Goal: Task Accomplishment & Management: Complete application form

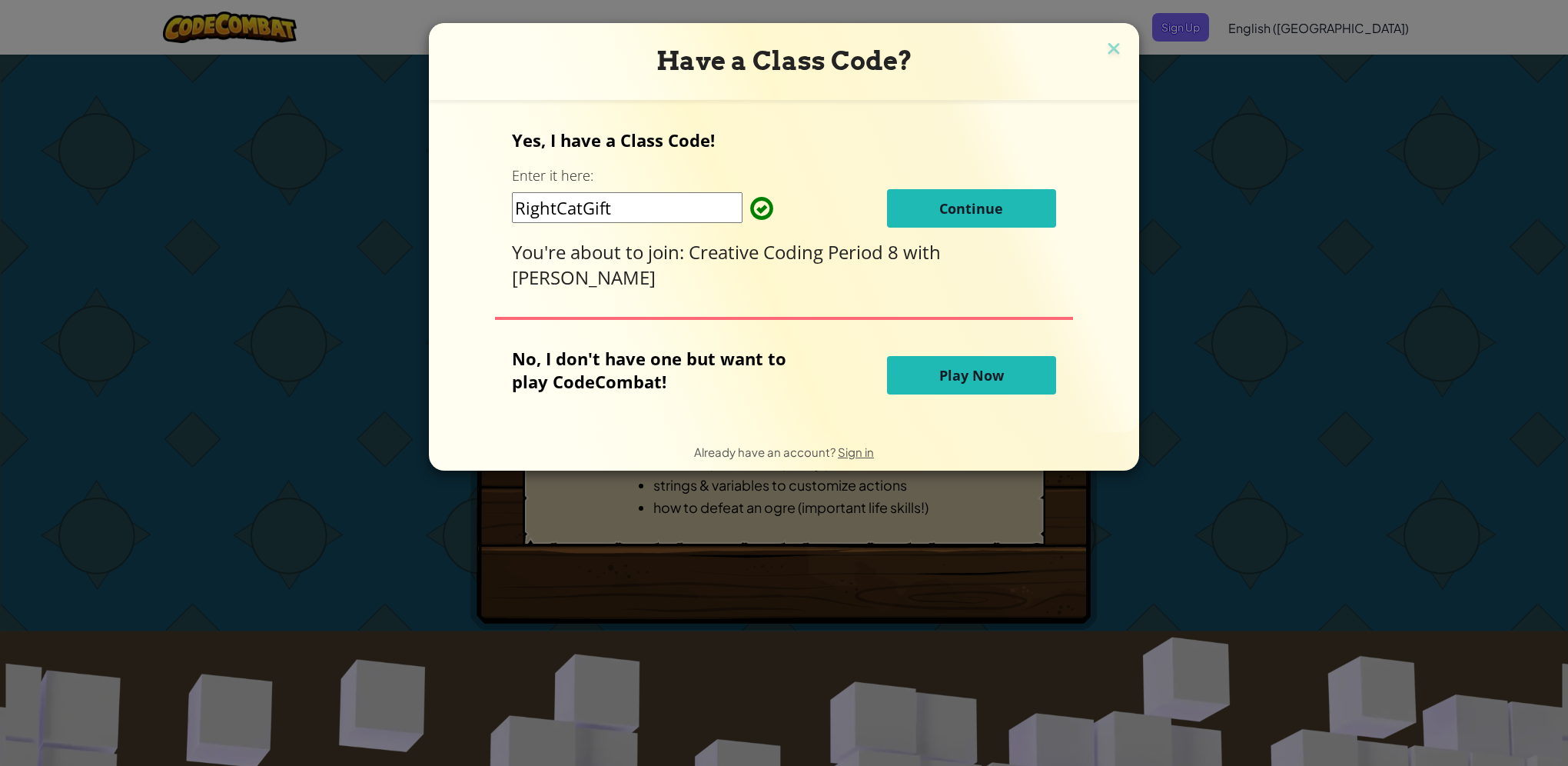
click at [940, 208] on span "Continue" at bounding box center [971, 208] width 64 height 18
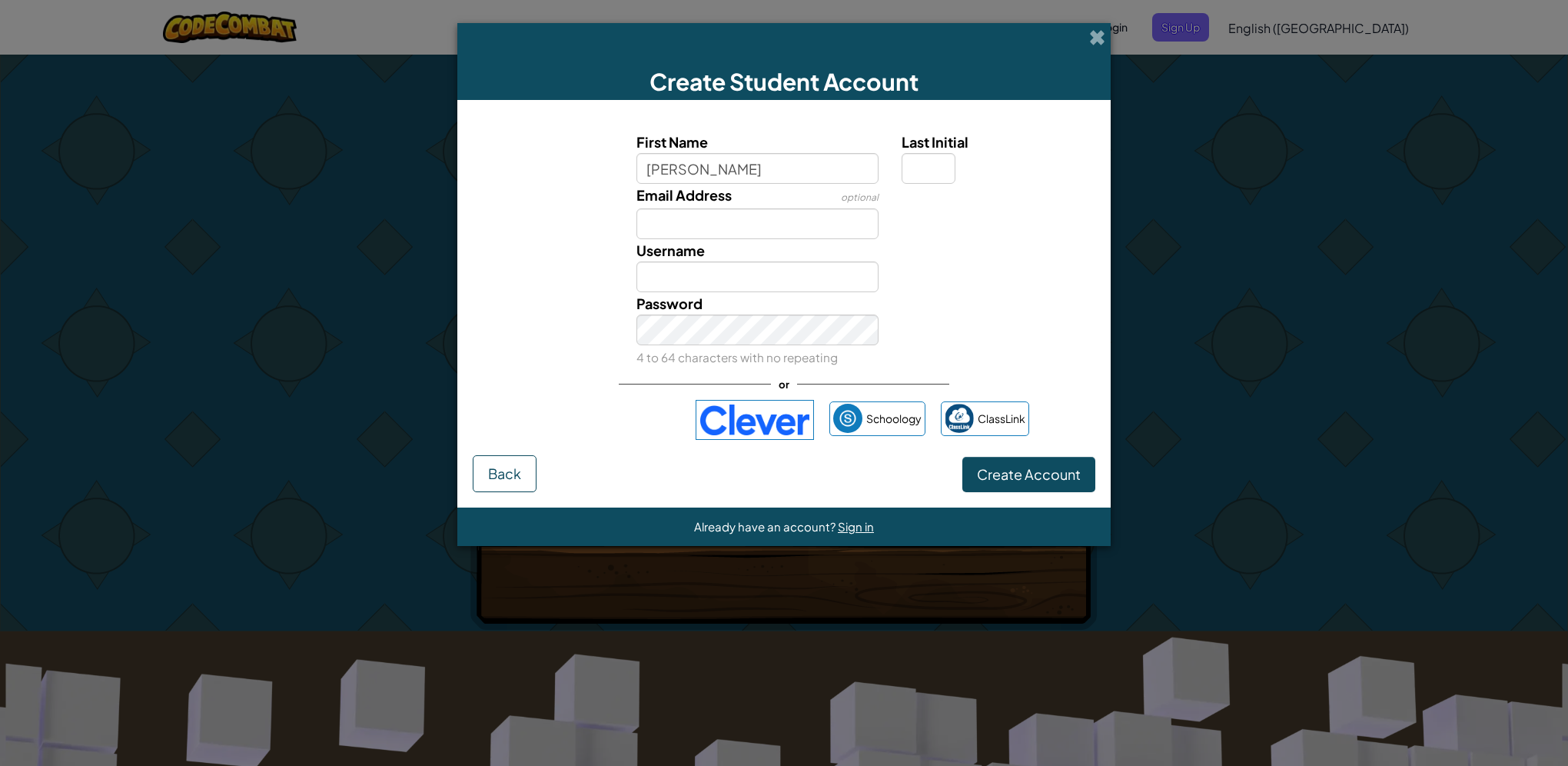
type input "[PERSON_NAME]"
click at [915, 170] on input "Last Initial" at bounding box center [928, 168] width 53 height 31
type input "[PERSON_NAME]"
type input "F"
type input "HaydenF"
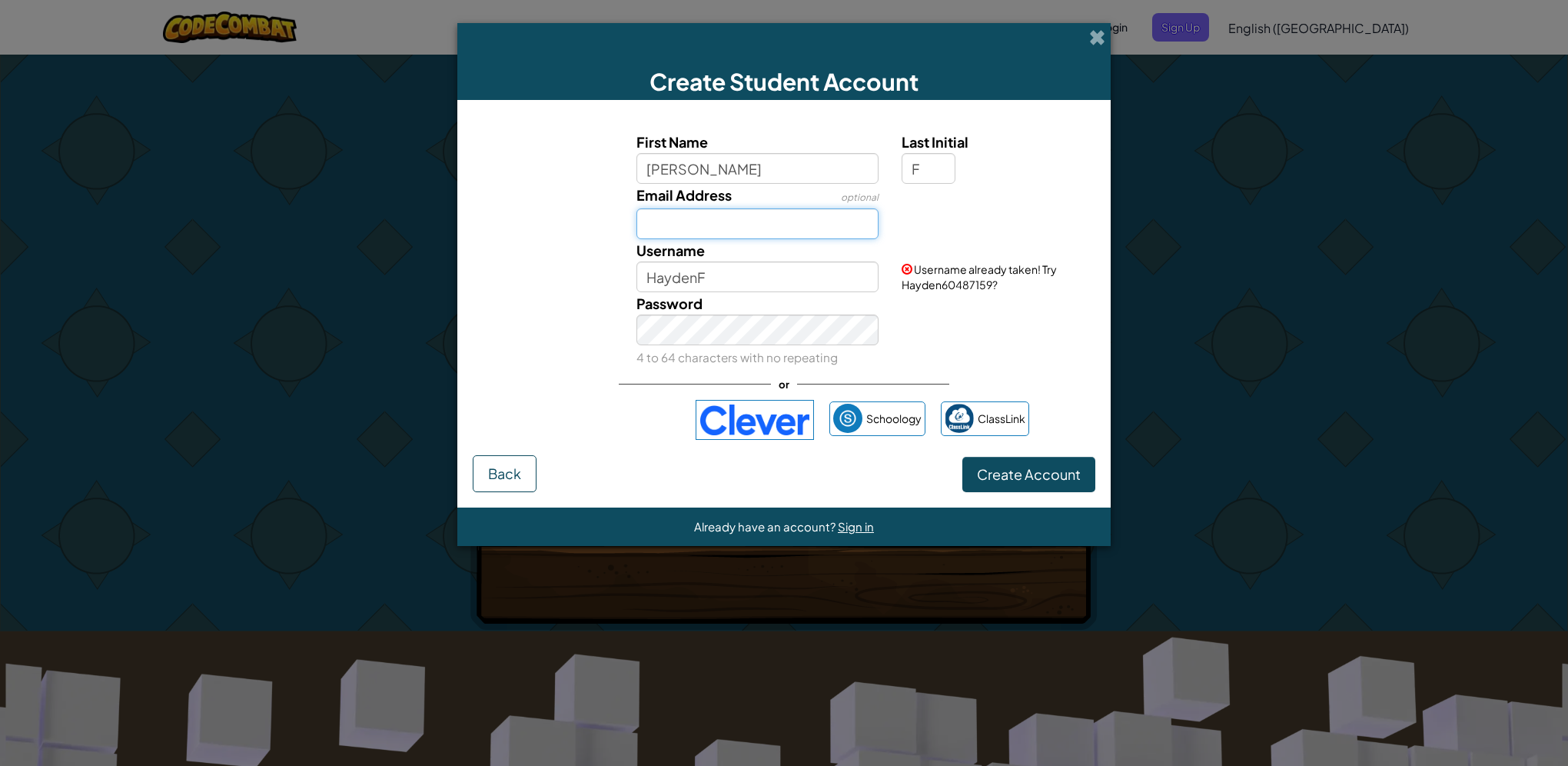
click at [697, 227] on input "Email Address" at bounding box center [758, 224] width 243 height 31
type input "31hfatt@go.dsdmail.net"
drag, startPoint x: 753, startPoint y: 282, endPoint x: 754, endPoint y: 267, distance: 15.0
click at [755, 282] on input "HaydenF" at bounding box center [758, 277] width 243 height 31
type input "H"
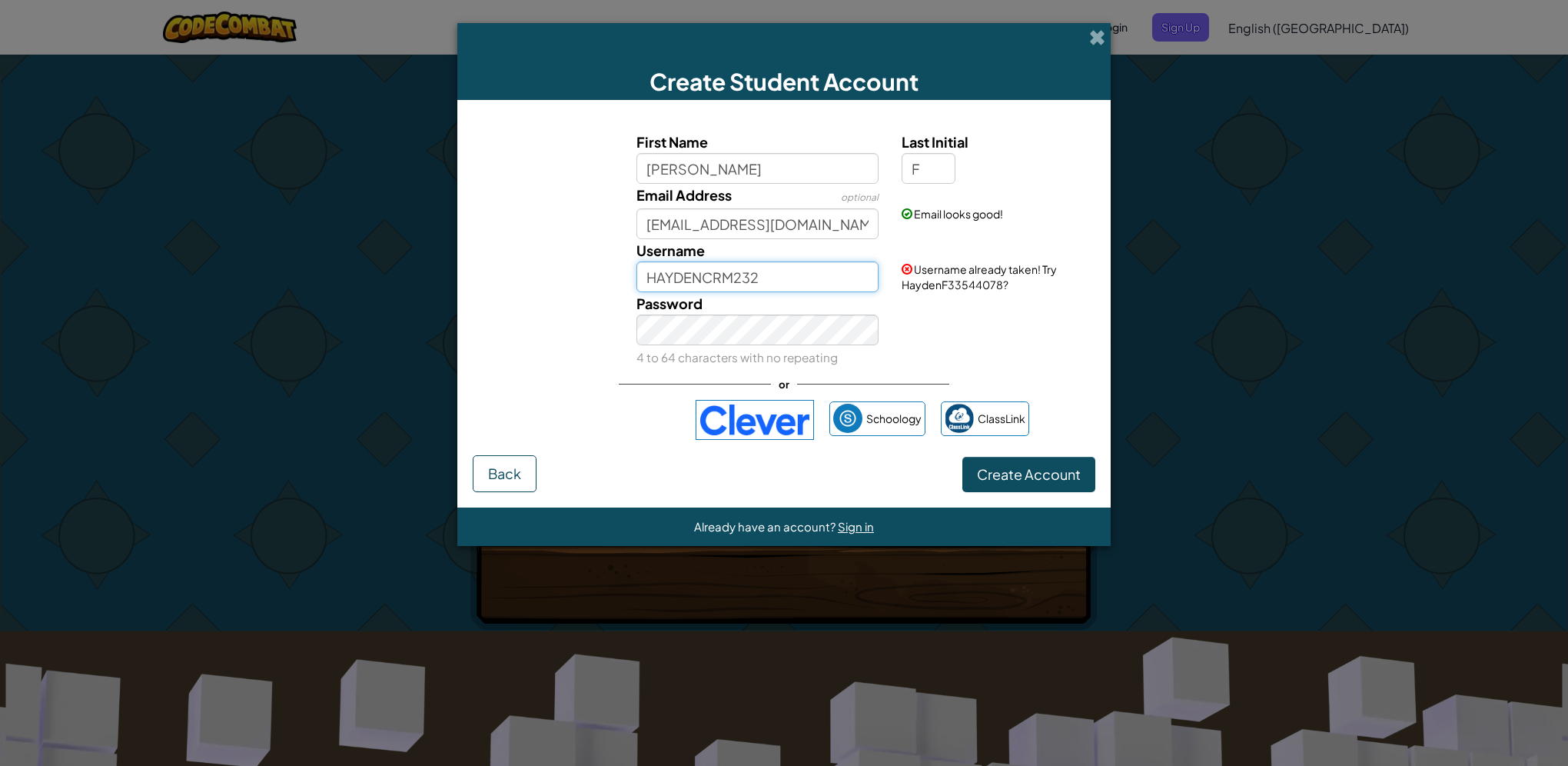
type input "HAYDENCRM232"
drag, startPoint x: 642, startPoint y: 271, endPoint x: 768, endPoint y: 274, distance: 126.0
click at [768, 274] on input "HAYDENCRM232" at bounding box center [758, 277] width 243 height 31
click at [962, 457] on button "Create Account" at bounding box center [1028, 474] width 133 height 35
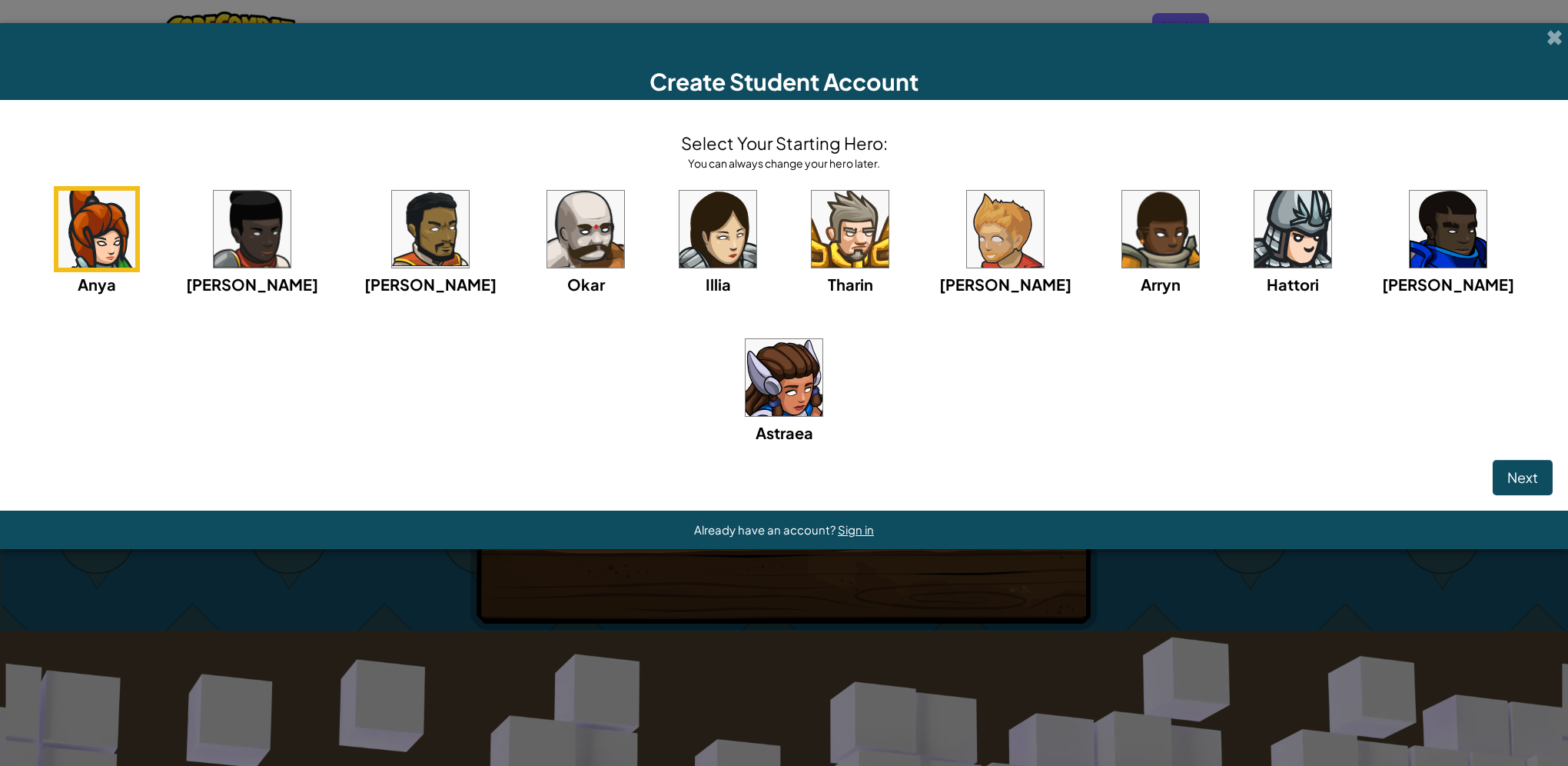
click at [992, 466] on div "Create Student Account Select Your Starting Hero: You can always change your he…" at bounding box center [784, 383] width 1568 height 766
click at [1410, 267] on img at bounding box center [1448, 228] width 77 height 77
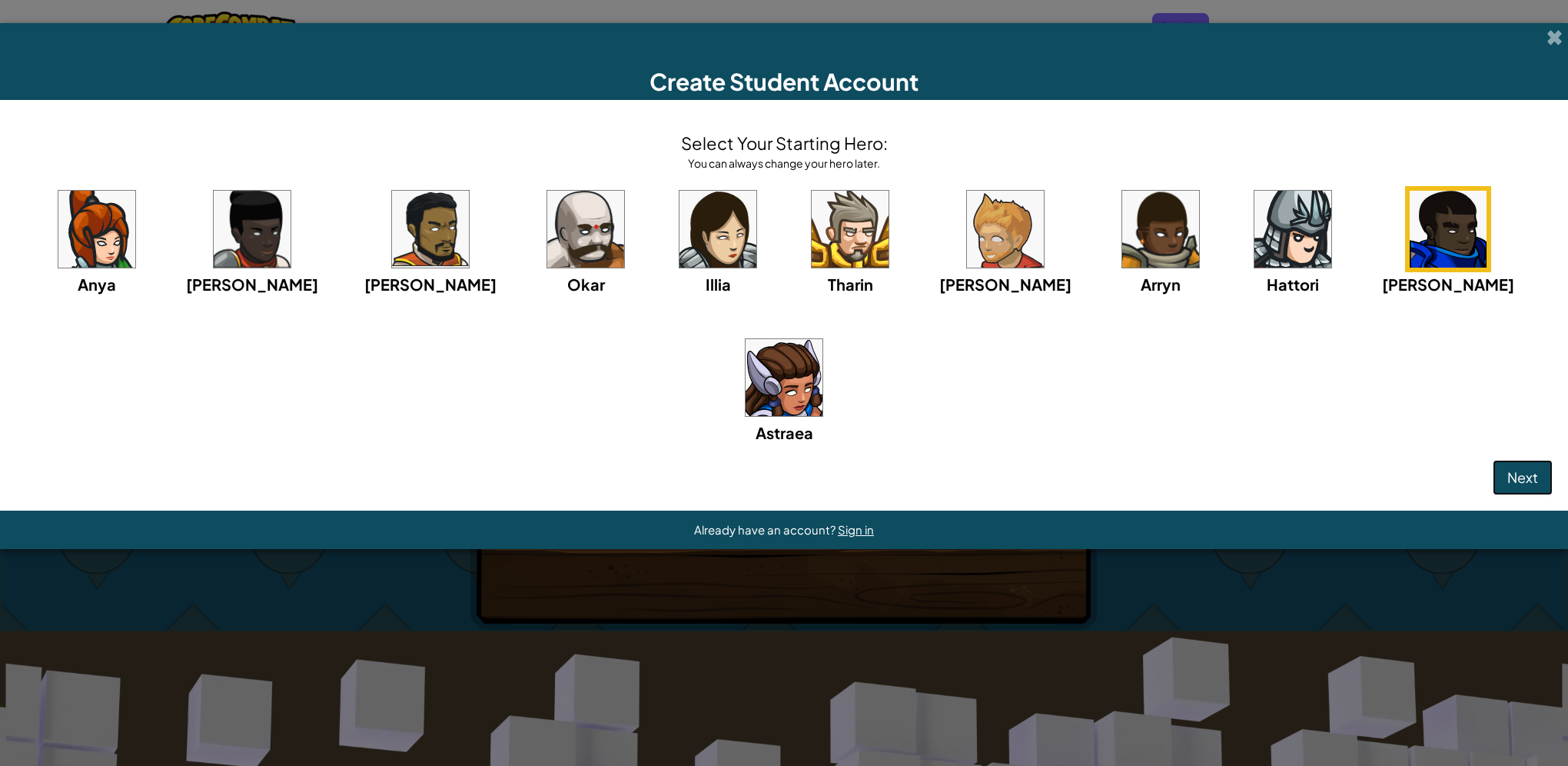
click at [1492, 460] on button "Next" at bounding box center [1522, 477] width 60 height 35
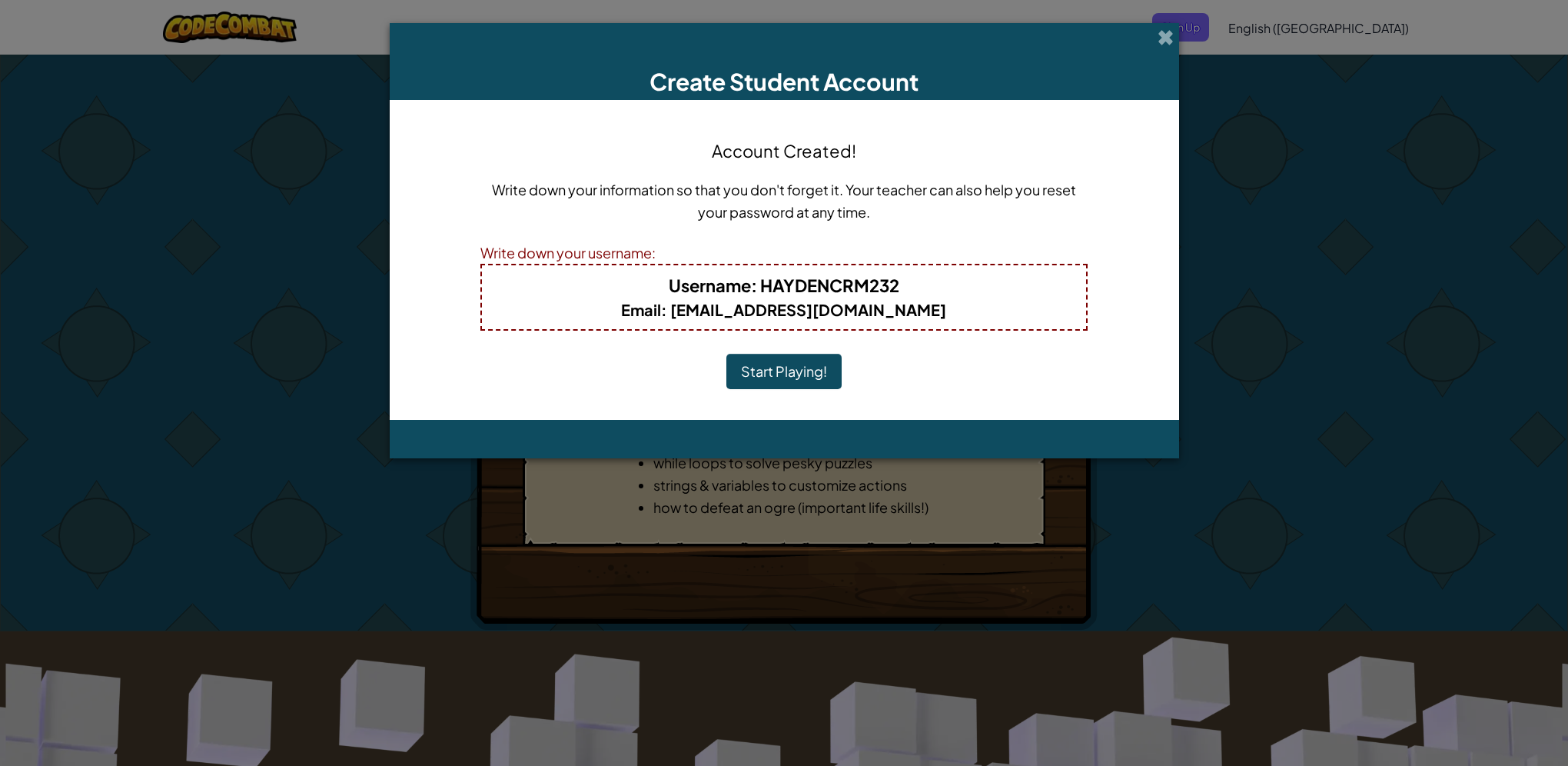
drag, startPoint x: 764, startPoint y: 378, endPoint x: 789, endPoint y: 382, distance: 25.3
click at [764, 380] on button "Start Playing!" at bounding box center [784, 371] width 116 height 35
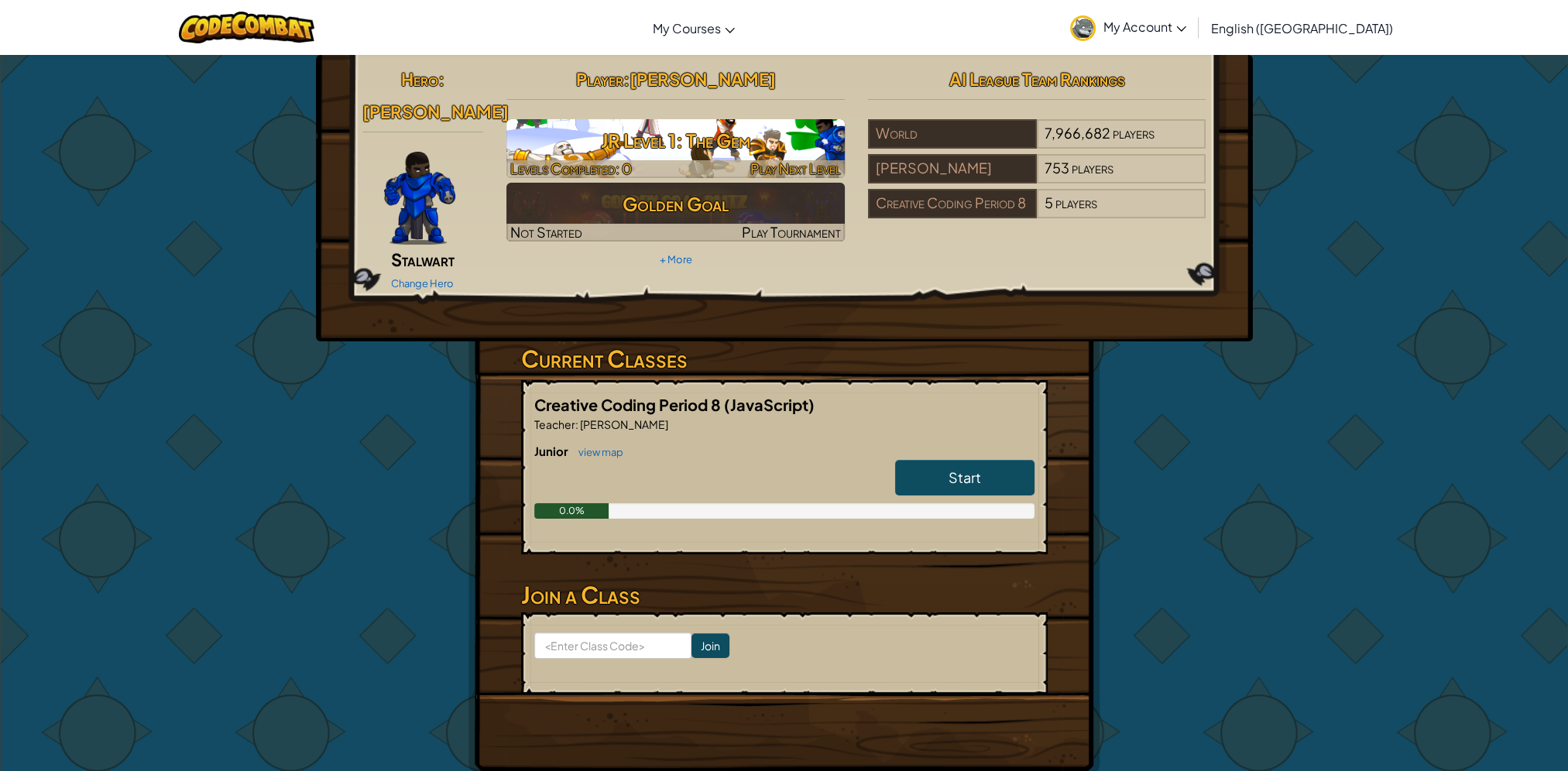
click at [743, 152] on h3 "JR Level 1: The Gem" at bounding box center [675, 141] width 339 height 35
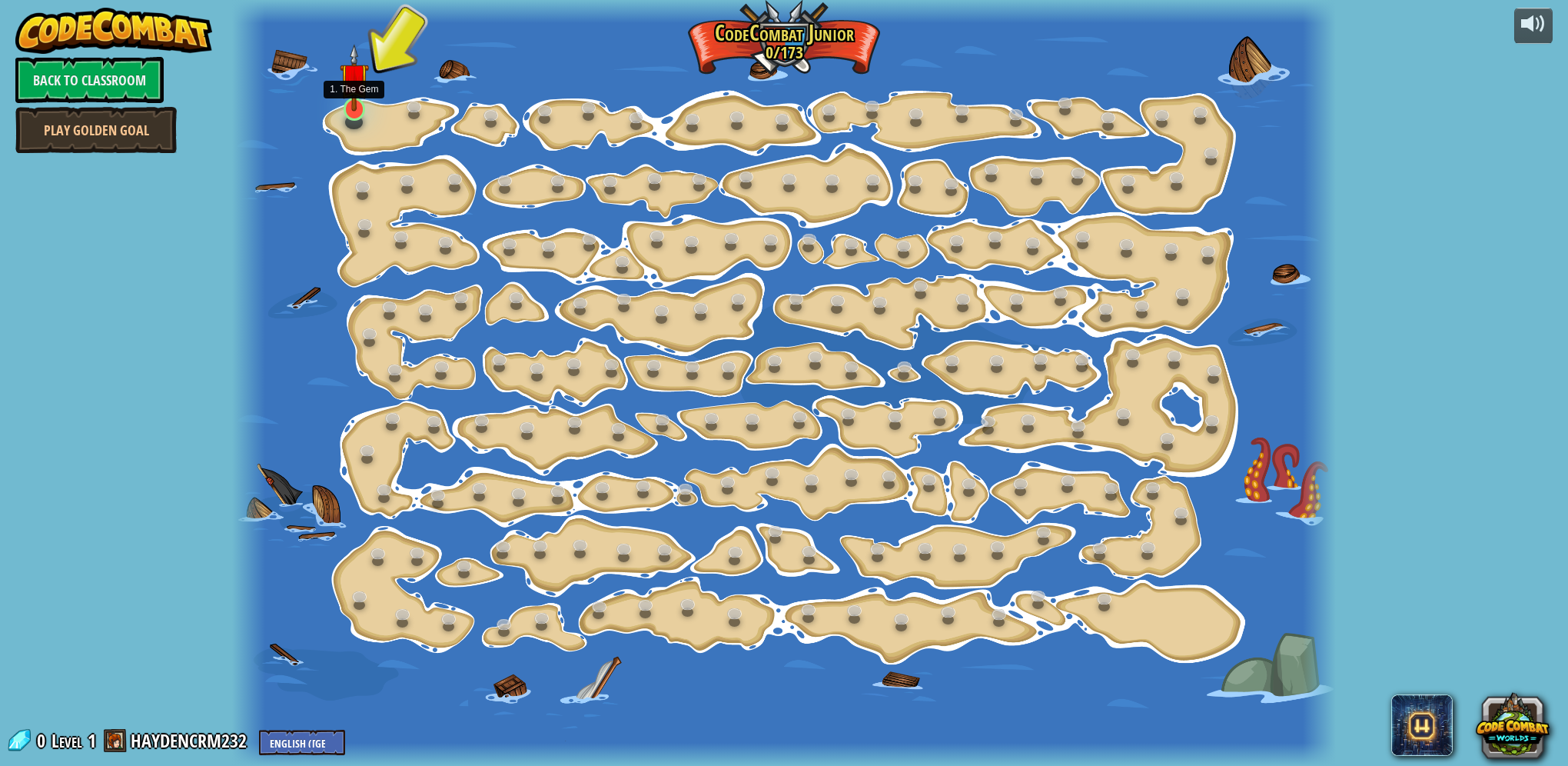
click at [344, 111] on img at bounding box center [355, 78] width 30 height 68
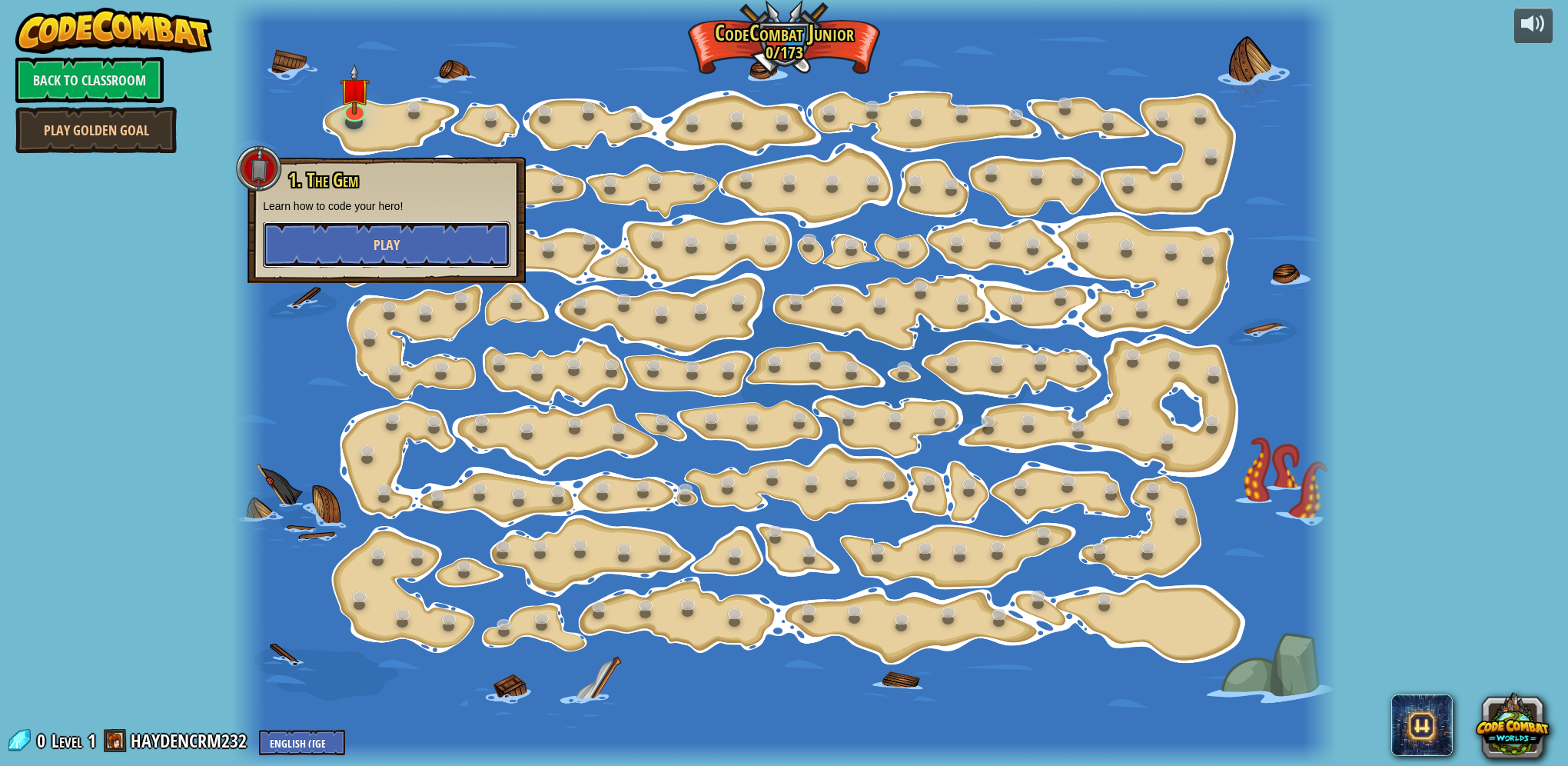
click at [332, 242] on button "Play" at bounding box center [387, 244] width 248 height 46
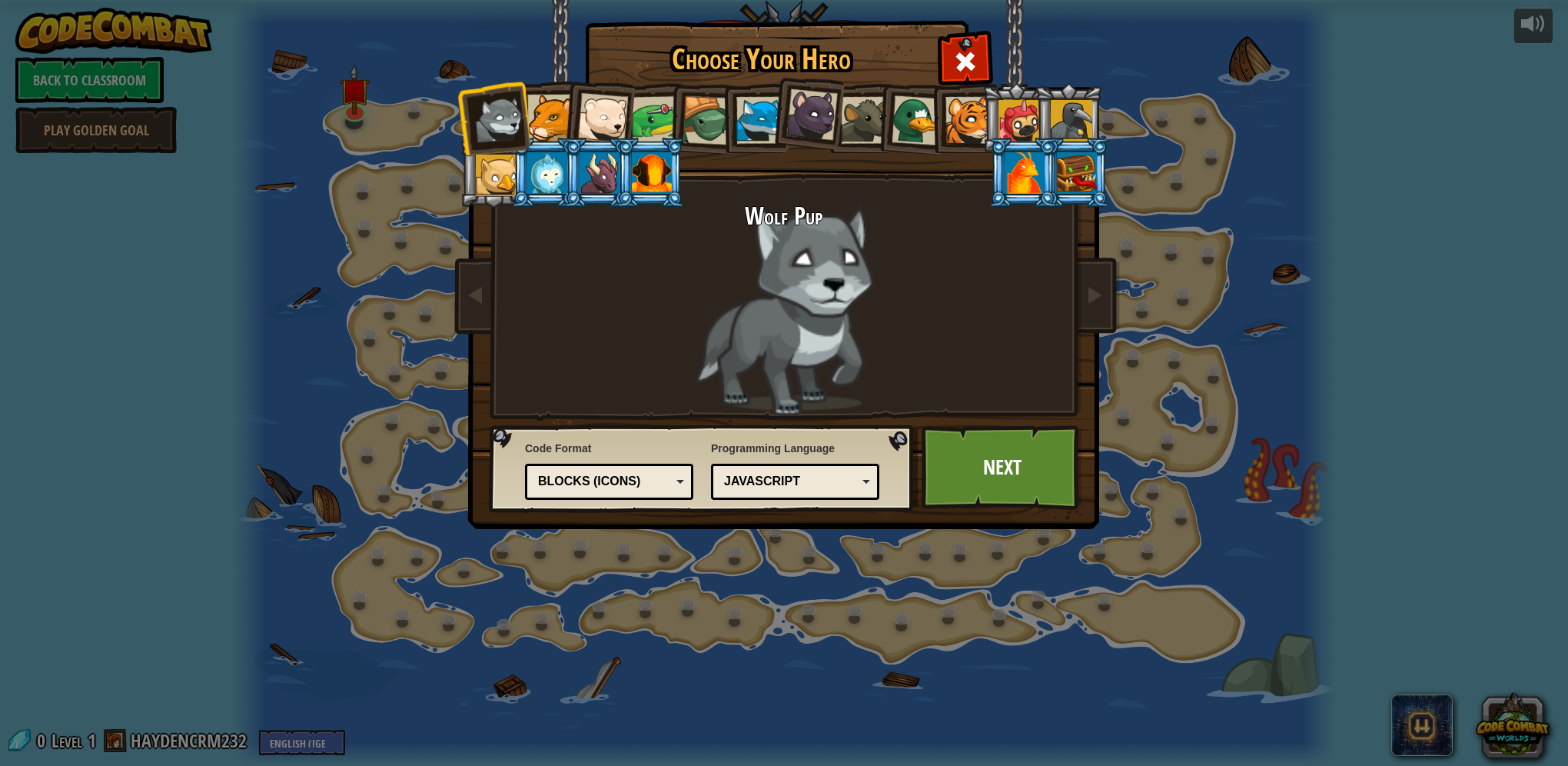
drag, startPoint x: 717, startPoint y: 317, endPoint x: 734, endPoint y: 338, distance: 27.0
click at [728, 332] on div "Wolf Pup" at bounding box center [783, 309] width 576 height 212
drag, startPoint x: 734, startPoint y: 338, endPoint x: 738, endPoint y: 329, distance: 9.8
click at [738, 331] on div "Wolf Pup" at bounding box center [783, 309] width 576 height 212
click at [739, 329] on div "Wolf Pup" at bounding box center [783, 309] width 576 height 212
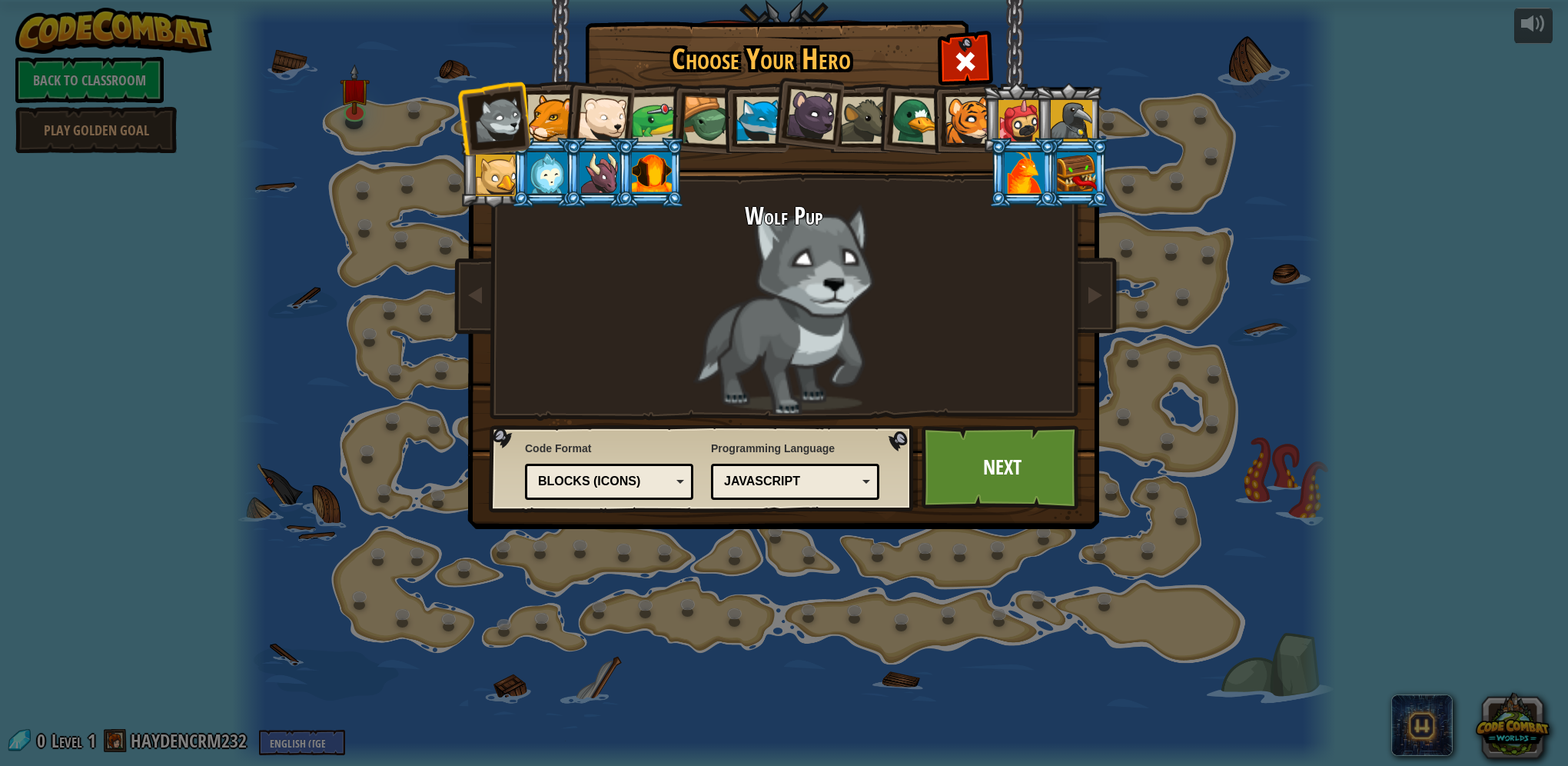
drag, startPoint x: 694, startPoint y: 336, endPoint x: 686, endPoint y: 336, distance: 8.0
click at [694, 336] on div "Wolf Pup" at bounding box center [783, 309] width 576 height 212
click at [811, 136] on div at bounding box center [811, 115] width 51 height 52
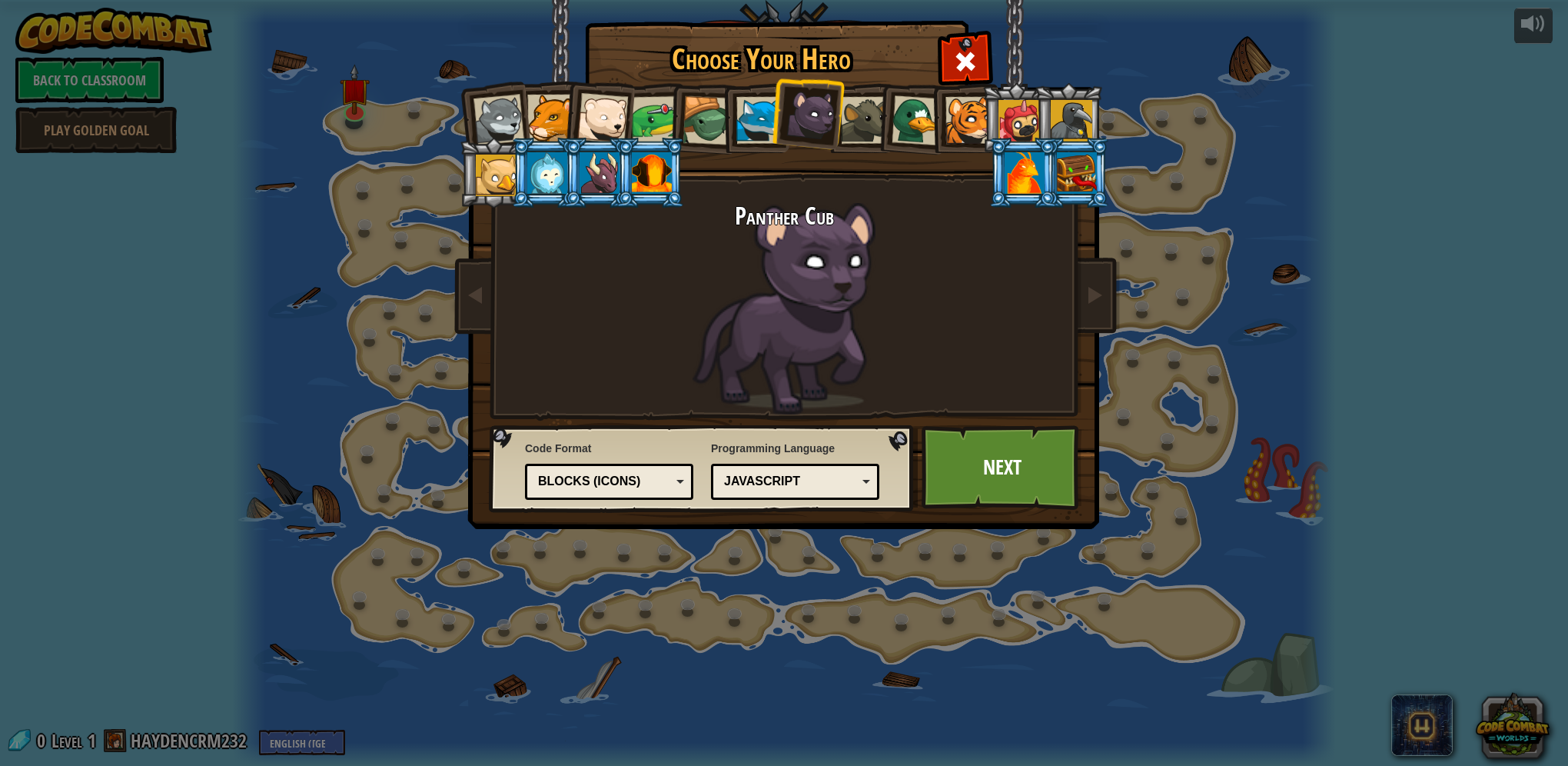
drag, startPoint x: 477, startPoint y: 98, endPoint x: 497, endPoint y: 117, distance: 27.6
click at [480, 108] on div at bounding box center [498, 120] width 51 height 51
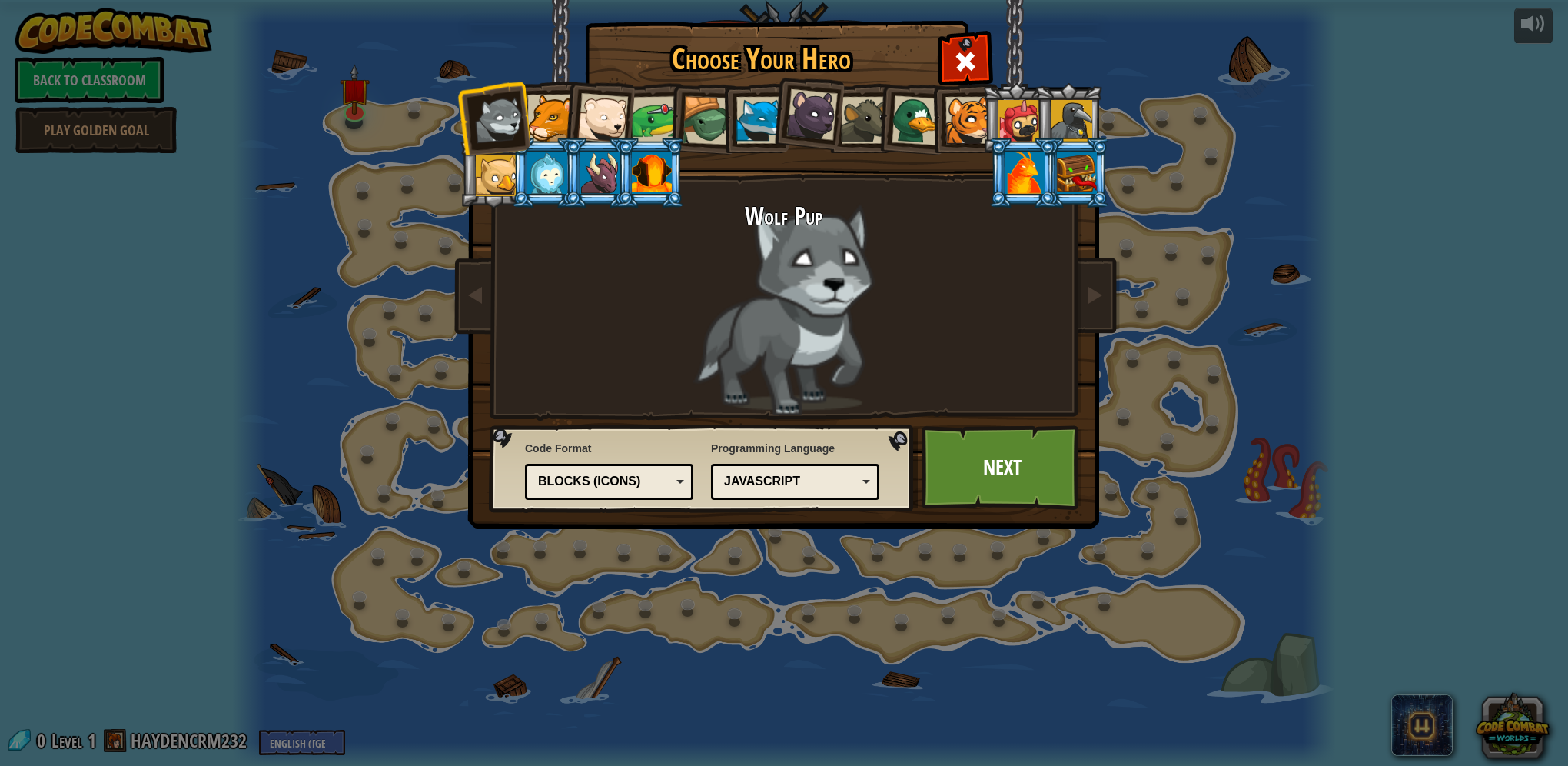
click at [642, 501] on div "Code Format Text code Blocks and code Blocks Blocks (Icons) Blocks (Icons) Bloc…" at bounding box center [608, 470] width 168 height 67
drag, startPoint x: 676, startPoint y: 492, endPoint x: 679, endPoint y: 474, distance: 18.2
click at [677, 491] on div "Blocks (Icons)" at bounding box center [609, 481] width 149 height 24
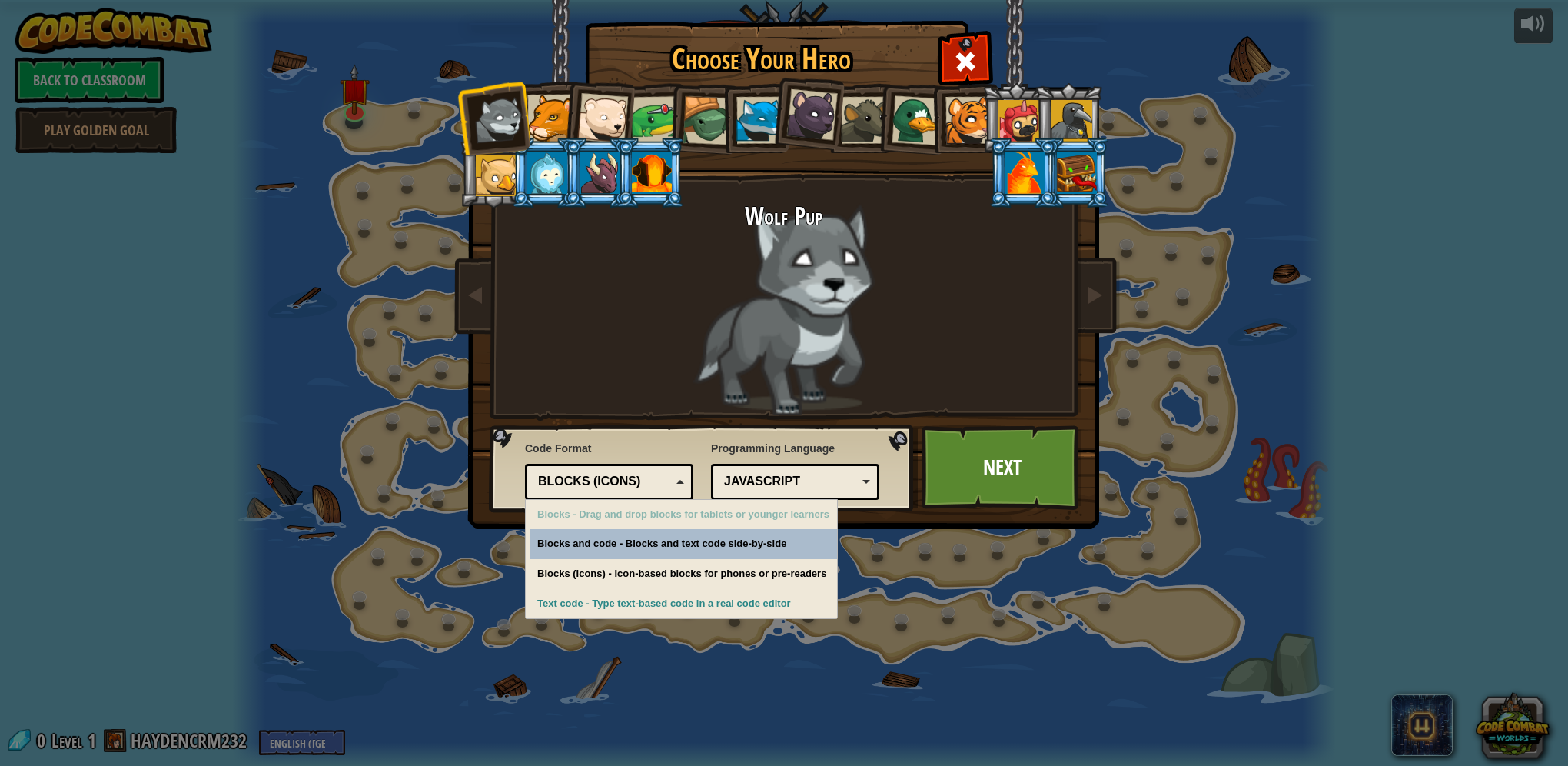
click at [679, 484] on div "Blocks (Icons)" at bounding box center [609, 481] width 149 height 24
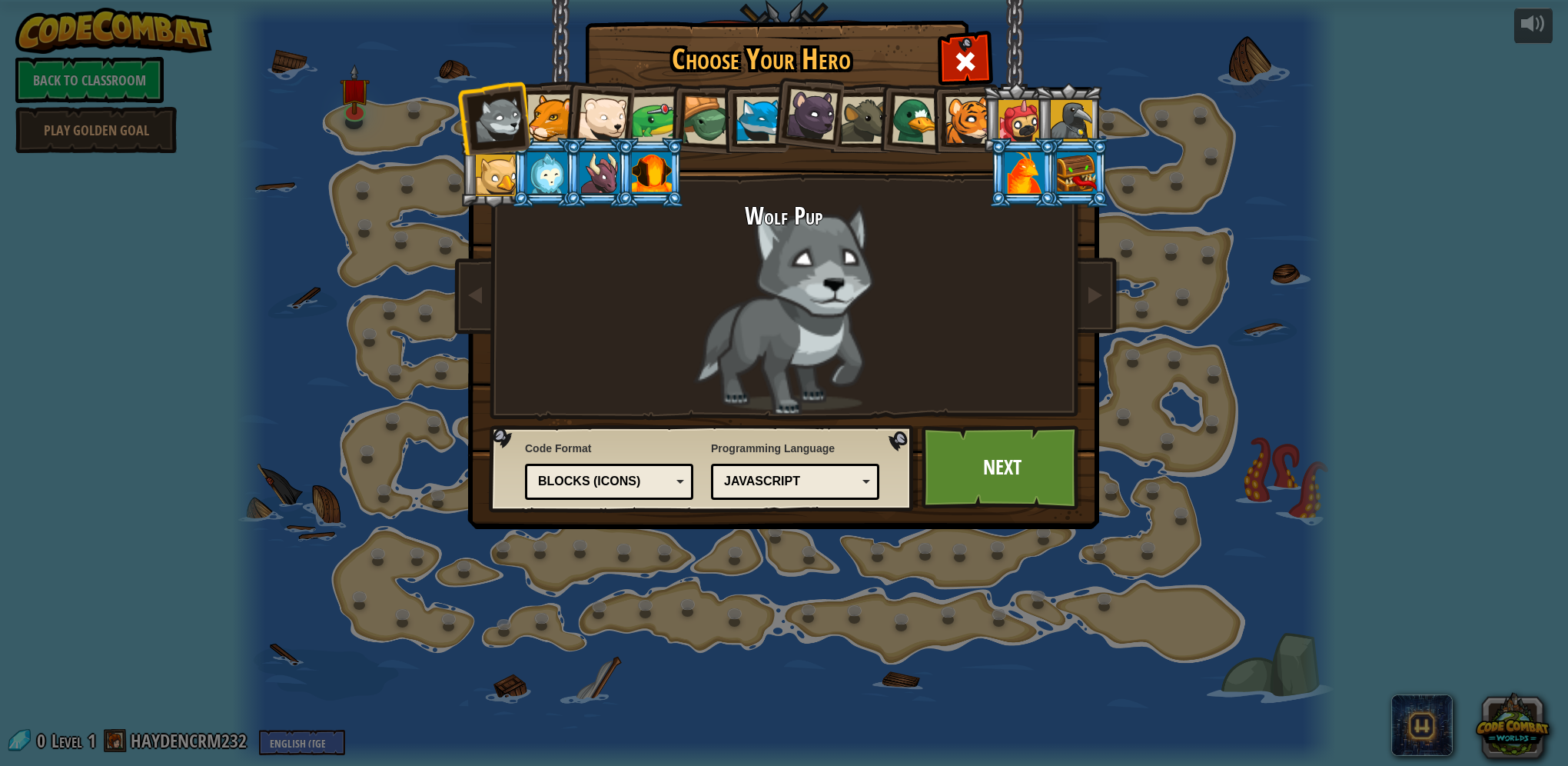
click at [845, 495] on div "Python (Default) JavaScript Lua C++ Java (Experimental) JavaScript" at bounding box center [795, 481] width 168 height 36
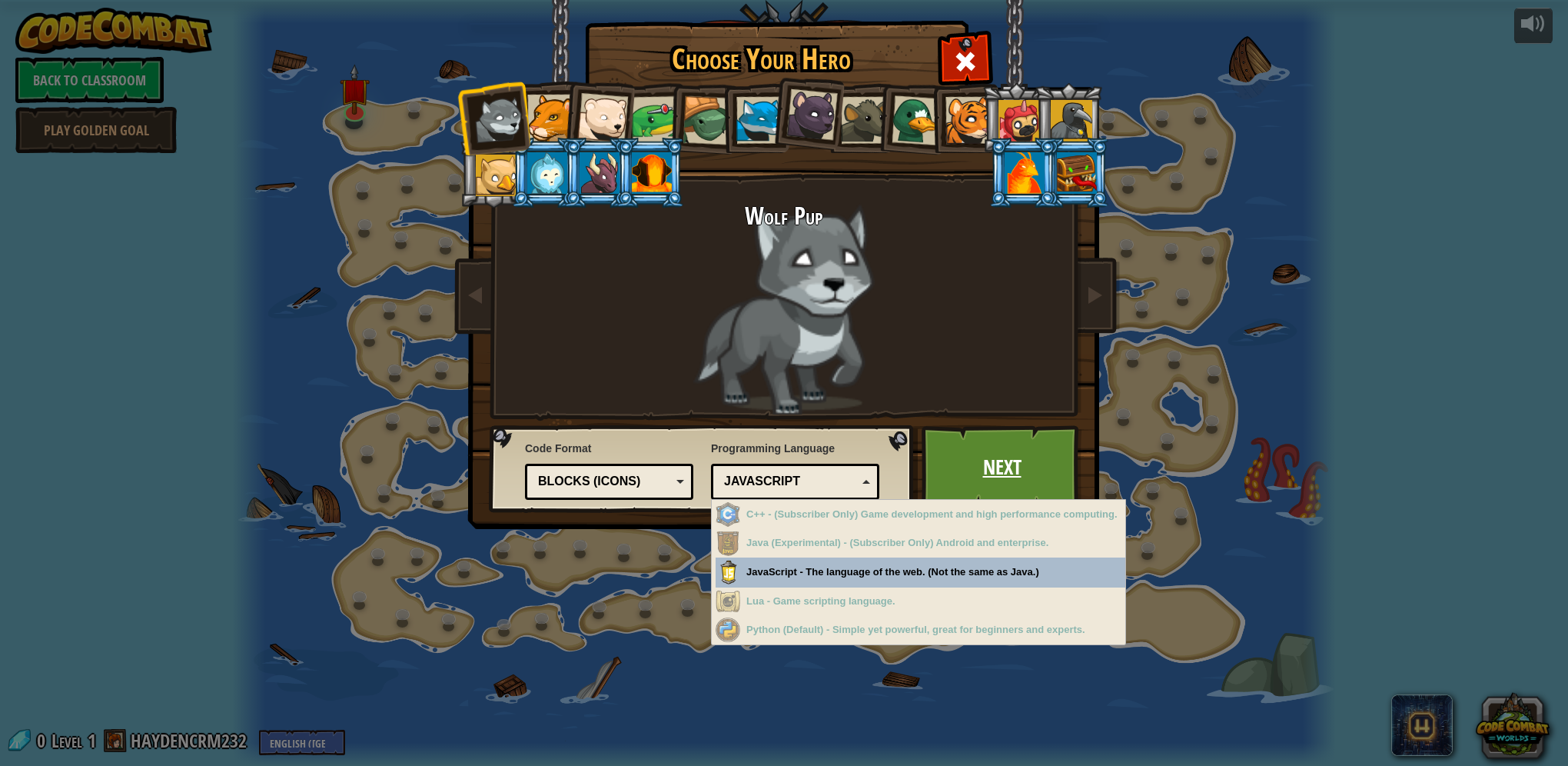
drag, startPoint x: 848, startPoint y: 479, endPoint x: 970, endPoint y: 462, distance: 123.2
click at [848, 479] on div "JavaScript" at bounding box center [790, 482] width 133 height 17
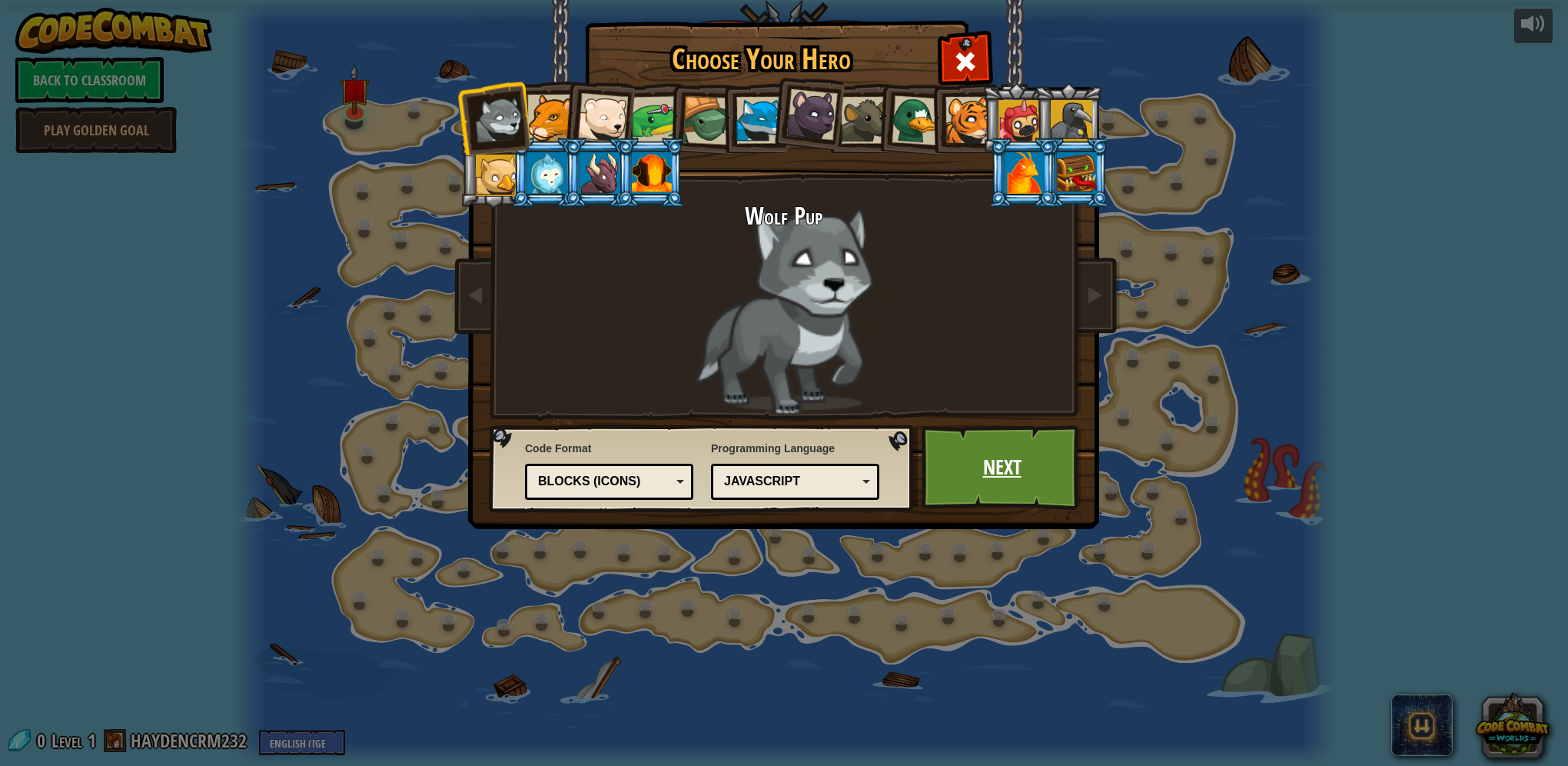
click at [993, 462] on link "Next" at bounding box center [1002, 467] width 160 height 85
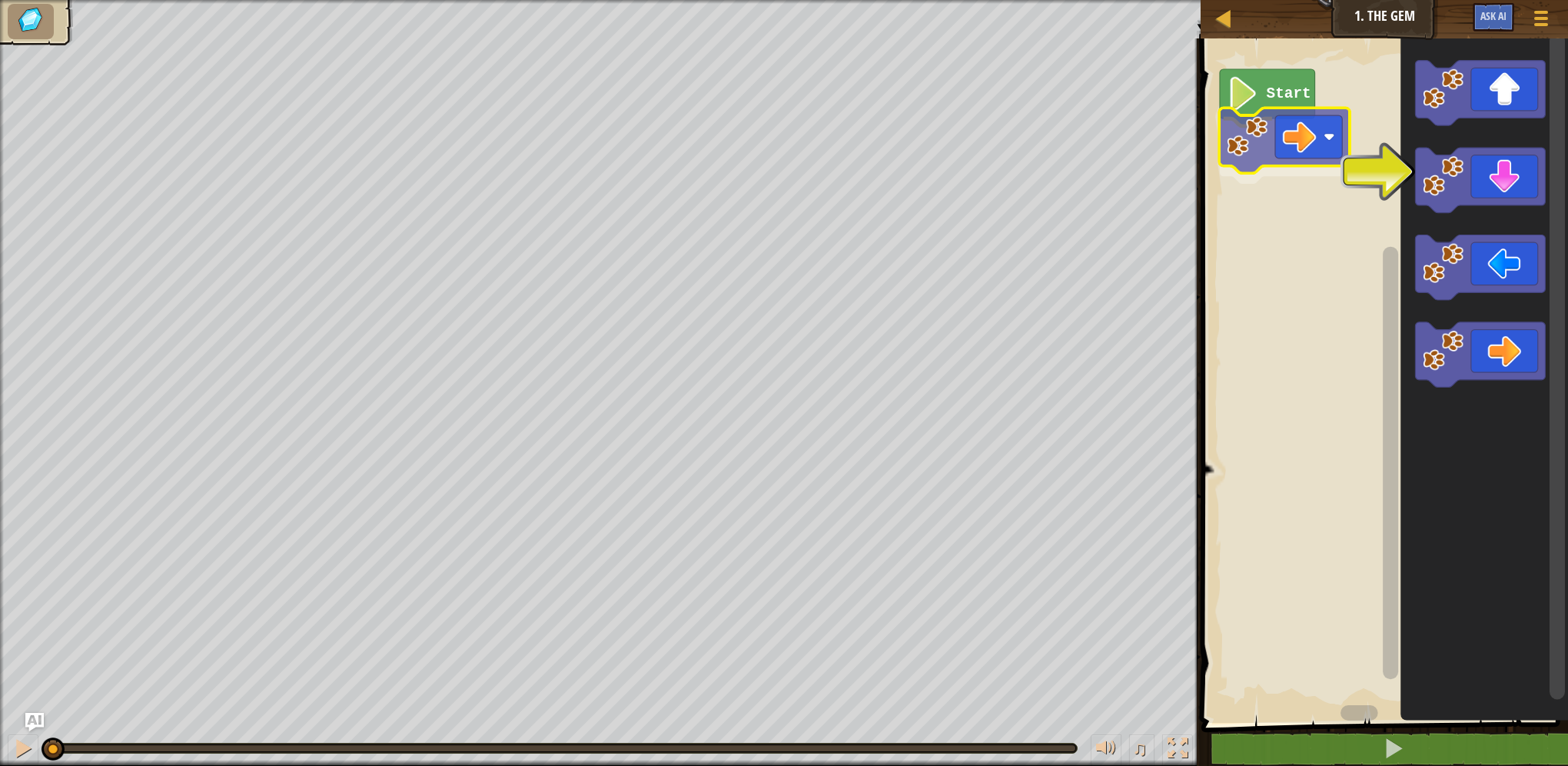
click at [1319, 172] on div "Start" at bounding box center [1382, 377] width 372 height 692
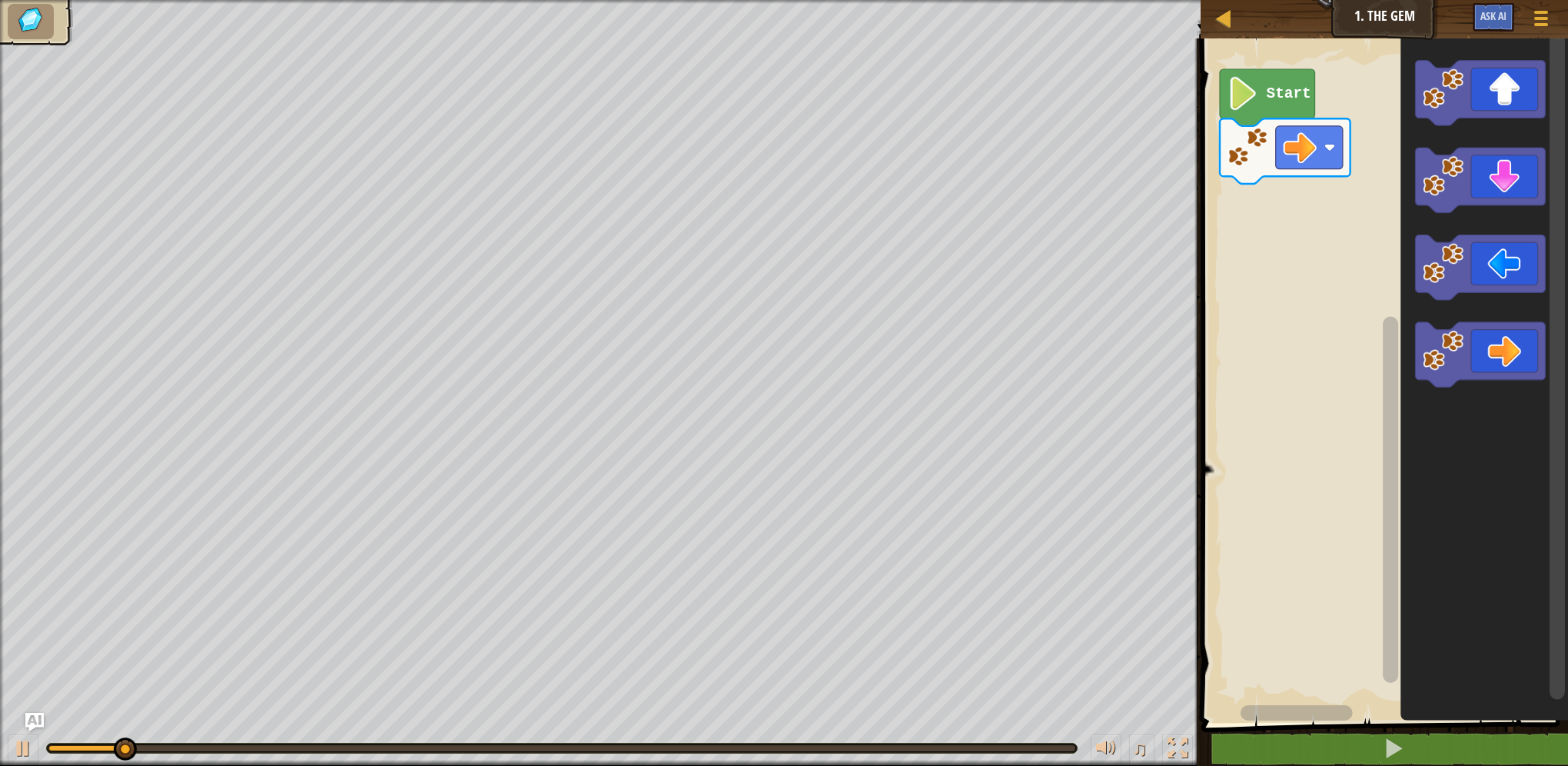
click at [1494, 216] on div "Start" at bounding box center [1382, 377] width 372 height 692
click at [1297, 225] on div "Start" at bounding box center [1382, 377] width 372 height 692
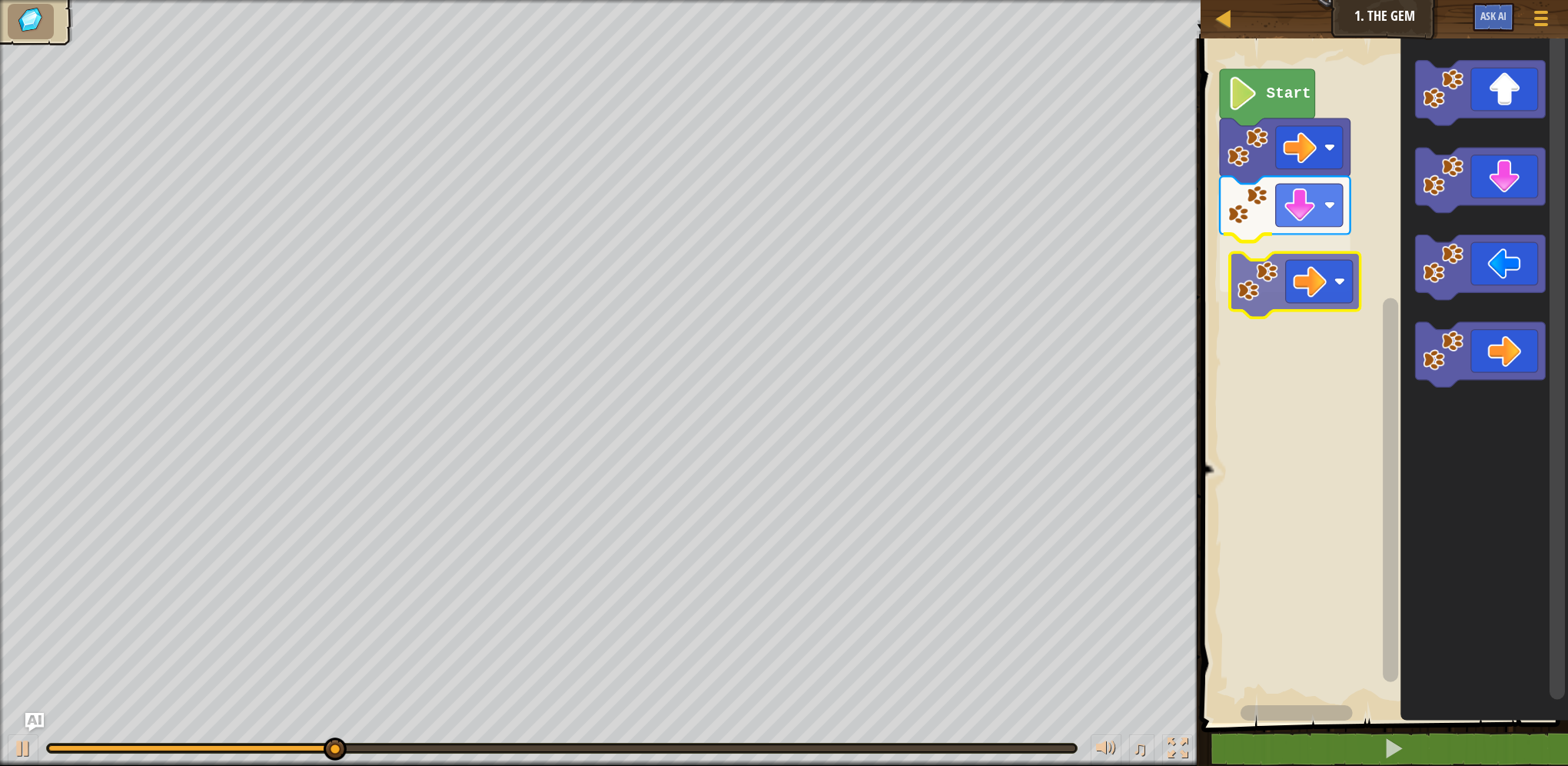
click at [1305, 270] on div "Start" at bounding box center [1382, 377] width 372 height 692
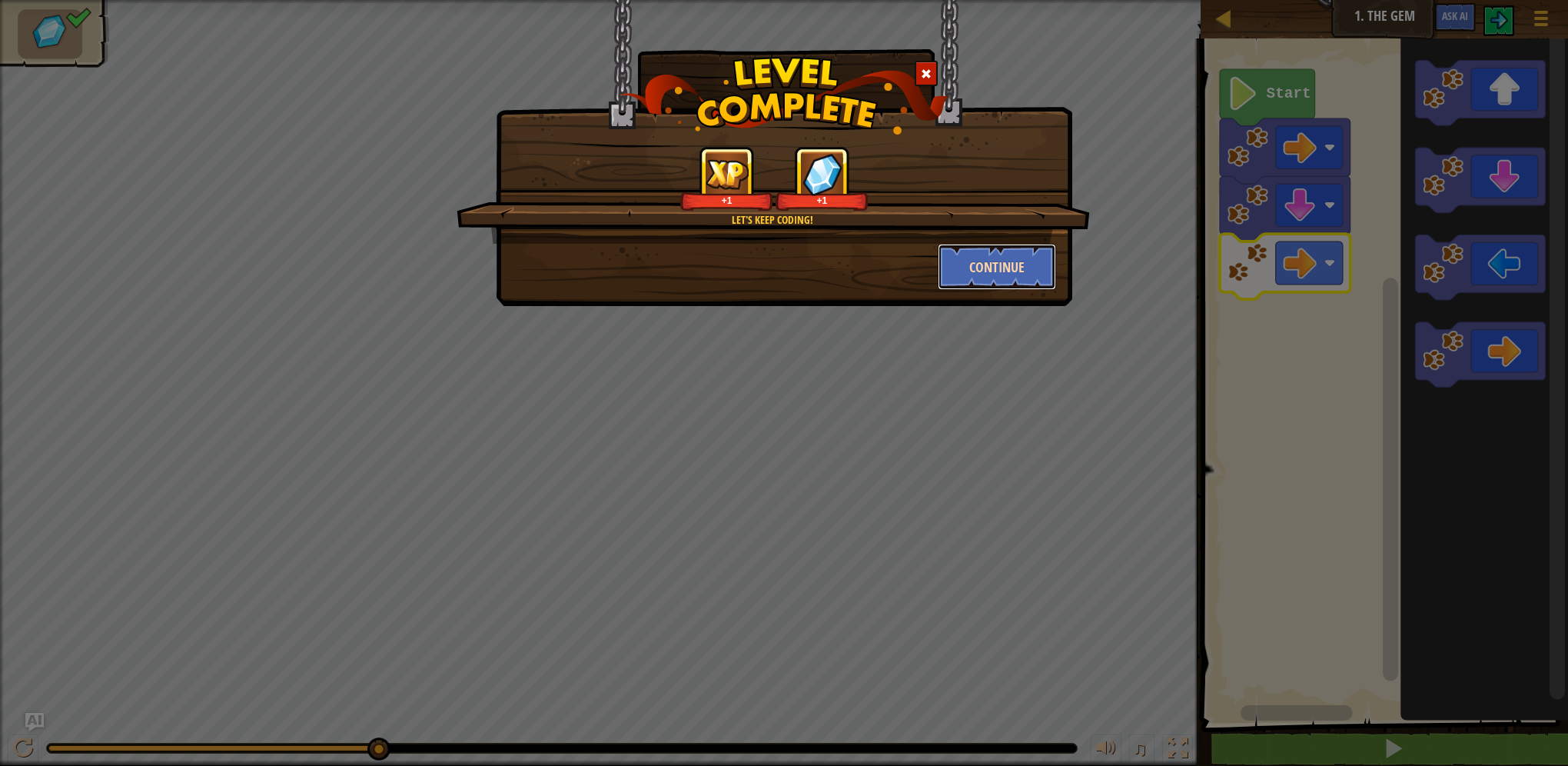
click at [988, 259] on button "Continue" at bounding box center [997, 266] width 119 height 46
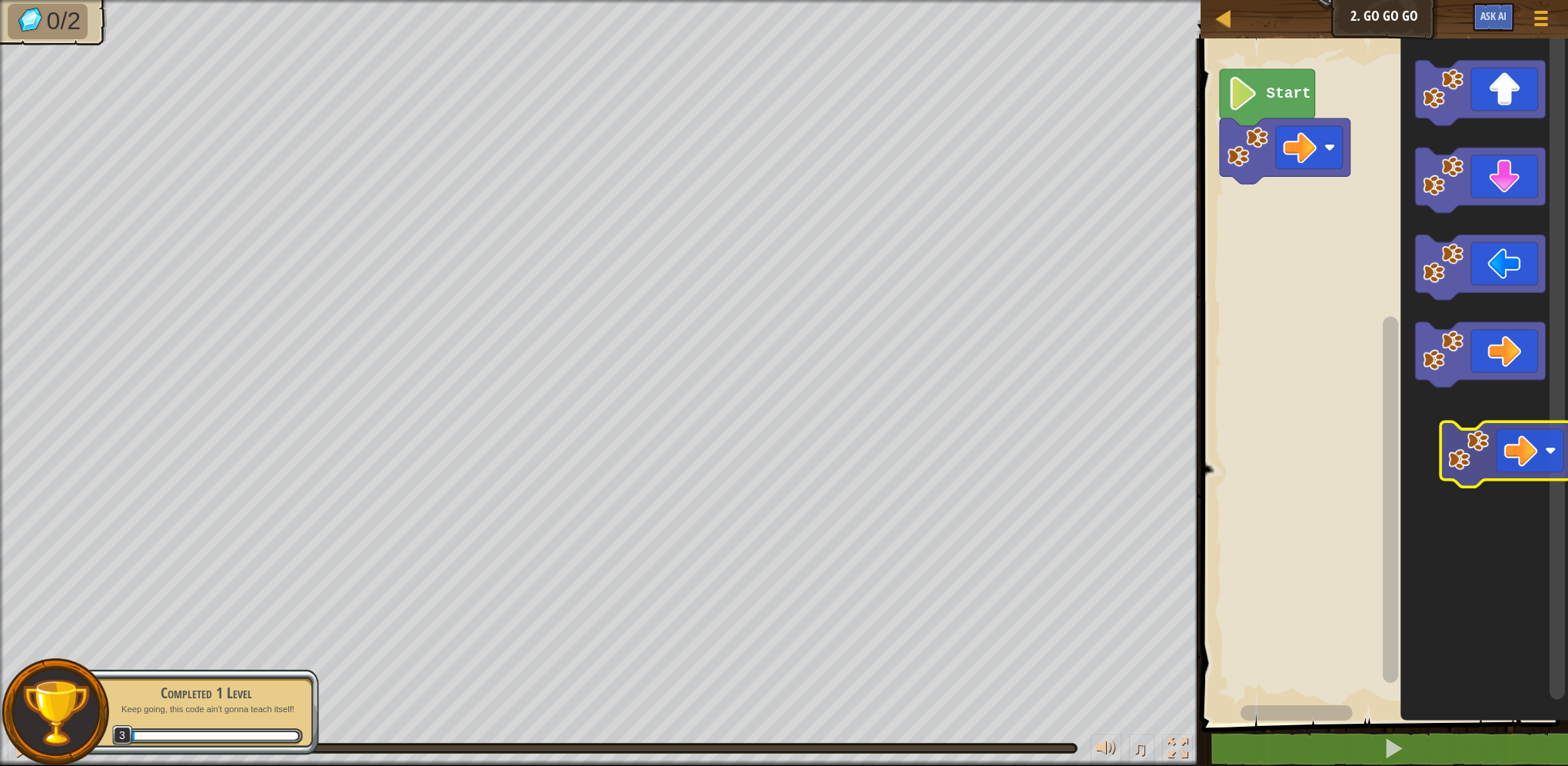
click at [1498, 451] on icon "Blockly Workspace" at bounding box center [1483, 377] width 168 height 692
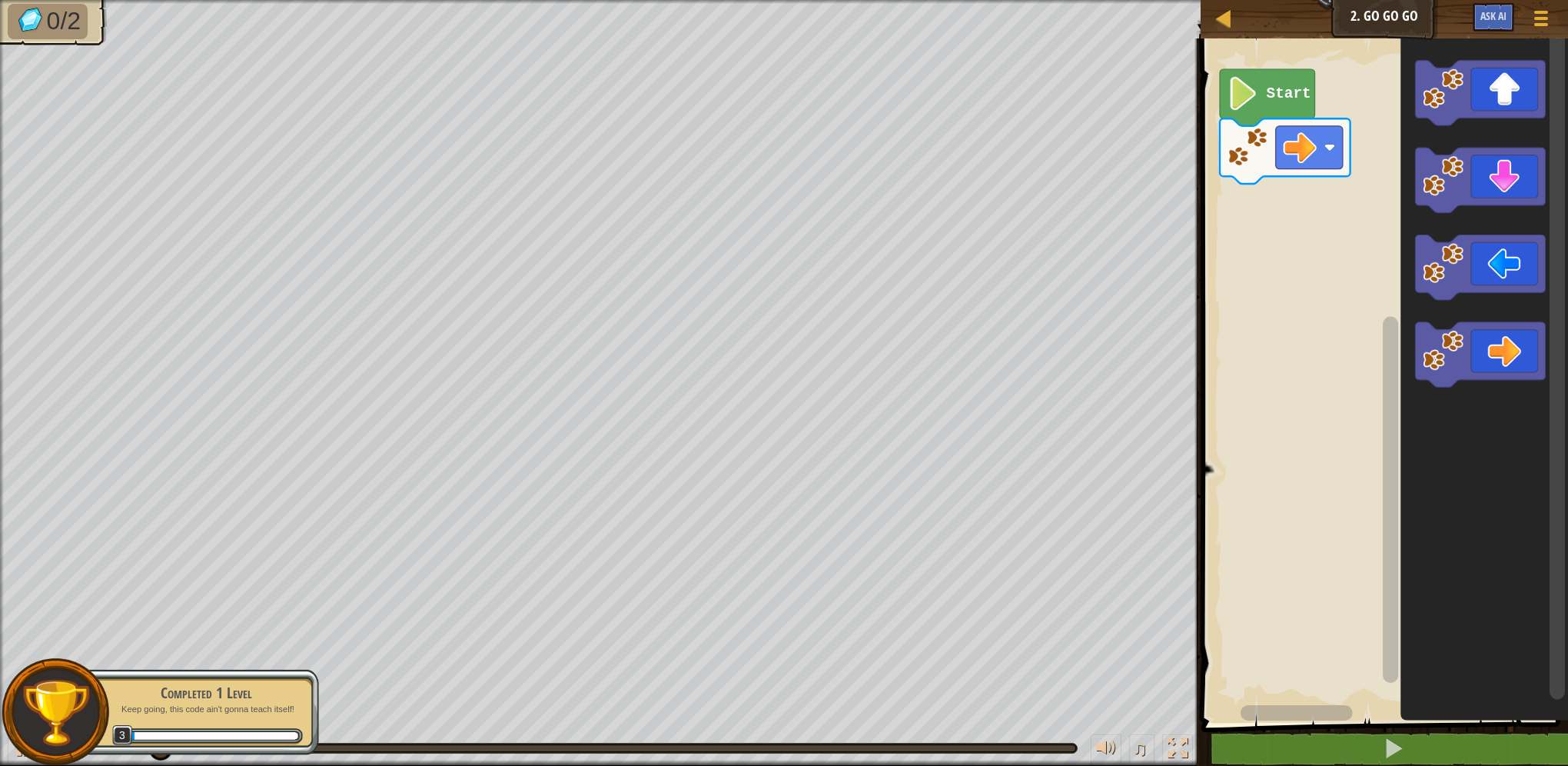
click at [1425, 123] on g "Blockly Workspace" at bounding box center [1480, 224] width 130 height 328
click at [1242, 237] on div "Start" at bounding box center [1382, 377] width 372 height 692
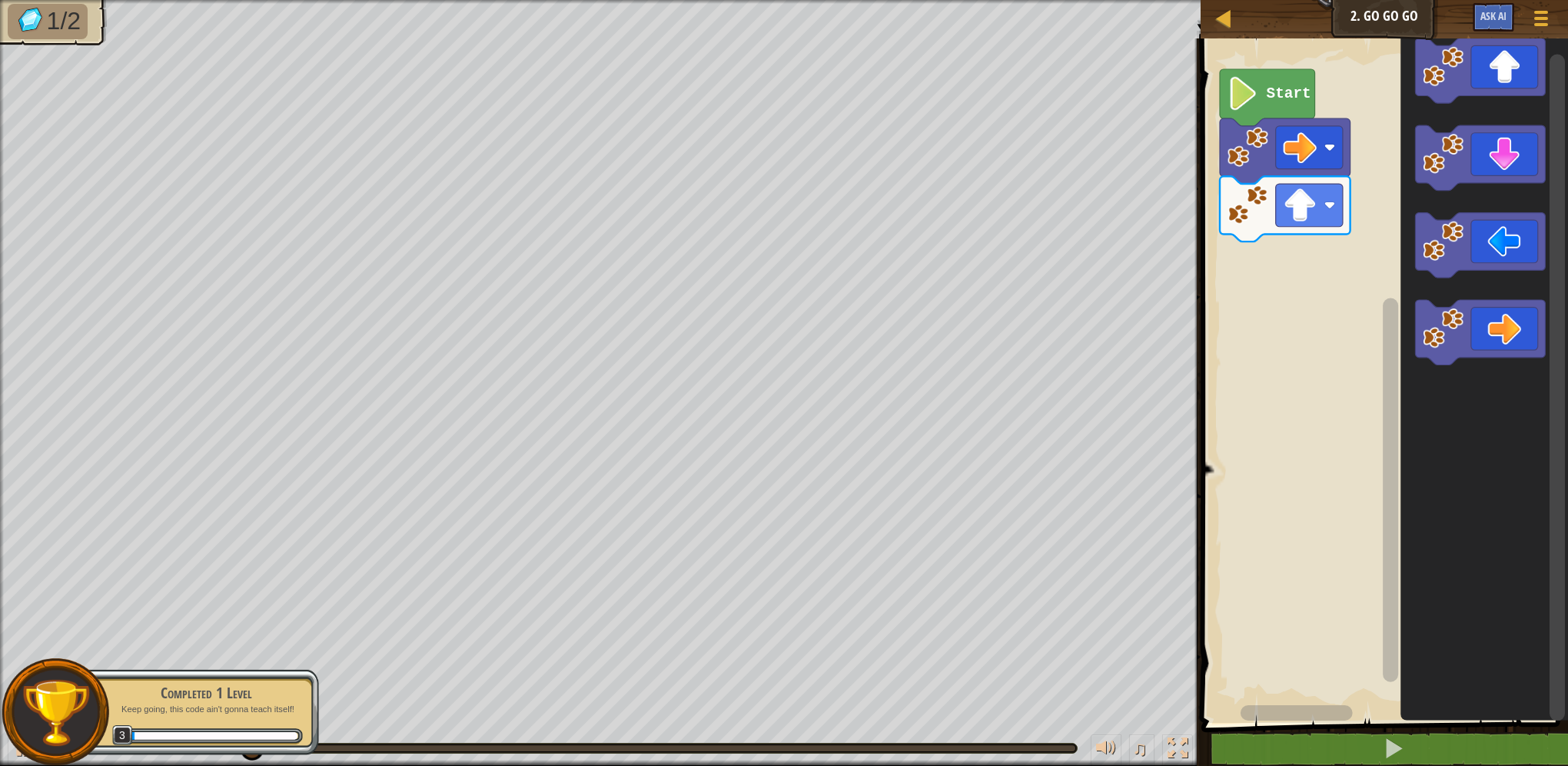
click at [1353, 293] on div "Start" at bounding box center [1382, 377] width 372 height 692
click at [1297, 290] on div "Start" at bounding box center [1382, 377] width 372 height 692
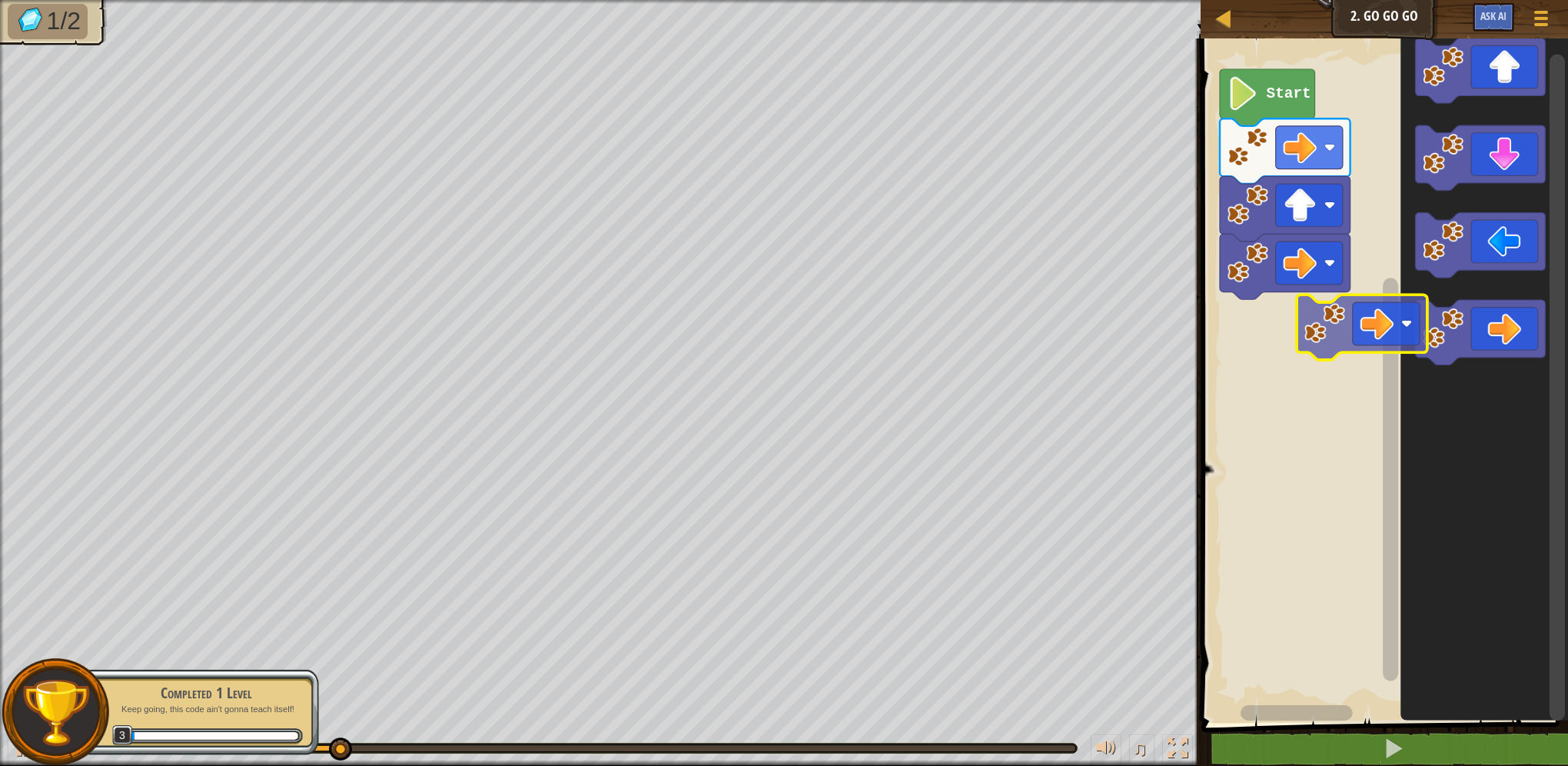
click at [1307, 322] on div "Start" at bounding box center [1382, 377] width 372 height 692
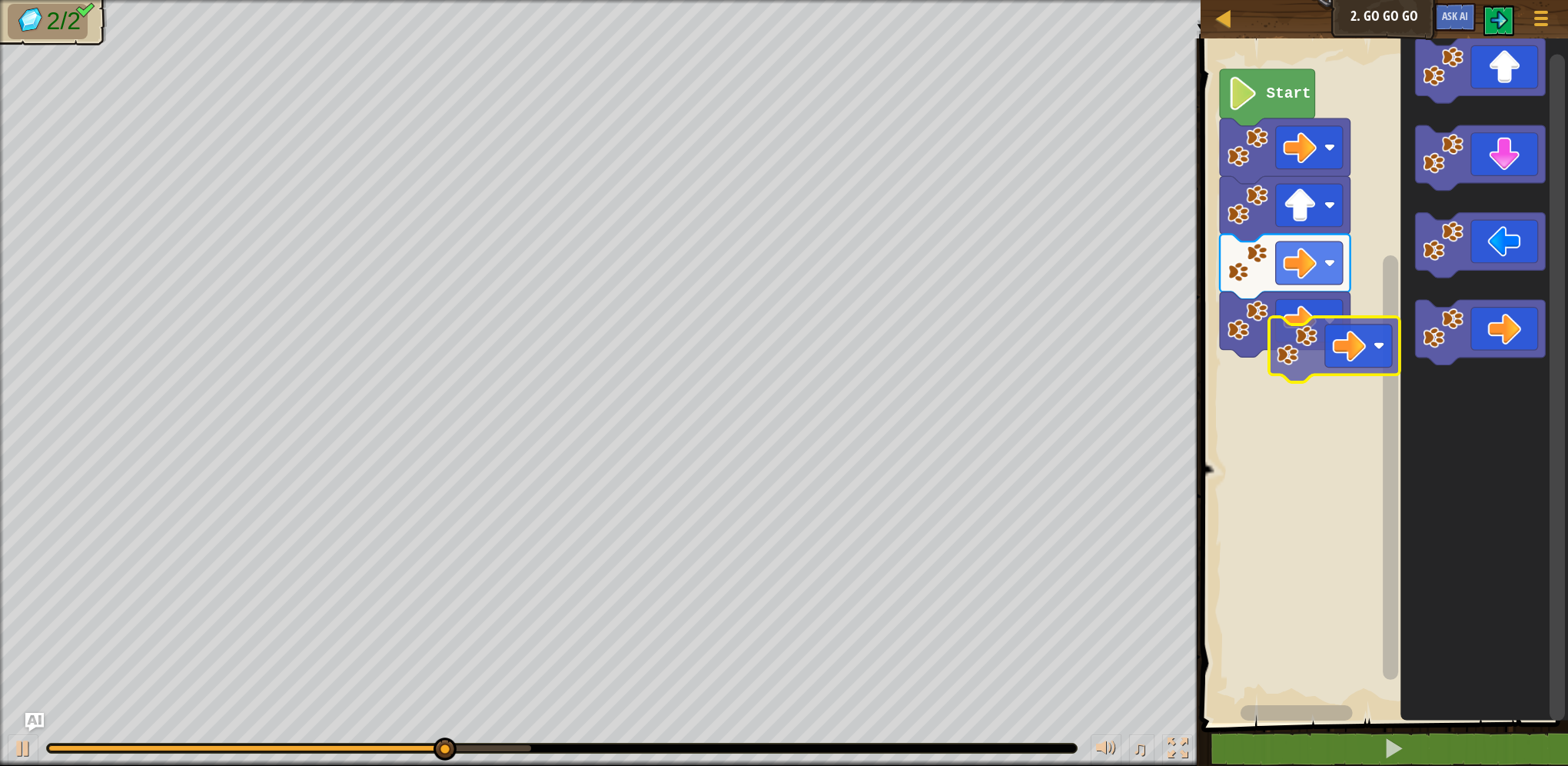
click at [1323, 370] on div "Start" at bounding box center [1382, 377] width 372 height 692
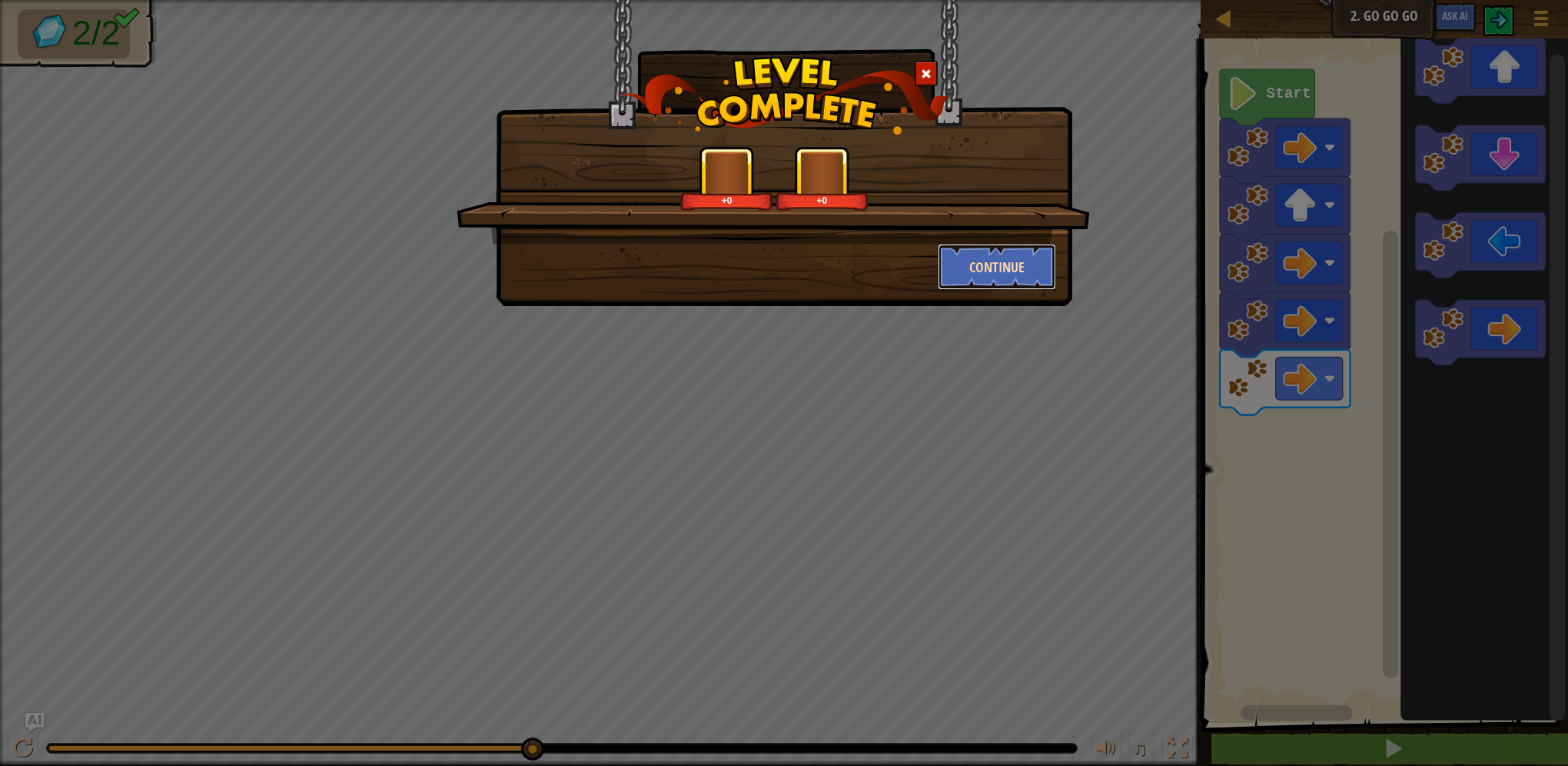
click at [988, 261] on button "Continue" at bounding box center [997, 266] width 119 height 46
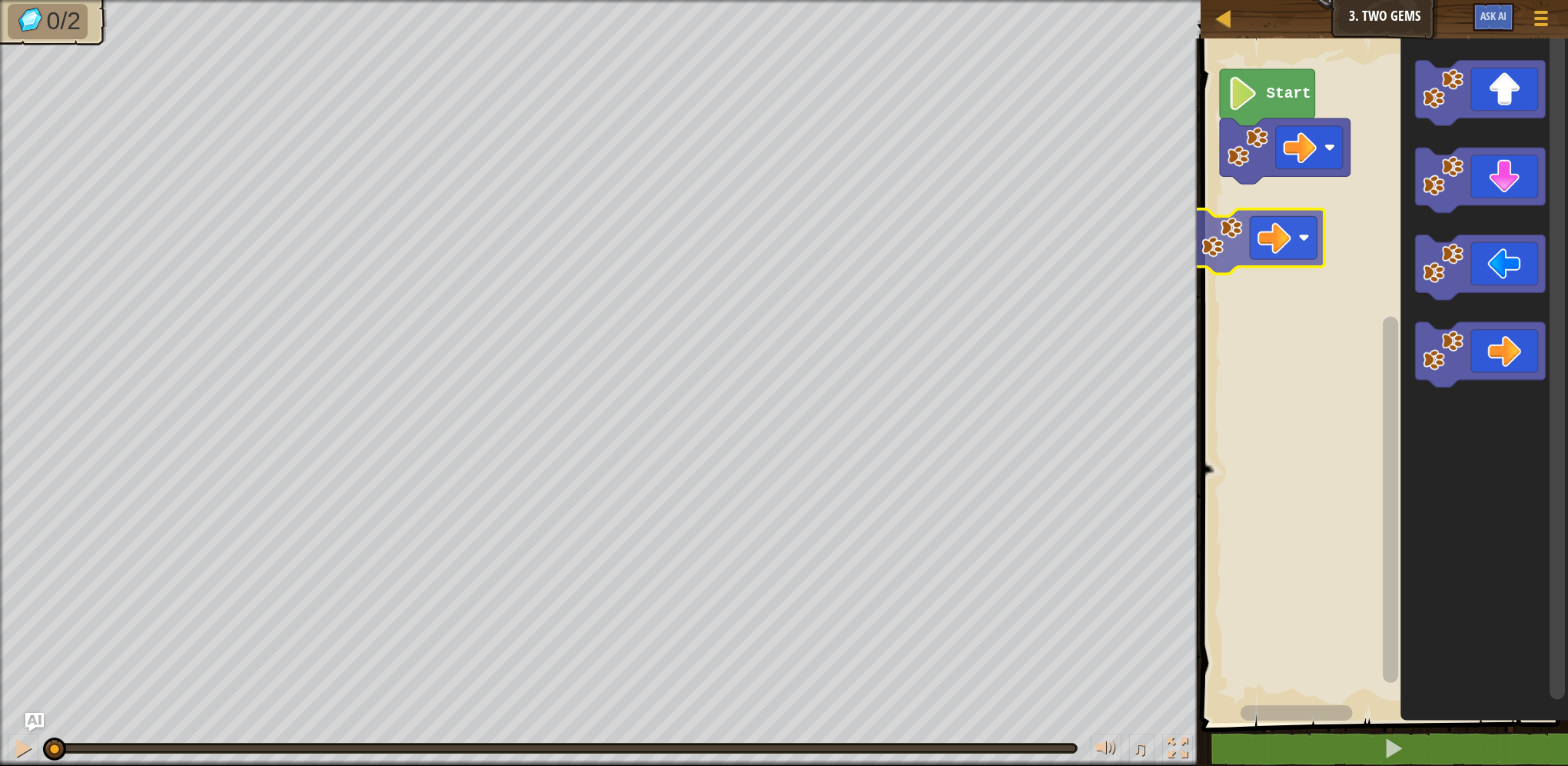
click at [1259, 255] on div "Start" at bounding box center [1382, 377] width 372 height 692
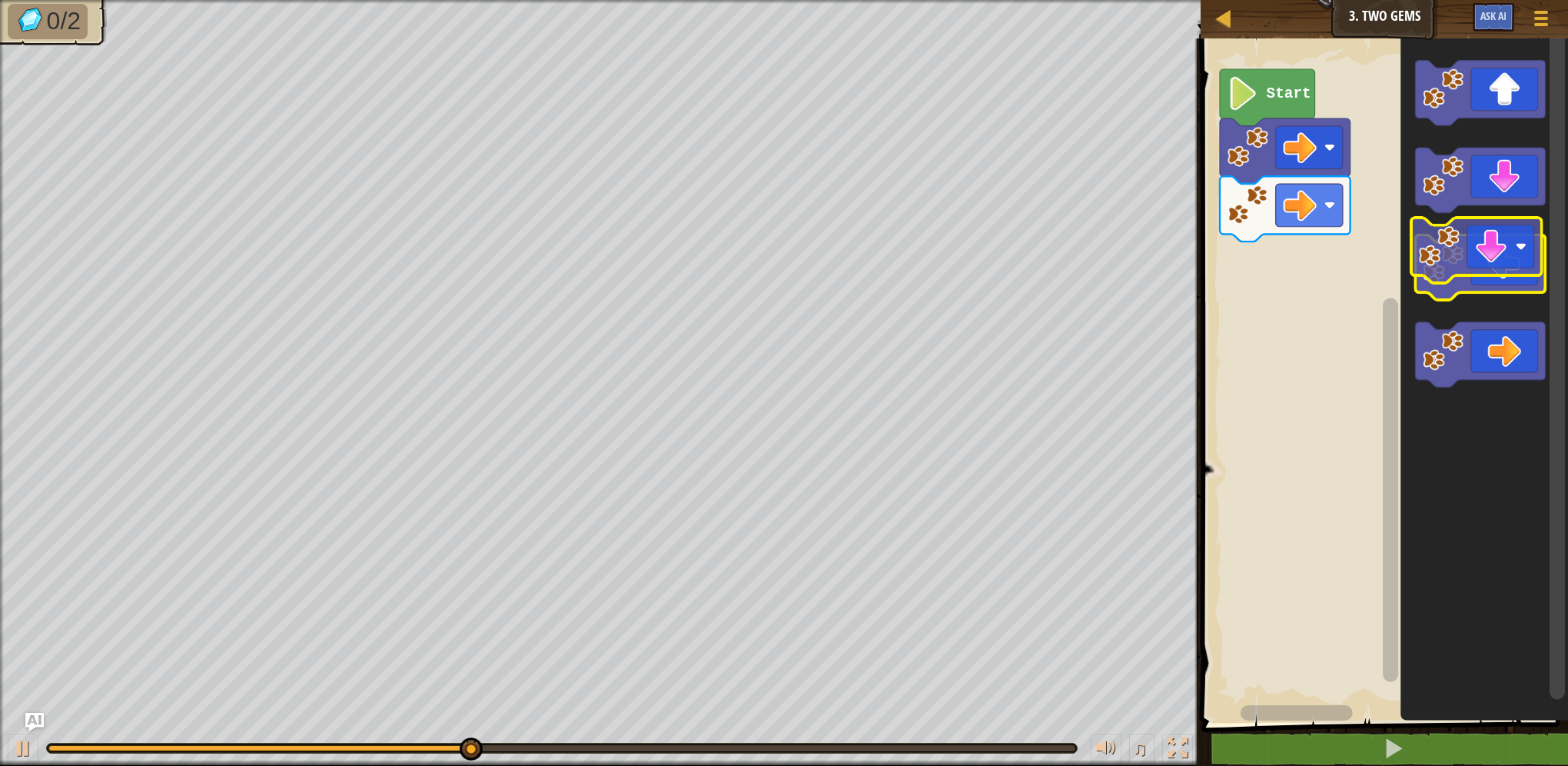
click at [1517, 246] on g "Blockly Workspace" at bounding box center [1480, 224] width 130 height 328
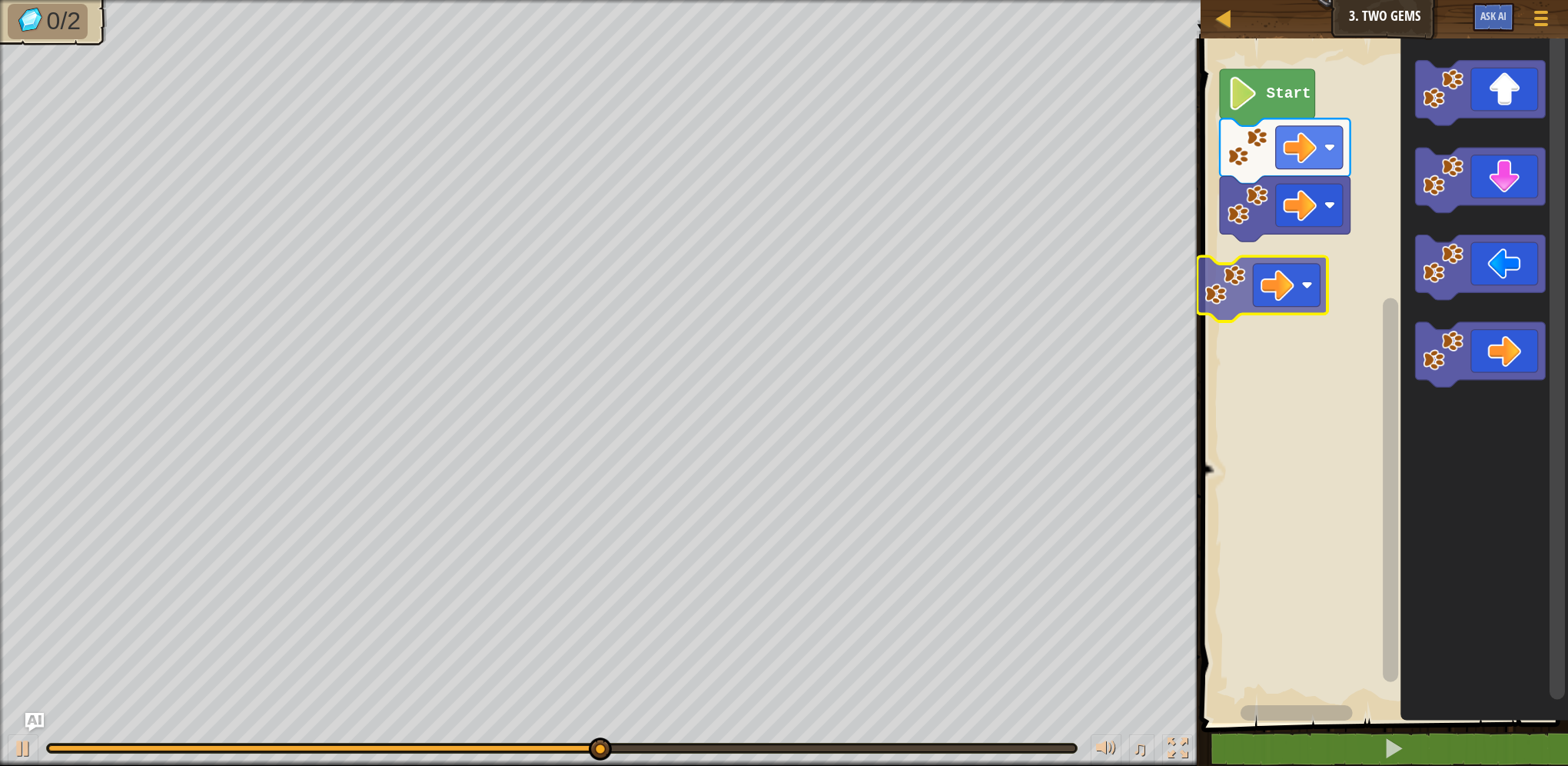
click at [1191, 266] on div "Map Junior 3. Two Gems Game Menu Ask AI 1 ההההההההההההההההההההההההההההההההההההה…" at bounding box center [784, 383] width 1568 height 766
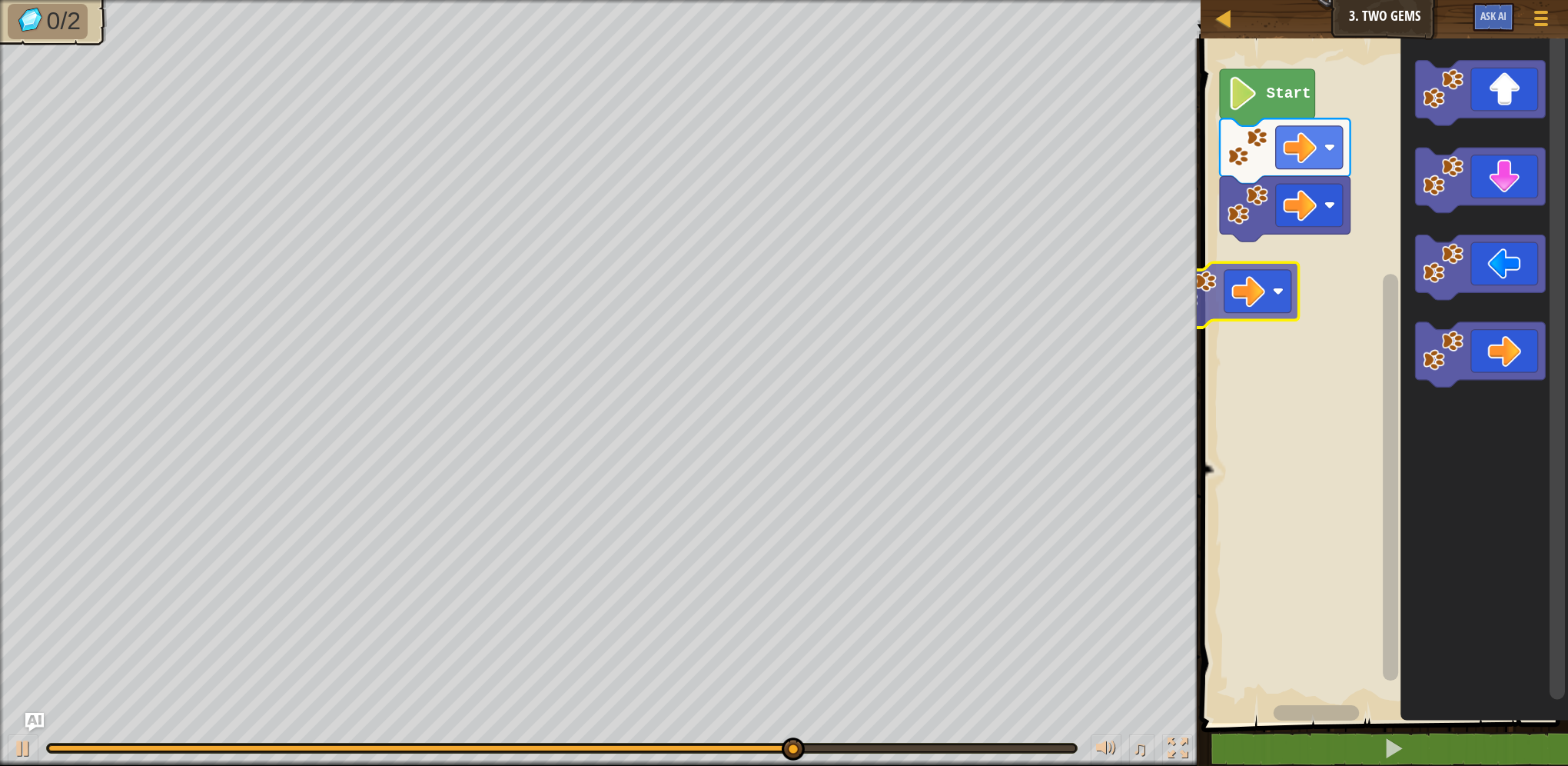
click at [1278, 278] on div "Start" at bounding box center [1382, 377] width 372 height 692
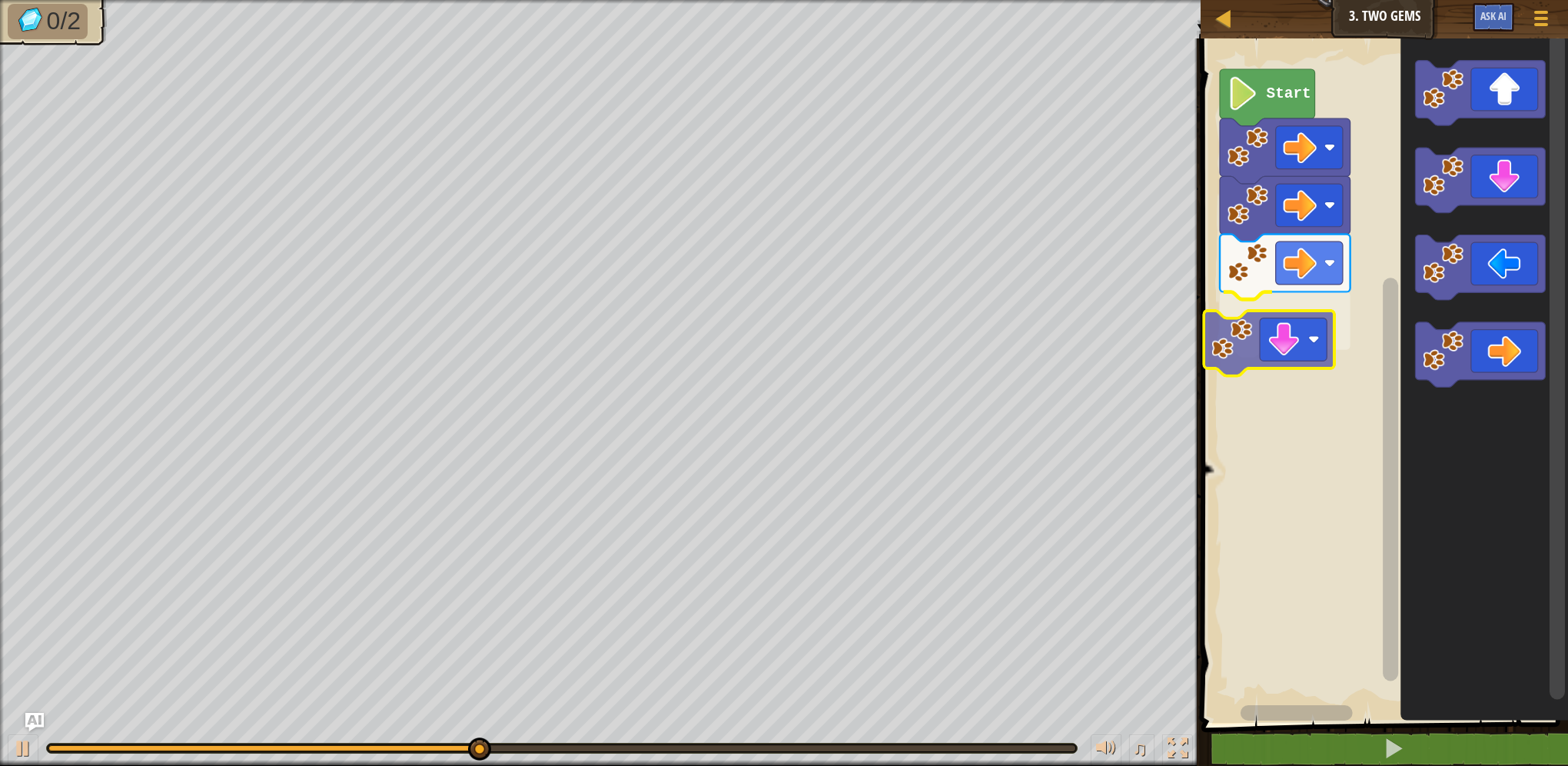
click at [1276, 334] on div "Start" at bounding box center [1382, 377] width 372 height 692
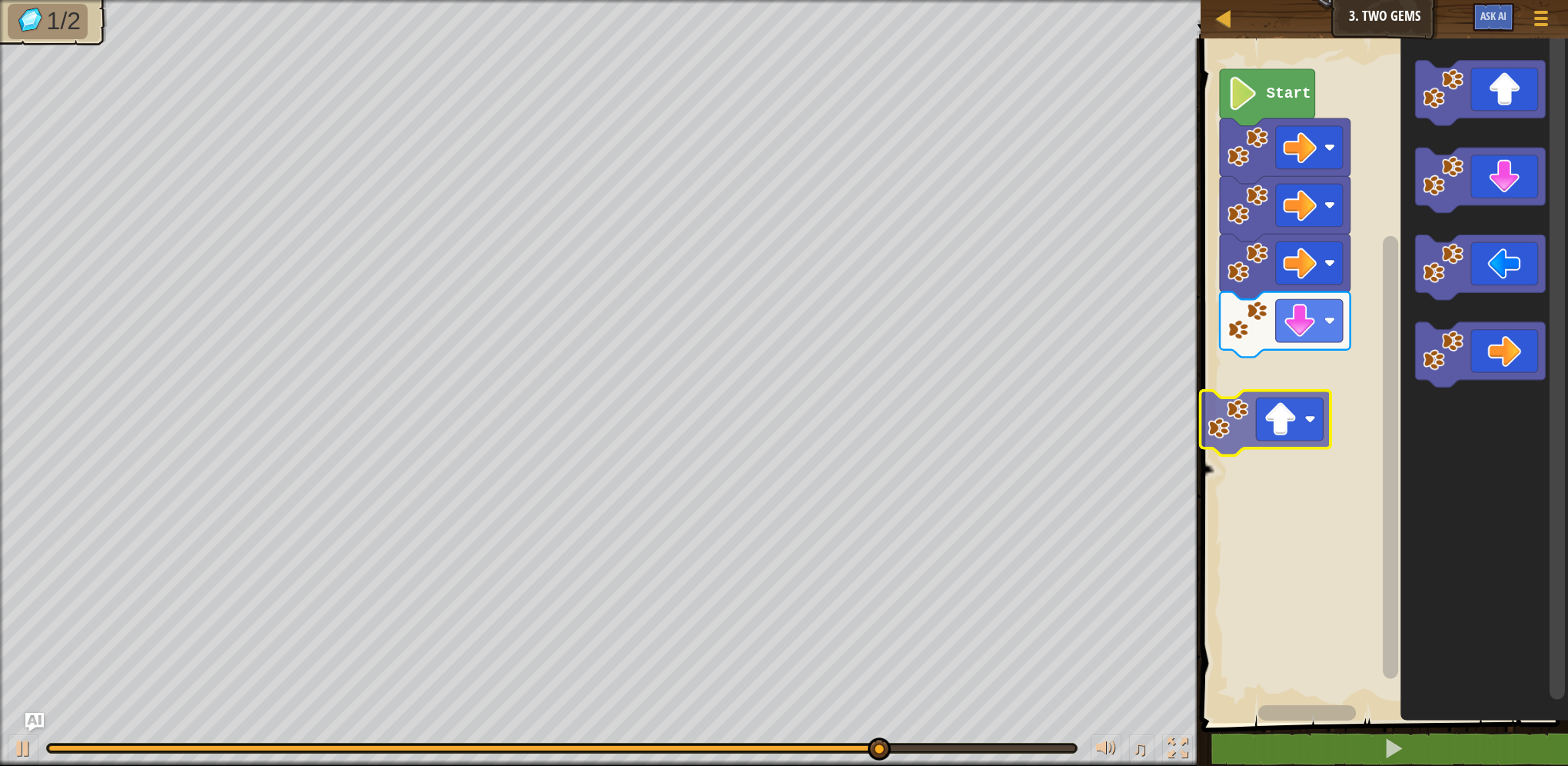
click at [1323, 386] on div "Start" at bounding box center [1382, 377] width 372 height 692
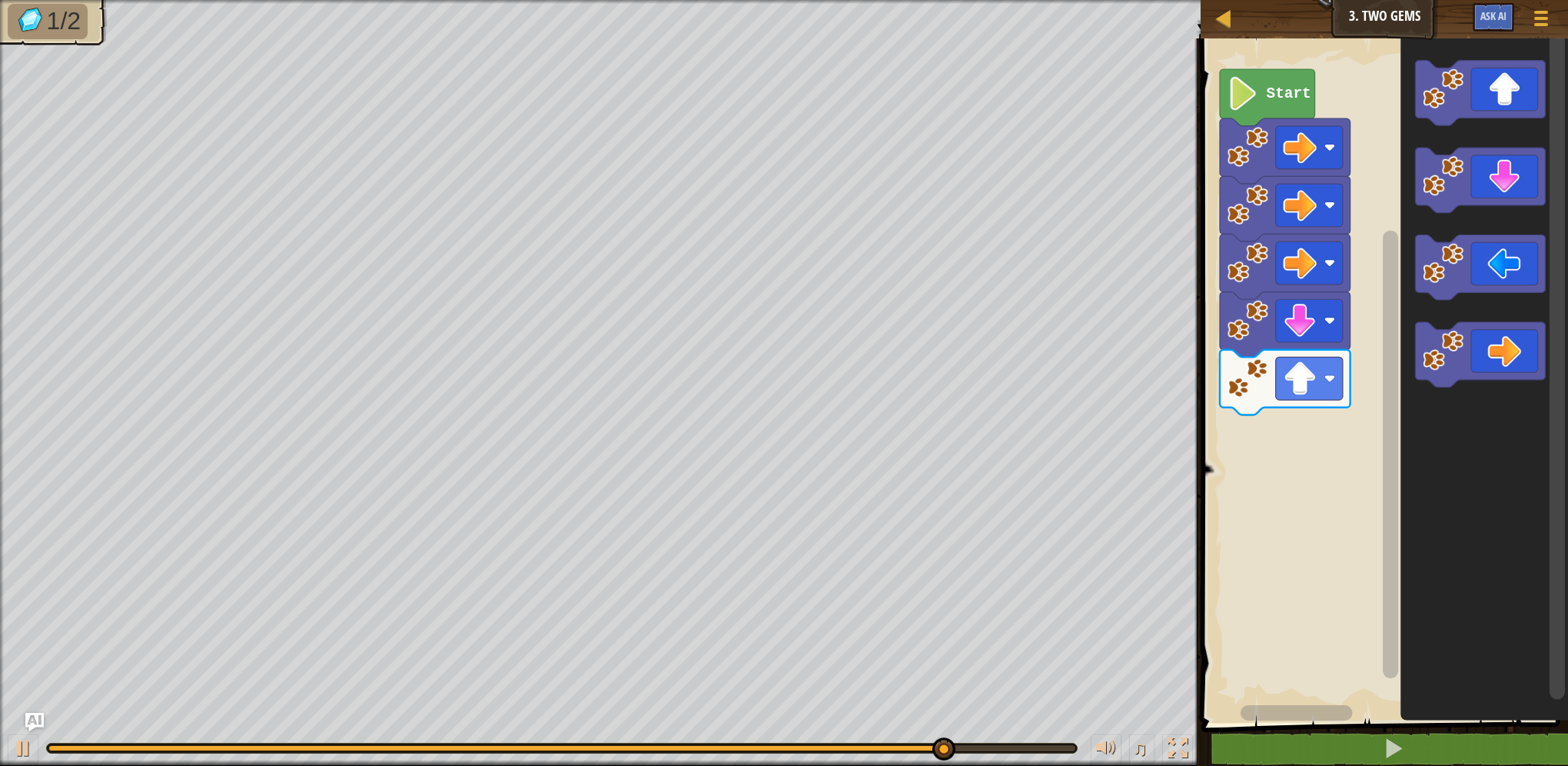
click at [1404, 181] on icon "Blockly Workspace" at bounding box center [1483, 377] width 168 height 692
click at [1369, 350] on div "Start" at bounding box center [1382, 377] width 372 height 692
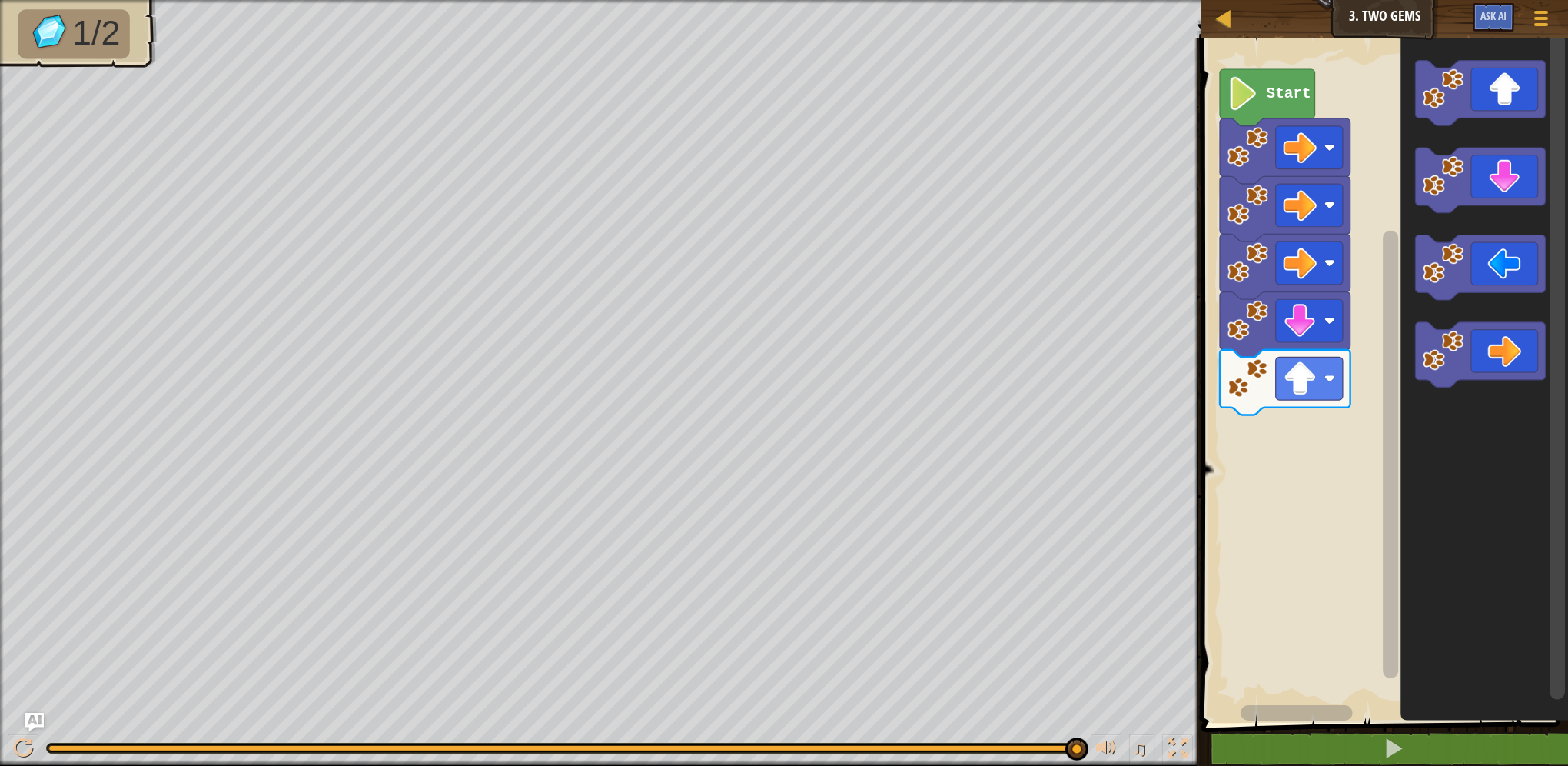
click at [1463, 132] on icon "Blockly Workspace" at bounding box center [1483, 377] width 168 height 692
click at [1447, 192] on g "Blockly Workspace" at bounding box center [1480, 224] width 130 height 328
click at [1242, 443] on div "Start" at bounding box center [1382, 377] width 372 height 692
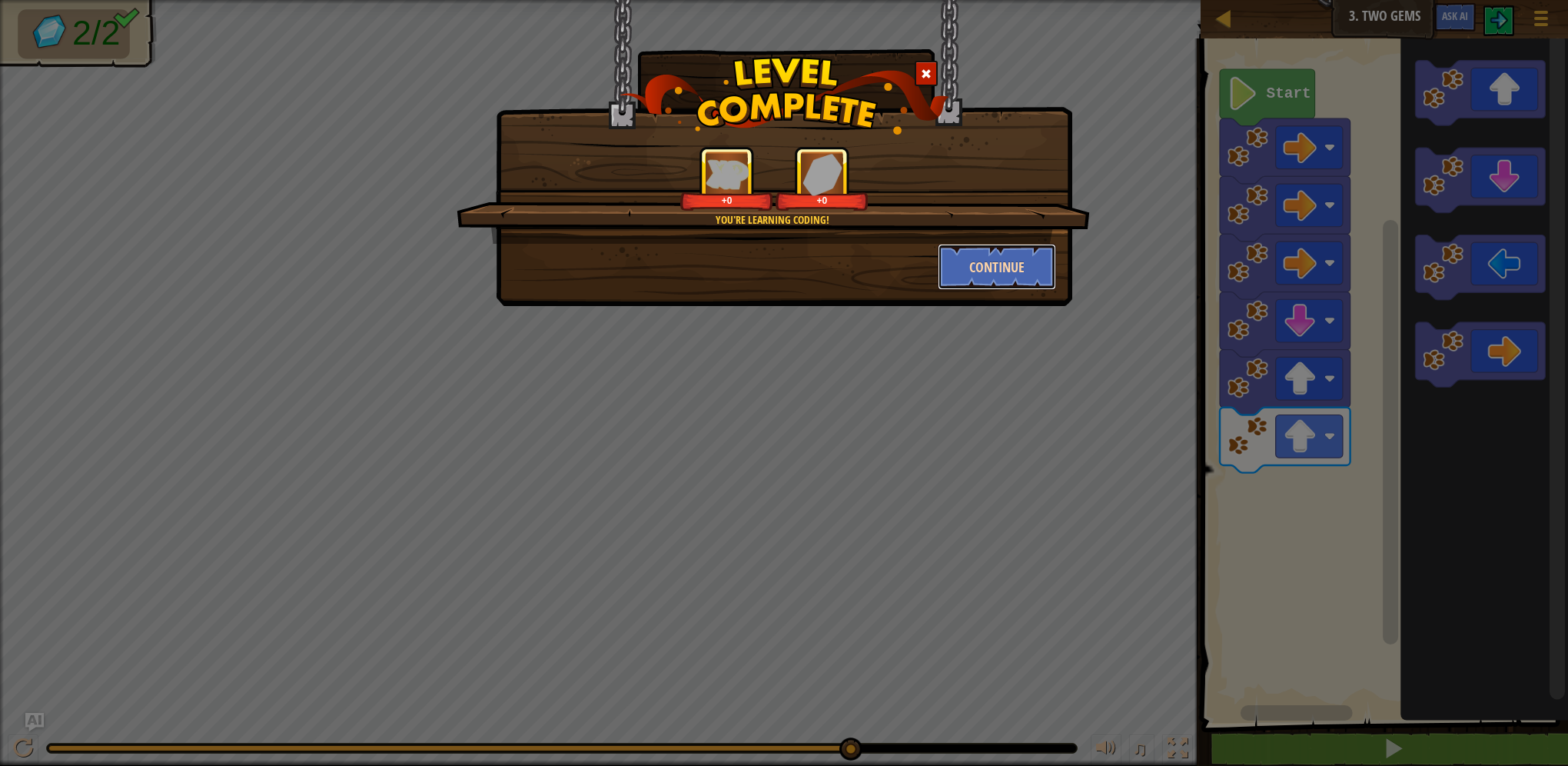
click at [1038, 282] on button "Continue" at bounding box center [997, 266] width 119 height 46
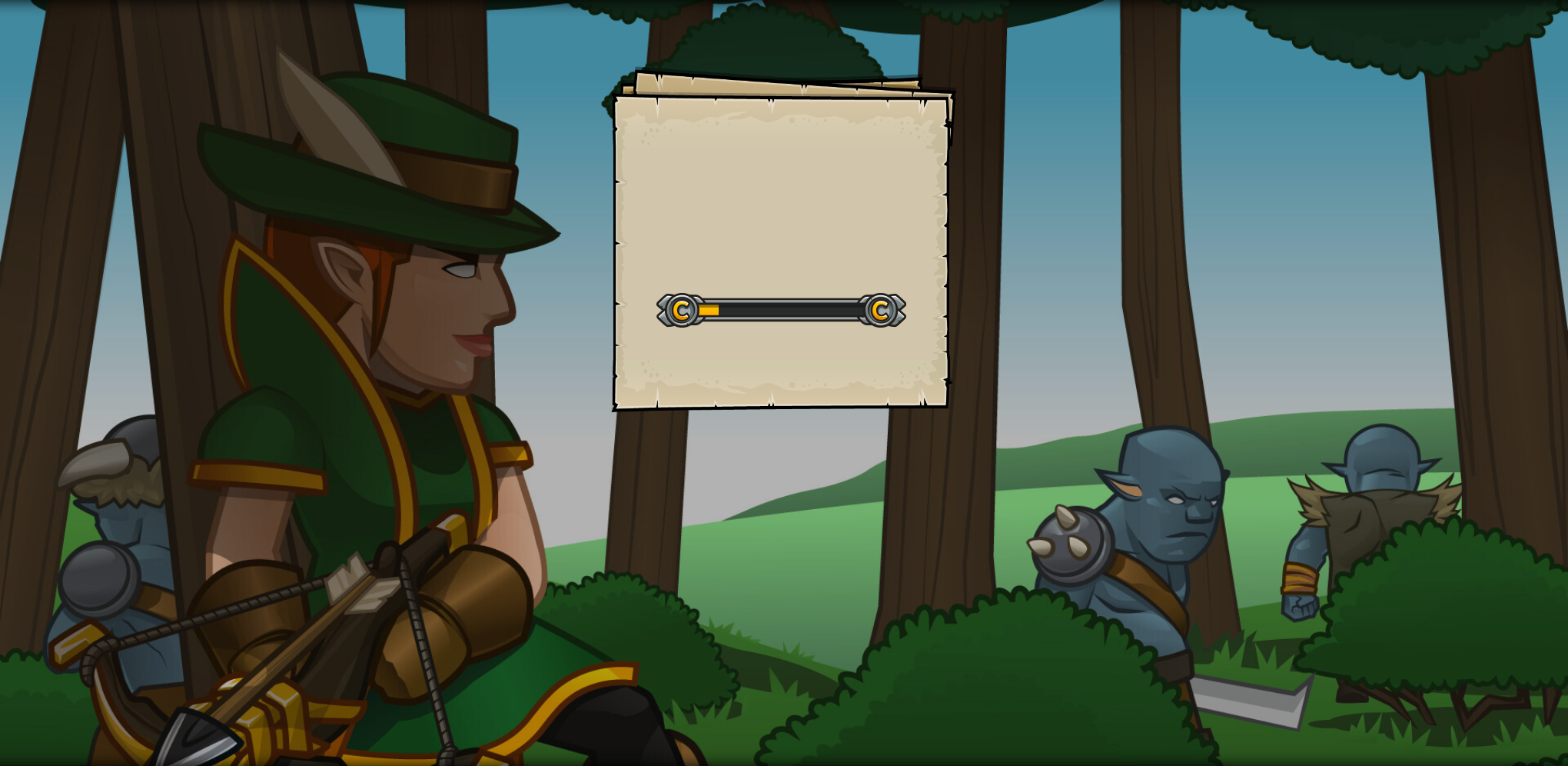
drag, startPoint x: 1033, startPoint y: 278, endPoint x: 1071, endPoint y: 278, distance: 38.0
click at [1071, 278] on div "Goals Start Level Error loading from server. Try refreshing the page. You'll ne…" at bounding box center [784, 383] width 1568 height 766
click at [1035, 259] on div "Elbow Goals Start Level Error loading from server. Try refreshing the page. You…" at bounding box center [784, 383] width 1568 height 766
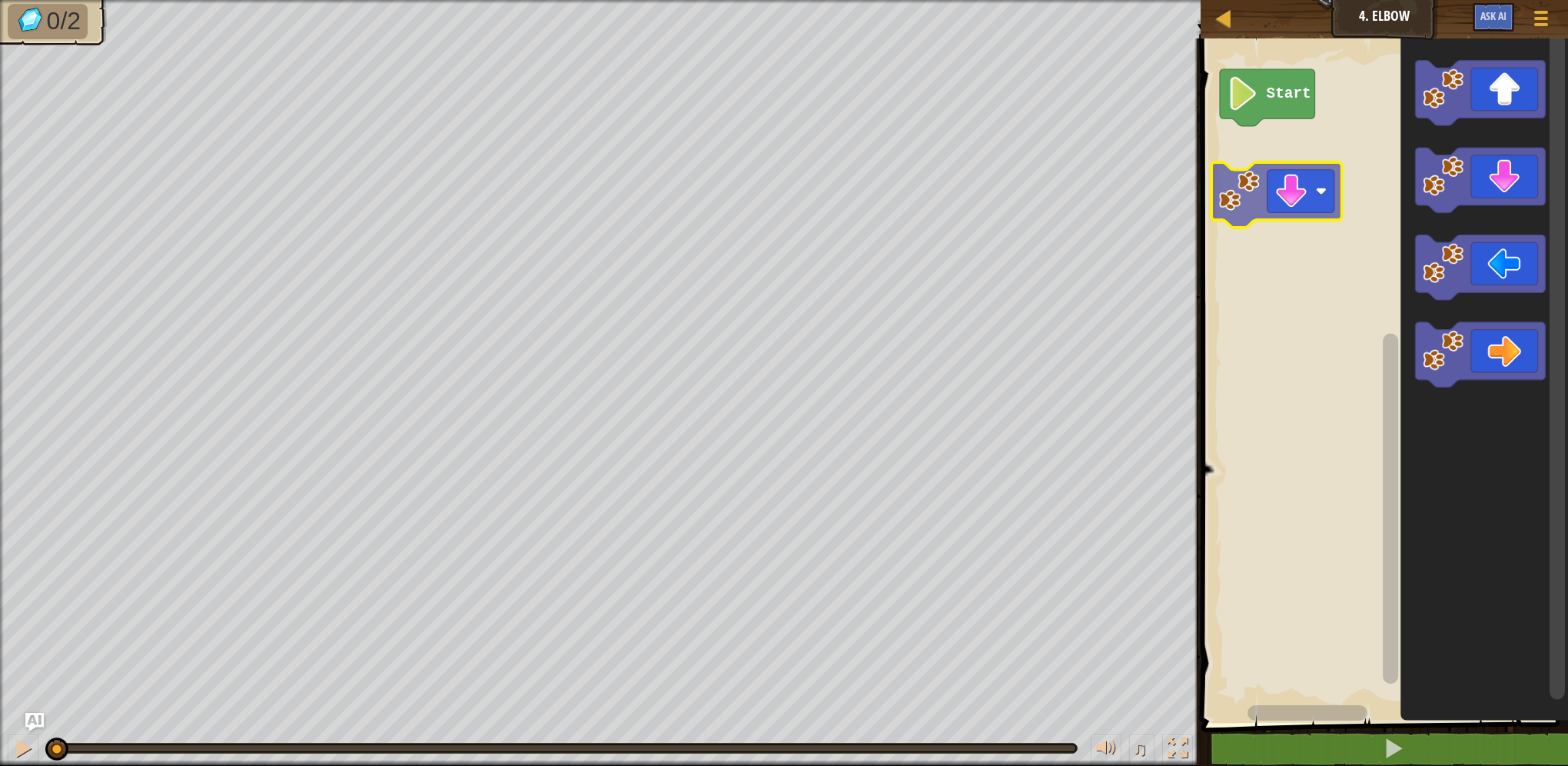
click at [1260, 190] on div "Start" at bounding box center [1382, 377] width 372 height 692
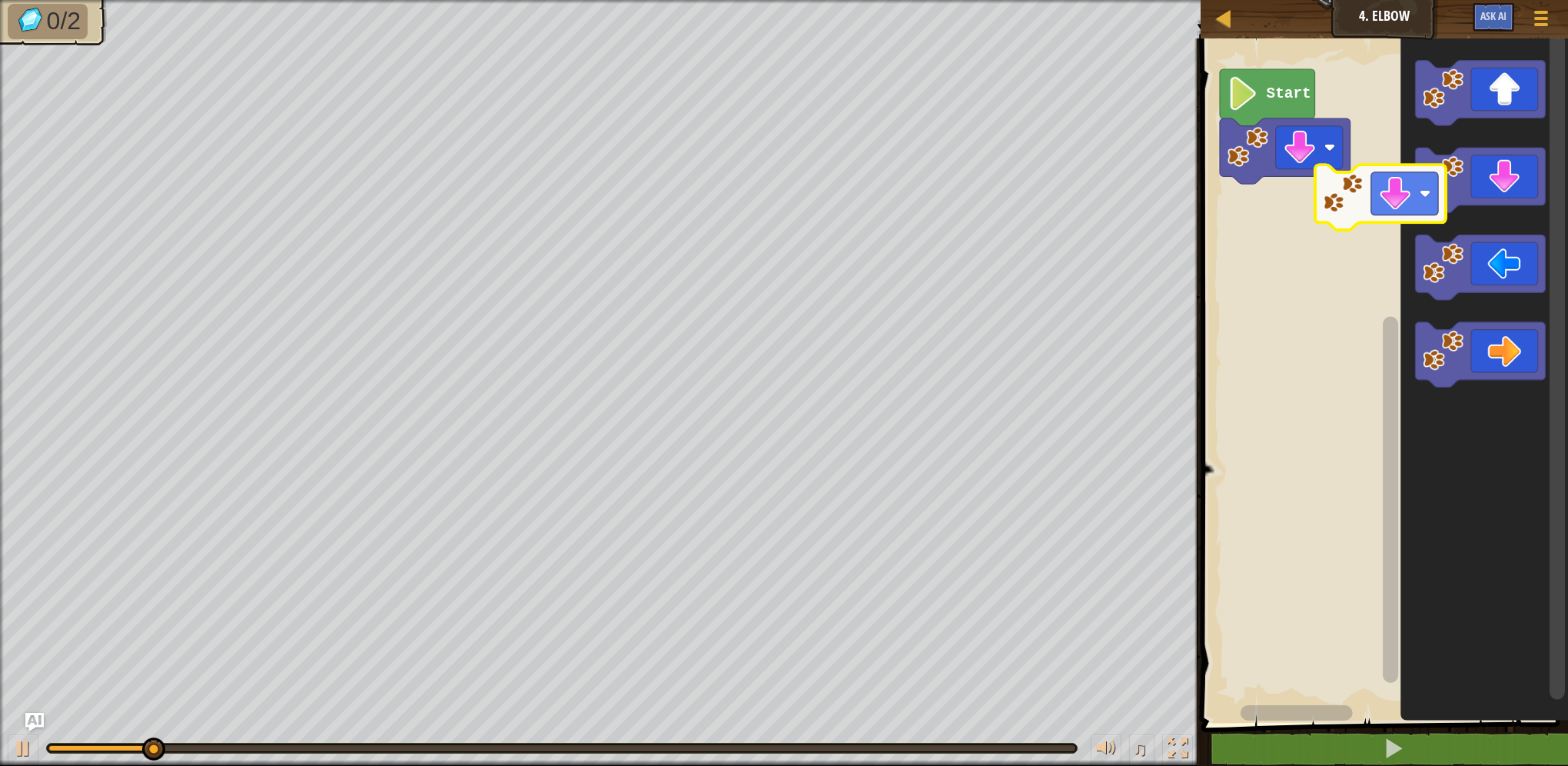
click at [1277, 240] on div "Start" at bounding box center [1382, 377] width 372 height 692
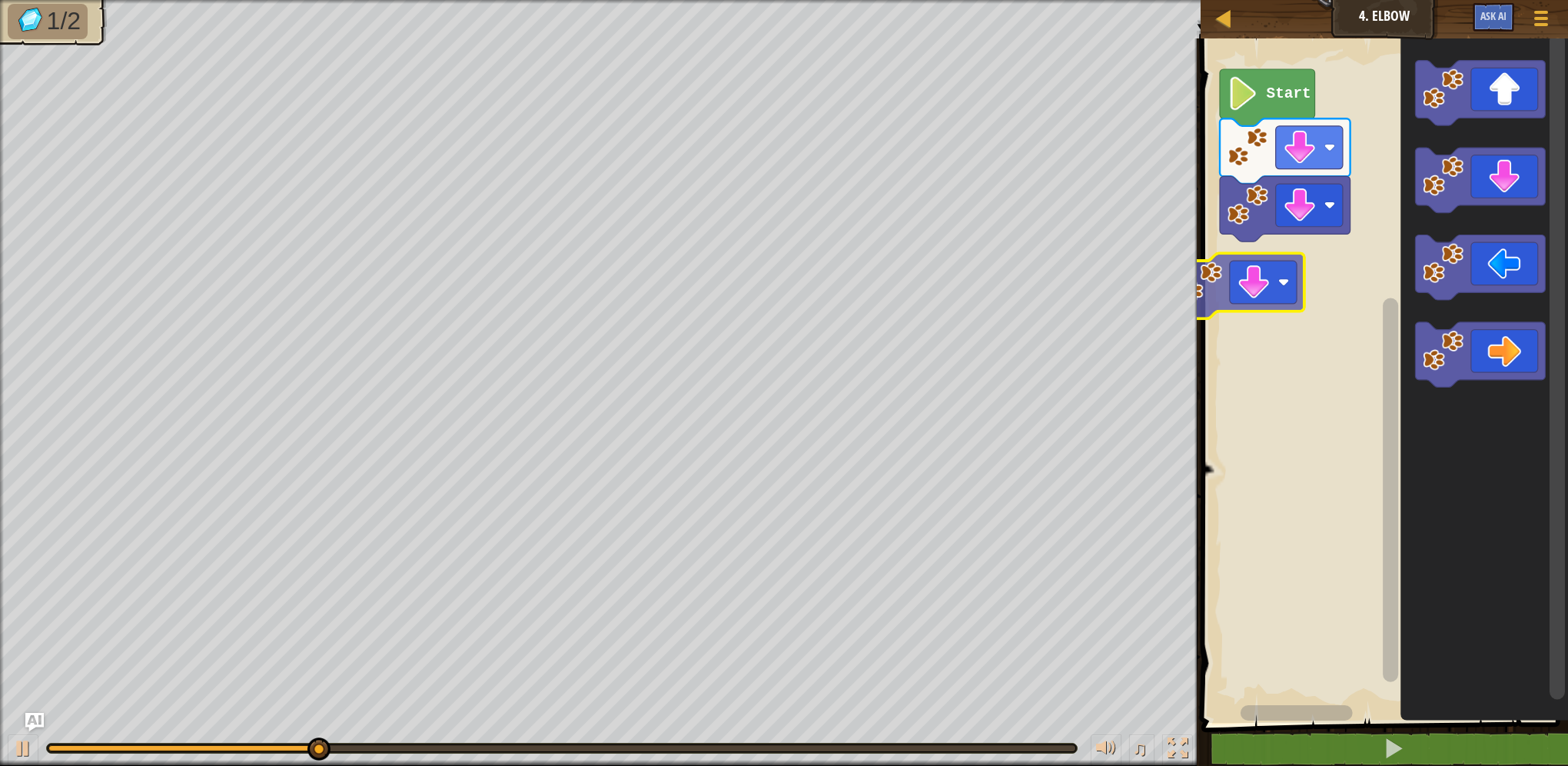
click at [1265, 321] on div "Start" at bounding box center [1382, 377] width 372 height 692
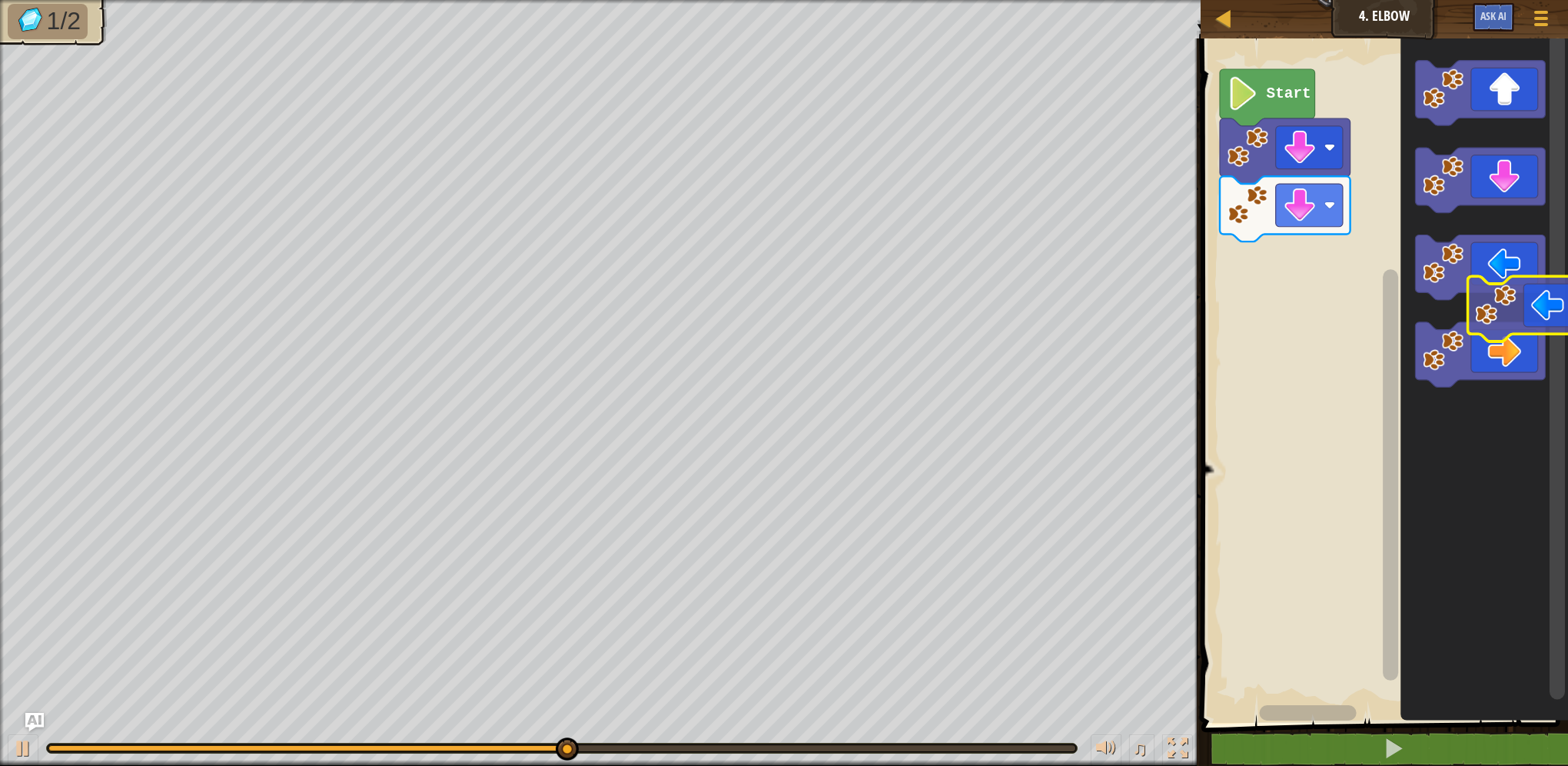
click at [1517, 286] on icon "Blockly Workspace" at bounding box center [1480, 268] width 130 height 65
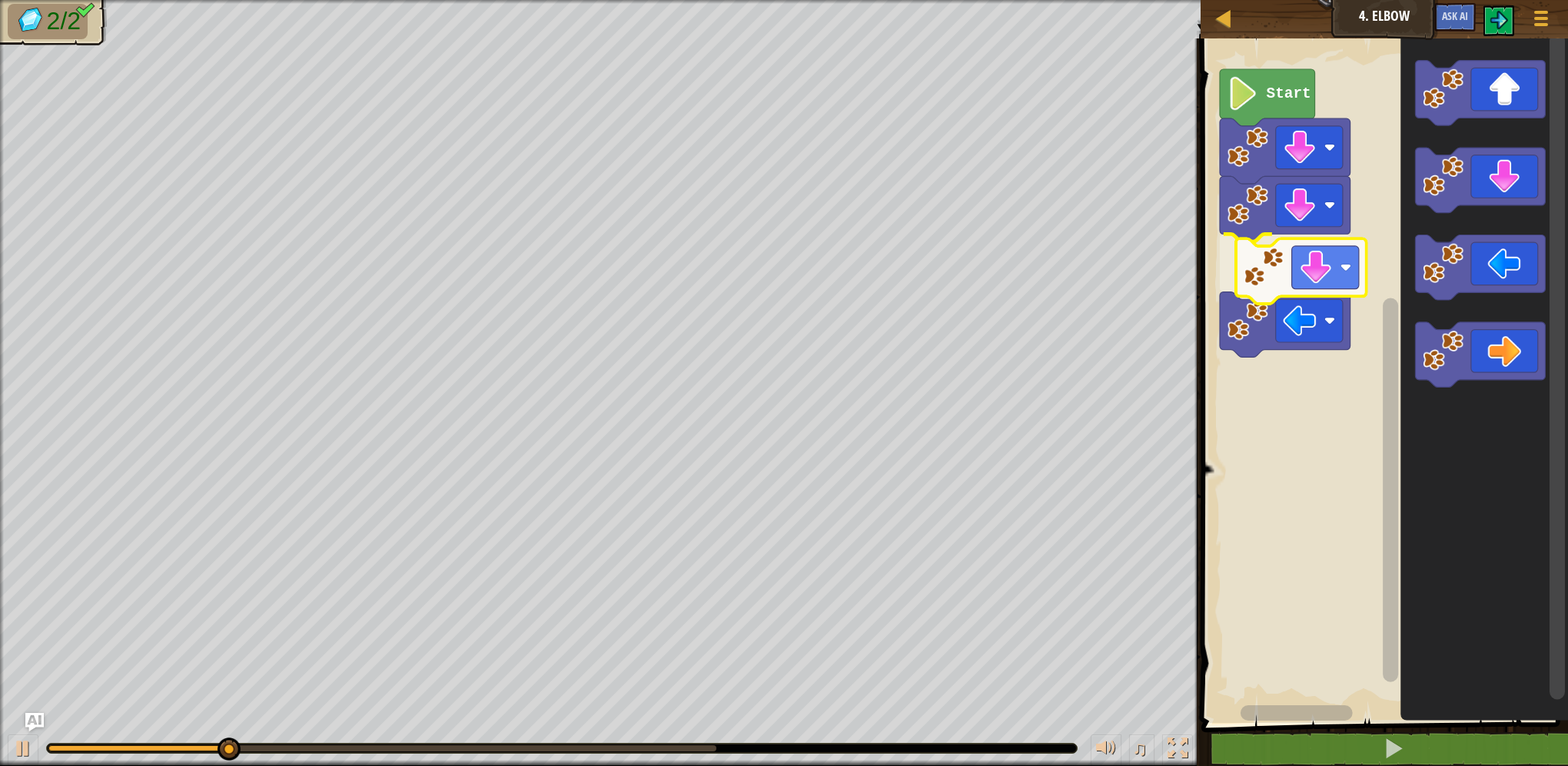
click at [1309, 289] on div "Start" at bounding box center [1382, 377] width 372 height 692
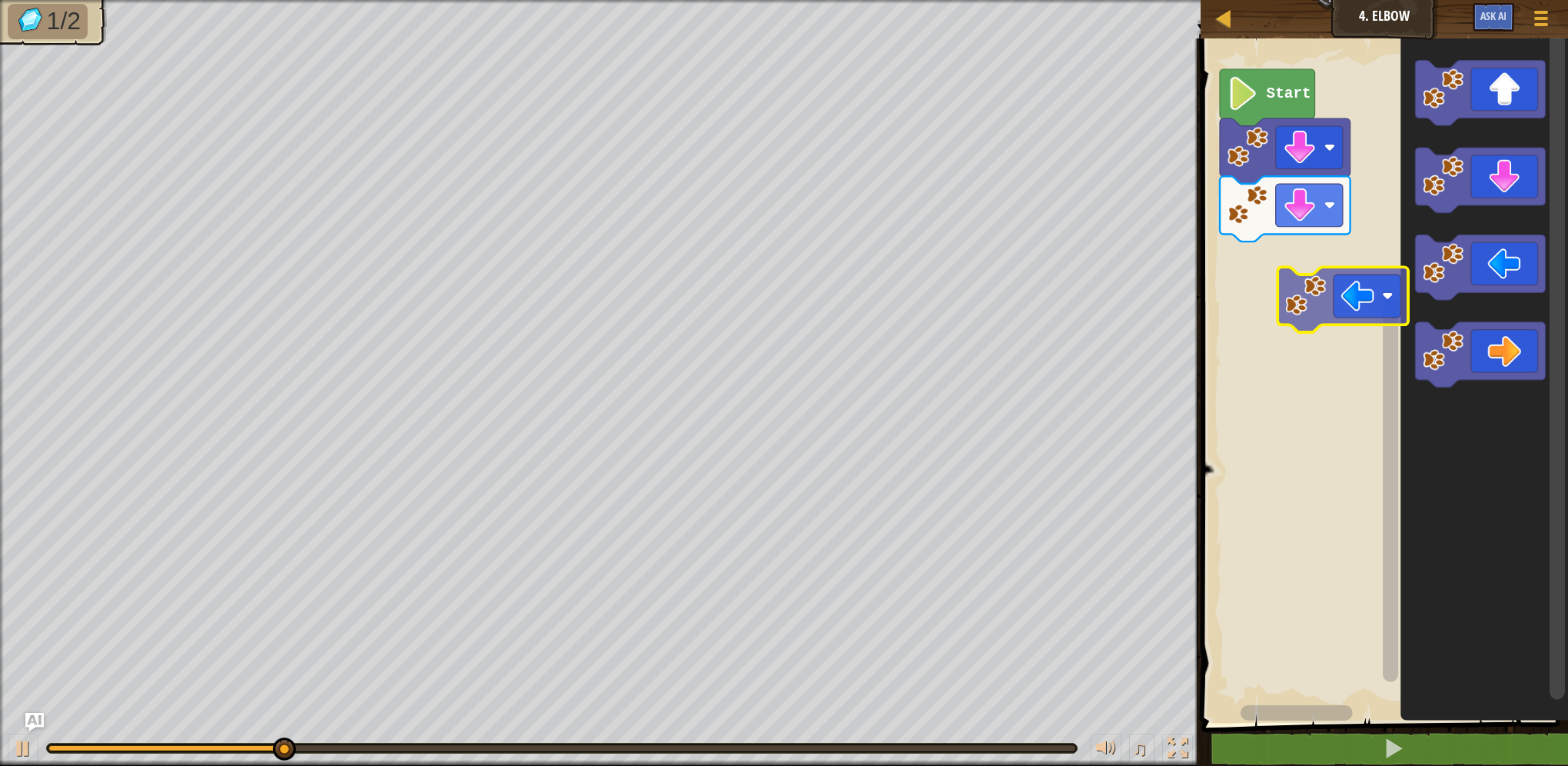
click at [1275, 296] on div "Start" at bounding box center [1382, 377] width 372 height 692
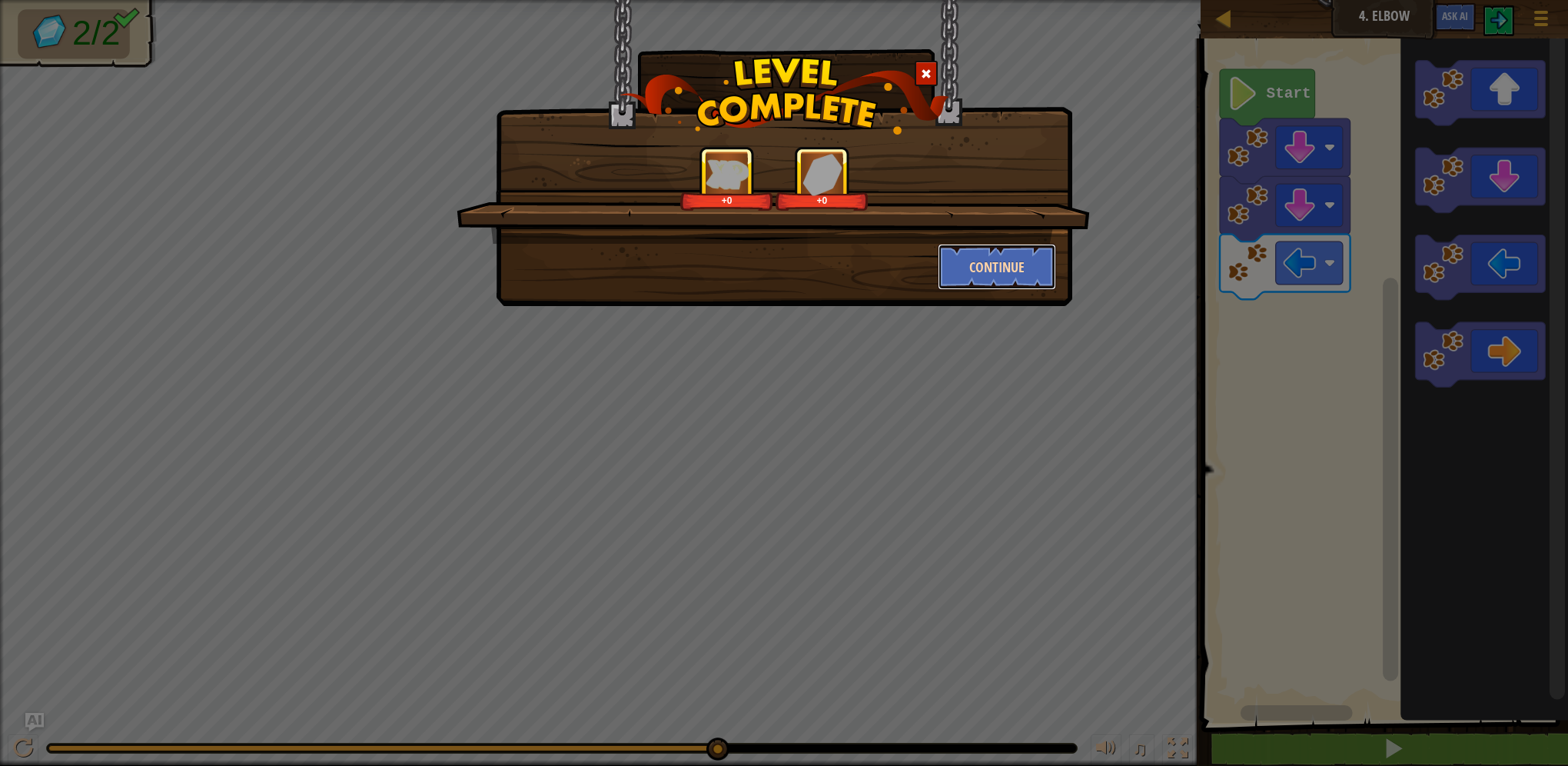
click at [1014, 266] on button "Continue" at bounding box center [997, 266] width 119 height 46
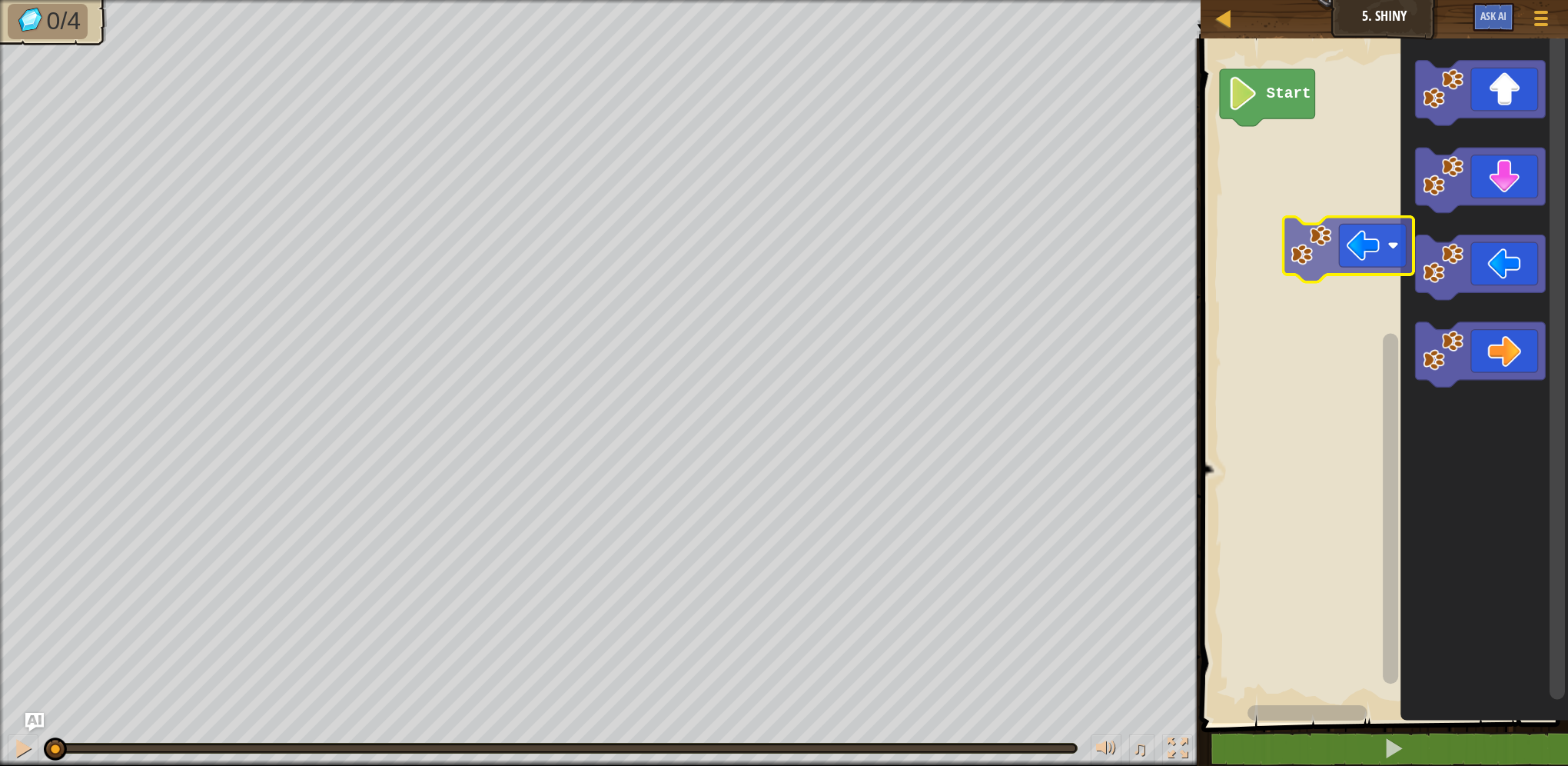
click at [1306, 256] on div "Start" at bounding box center [1382, 377] width 372 height 692
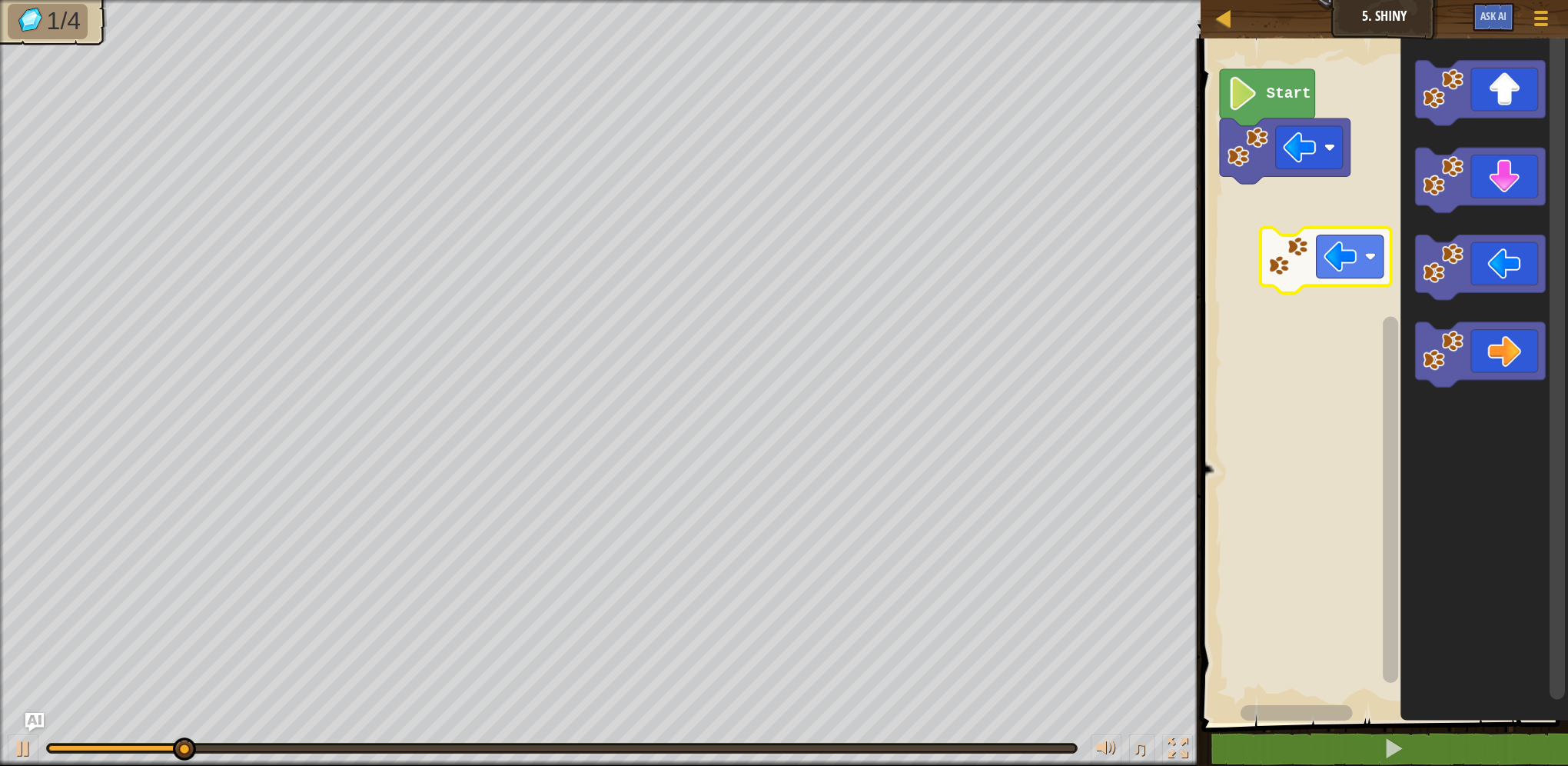
click at [1326, 264] on div "Start" at bounding box center [1382, 377] width 372 height 692
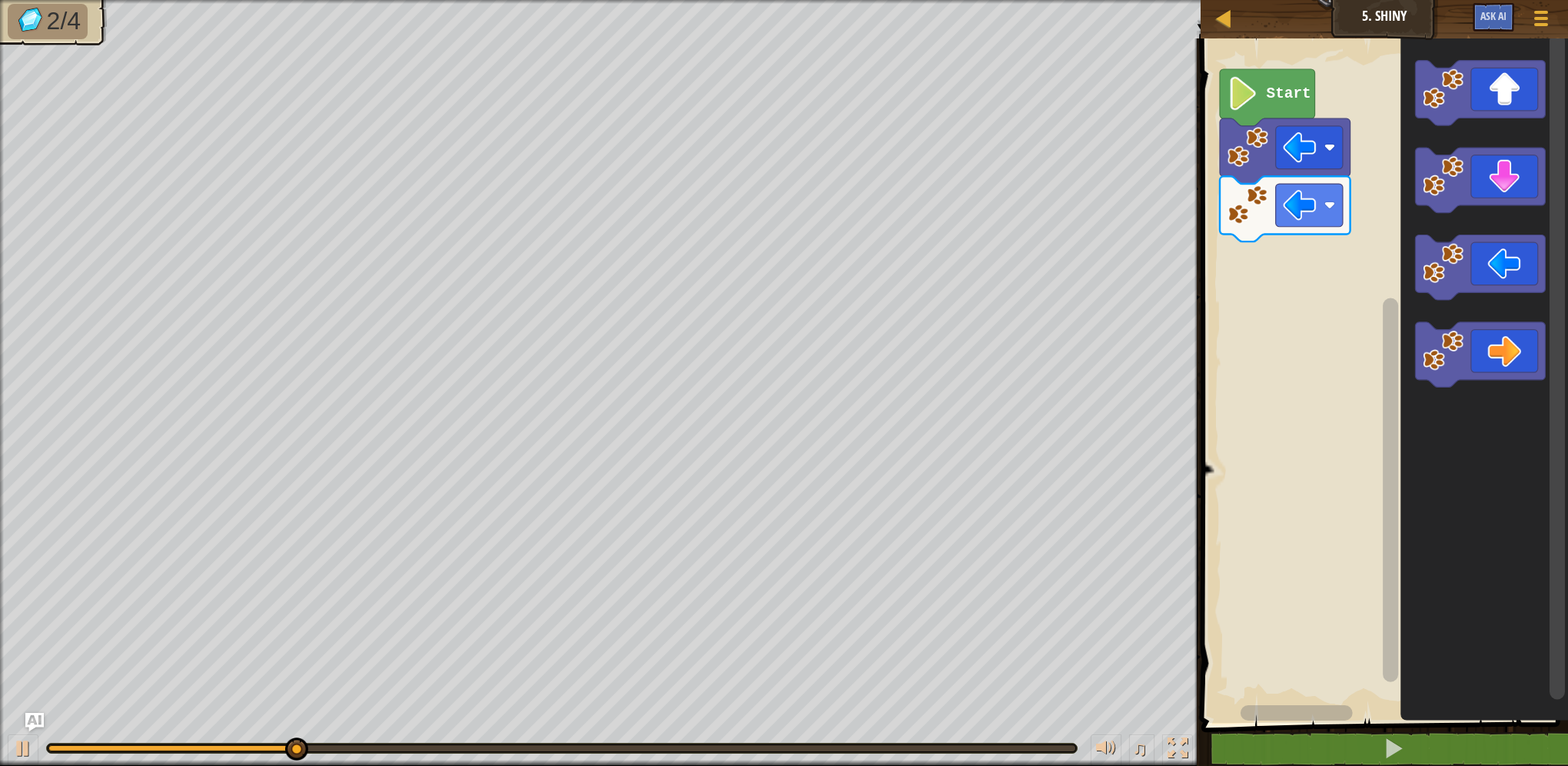
click at [1422, 216] on icon "Blockly Workspace" at bounding box center [1483, 377] width 168 height 692
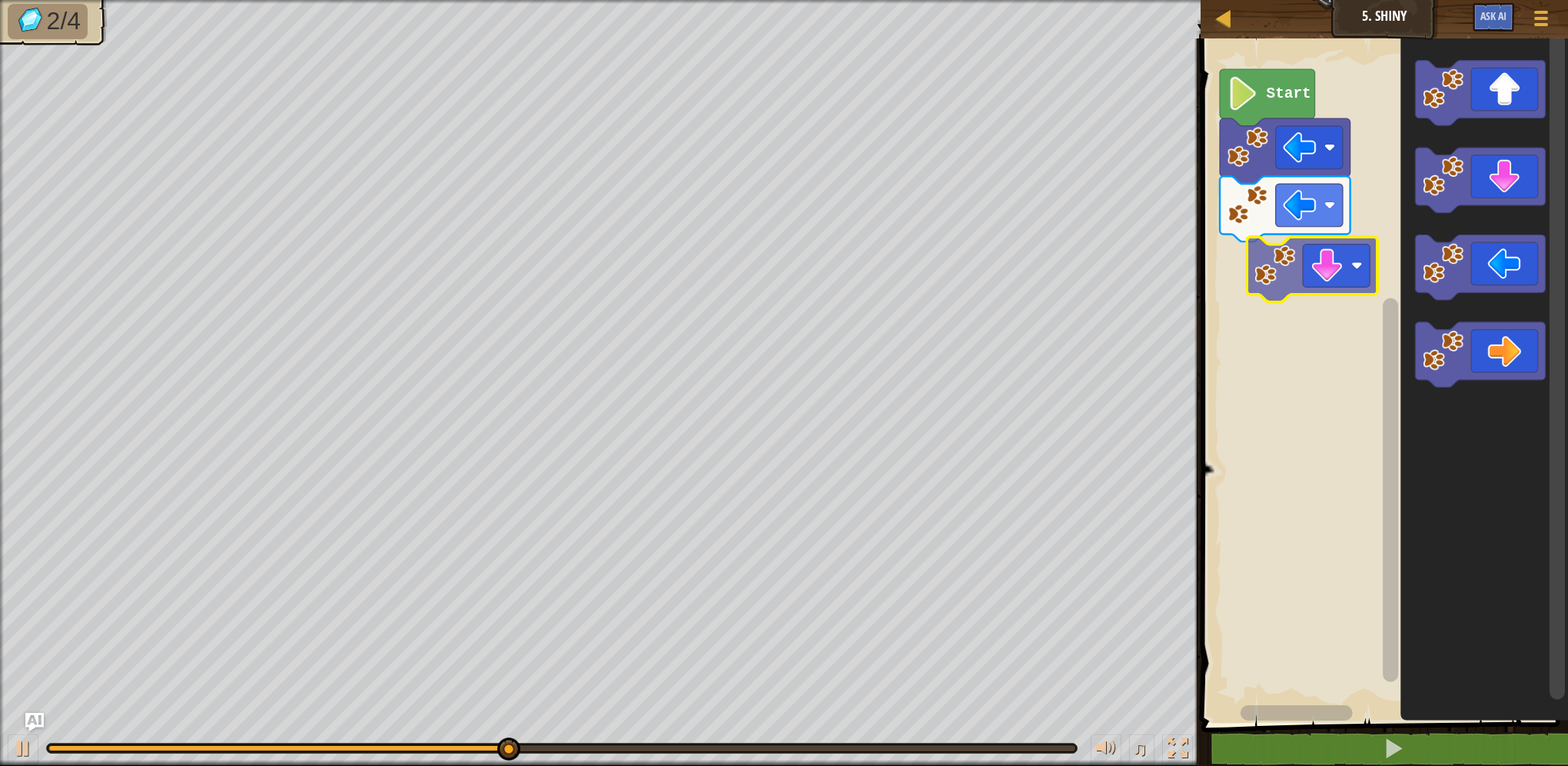
click at [1359, 252] on div "Start" at bounding box center [1382, 377] width 372 height 692
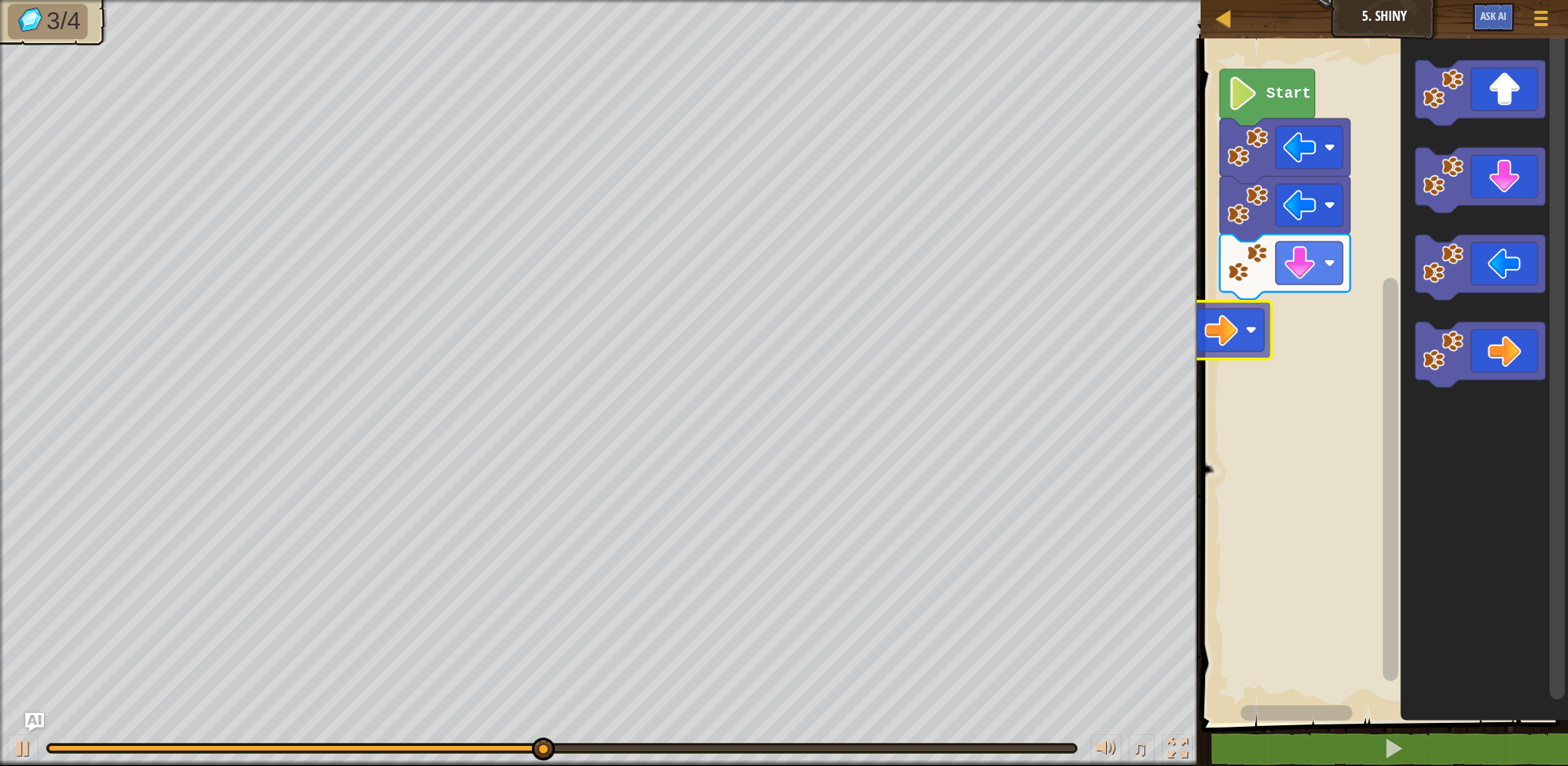
click at [1172, 332] on div "Map Junior 5. Shiny Game Menu Ask AI 1 הההההההההההההההההההההההההההההההההההההההה…" at bounding box center [784, 383] width 1568 height 766
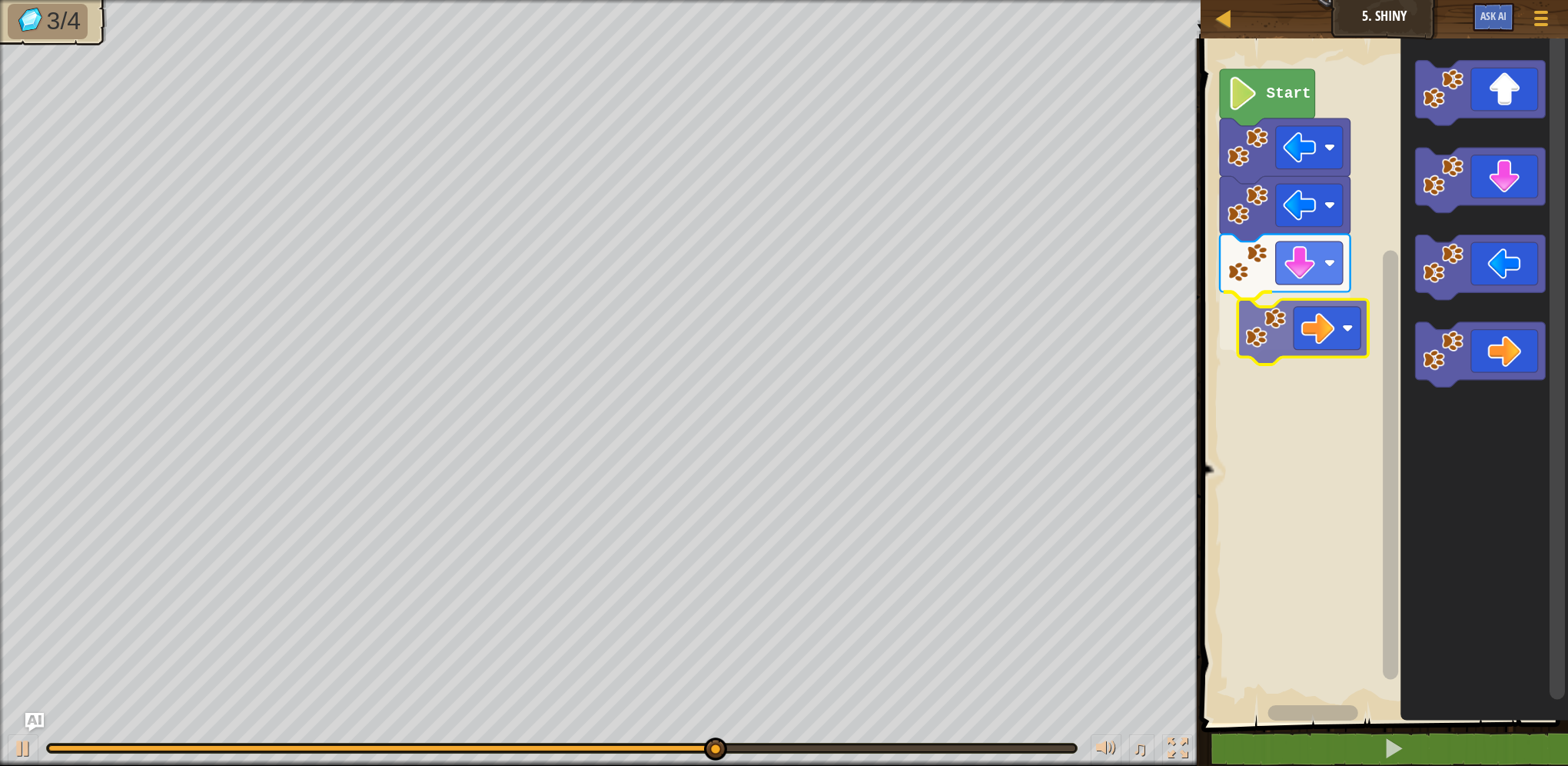
click at [1339, 359] on div "Start" at bounding box center [1382, 377] width 372 height 692
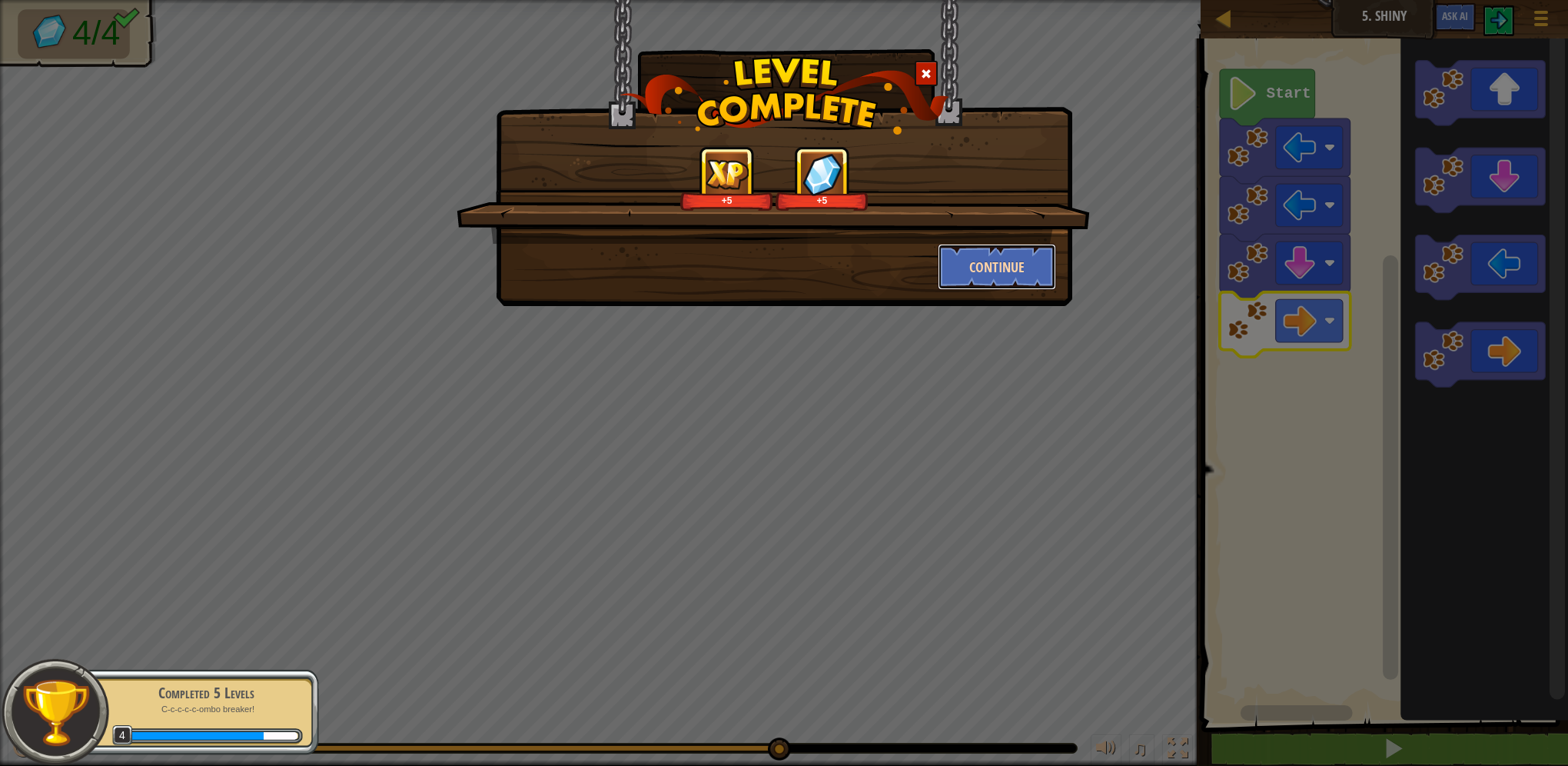
click at [978, 279] on button "Continue" at bounding box center [997, 266] width 119 height 46
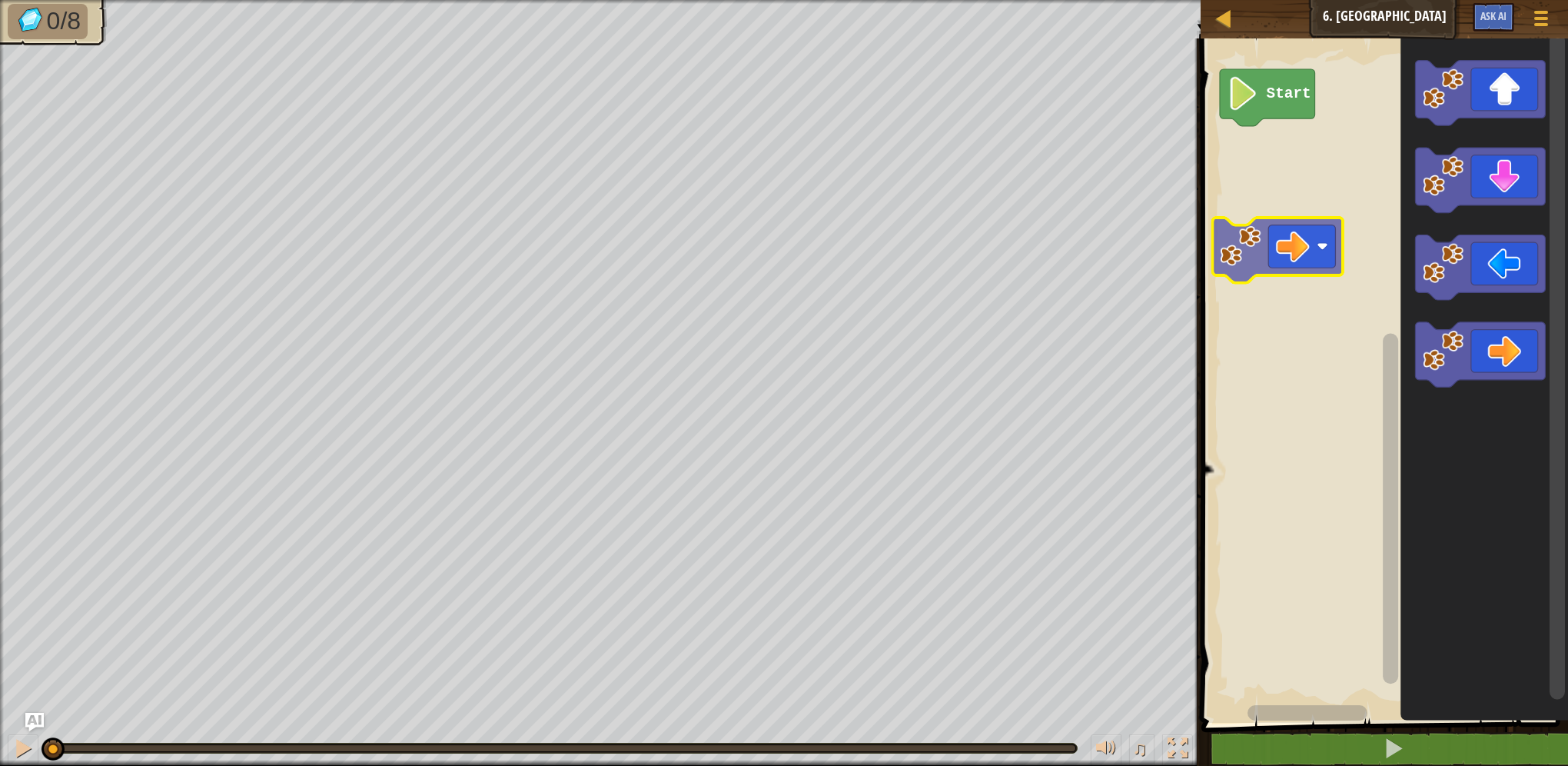
click at [1253, 188] on div "Start" at bounding box center [1382, 377] width 372 height 692
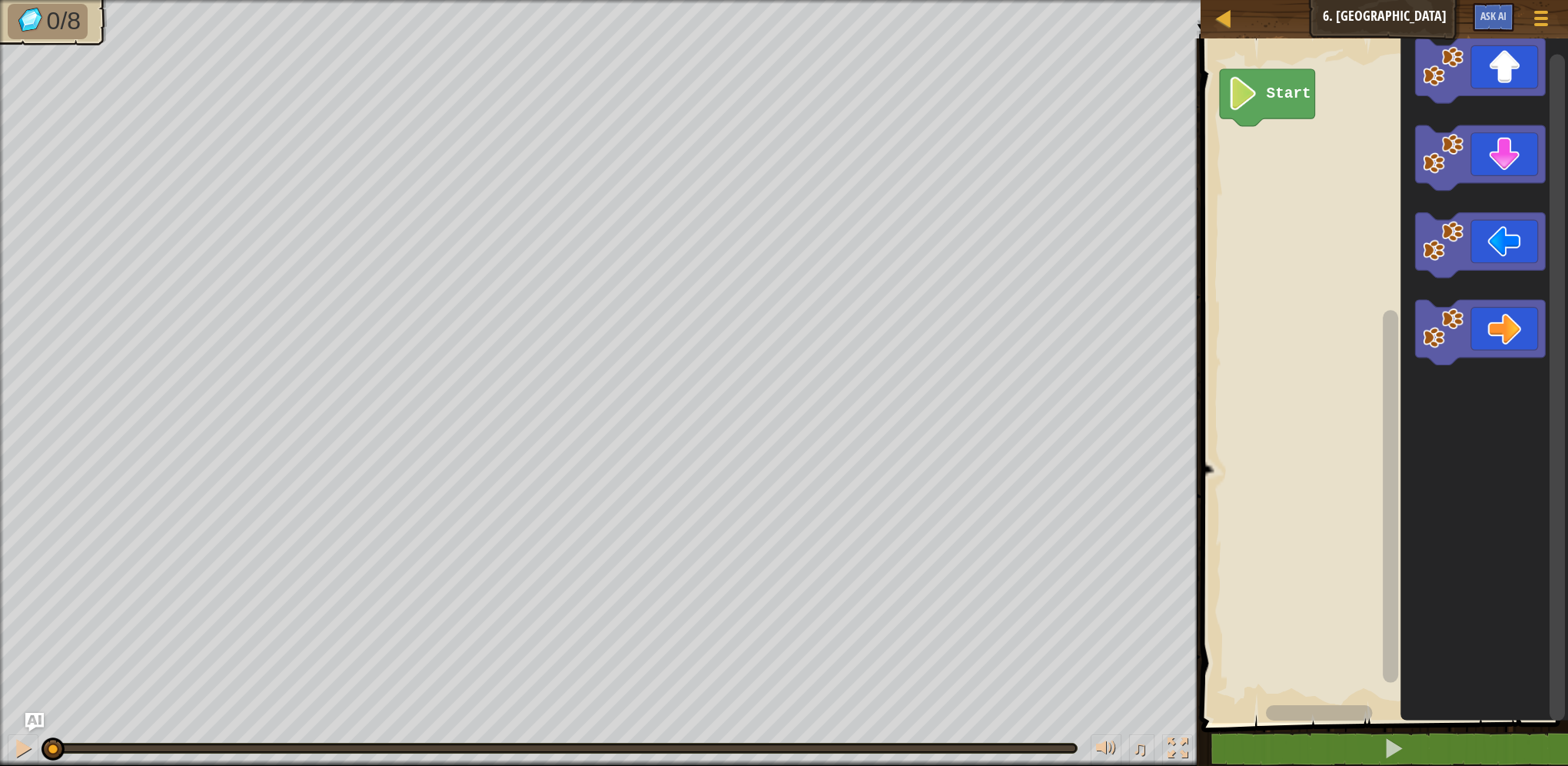
click at [1359, 275] on div "Start" at bounding box center [1382, 377] width 372 height 692
click at [1276, 182] on div "Start" at bounding box center [1382, 377] width 372 height 692
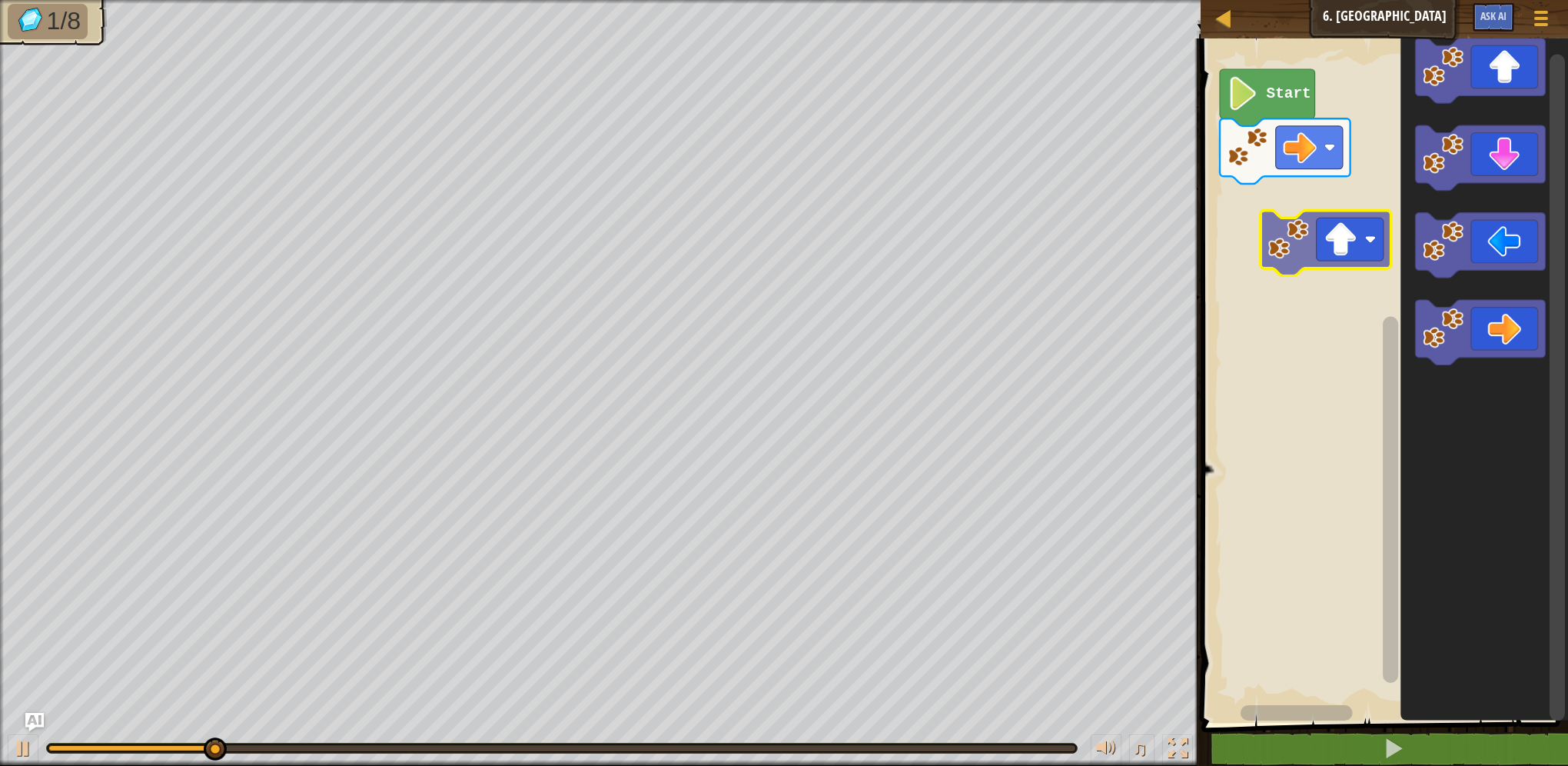
click at [1296, 267] on div "Start" at bounding box center [1382, 377] width 372 height 692
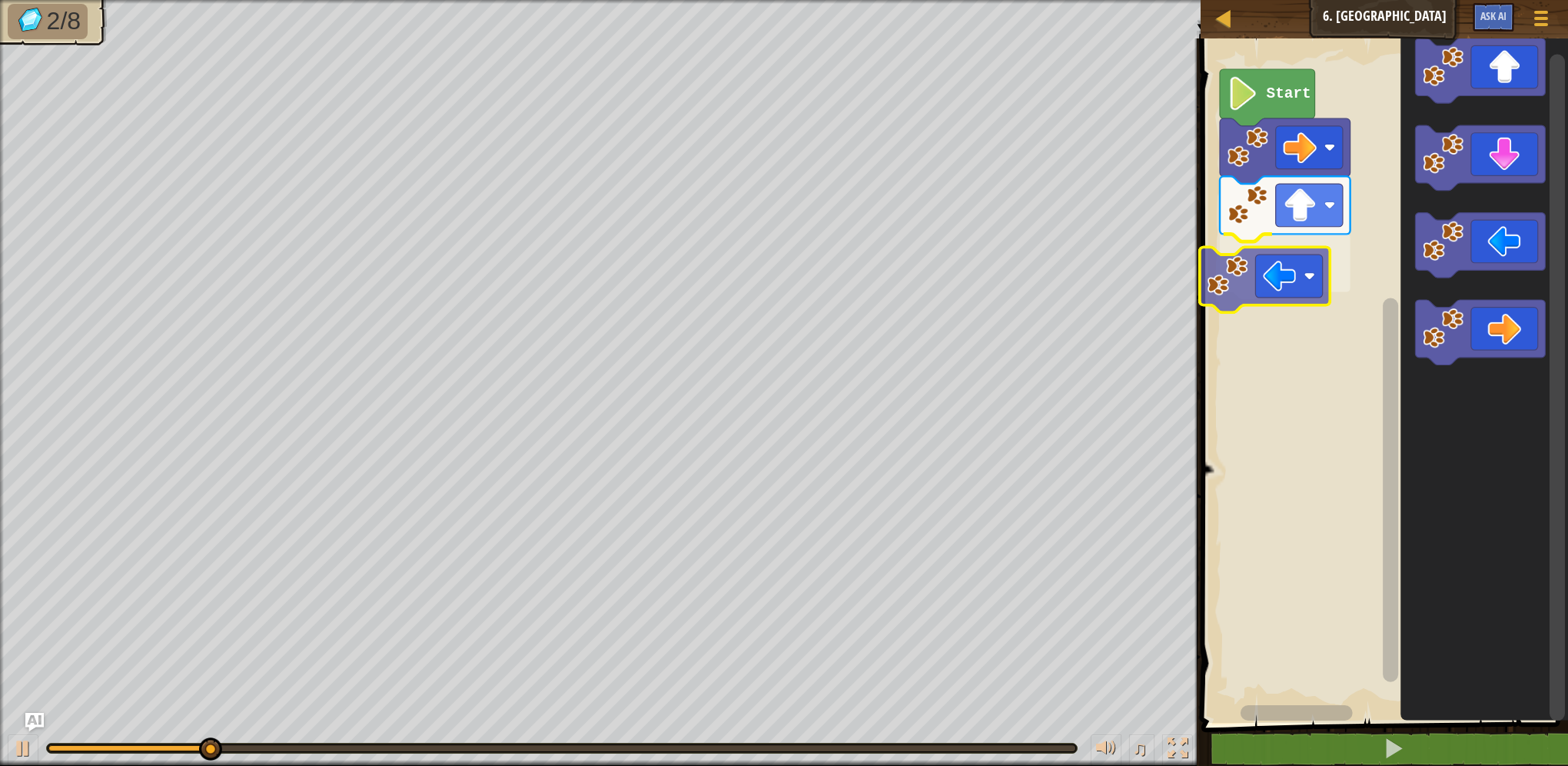
click at [1219, 280] on div "Start" at bounding box center [1382, 377] width 372 height 692
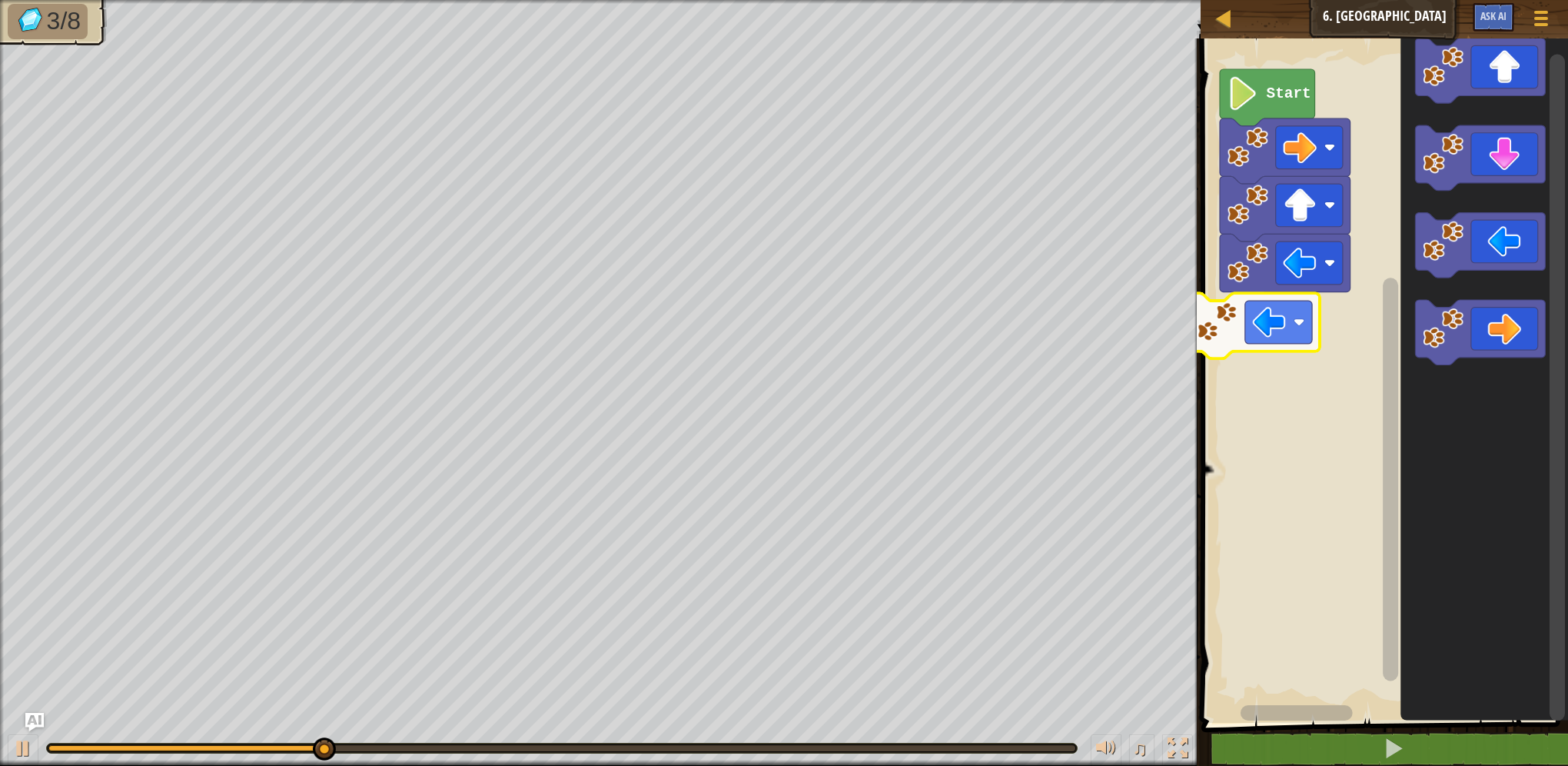
click at [1278, 344] on div "Start" at bounding box center [1382, 377] width 372 height 692
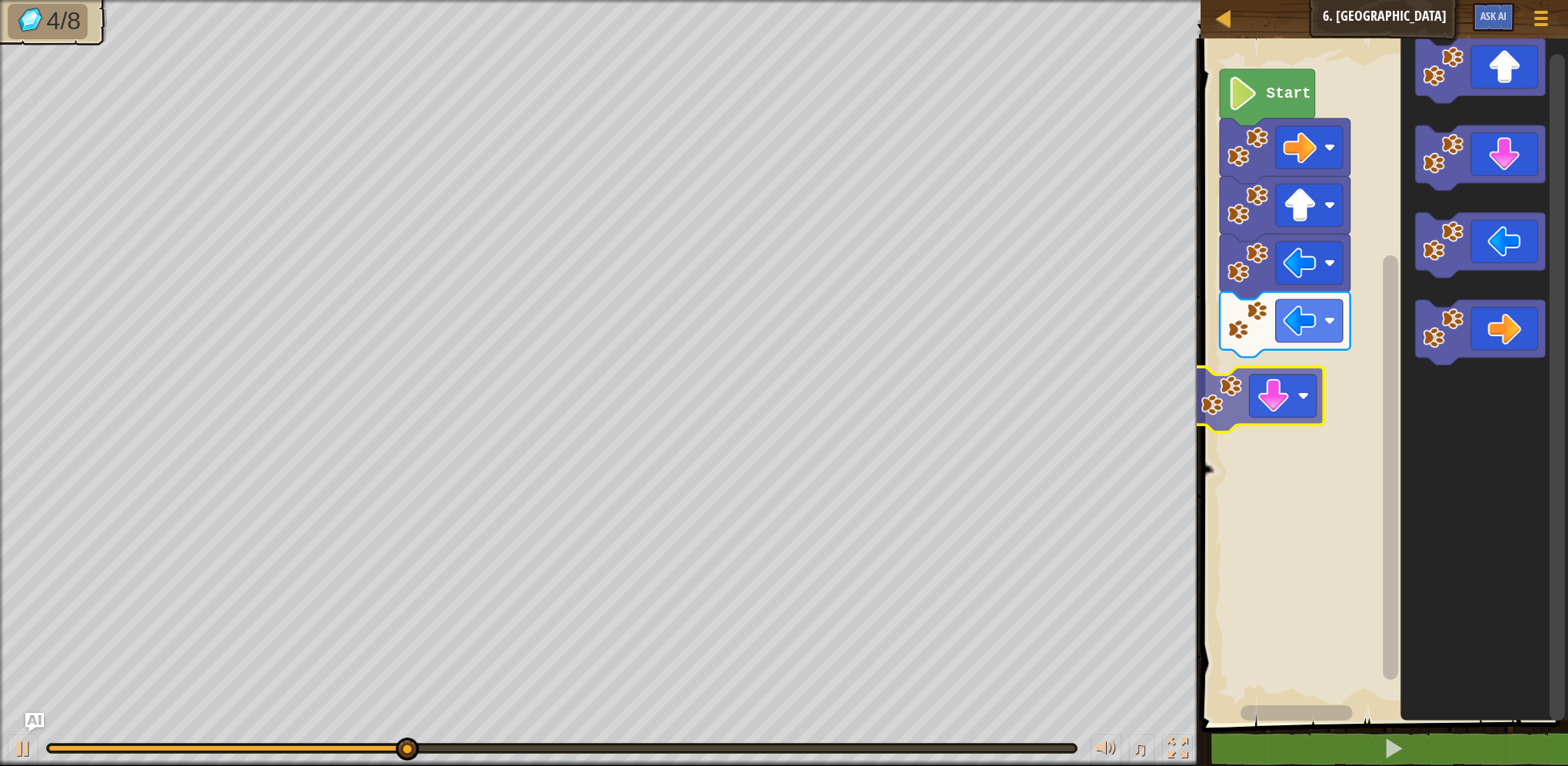
click at [1262, 393] on div "Start" at bounding box center [1382, 377] width 372 height 692
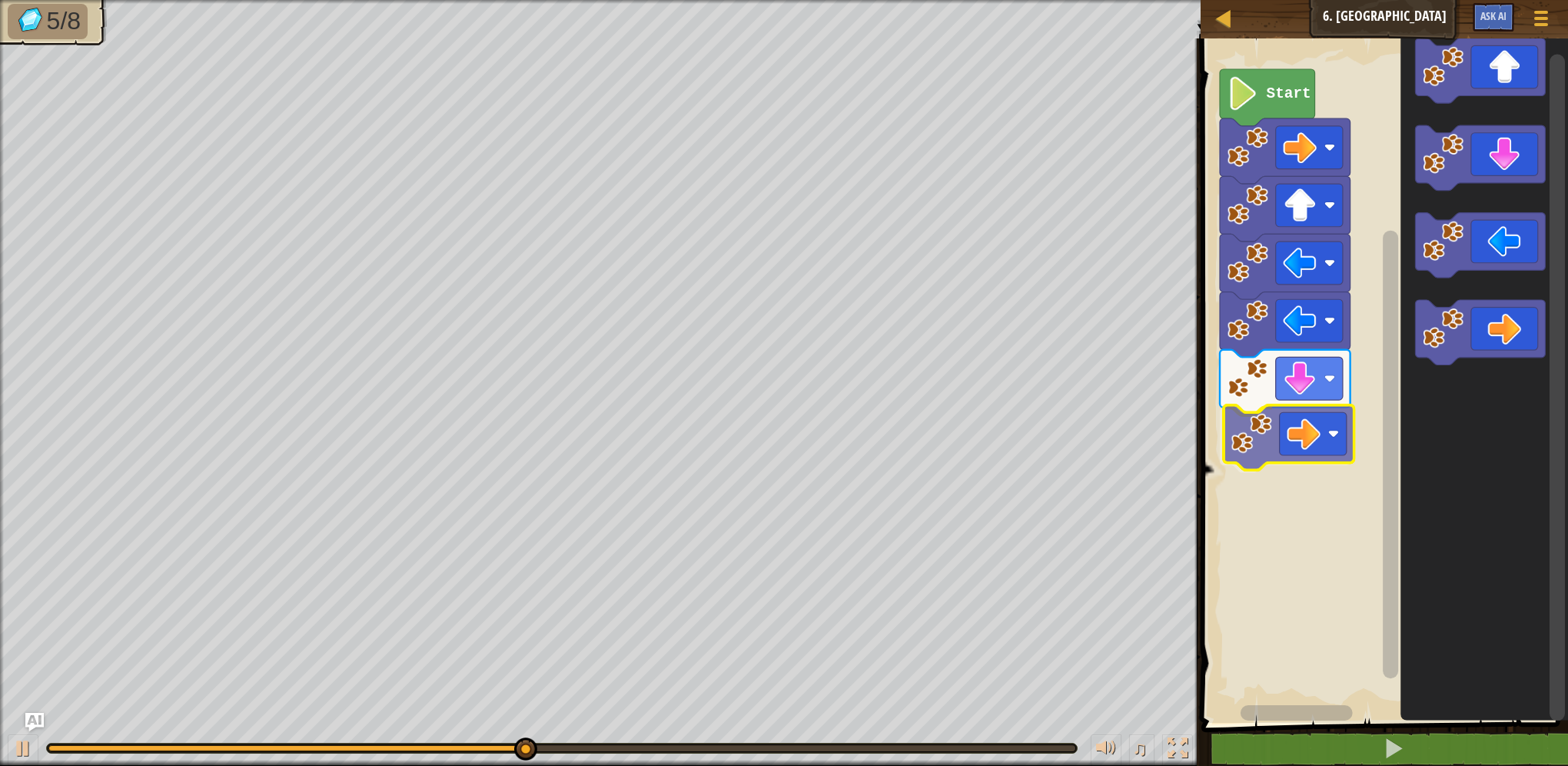
click at [1275, 466] on div "Start" at bounding box center [1382, 377] width 372 height 692
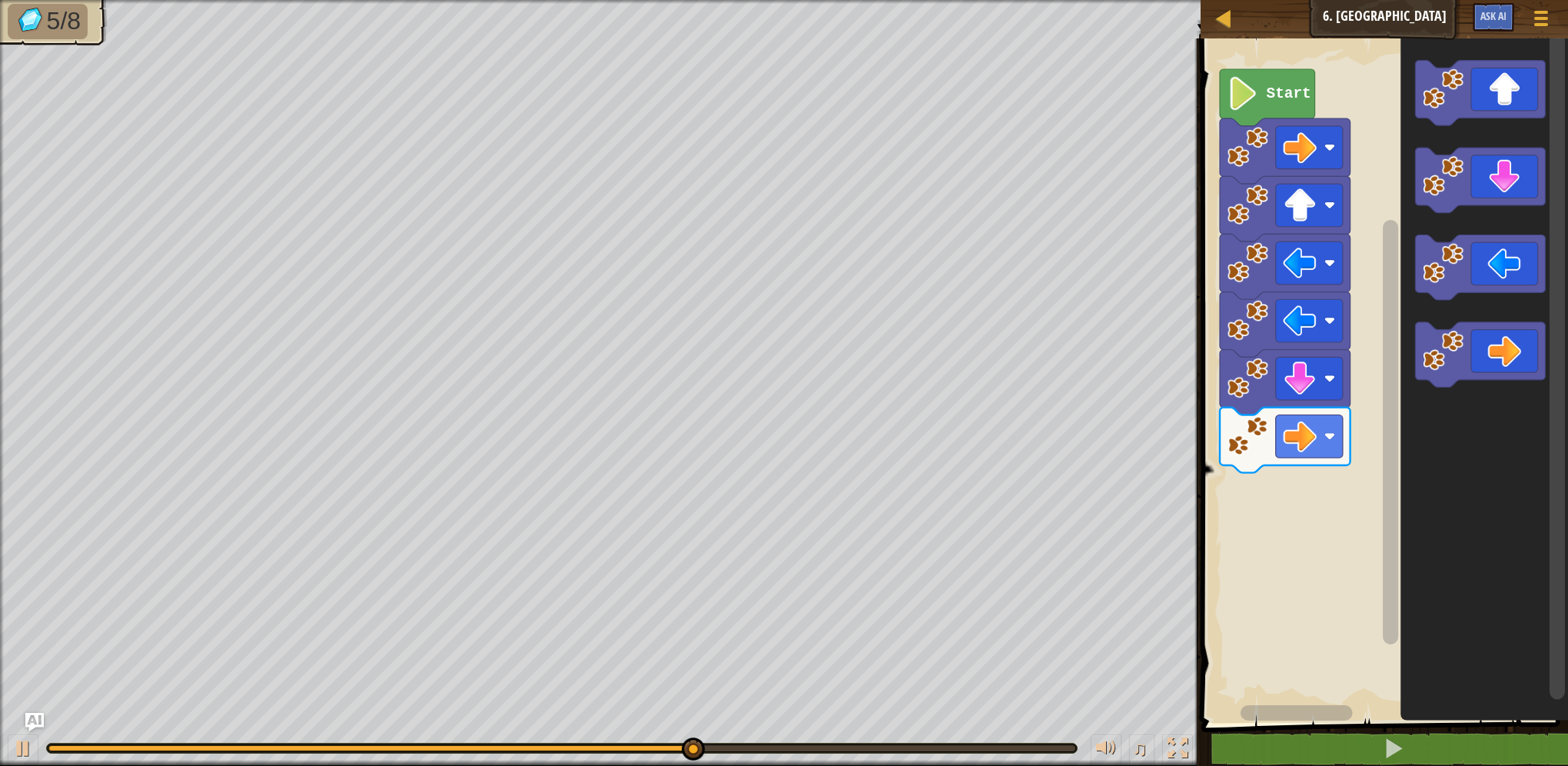
click at [1408, 410] on icon "Blockly Workspace" at bounding box center [1483, 377] width 168 height 692
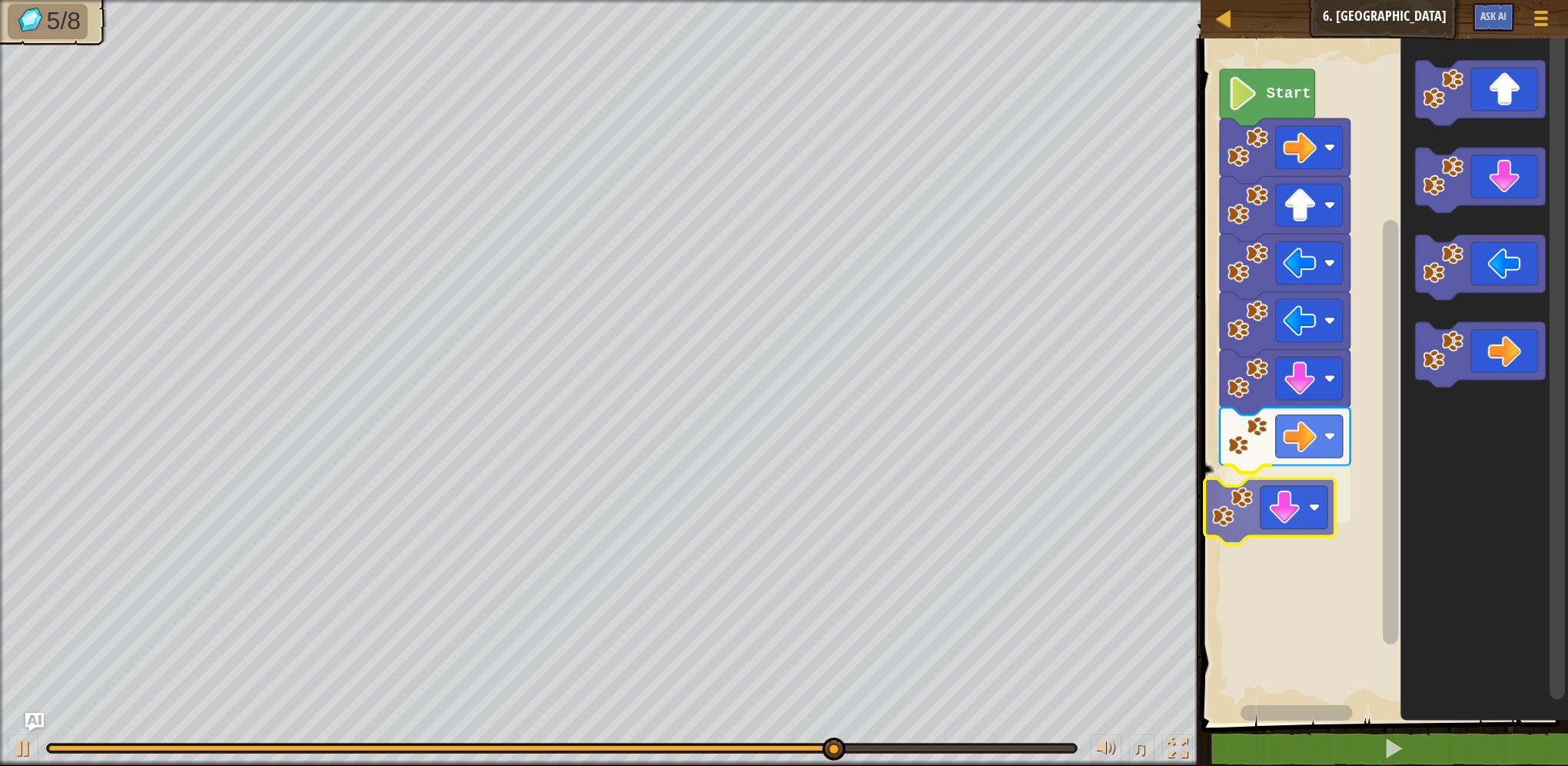
click at [1276, 539] on div "Start" at bounding box center [1382, 377] width 372 height 692
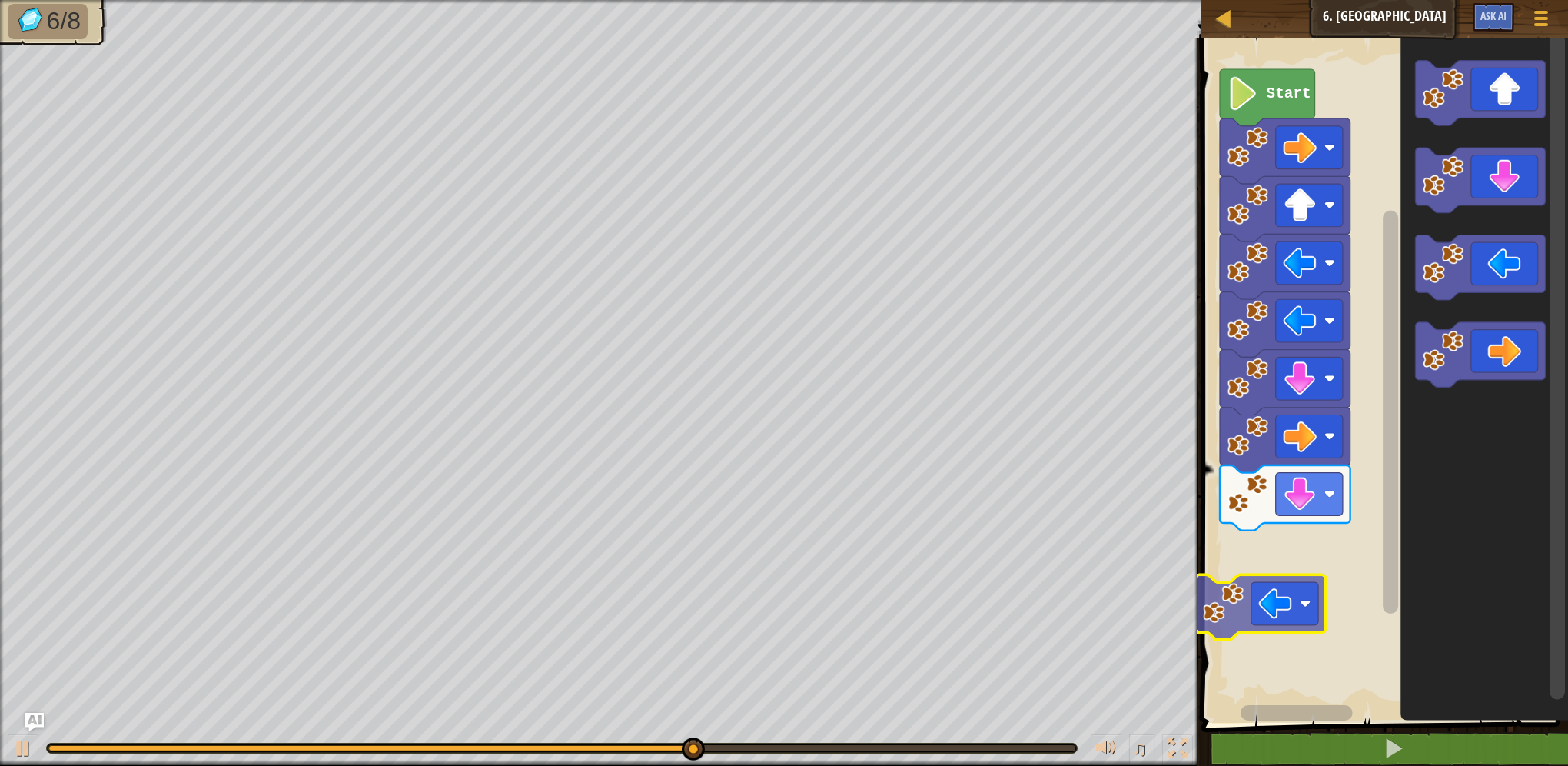
click at [1327, 570] on div "Start" at bounding box center [1382, 377] width 372 height 692
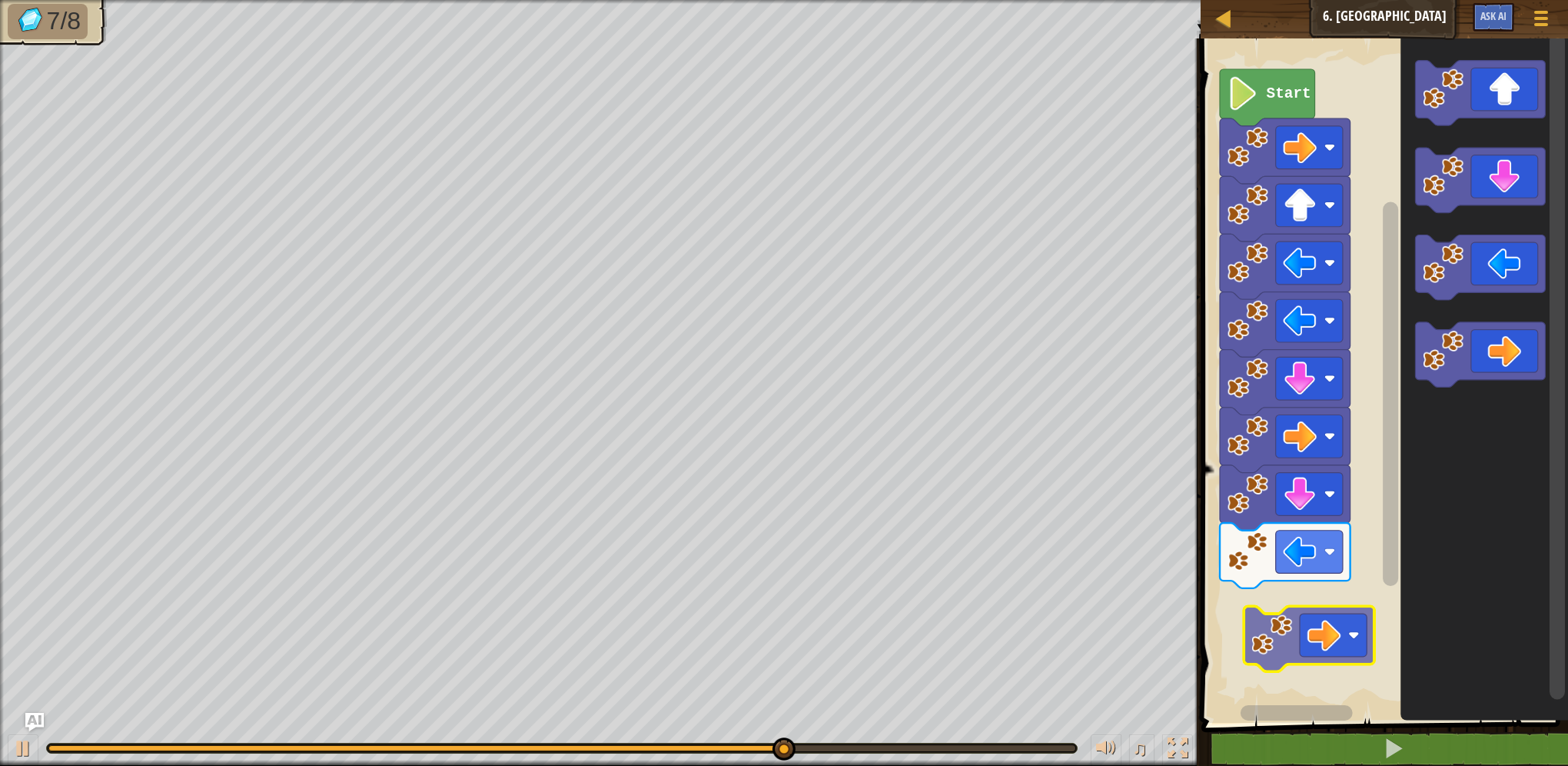
click at [1328, 642] on div "Start" at bounding box center [1382, 377] width 372 height 692
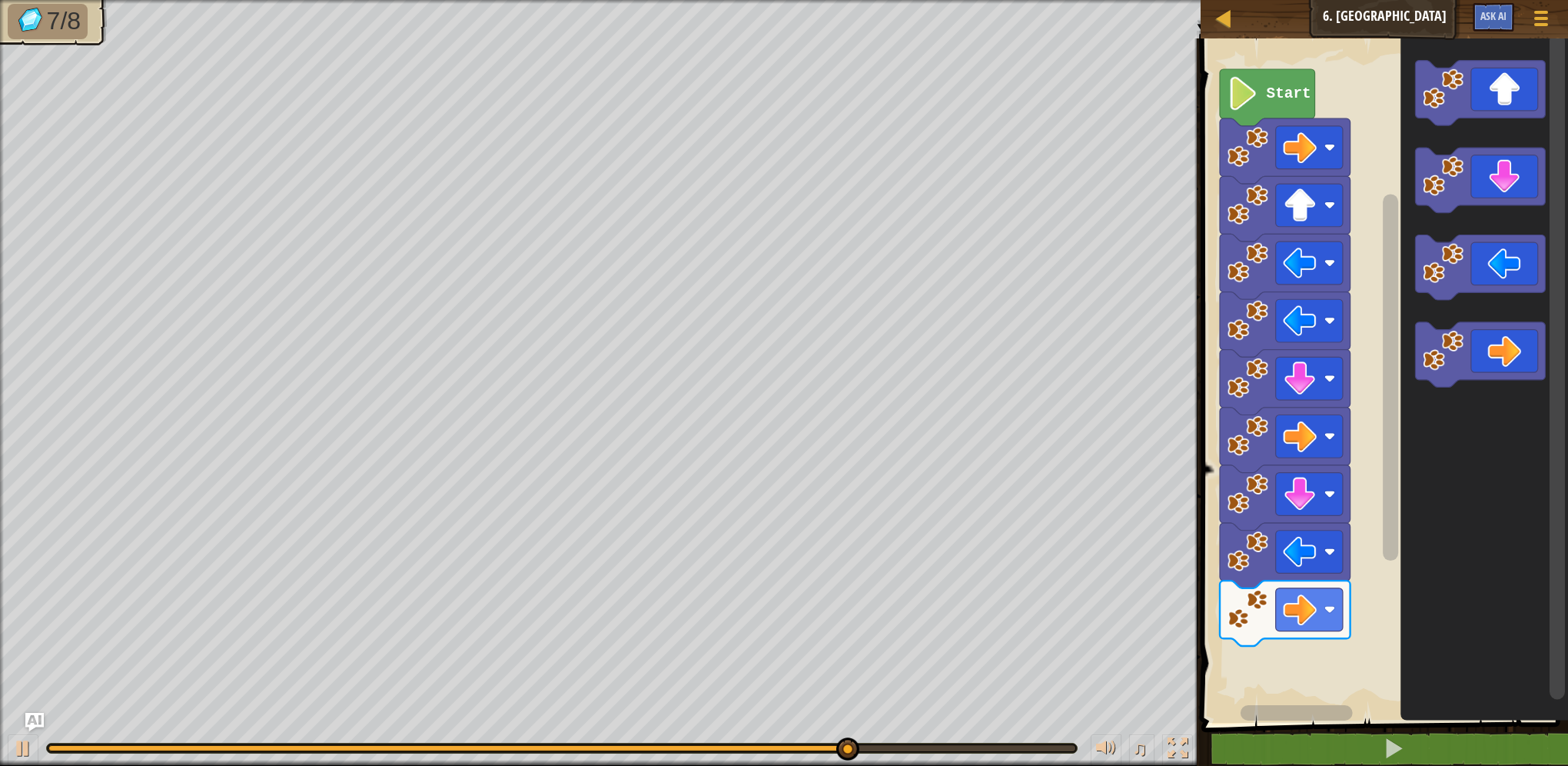
click at [1390, 515] on div "Start" at bounding box center [1382, 377] width 372 height 692
click at [1426, 463] on icon "Blockly Workspace" at bounding box center [1483, 377] width 168 height 692
click at [1431, 457] on icon "Blockly Workspace" at bounding box center [1483, 377] width 168 height 692
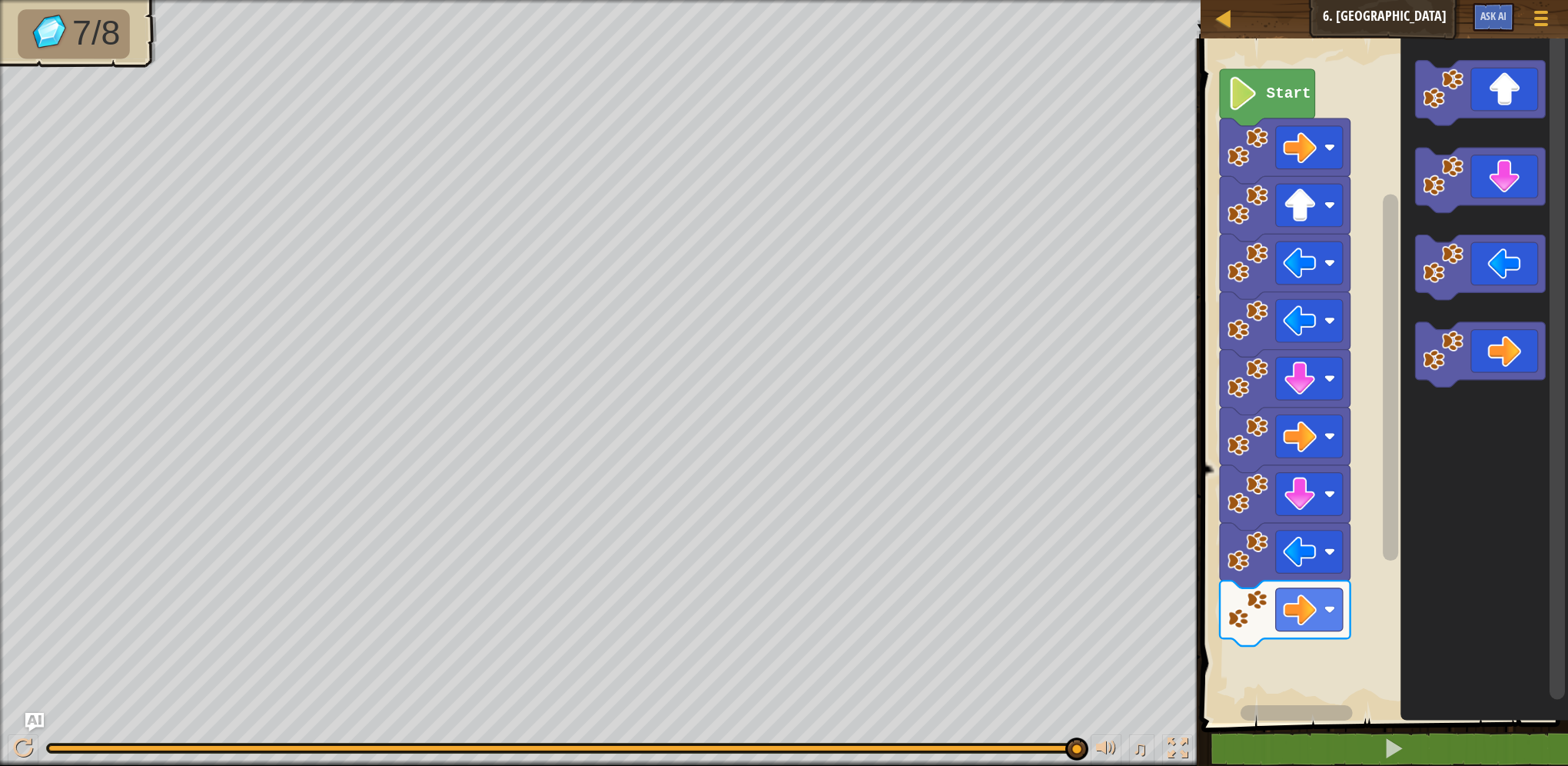
click at [1470, 402] on icon "Blockly Workspace" at bounding box center [1483, 377] width 168 height 692
click at [1473, 369] on icon "Blockly Workspace" at bounding box center [1480, 355] width 130 height 65
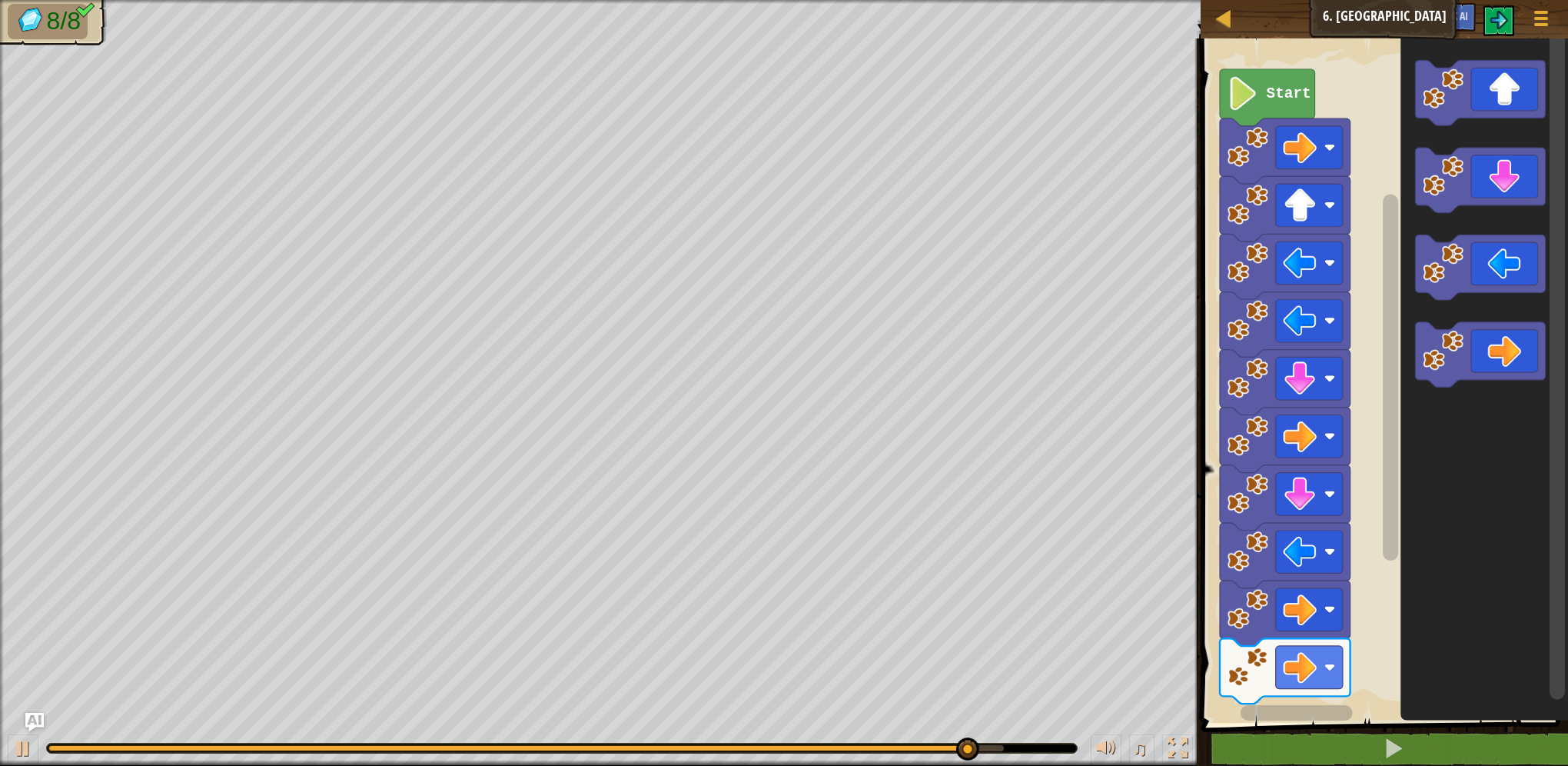
click at [1466, 363] on icon "Blockly Workspace" at bounding box center [1480, 355] width 130 height 65
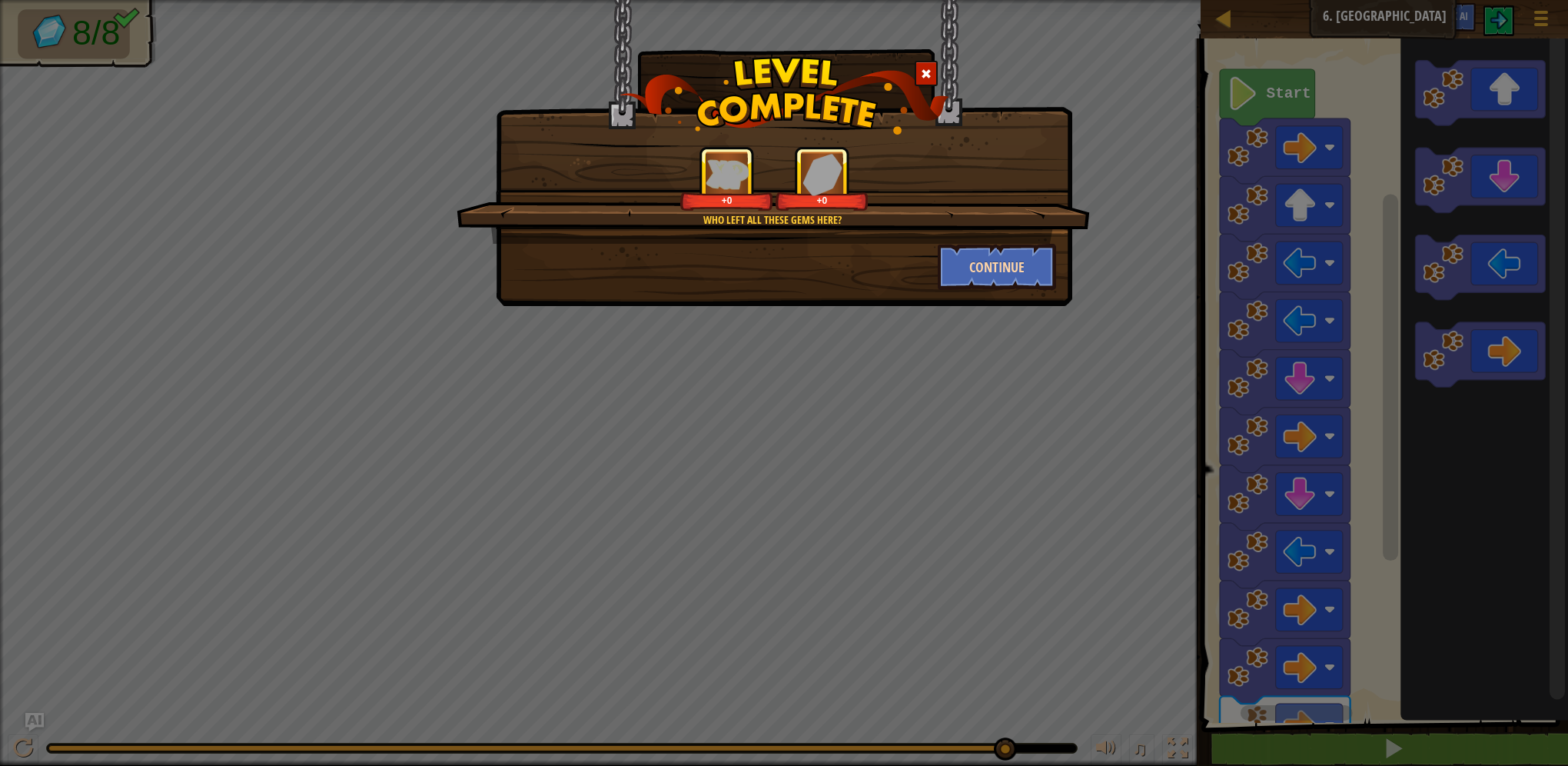
drag, startPoint x: 1034, startPoint y: 237, endPoint x: 1014, endPoint y: 249, distance: 23.3
click at [1030, 240] on div "Who left all these gems here? +0 +0" at bounding box center [773, 194] width 633 height 97
click at [1014, 250] on button "Continue" at bounding box center [997, 266] width 119 height 46
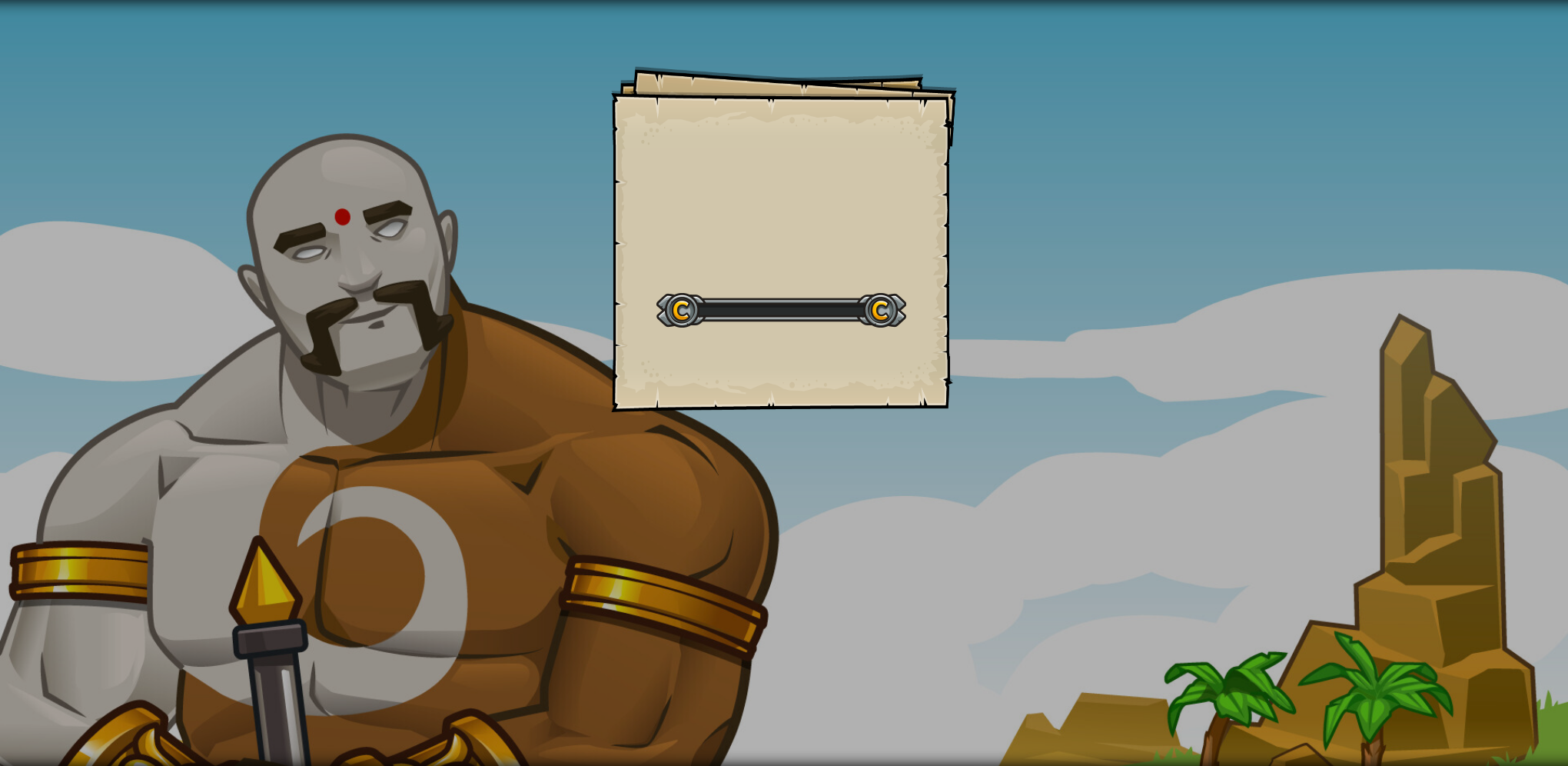
click at [1008, 264] on div "Goals Start Level Error loading from server. Try refreshing the page. You'll ne…" at bounding box center [784, 383] width 1568 height 766
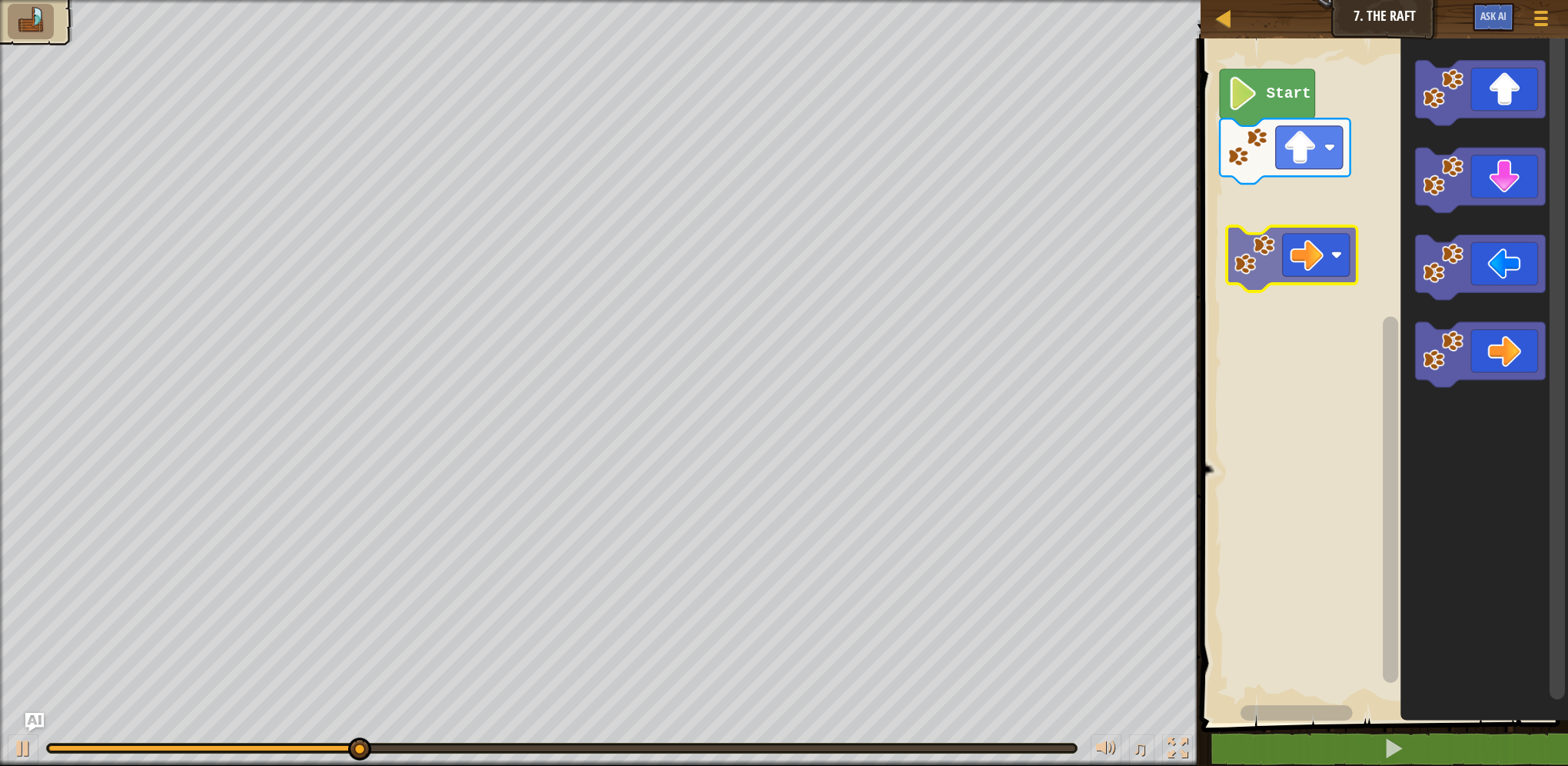
click at [1288, 193] on div "Start" at bounding box center [1382, 377] width 372 height 692
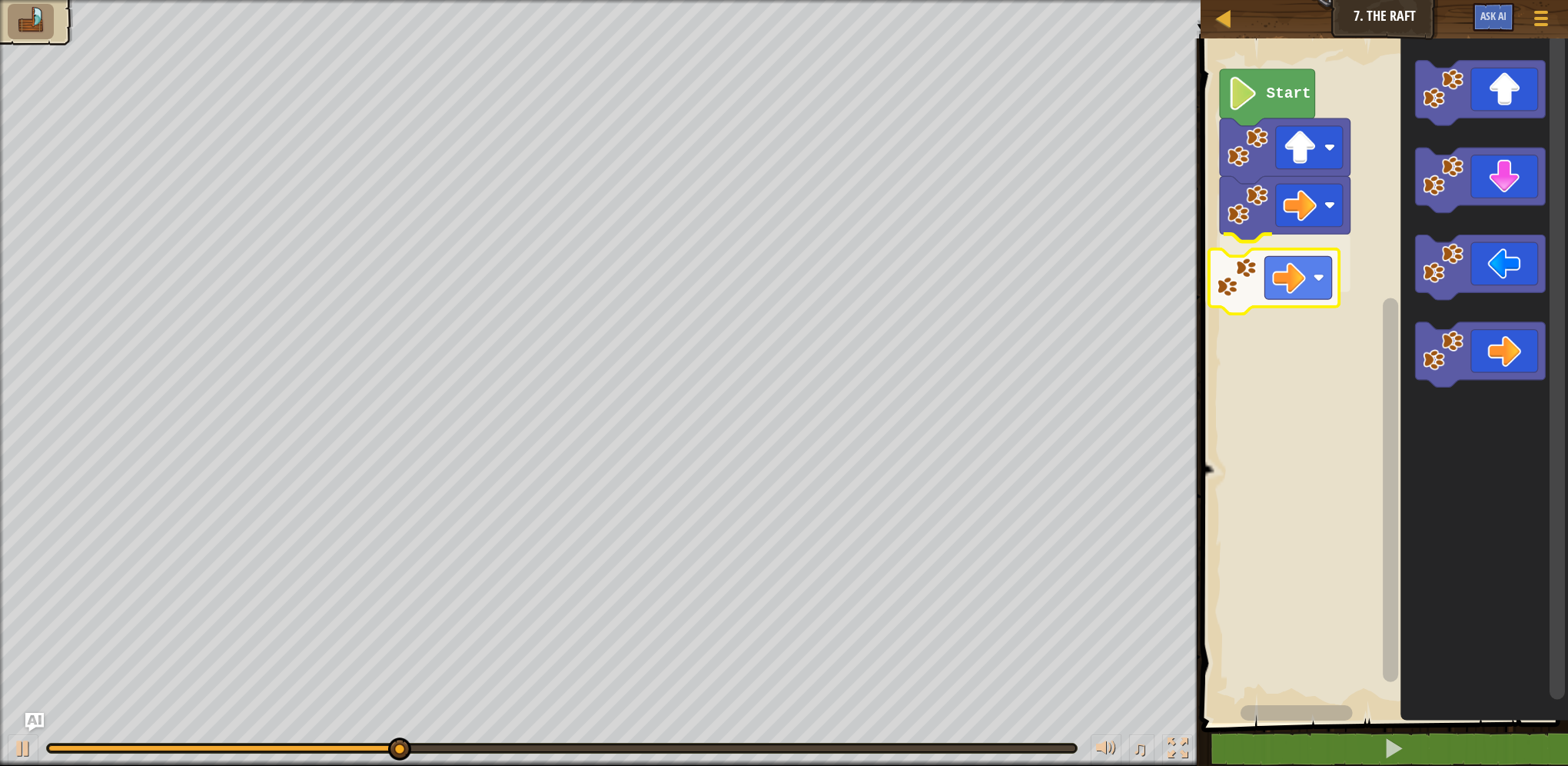
click at [1268, 296] on div "Start" at bounding box center [1382, 377] width 372 height 692
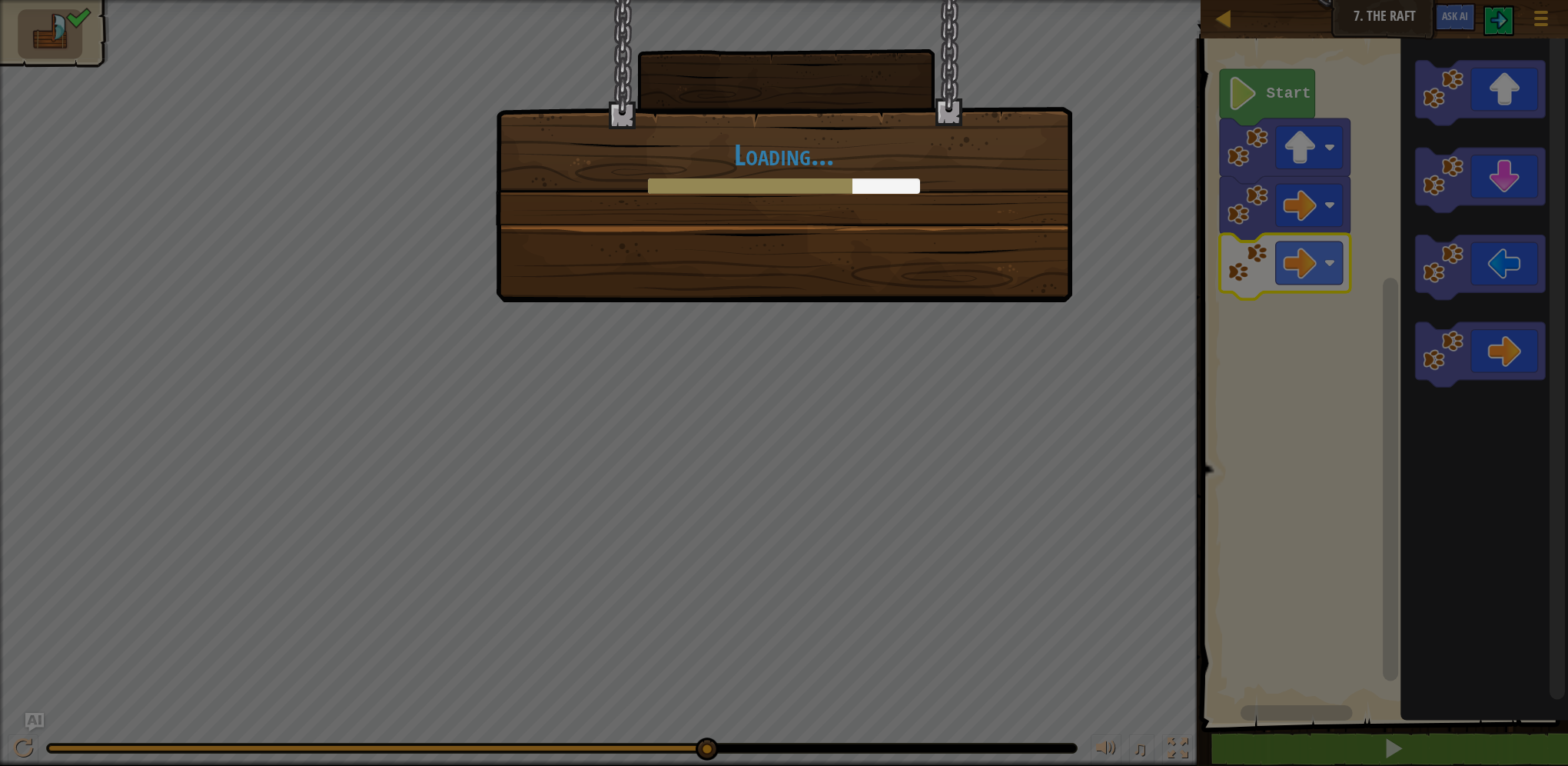
drag, startPoint x: 934, startPoint y: 263, endPoint x: 953, endPoint y: 260, distance: 19.2
click at [947, 260] on div "Loading..." at bounding box center [783, 151] width 576 height 302
click at [953, 265] on div "Loading..." at bounding box center [783, 151] width 576 height 302
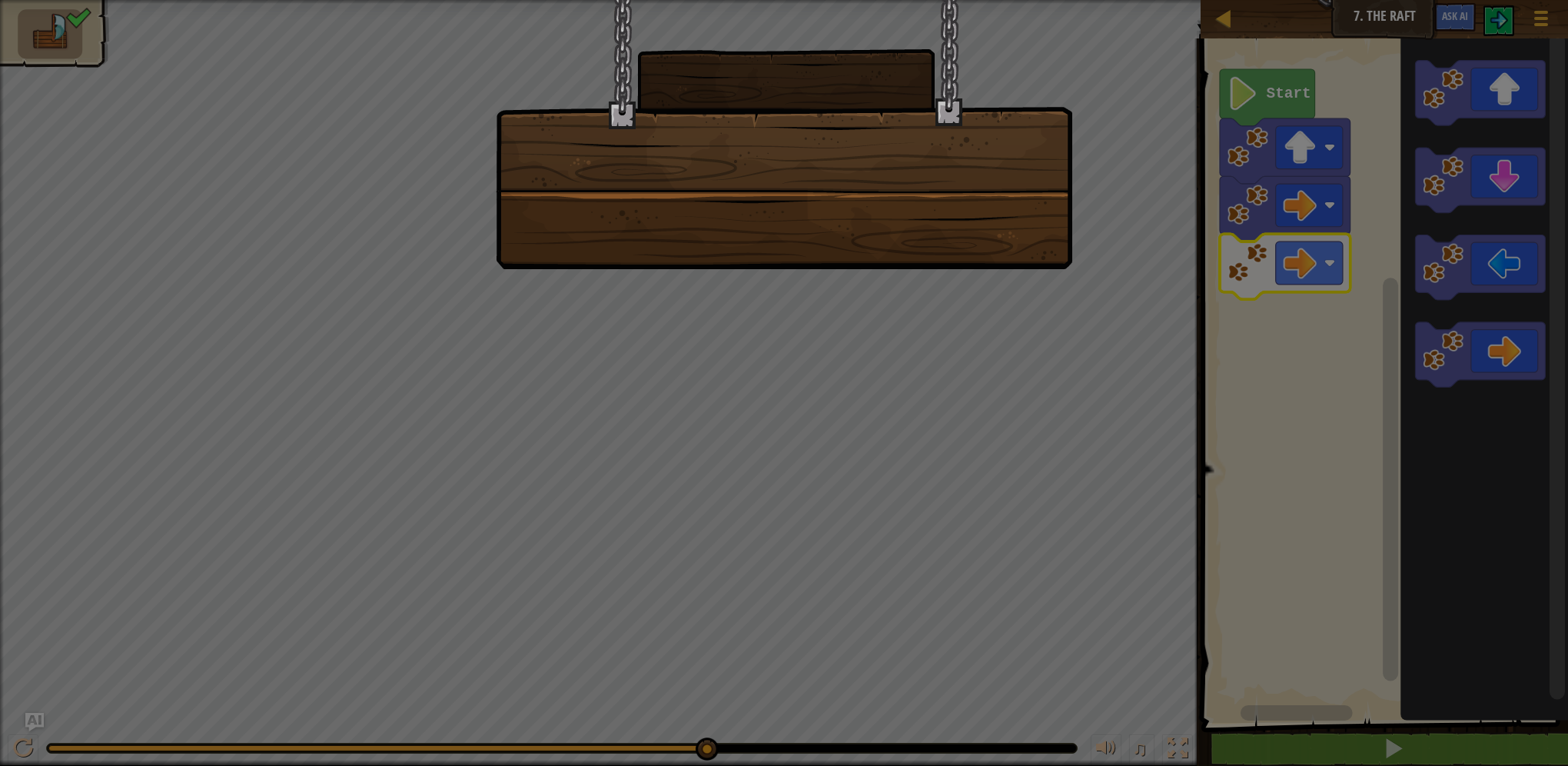
drag, startPoint x: 973, startPoint y: 272, endPoint x: 1003, endPoint y: 284, distance: 32.3
click at [1003, 284] on div at bounding box center [784, 383] width 1568 height 766
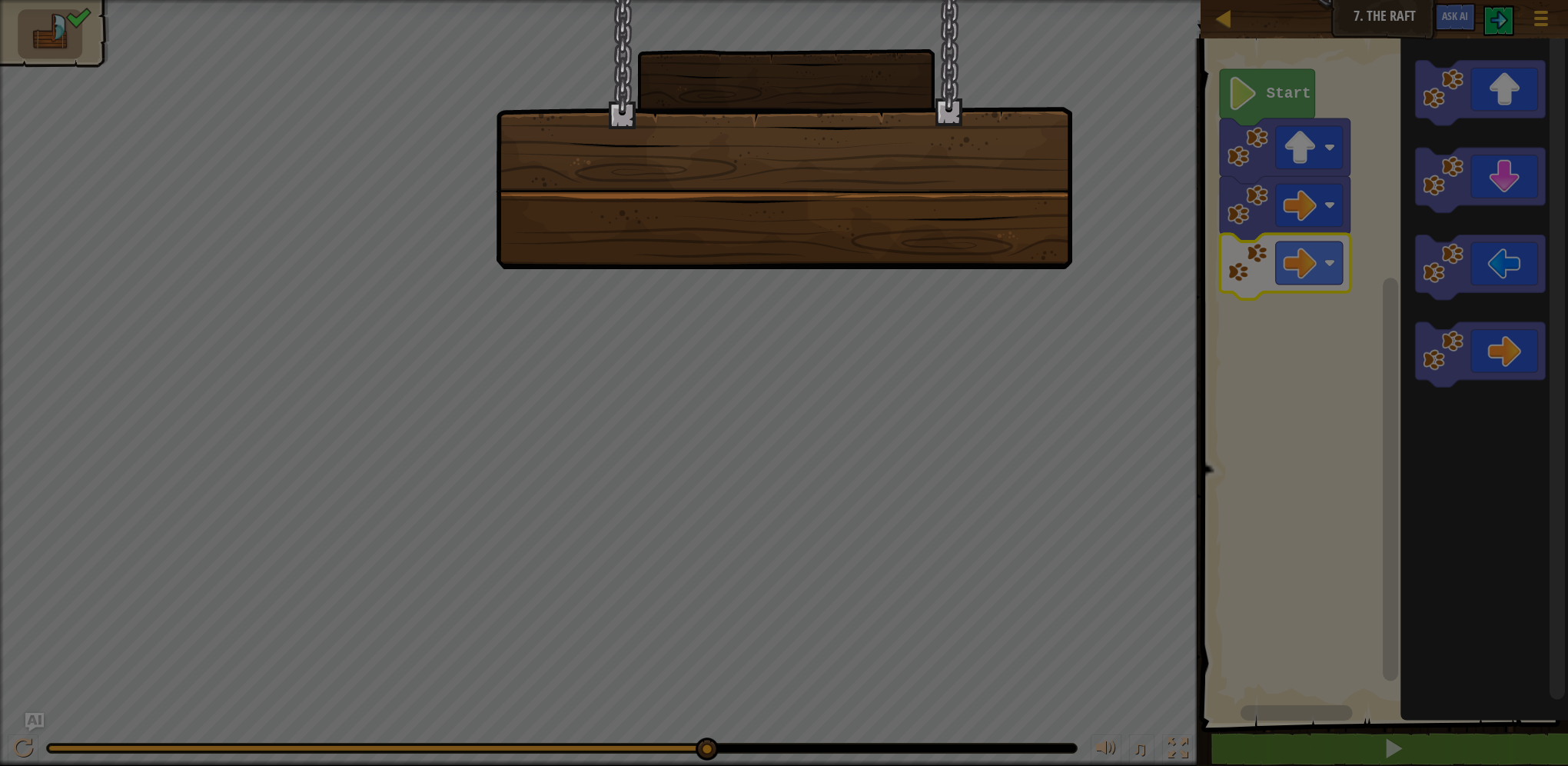
click at [1003, 284] on div at bounding box center [784, 383] width 1568 height 766
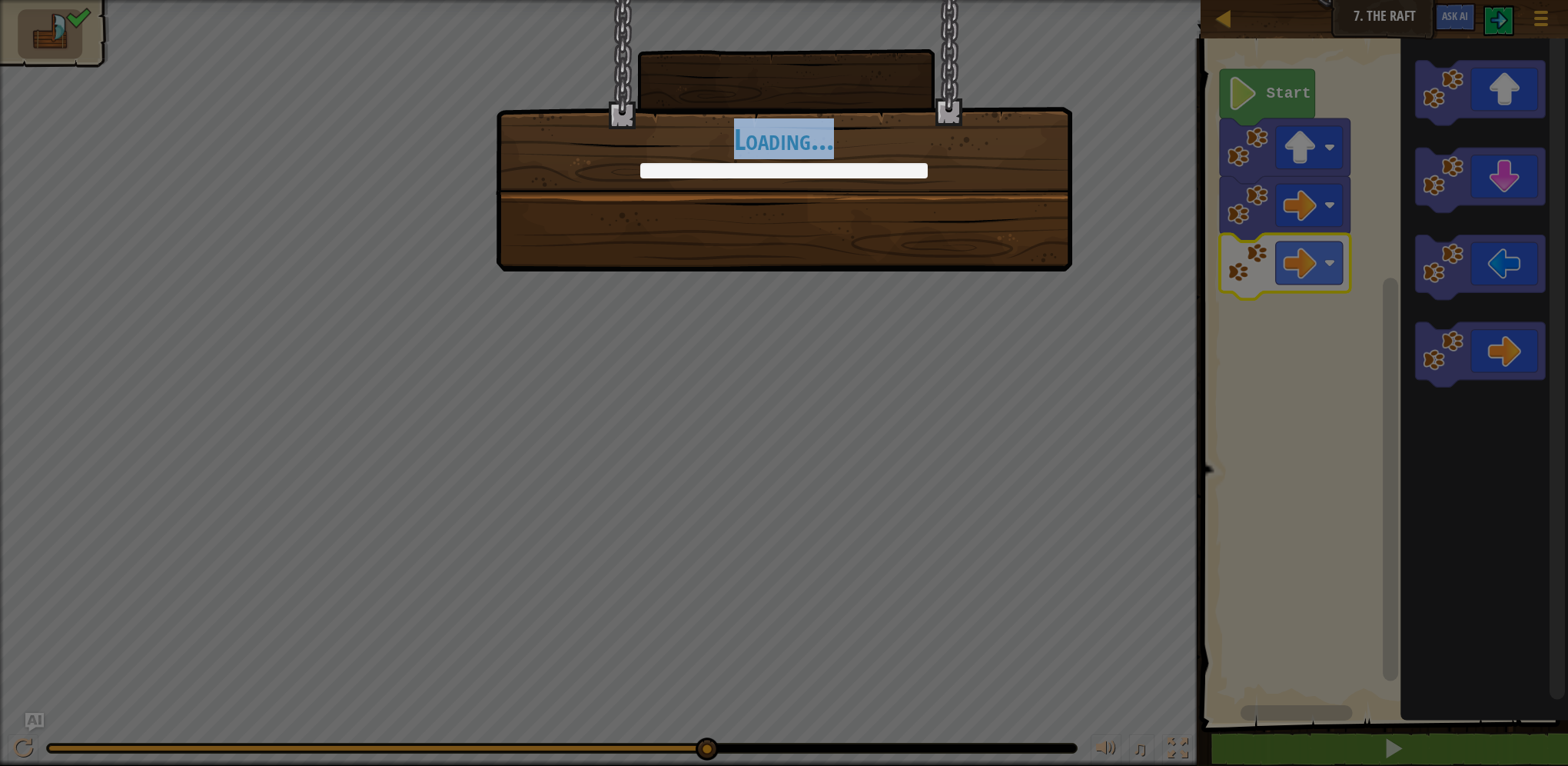
click at [1021, 208] on div "+0 +0 Continue Loading..." at bounding box center [783, 135] width 576 height 271
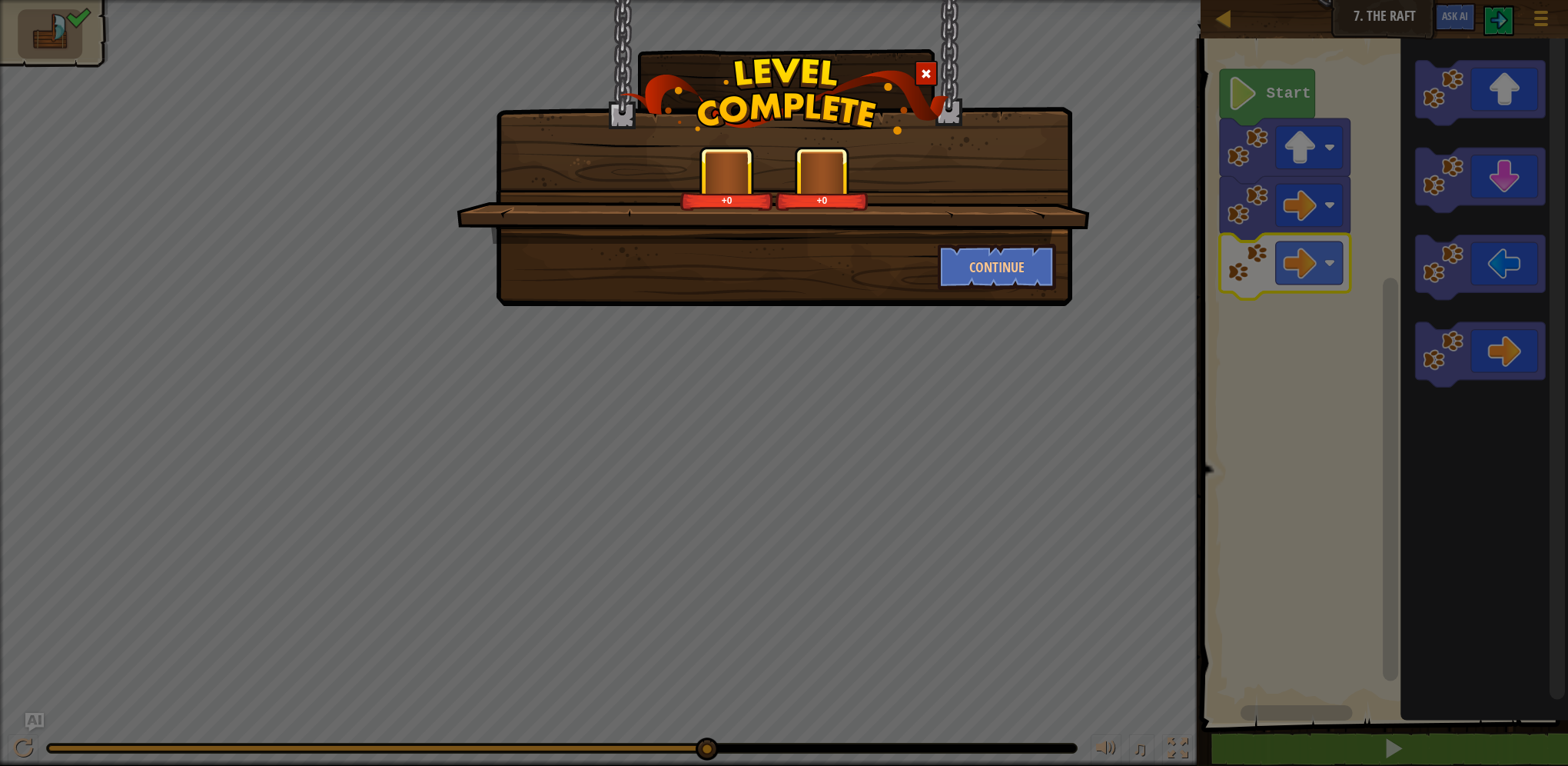
click at [1020, 209] on div "+0 +0" at bounding box center [774, 178] width 597 height 64
click at [1016, 219] on div "+0 +0" at bounding box center [773, 194] width 633 height 97
click at [1011, 310] on div "+0 +0 Continue" at bounding box center [784, 383] width 1568 height 766
click at [1012, 311] on div "+0 +0 Continue" at bounding box center [784, 383] width 1568 height 766
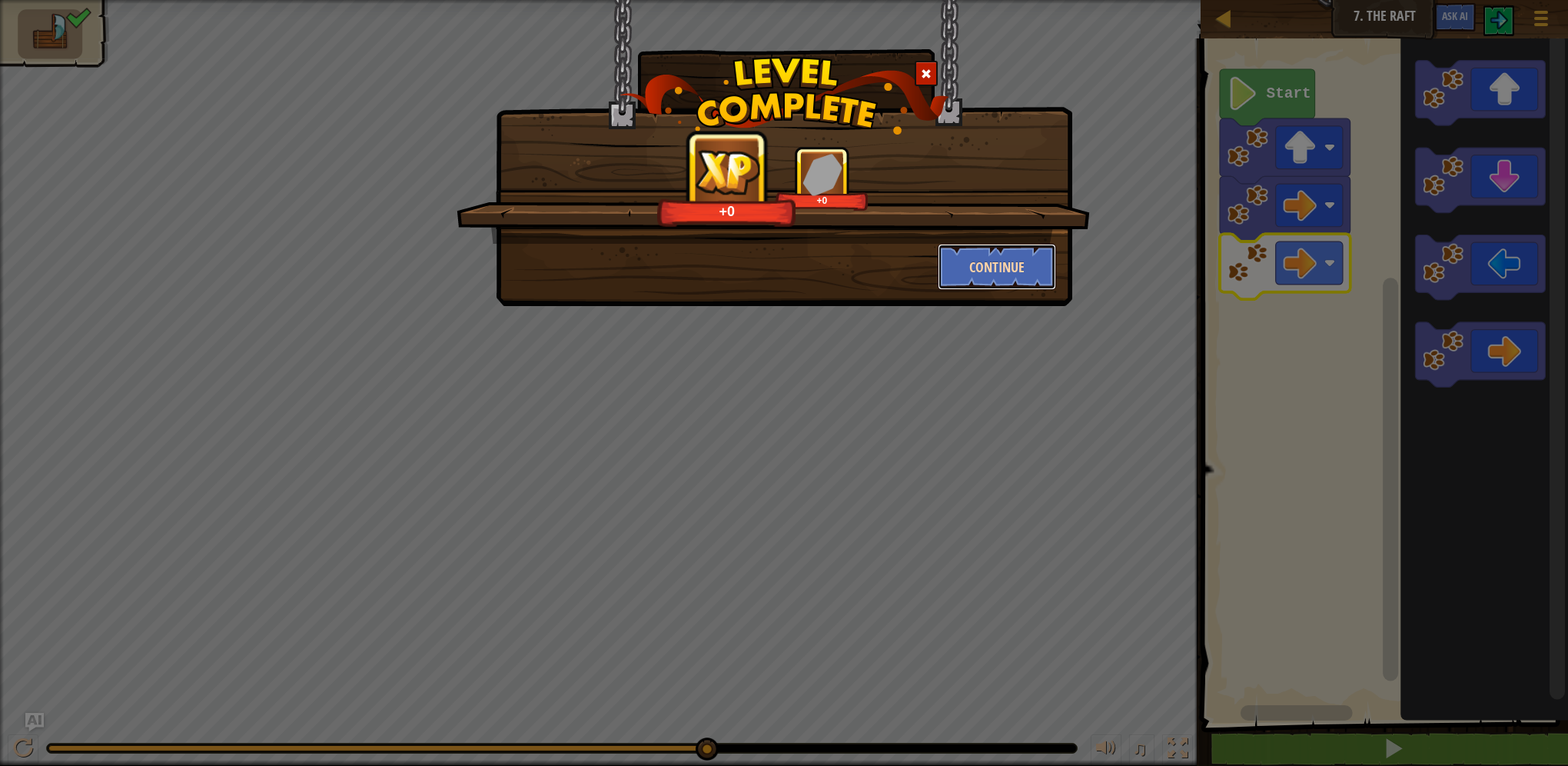
click at [1021, 280] on button "Continue" at bounding box center [997, 266] width 119 height 46
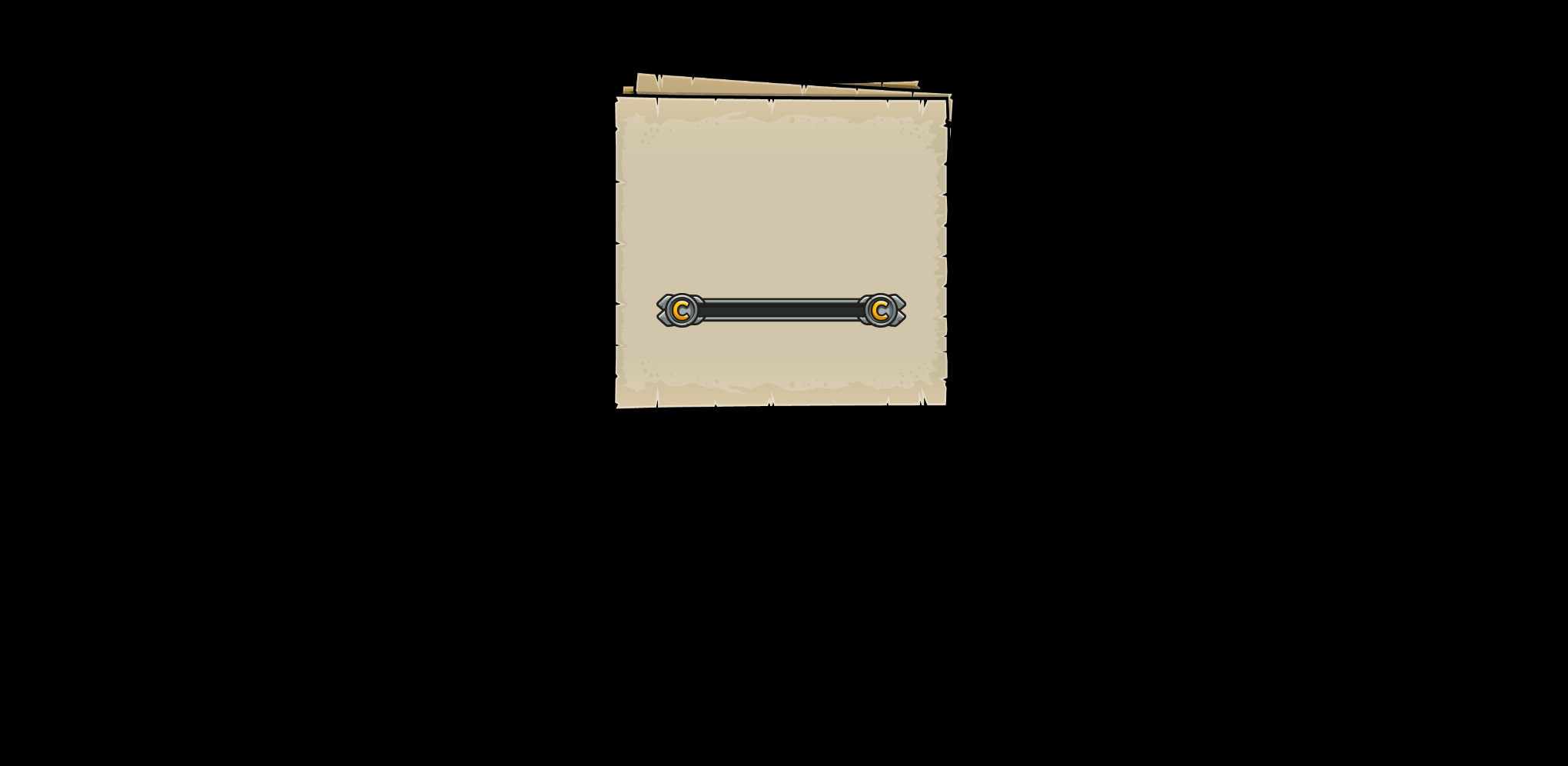
click at [1021, 280] on div "Goals Start Level Error loading from server. Try refreshing the page. You'll ne…" at bounding box center [784, 383] width 1568 height 766
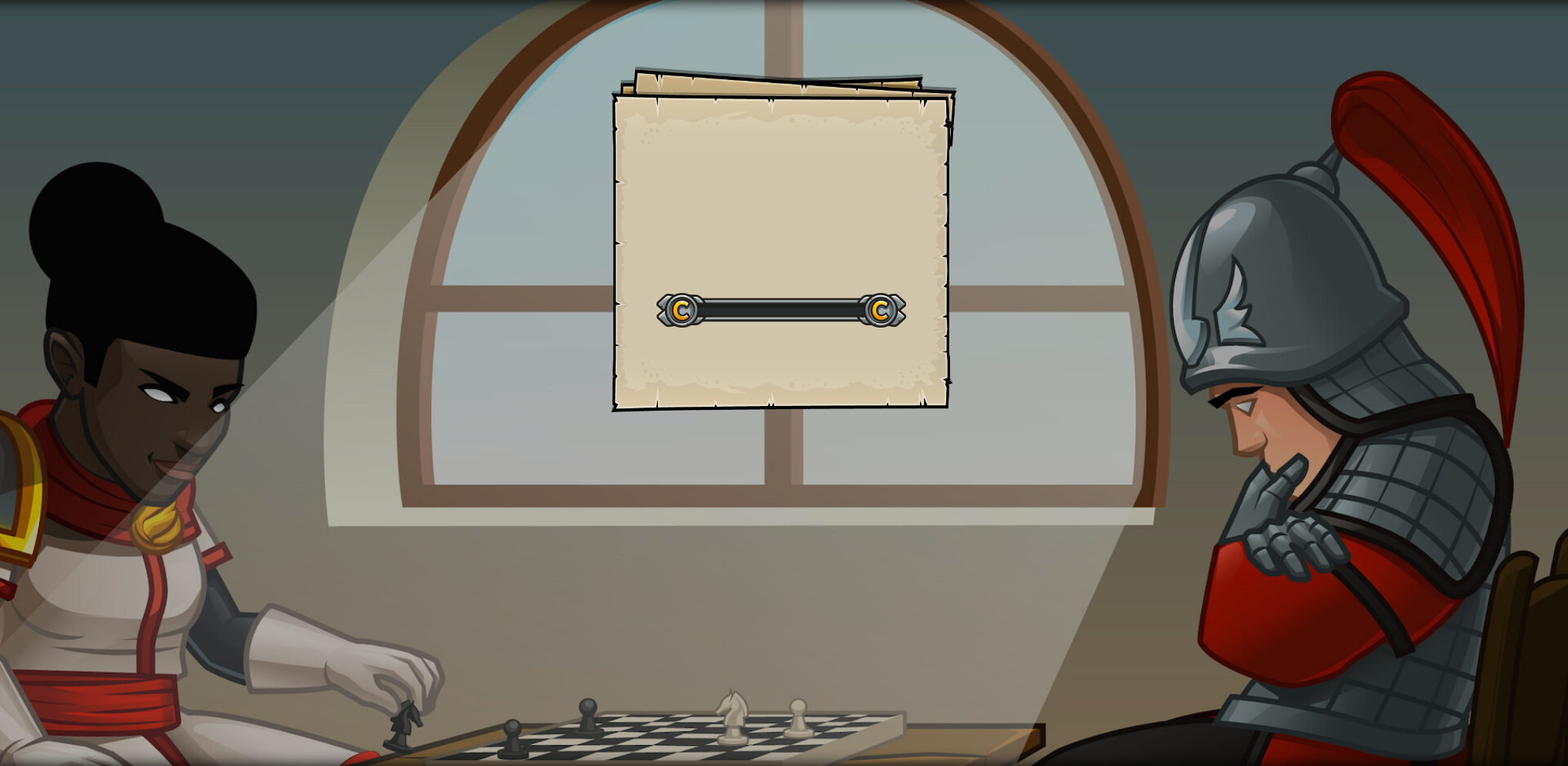
click at [1021, 280] on div "Goals Start Level Error loading from server. Try refreshing the page. You'll ne…" at bounding box center [784, 383] width 1568 height 766
click at [1021, 280] on div "X Marks the Spot Goals Start Level Error loading from server. Try refreshing th…" at bounding box center [784, 383] width 1568 height 766
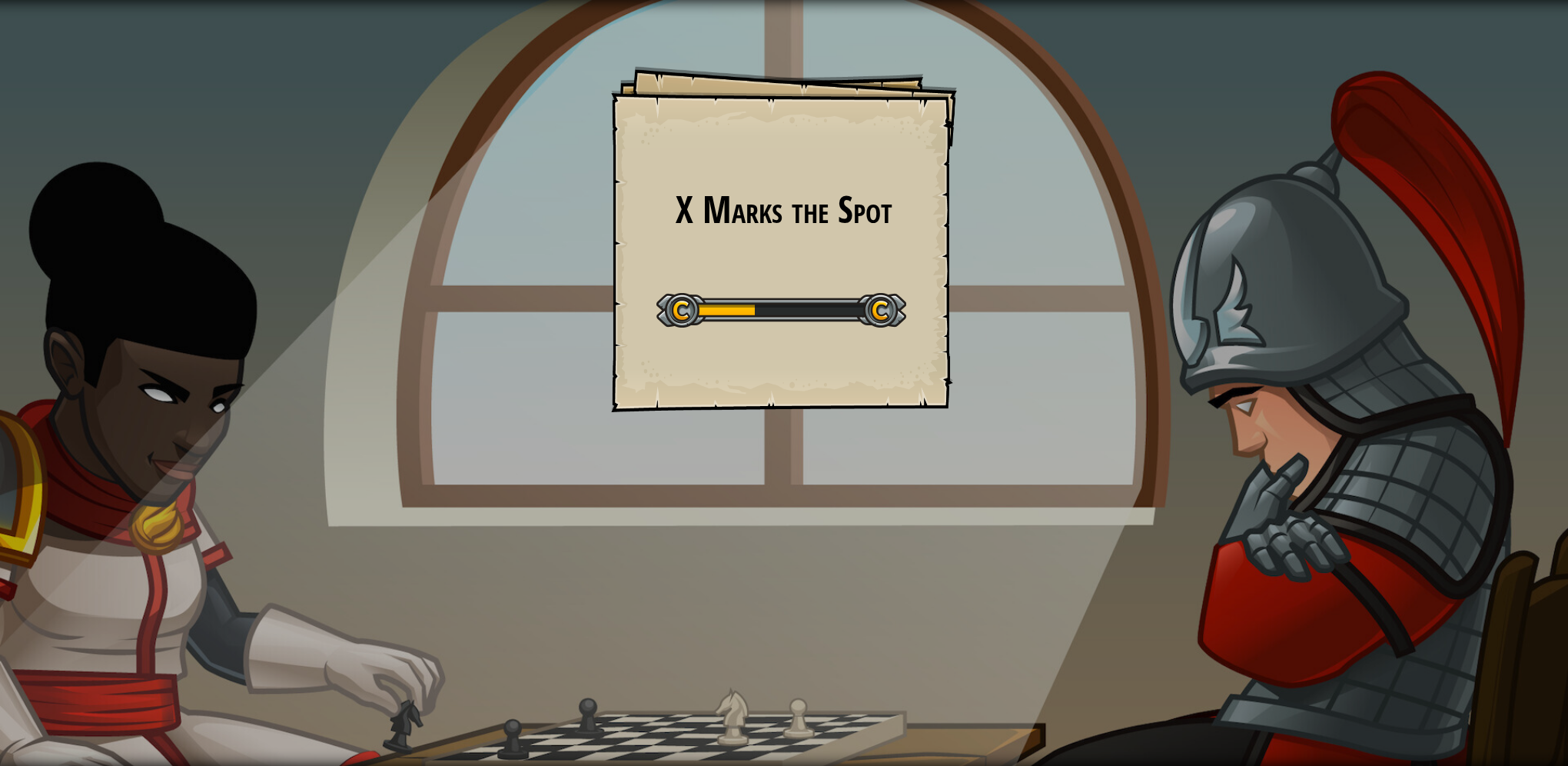
drag, startPoint x: 1021, startPoint y: 280, endPoint x: 1003, endPoint y: 281, distance: 18.0
click at [1011, 281] on div "X Marks the Spot Goals Start Level Error loading from server. Try refreshing th…" at bounding box center [784, 383] width 1568 height 766
click at [1003, 281] on div "X Marks the Spot Goals Start Level Error loading from server. Try refreshing th…" at bounding box center [784, 383] width 1568 height 766
click at [1001, 281] on div "X Marks the Spot Goals Start Level Error loading from server. Try refreshing th…" at bounding box center [784, 383] width 1568 height 766
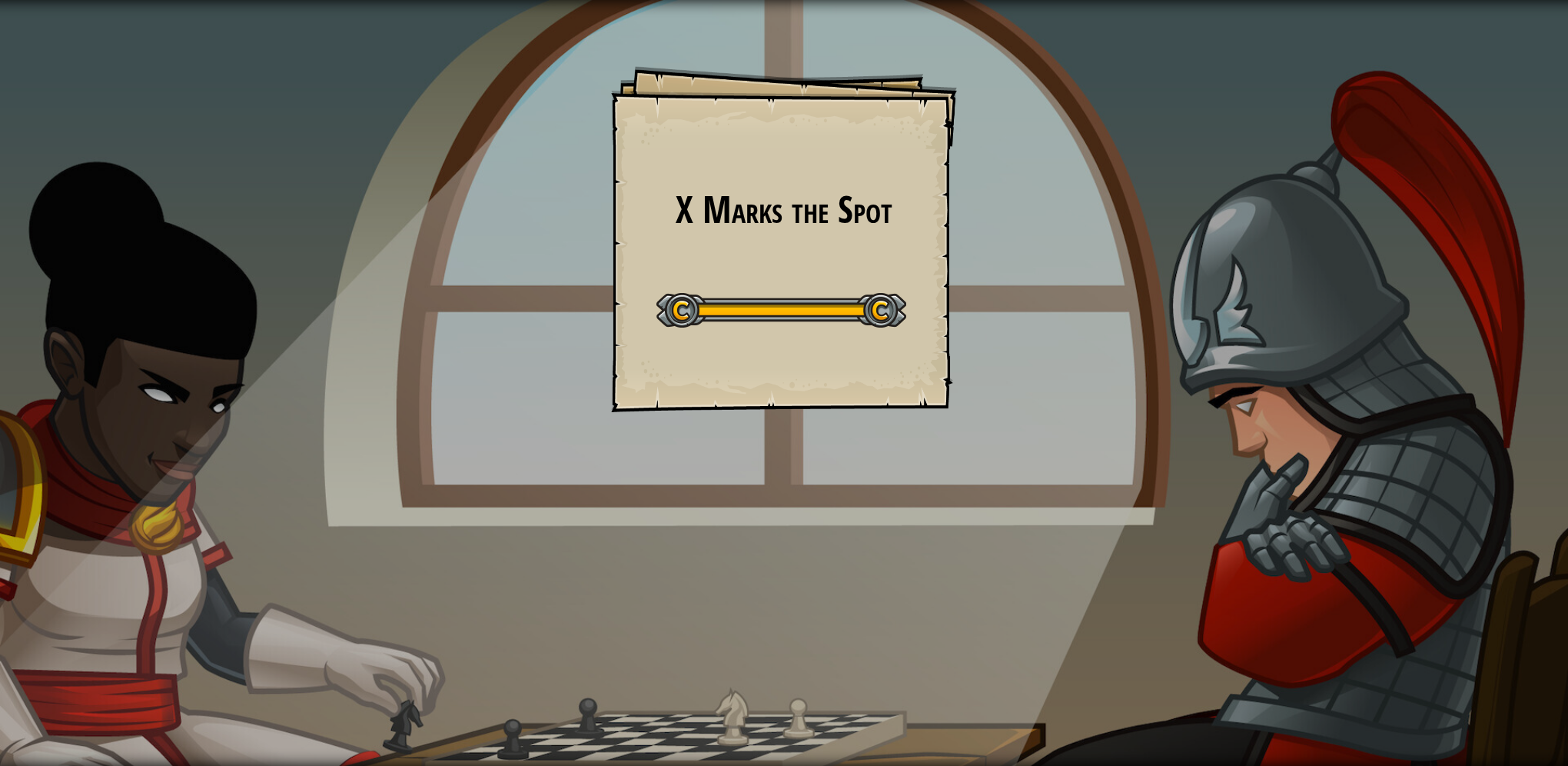
click at [1001, 281] on div "X Marks the Spot Goals Start Level Error loading from server. Try refreshing th…" at bounding box center [784, 383] width 1568 height 766
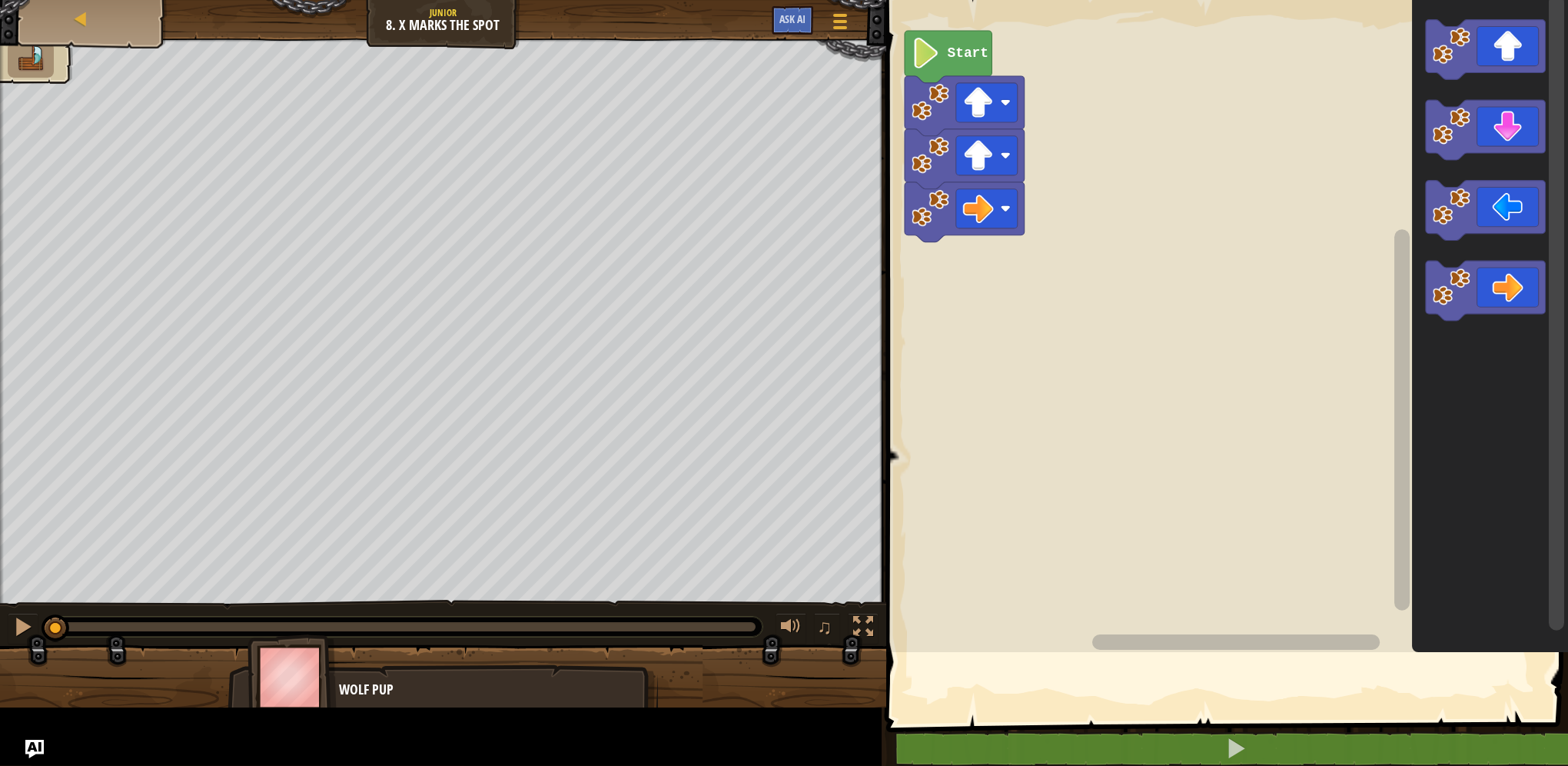
click at [1001, 281] on rect "Blockly Workspace" at bounding box center [1224, 322] width 686 height 660
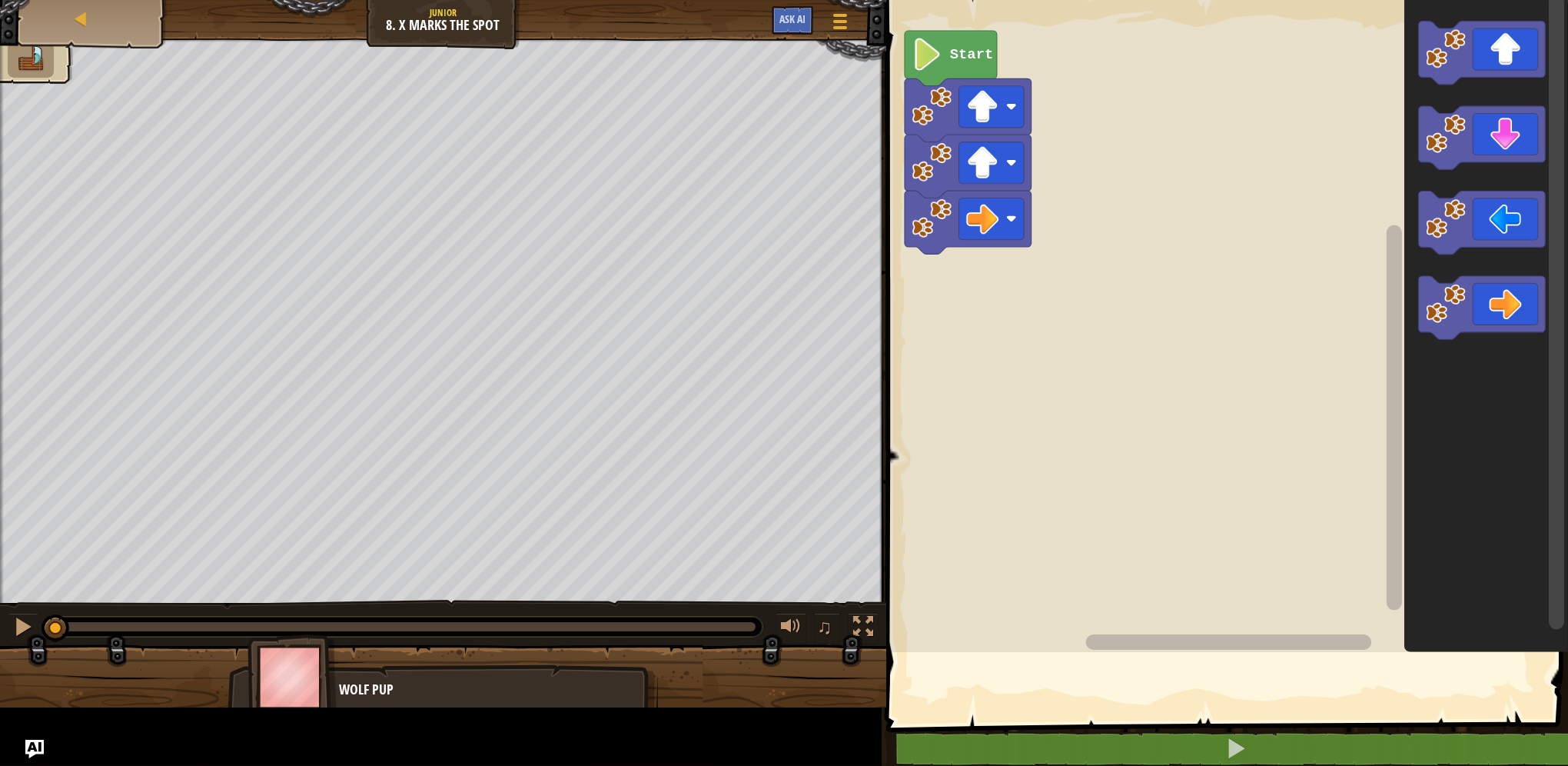
click at [1001, 281] on rect "Blockly Workspace" at bounding box center [1224, 322] width 686 height 660
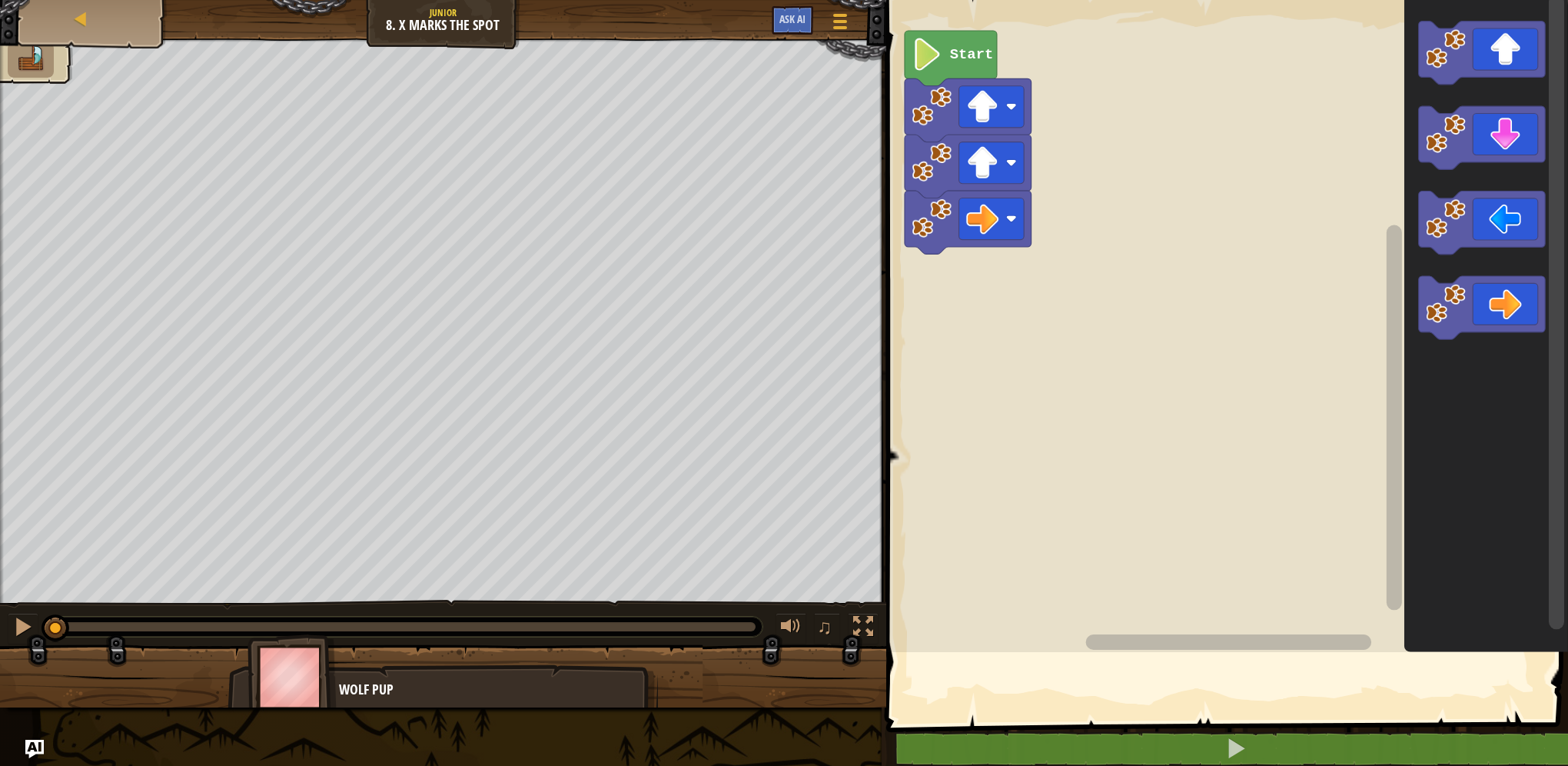
click at [886, 281] on div at bounding box center [443, 321] width 886 height 565
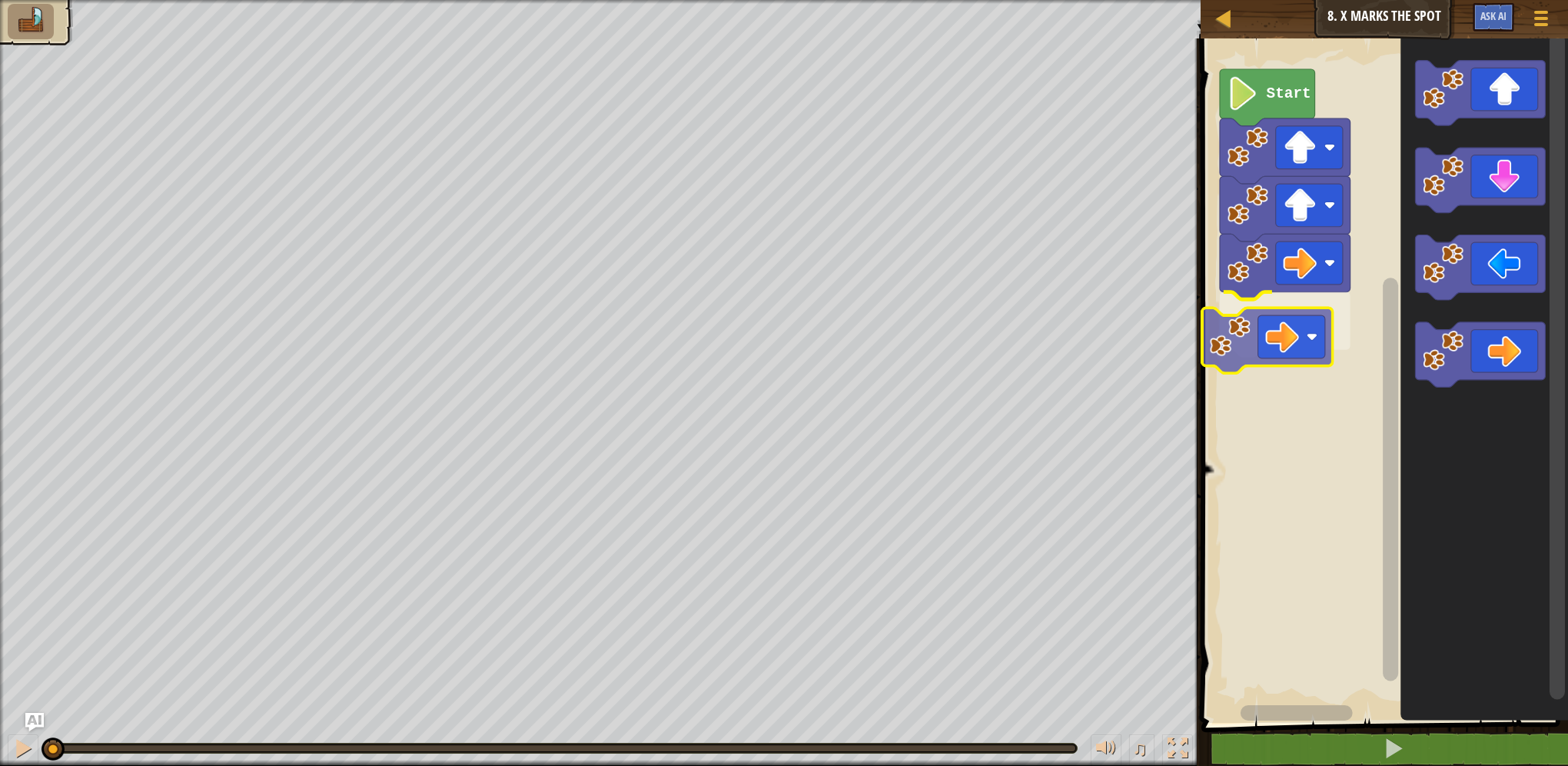
click at [1278, 340] on div "Start" at bounding box center [1382, 377] width 372 height 692
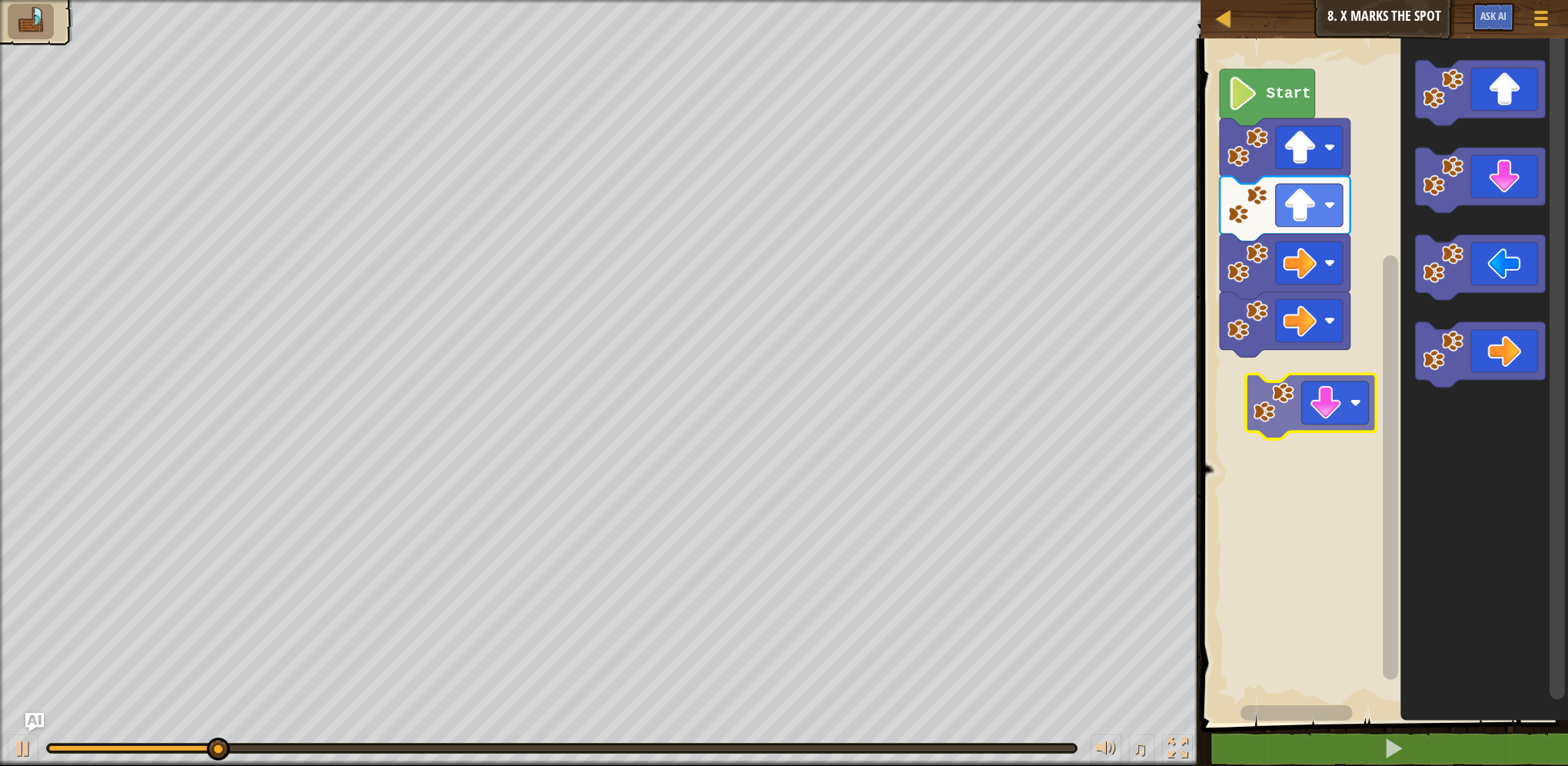
click at [1308, 406] on div "Start" at bounding box center [1382, 377] width 372 height 692
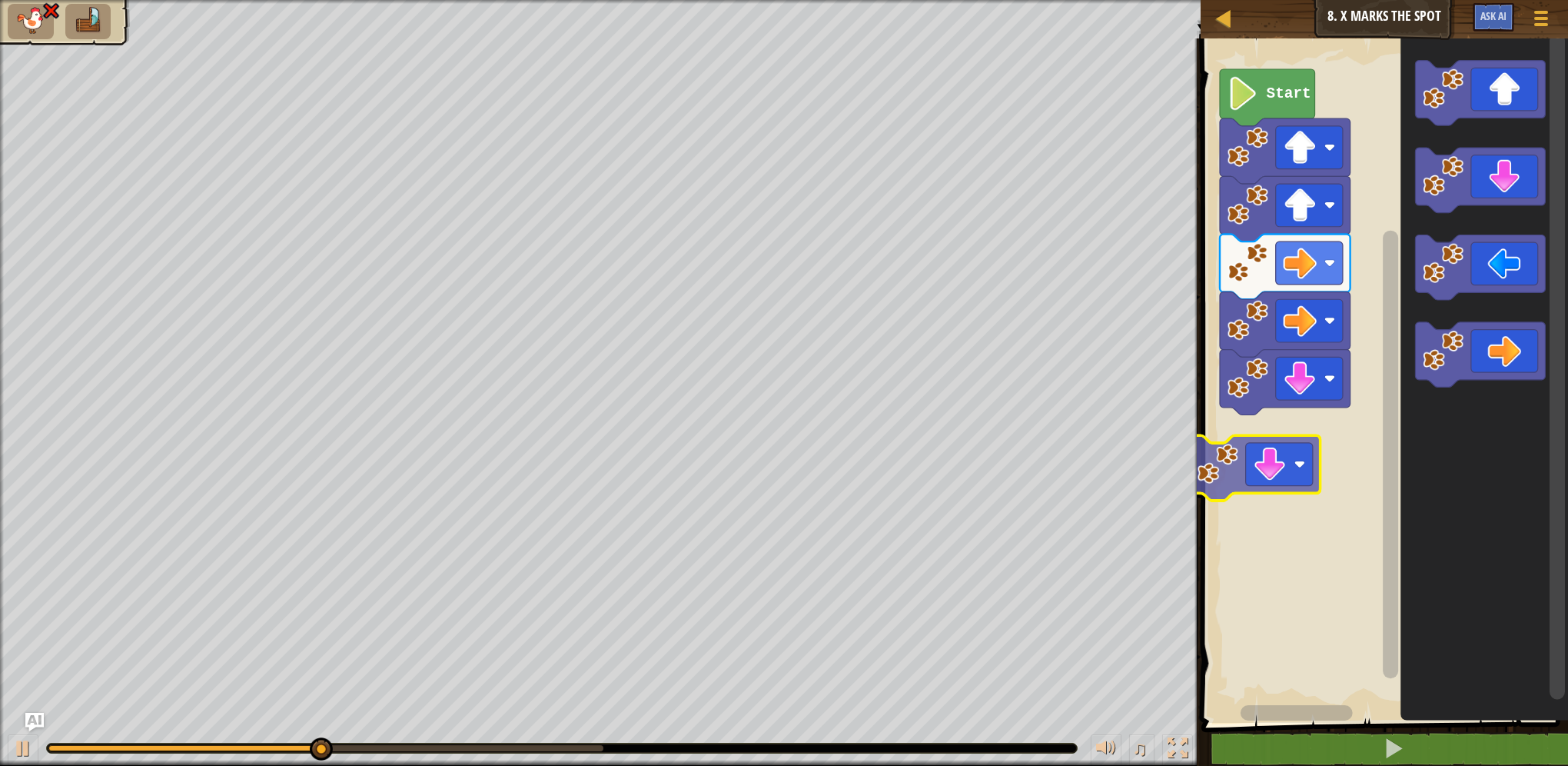
click at [1333, 462] on div "Start" at bounding box center [1382, 377] width 372 height 692
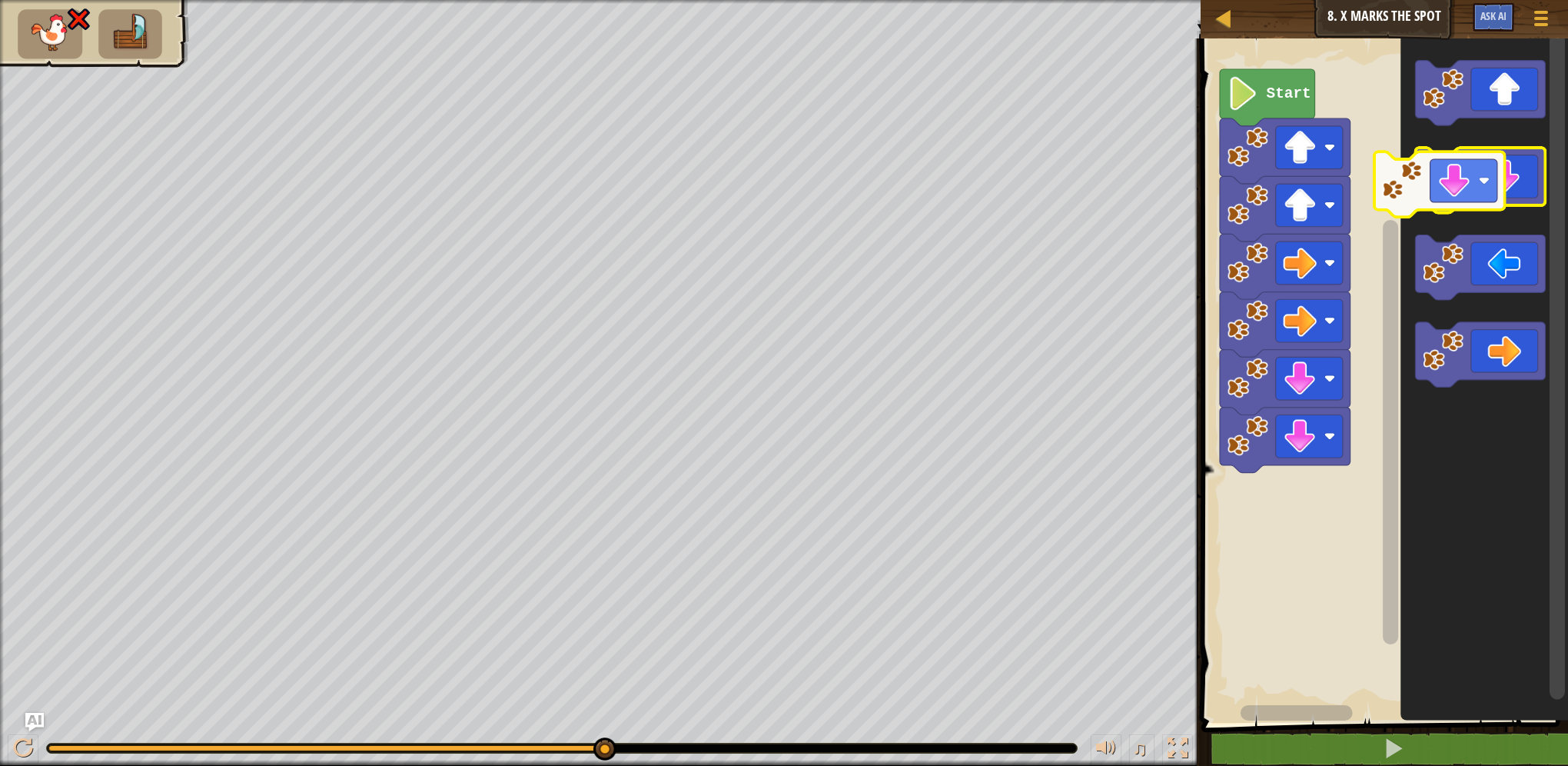
click at [1482, 184] on icon "Blockly Workspace" at bounding box center [1480, 181] width 130 height 65
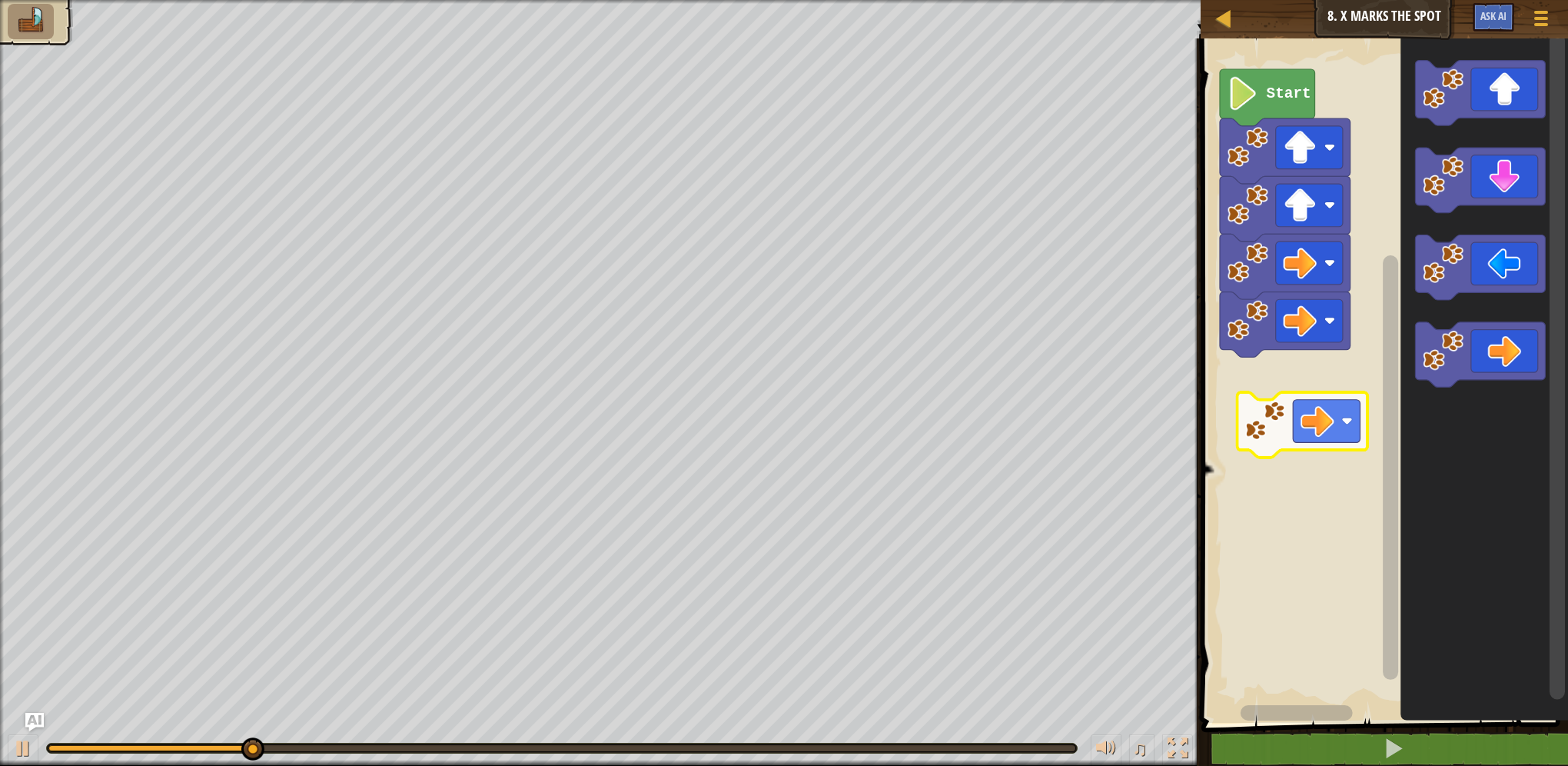
click at [1300, 422] on div "Start" at bounding box center [1382, 377] width 372 height 692
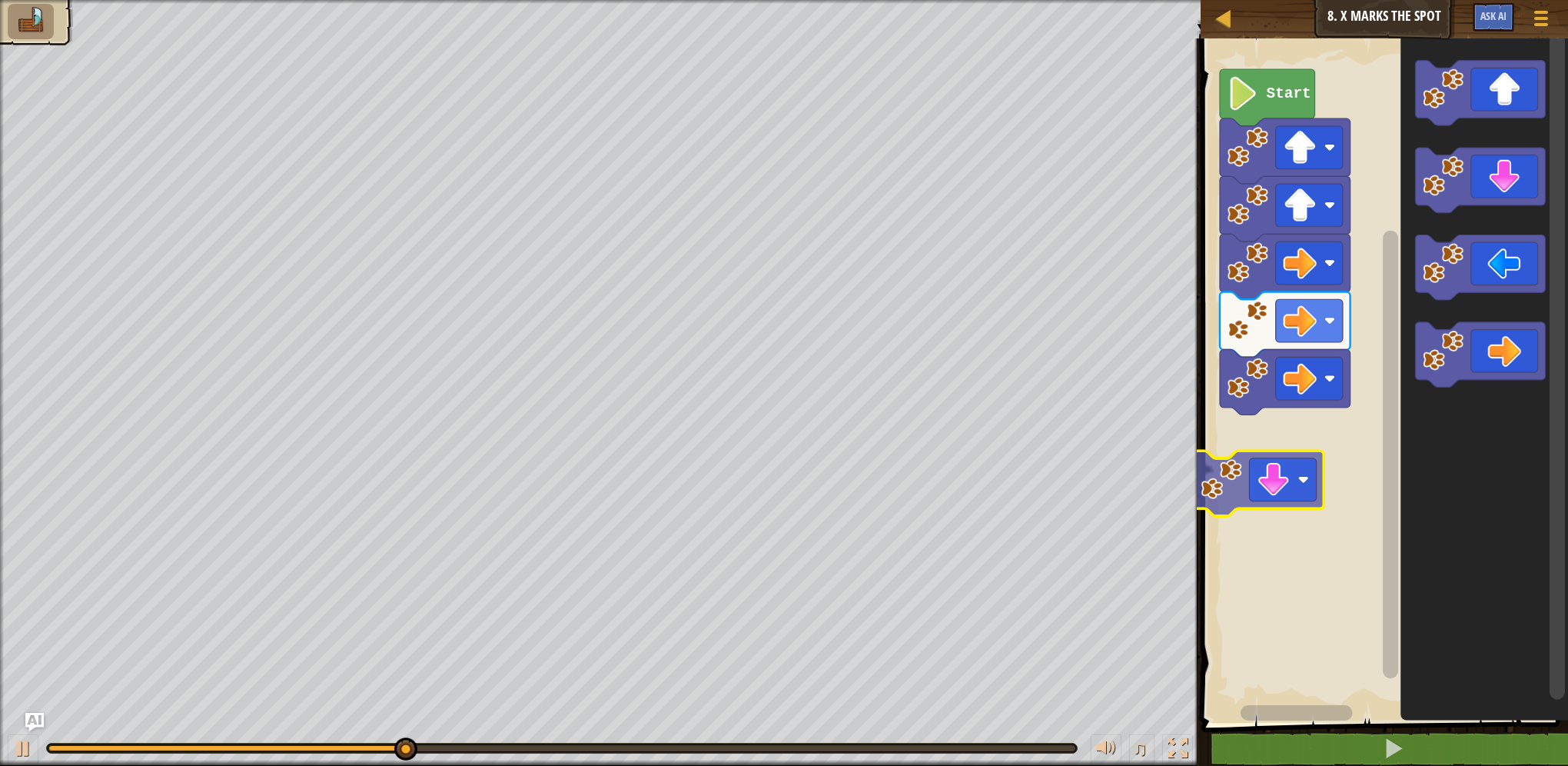
click at [1294, 482] on div "Start" at bounding box center [1382, 377] width 372 height 692
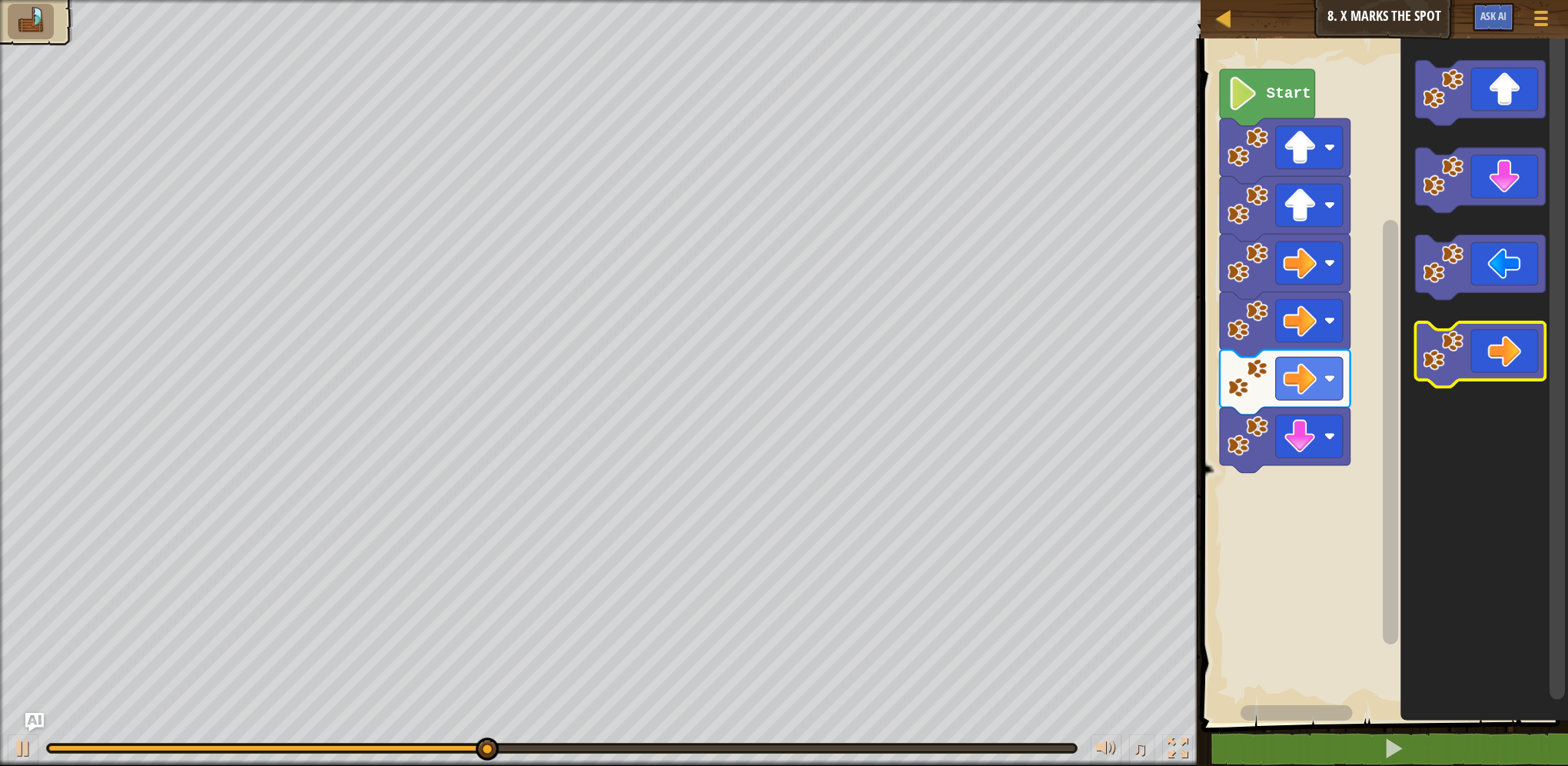
click at [1413, 381] on icon "Blockly Workspace" at bounding box center [1483, 377] width 168 height 692
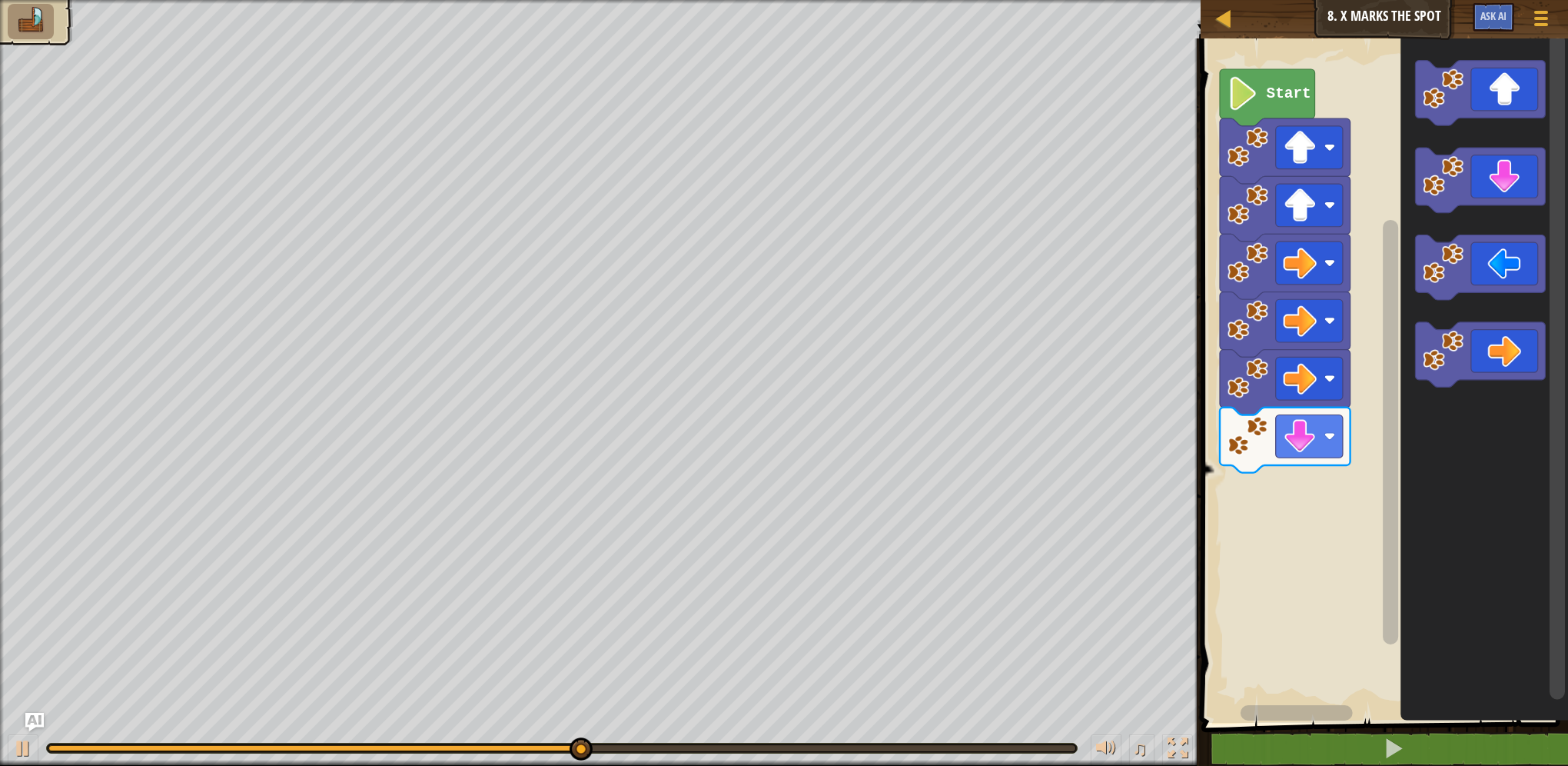
click at [1331, 480] on div "Start" at bounding box center [1382, 377] width 372 height 692
click at [1458, 197] on icon "Blockly Workspace" at bounding box center [1480, 181] width 130 height 65
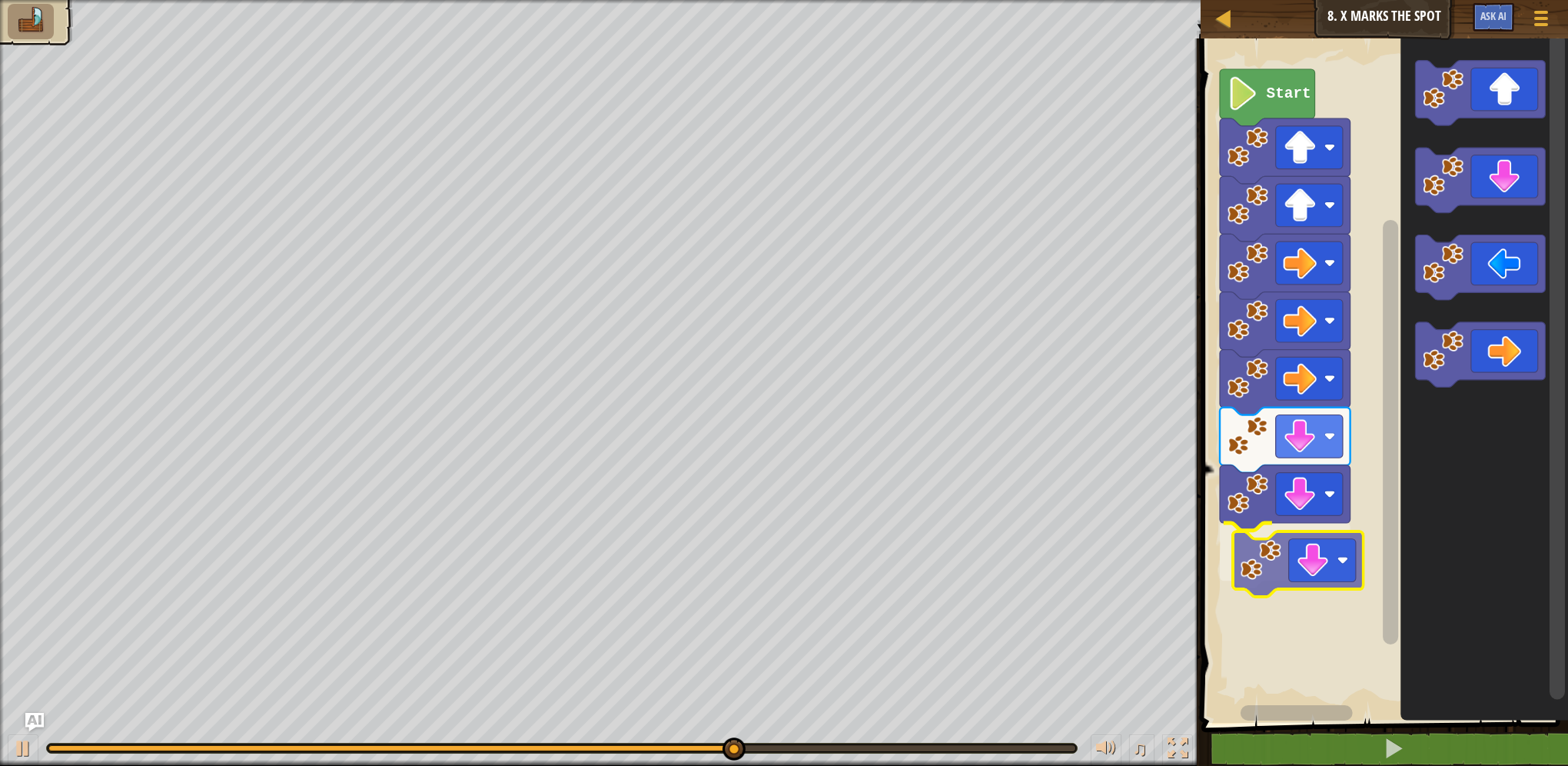
click at [1276, 566] on div "Start" at bounding box center [1382, 377] width 372 height 692
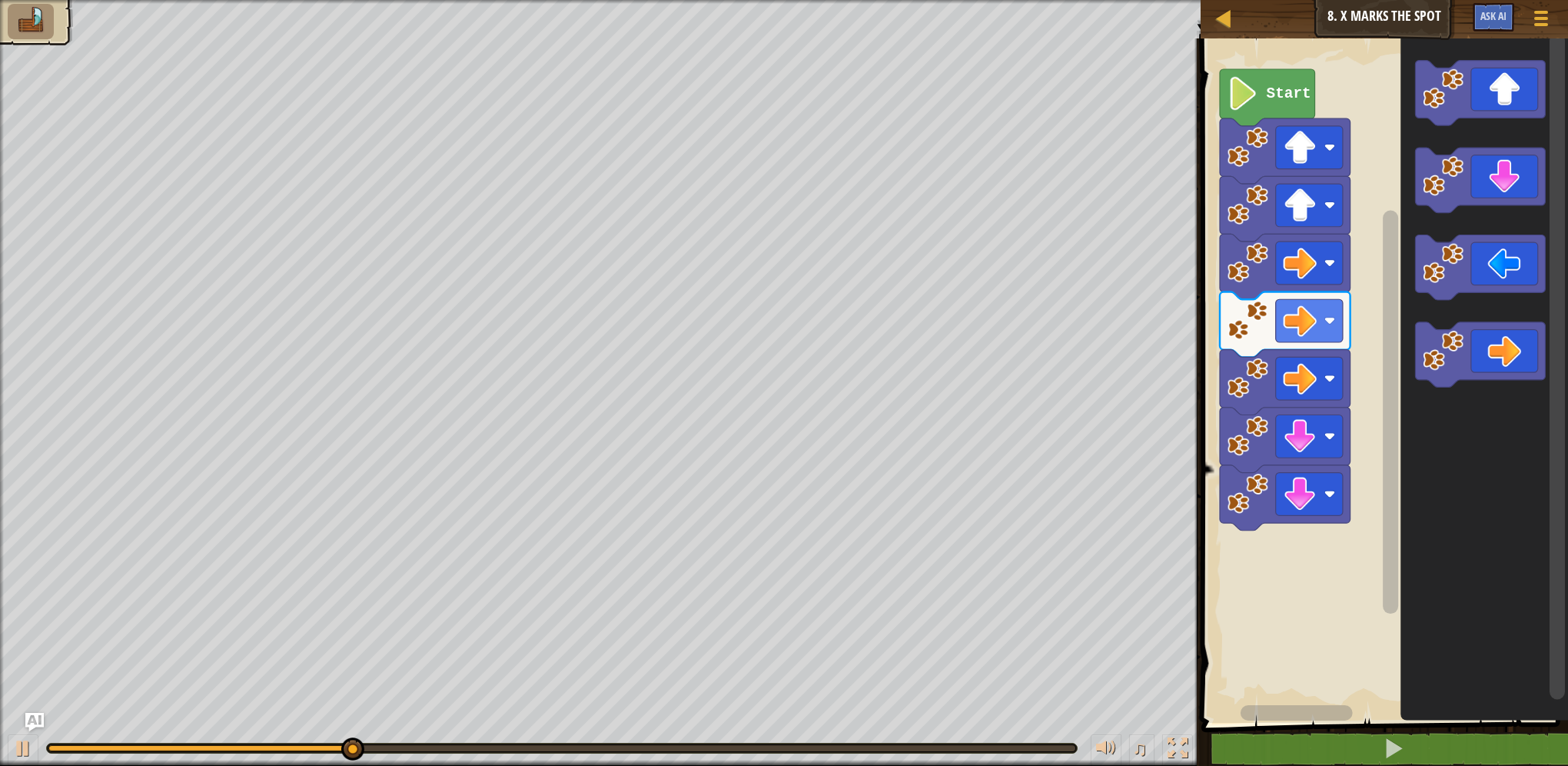
click at [1340, 400] on div "Start" at bounding box center [1382, 377] width 372 height 692
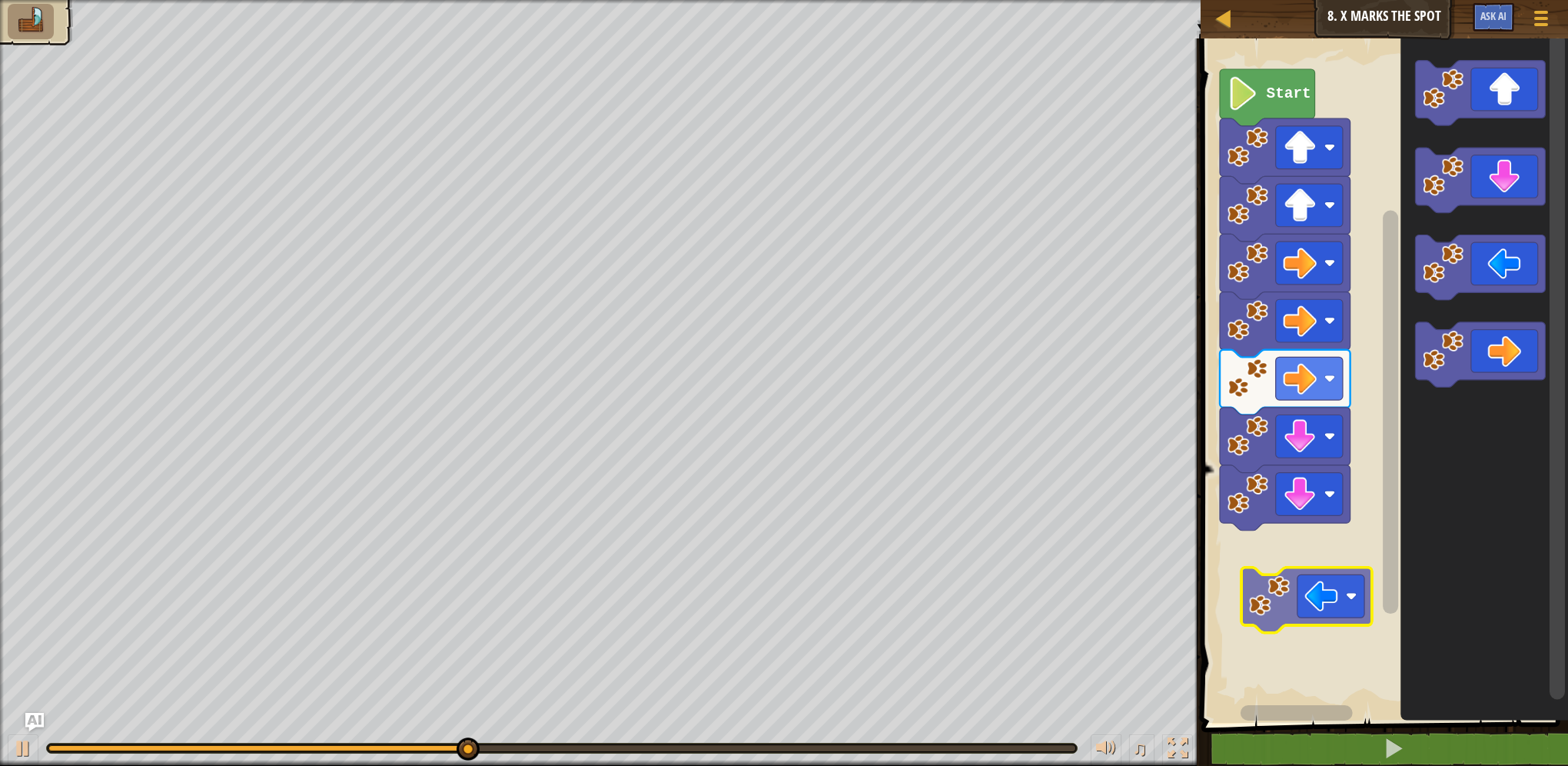
click at [1346, 600] on div "Start" at bounding box center [1382, 377] width 372 height 692
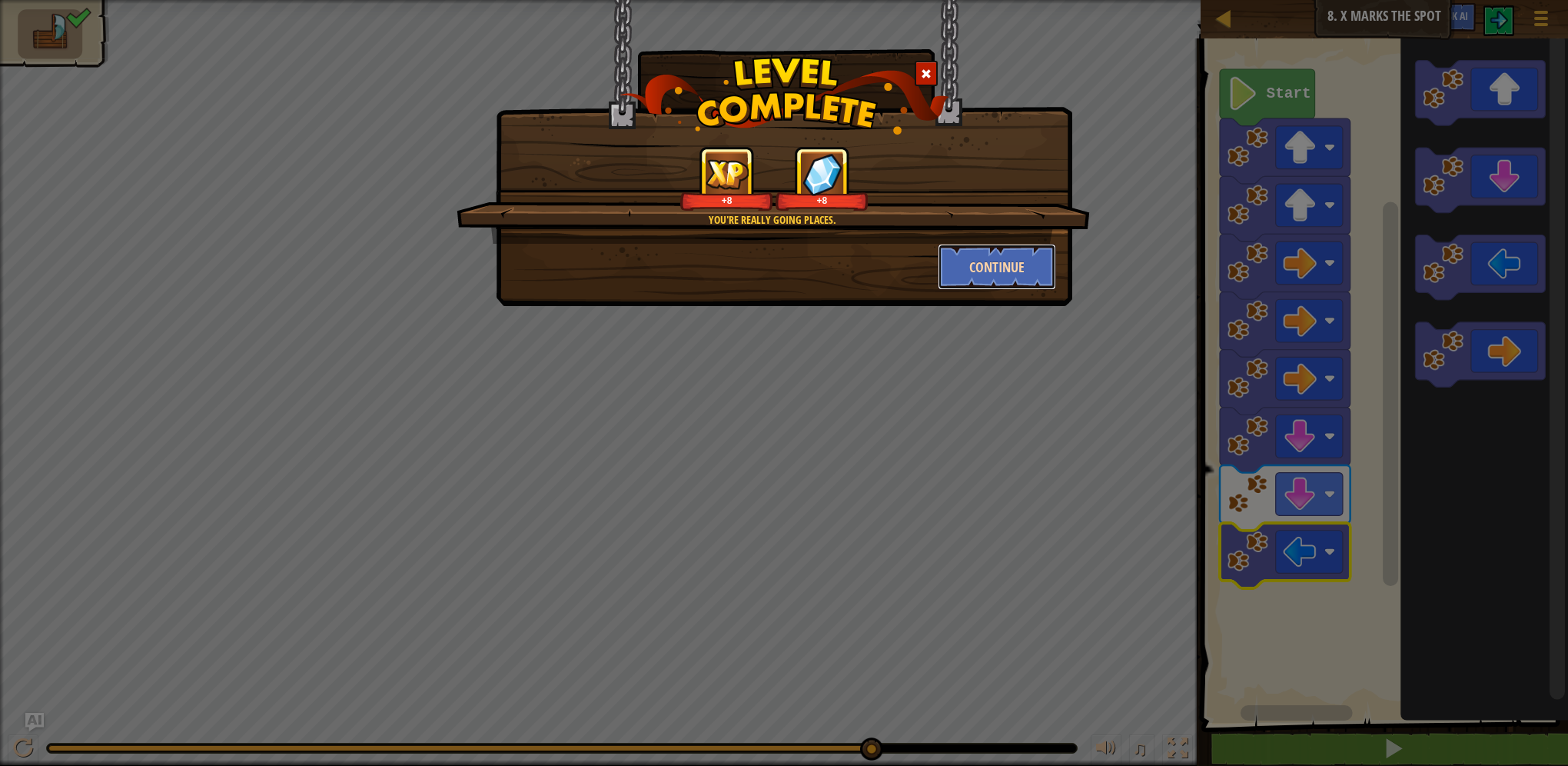
click at [1001, 267] on button "Continue" at bounding box center [997, 266] width 119 height 46
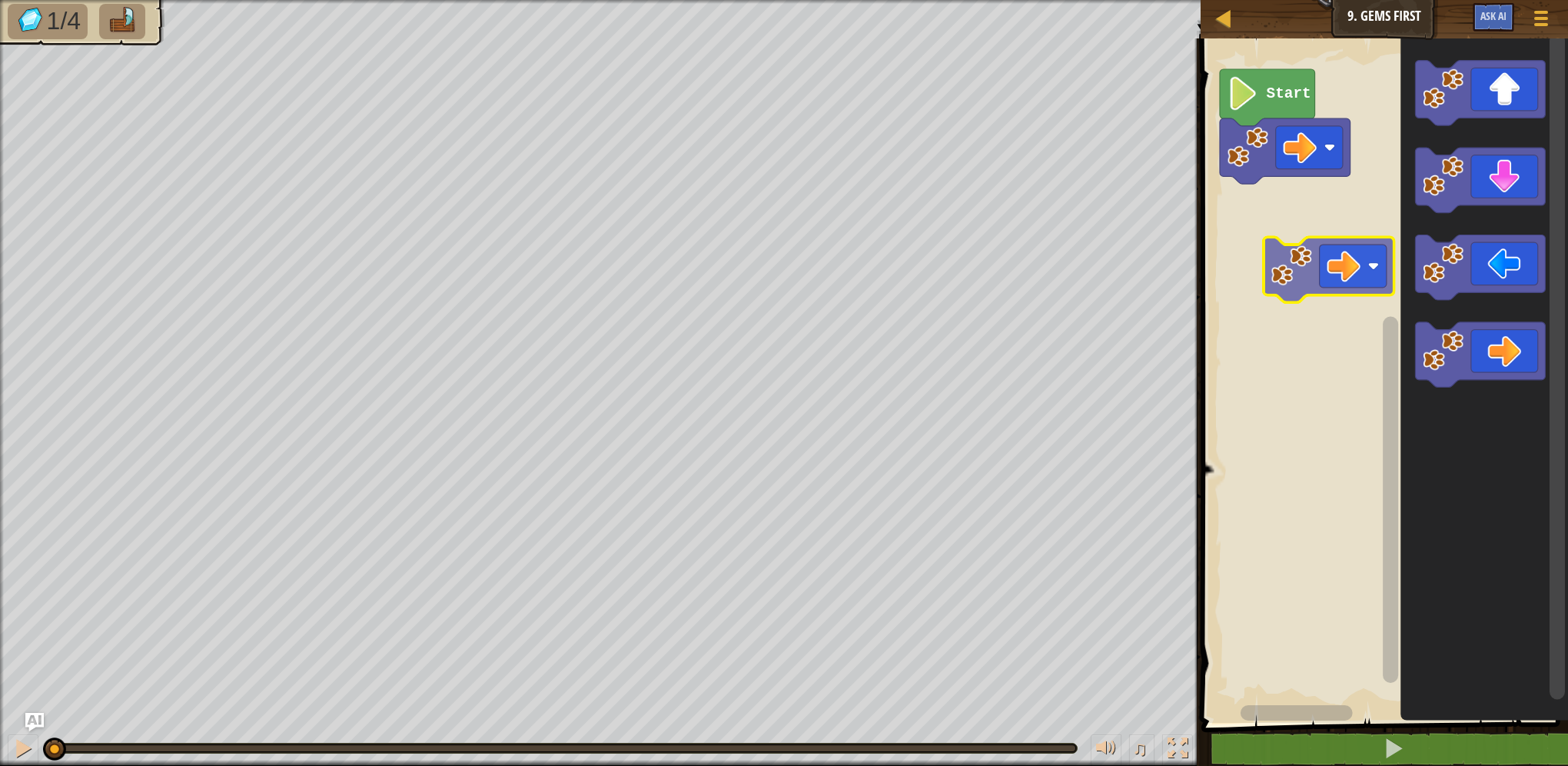
click at [1293, 268] on div "Start" at bounding box center [1382, 377] width 372 height 692
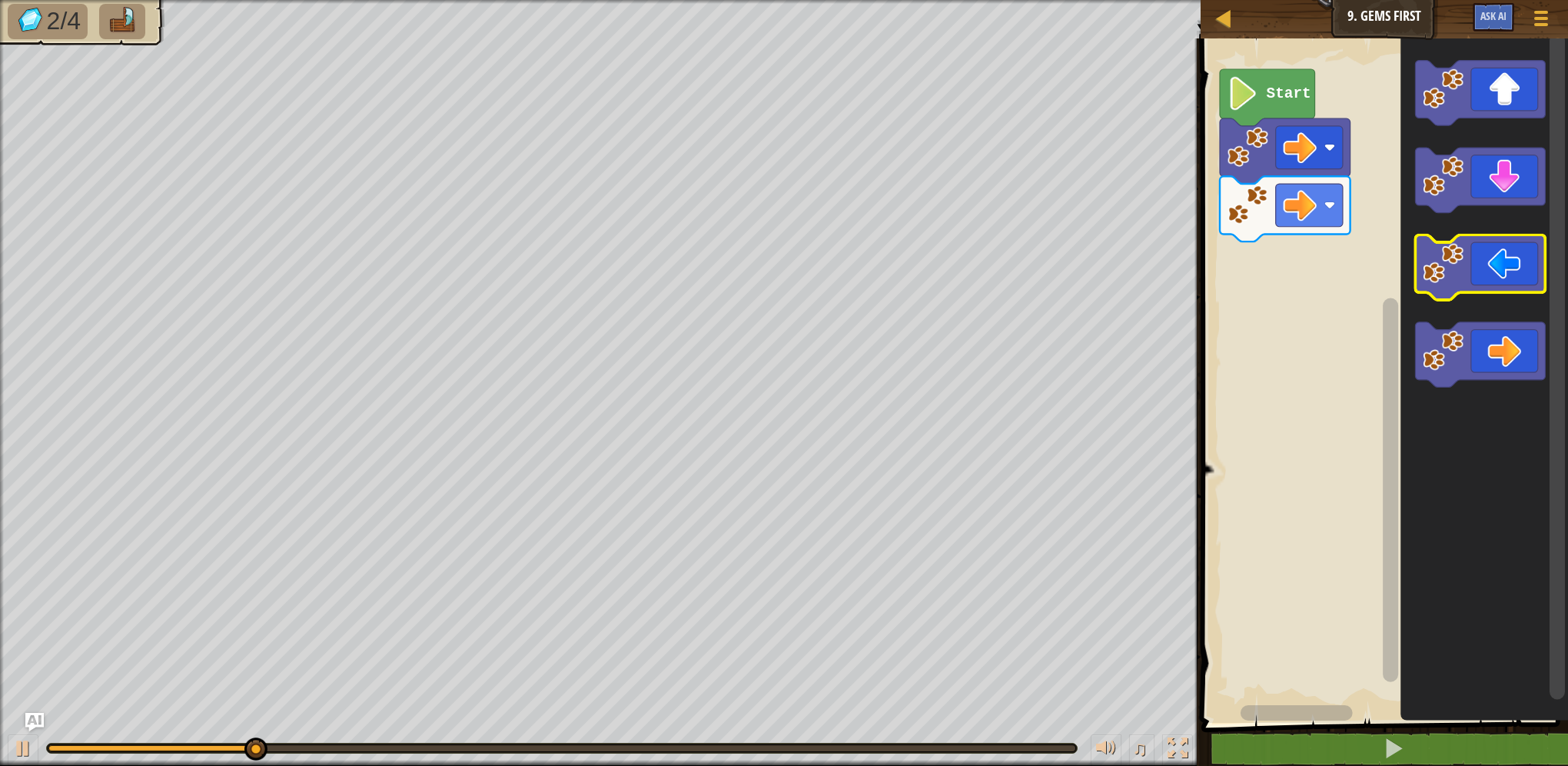
click at [1429, 233] on icon "Blockly Workspace" at bounding box center [1483, 377] width 168 height 692
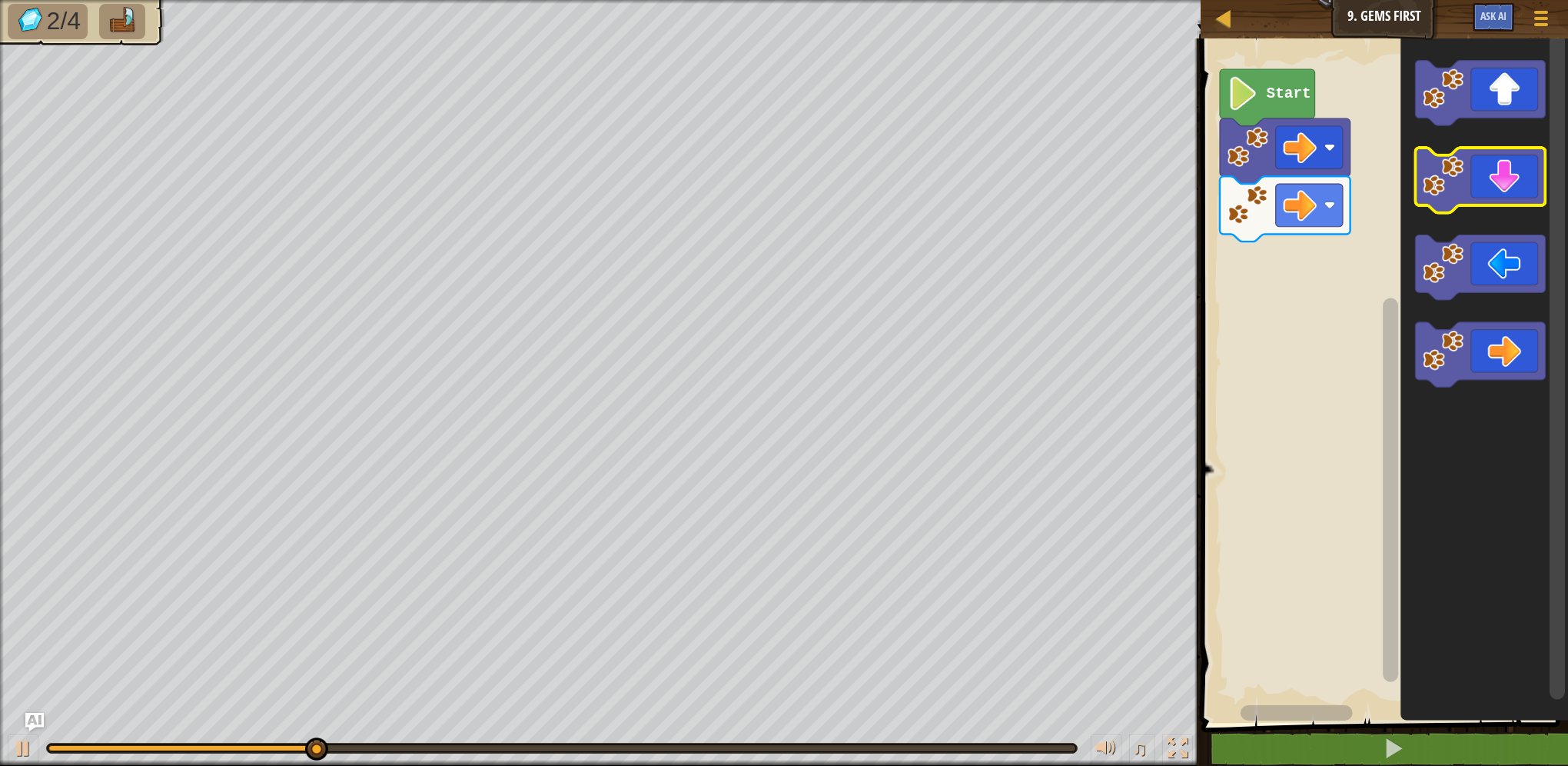
click at [1444, 200] on icon "Blockly Workspace" at bounding box center [1480, 181] width 130 height 65
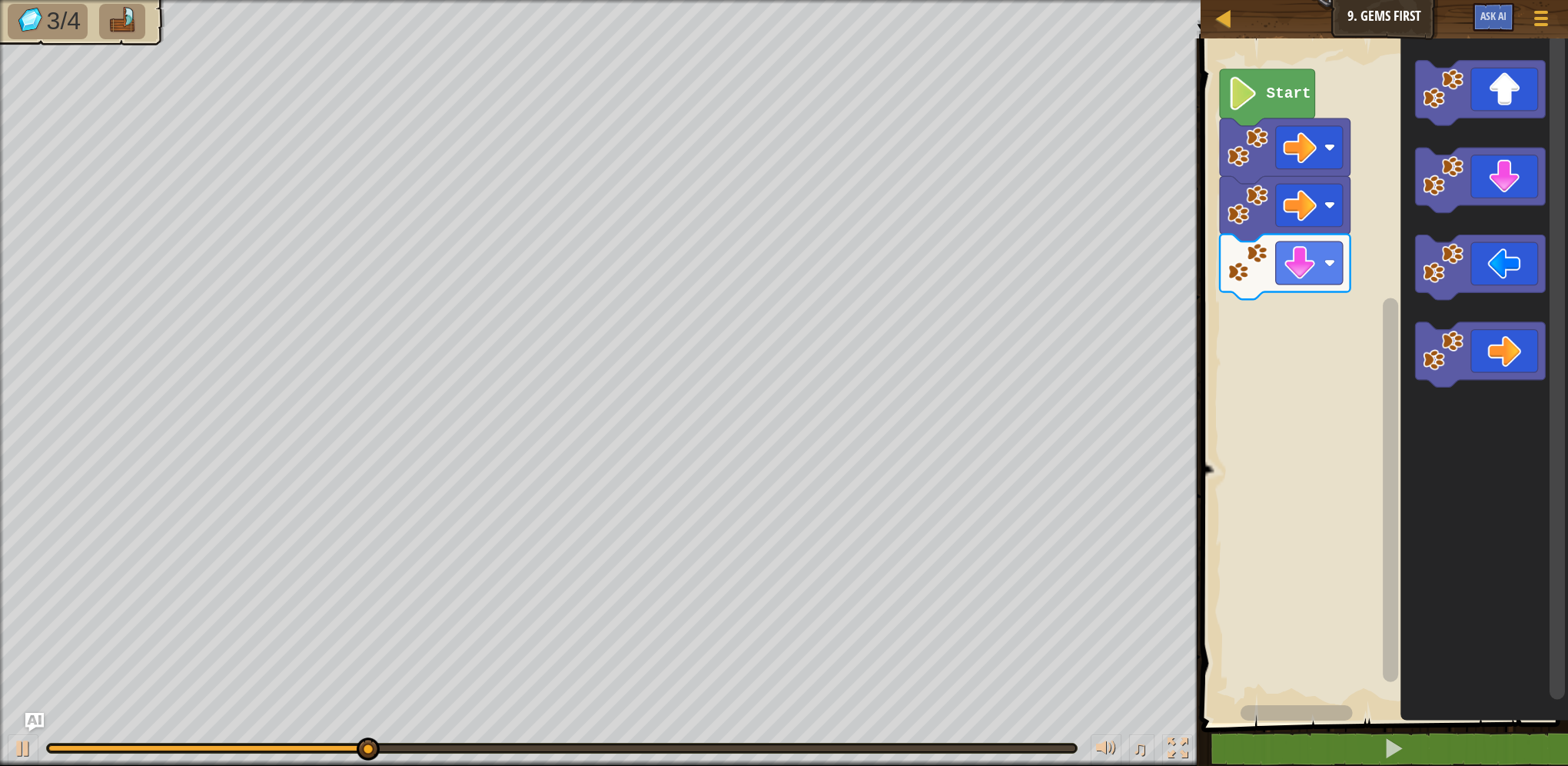
click at [1423, 178] on image "Blockly Workspace" at bounding box center [1443, 177] width 41 height 41
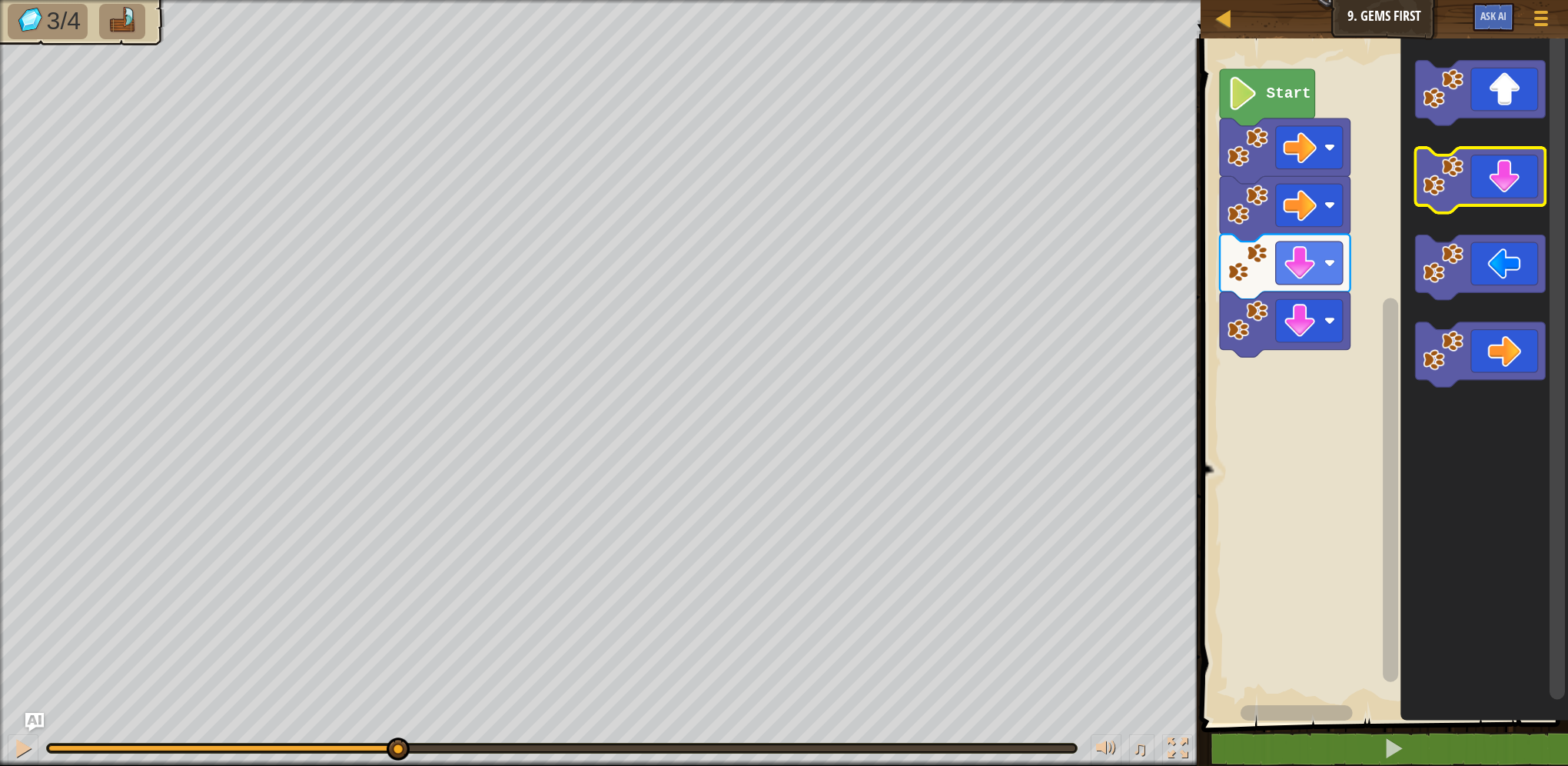
click at [1449, 174] on image "Blockly Workspace" at bounding box center [1443, 177] width 41 height 41
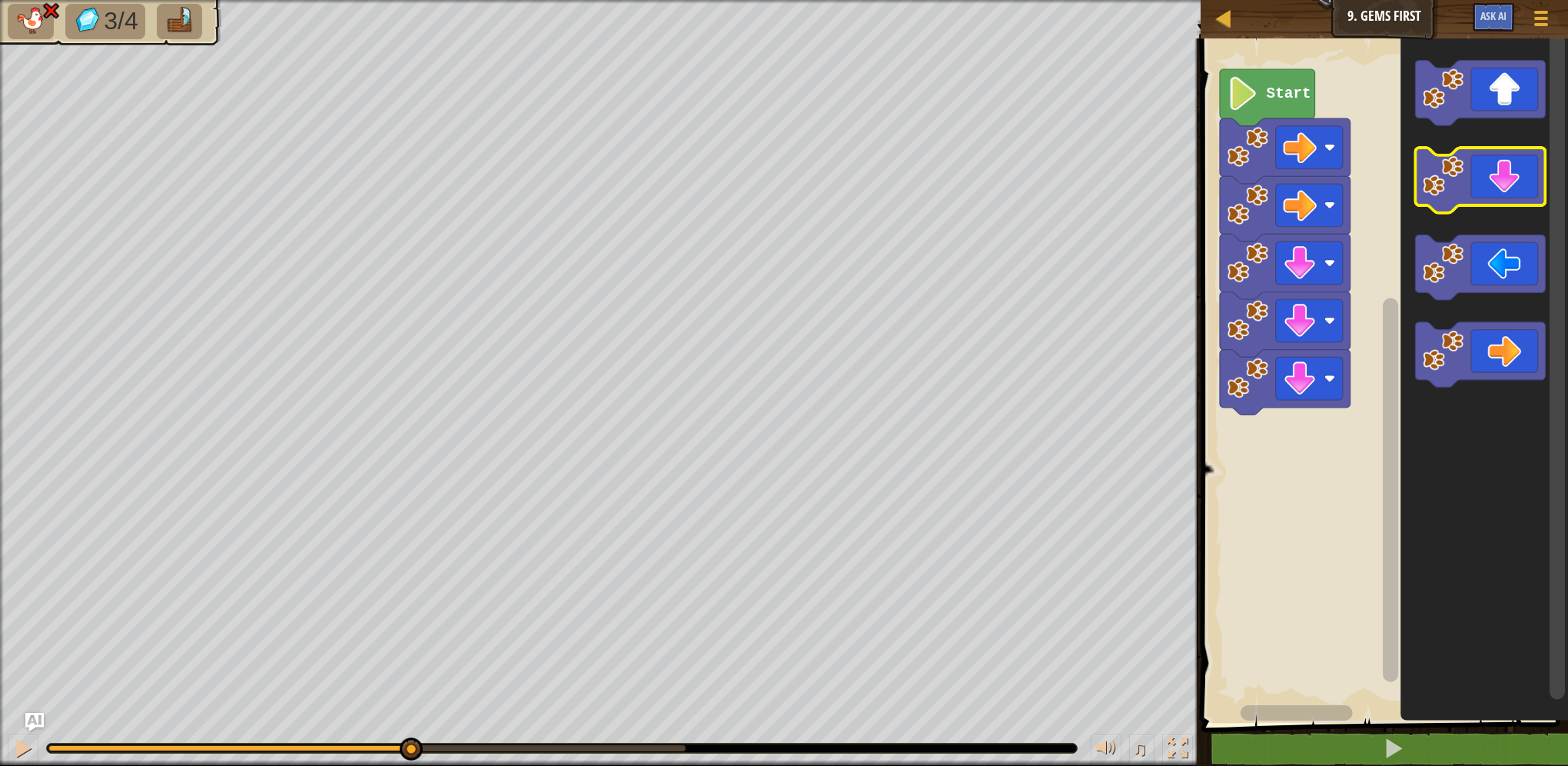
click at [1449, 174] on image "Blockly Workspace" at bounding box center [1443, 177] width 41 height 41
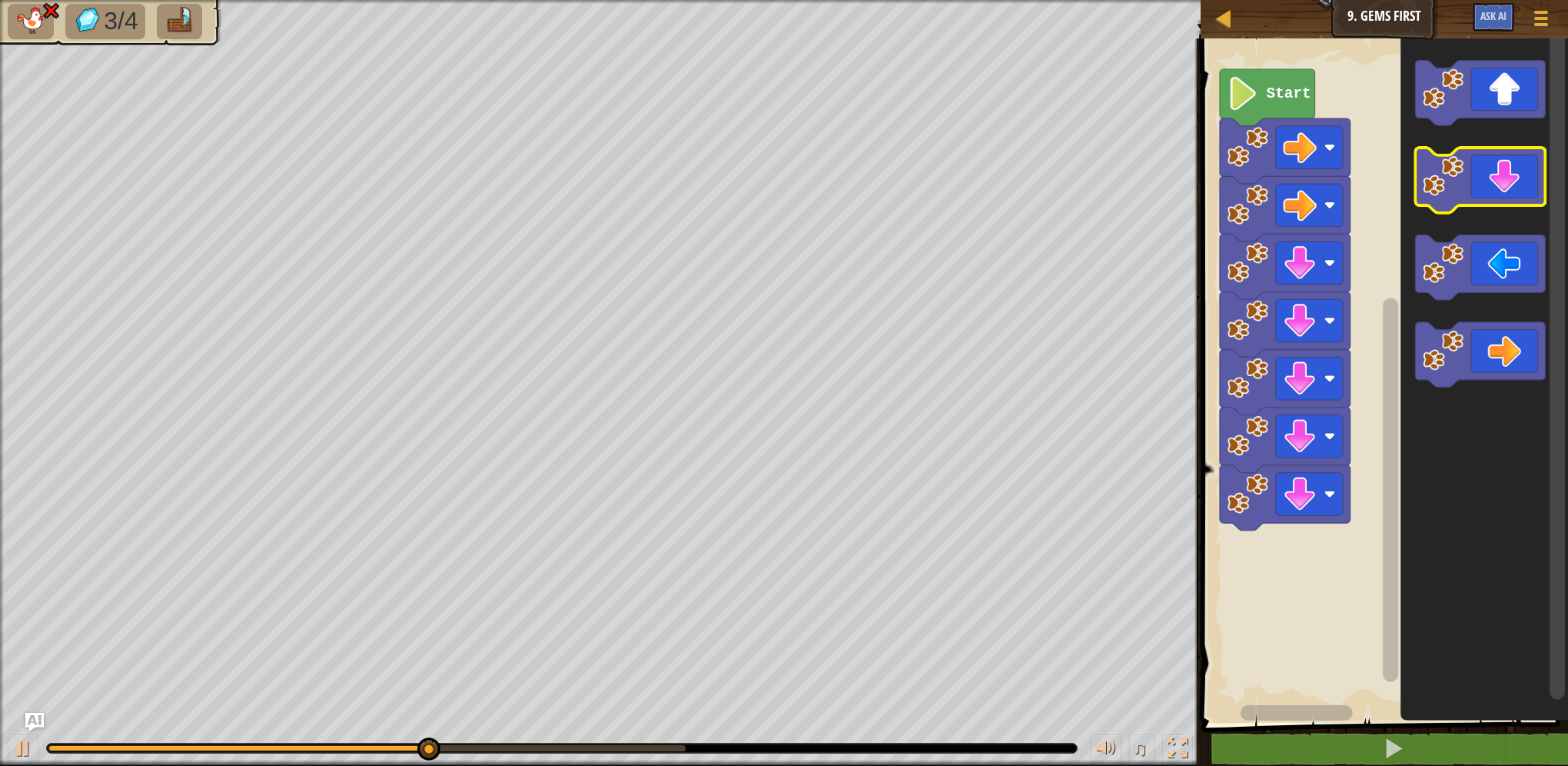
click at [1449, 174] on image "Blockly Workspace" at bounding box center [1443, 177] width 41 height 41
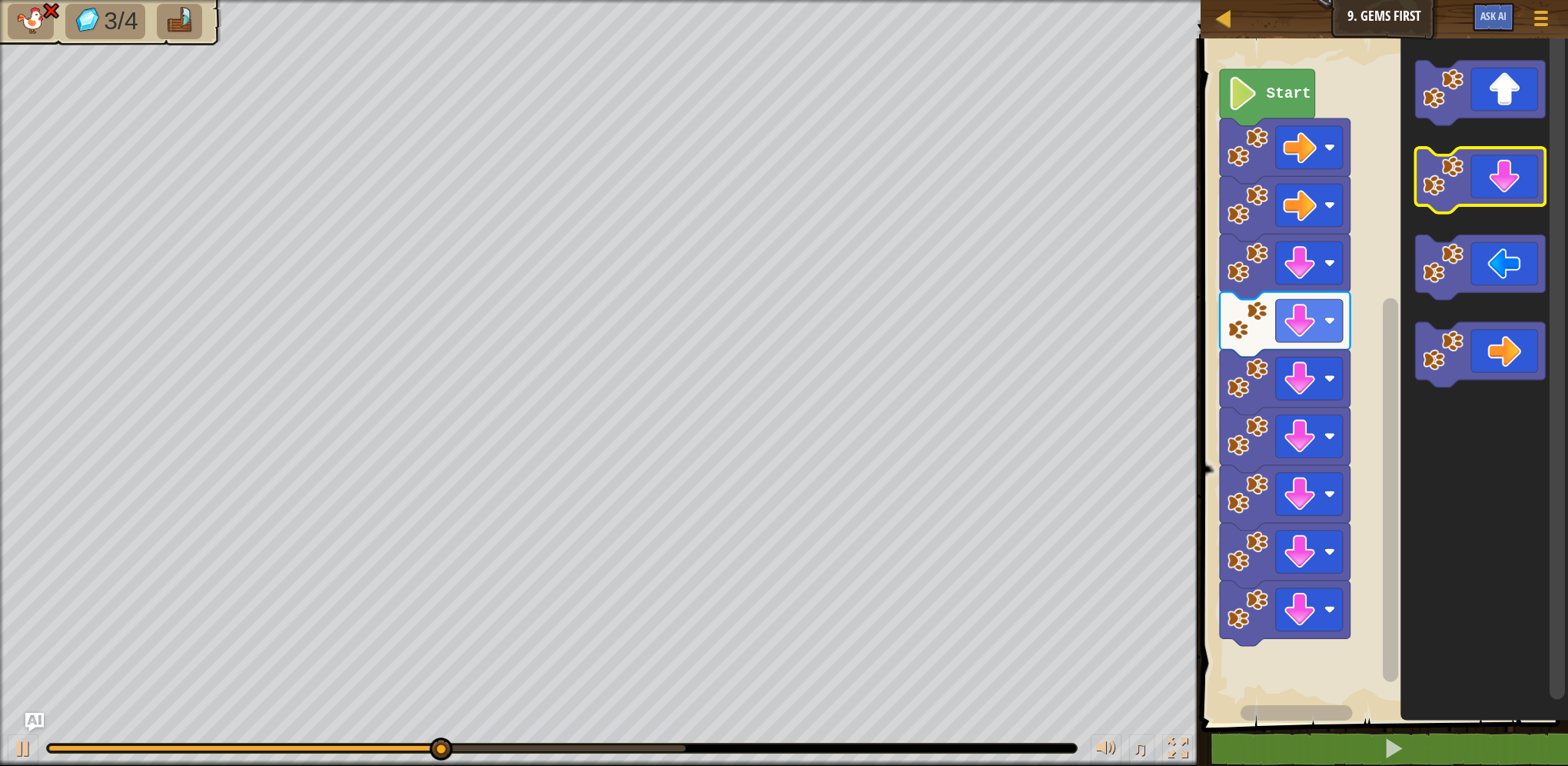
click at [1449, 175] on image "Blockly Workspace" at bounding box center [1443, 177] width 41 height 41
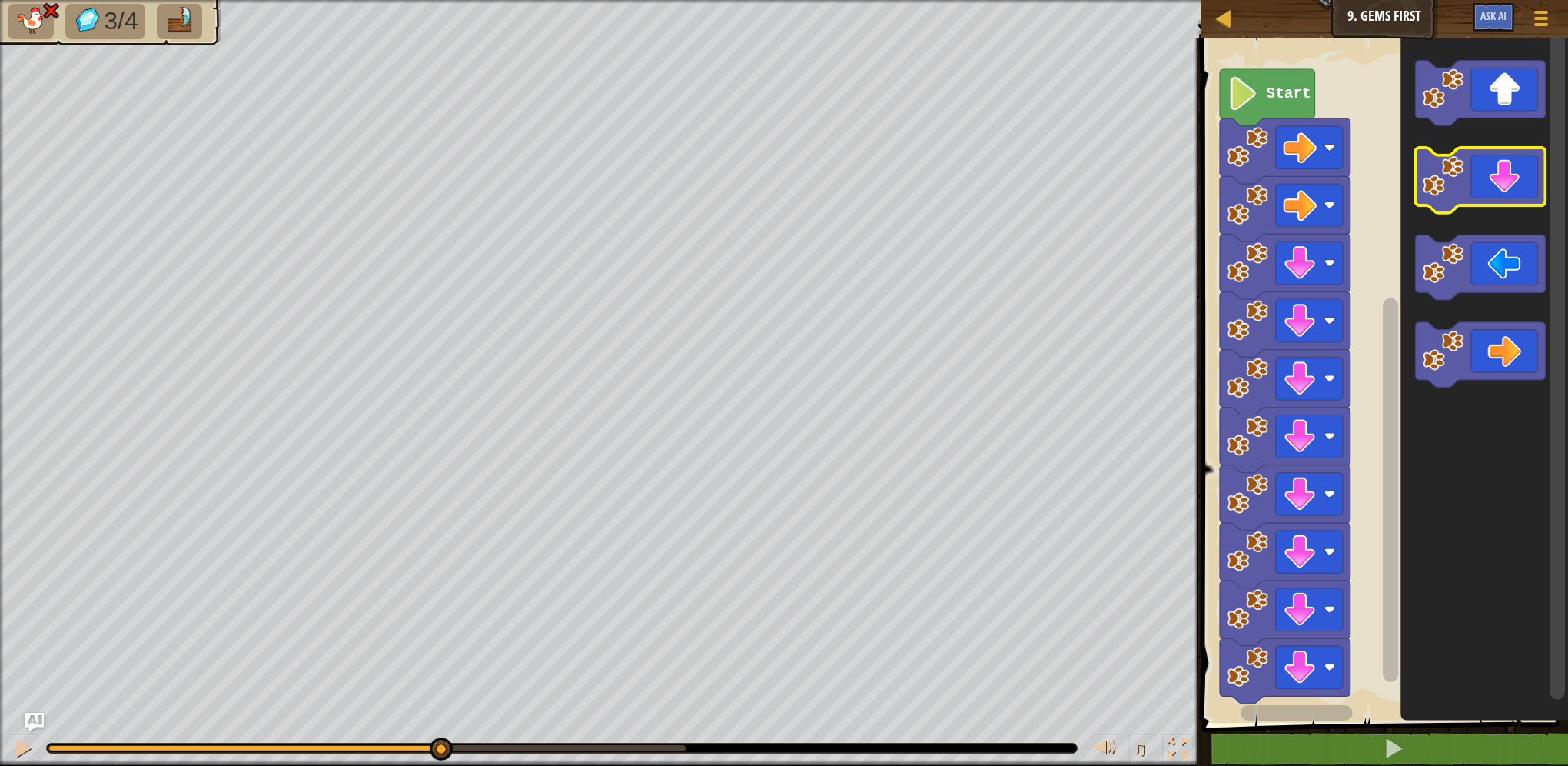
click at [1441, 193] on image "Blockly Workspace" at bounding box center [1443, 177] width 41 height 41
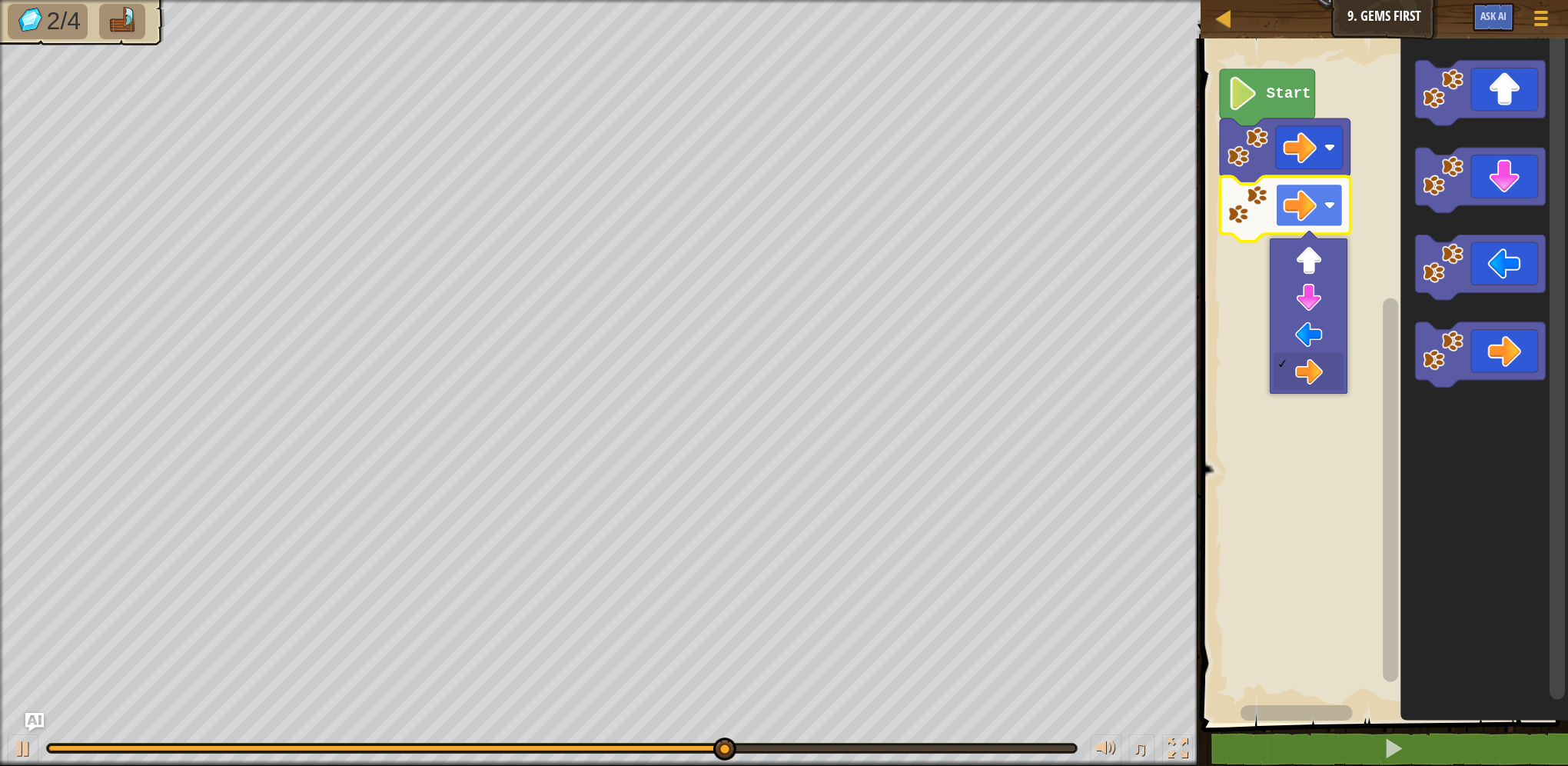
click at [1285, 212] on image "Blockly Workspace" at bounding box center [1299, 205] width 34 height 34
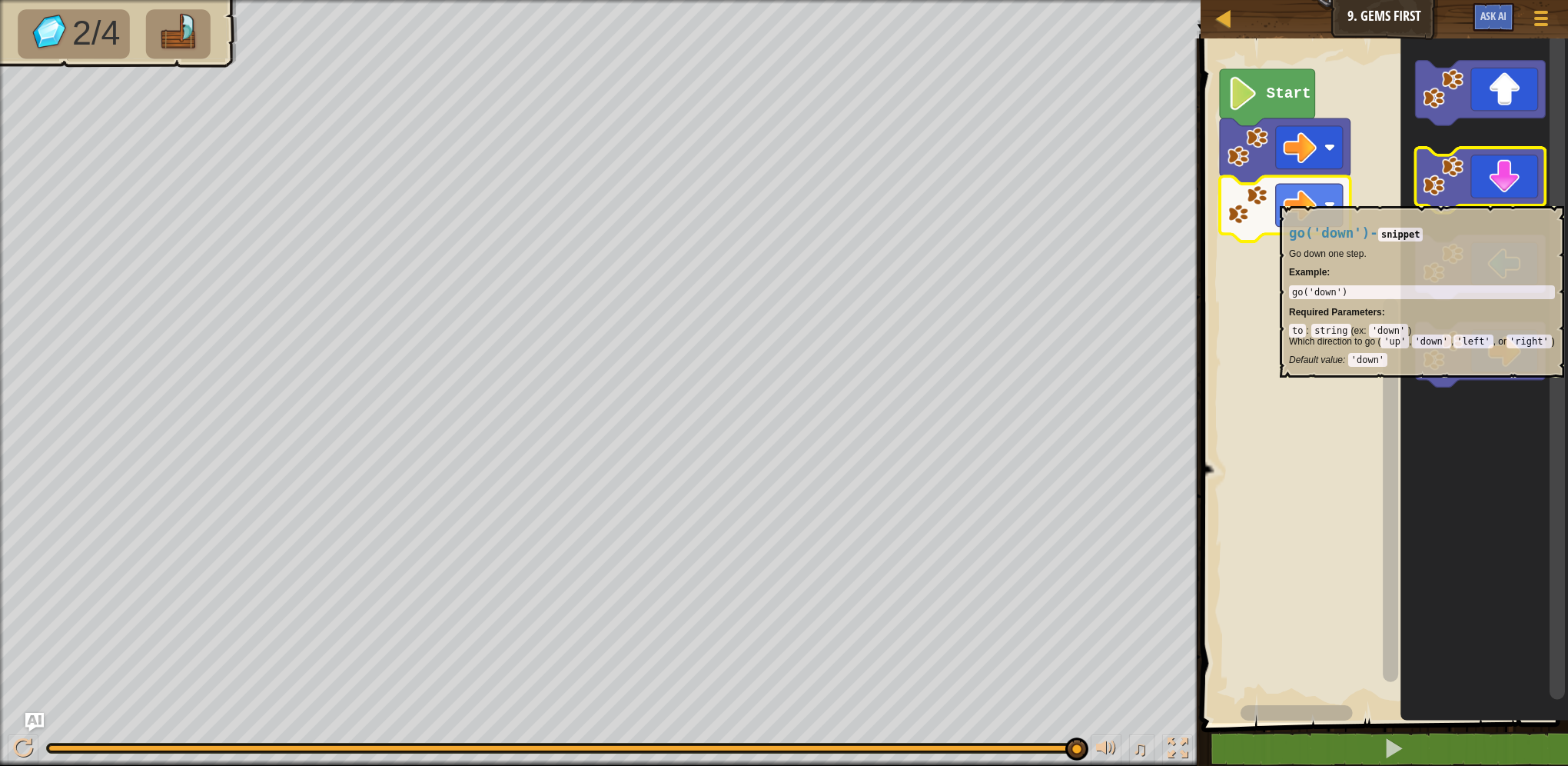
click at [1466, 197] on icon "Blockly Workspace" at bounding box center [1480, 181] width 130 height 65
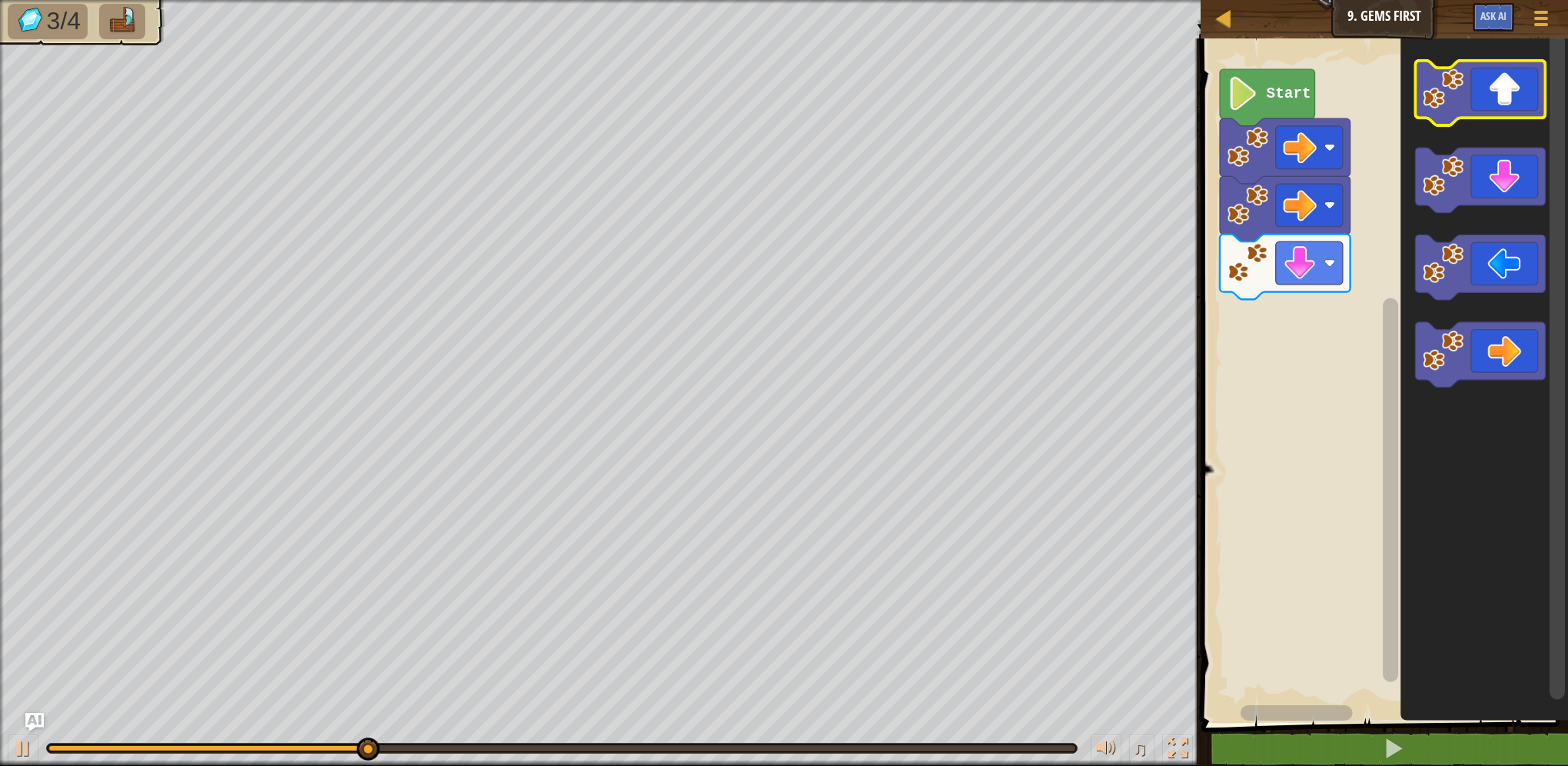
click at [1487, 120] on rect "Blockly Workspace" at bounding box center [1480, 92] width 130 height 65
click at [1493, 111] on icon "Blockly Workspace" at bounding box center [1480, 92] width 130 height 65
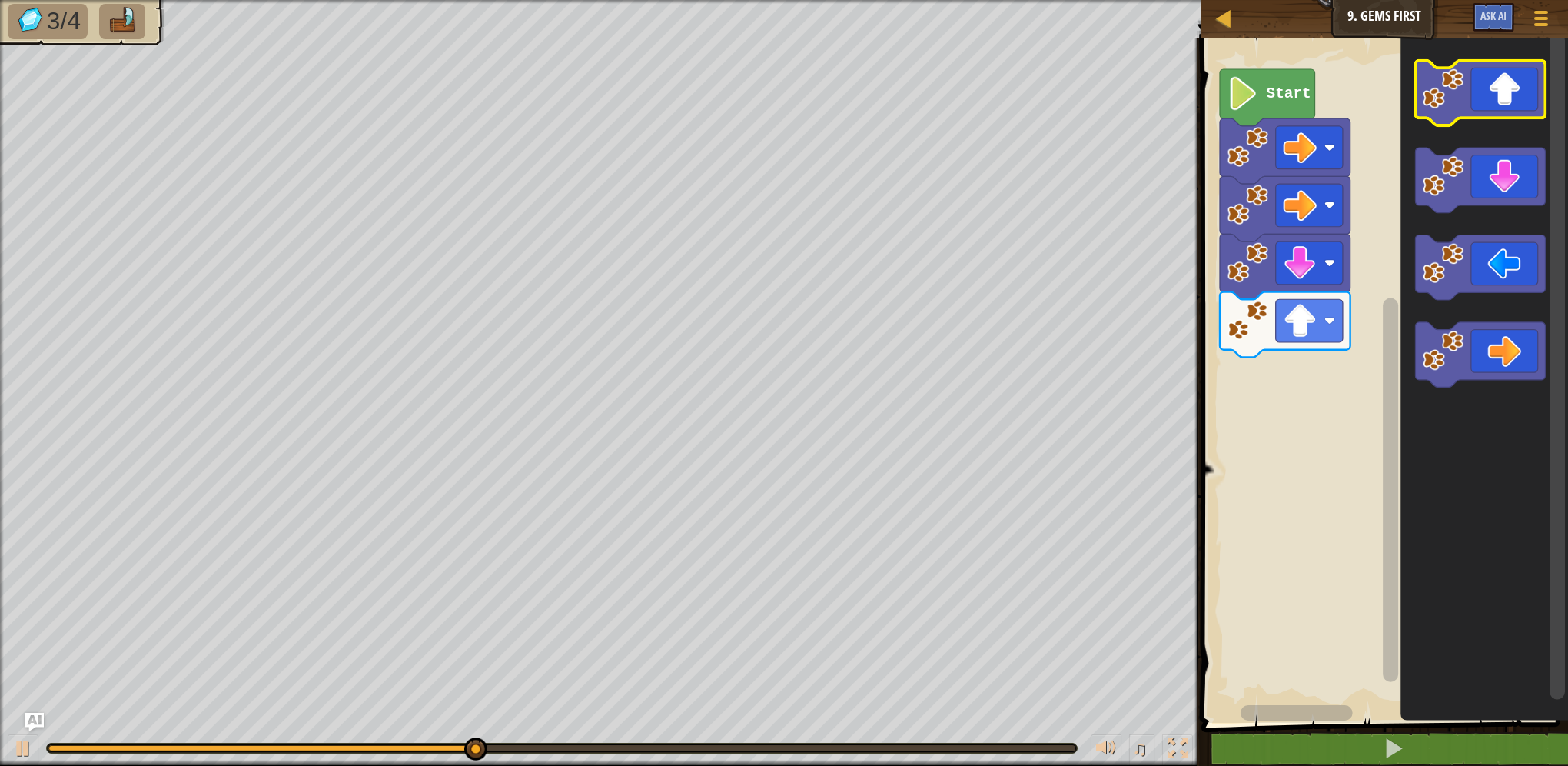
click at [1493, 111] on icon "Blockly Workspace" at bounding box center [1480, 92] width 130 height 65
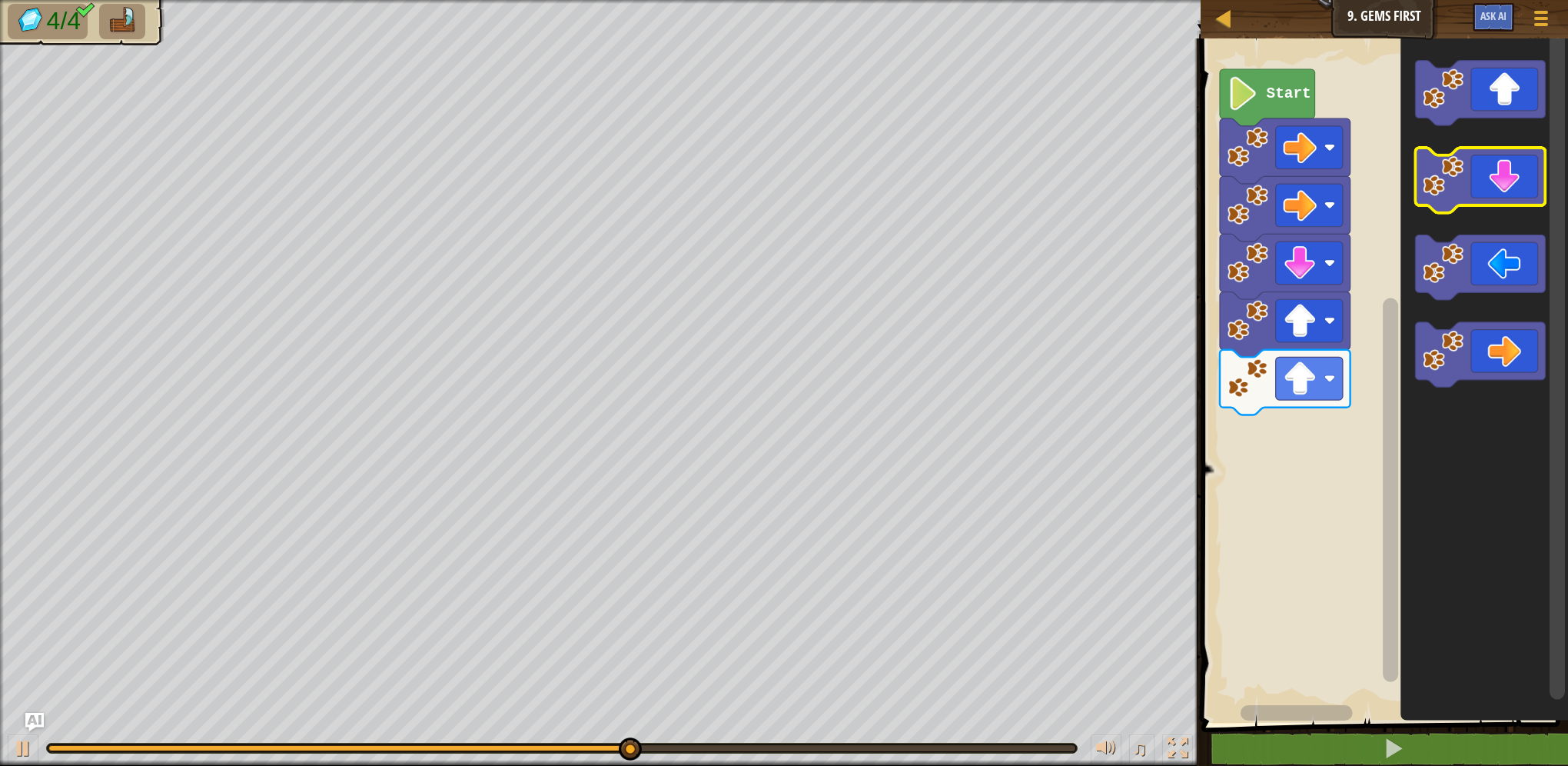
click at [1486, 175] on icon "Blockly Workspace" at bounding box center [1480, 181] width 130 height 65
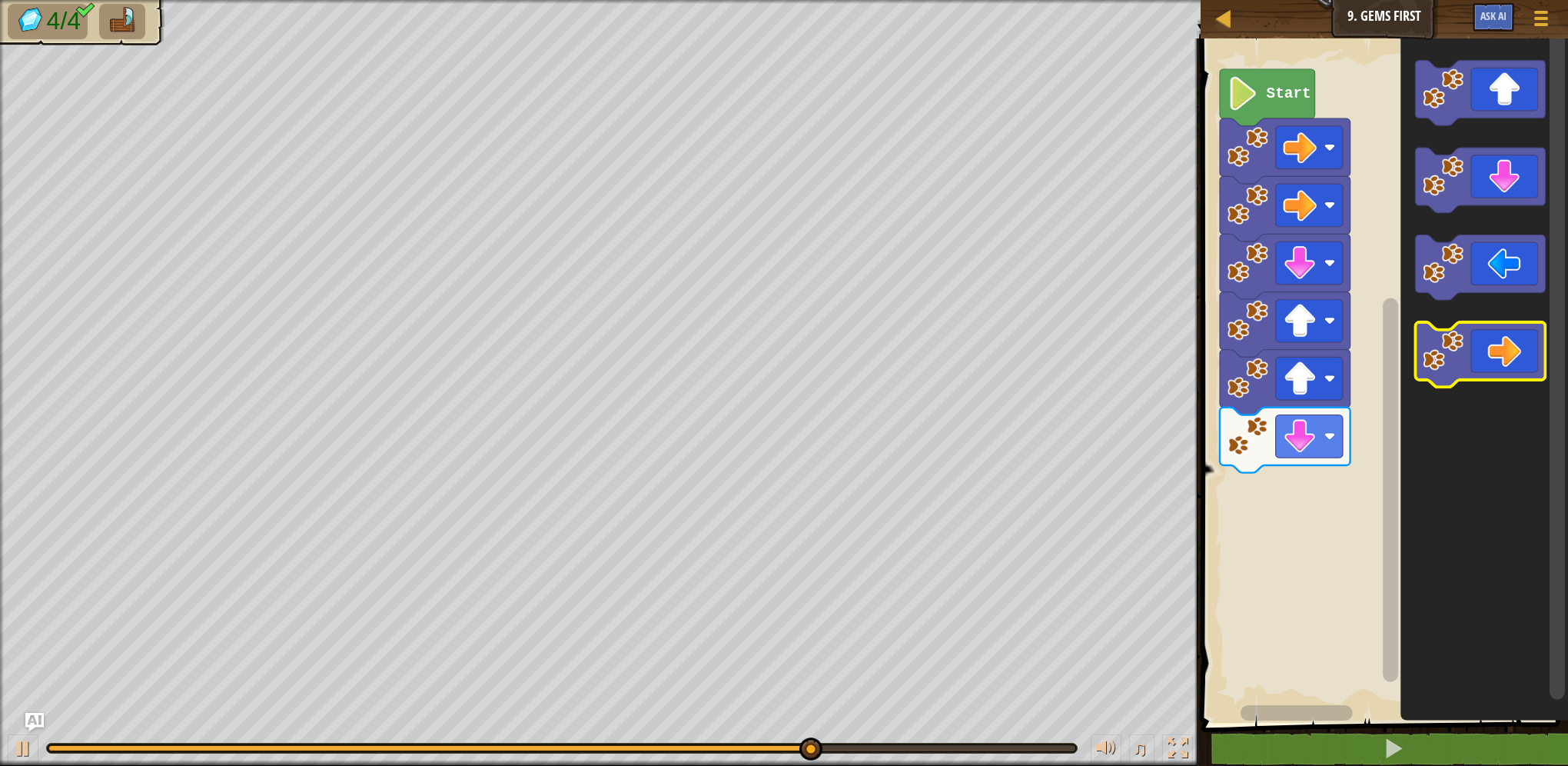
click at [1500, 348] on icon "Blockly Workspace" at bounding box center [1480, 355] width 130 height 65
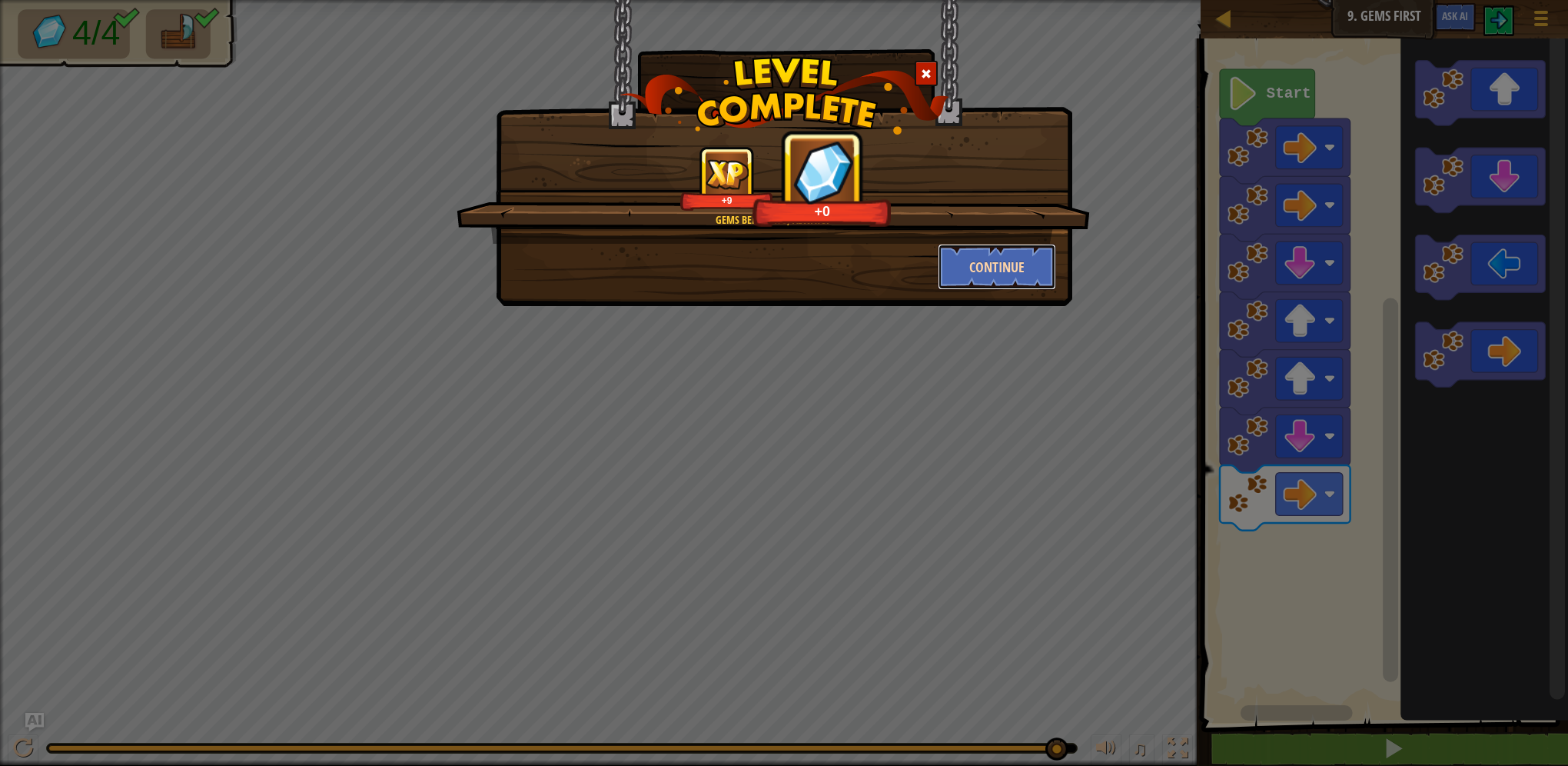
click at [1043, 275] on button "Continue" at bounding box center [997, 266] width 119 height 46
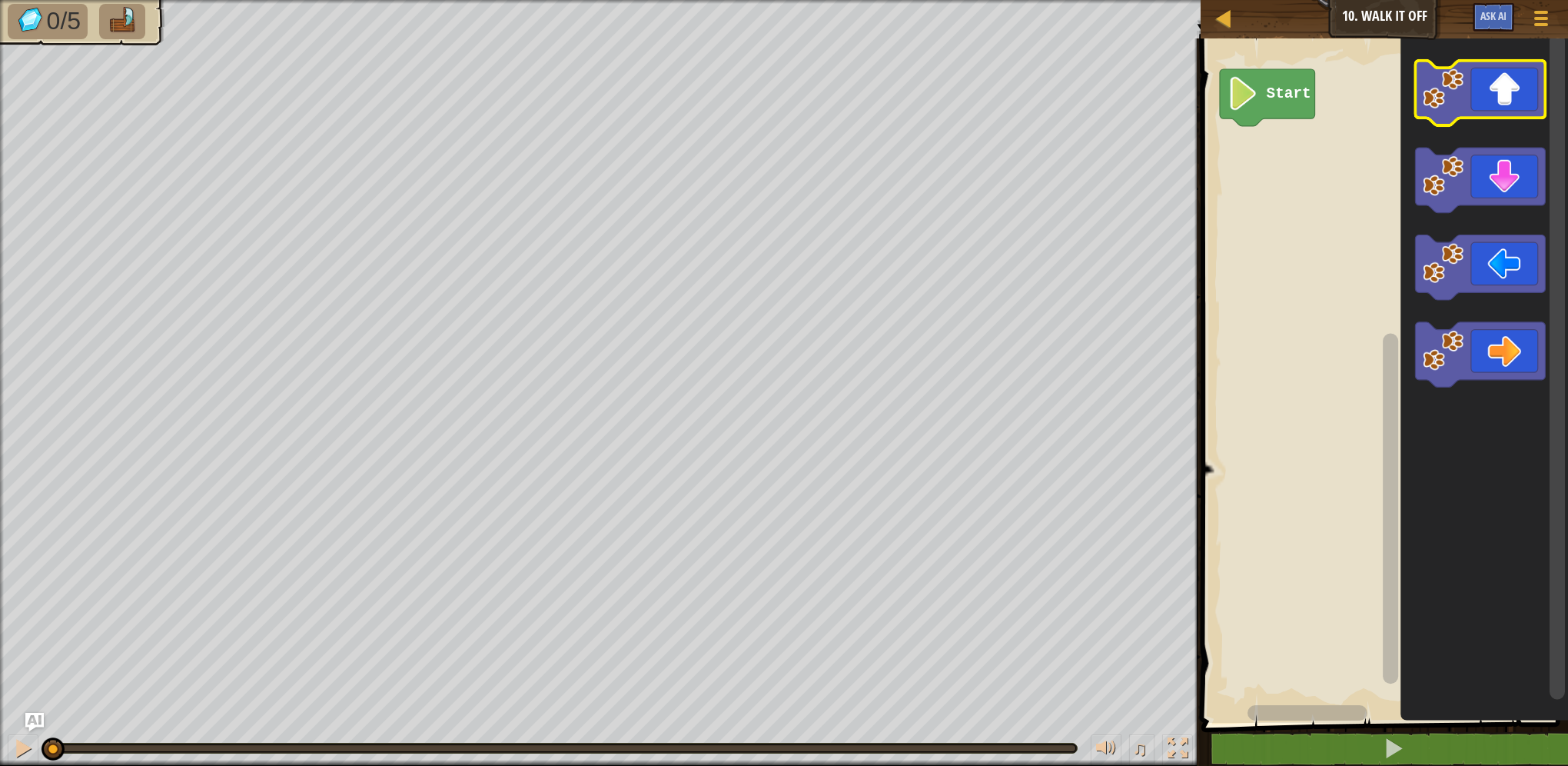
click at [1521, 123] on rect "Blockly Workspace" at bounding box center [1480, 92] width 130 height 65
click at [1493, 185] on icon "Blockly Workspace" at bounding box center [1480, 181] width 130 height 65
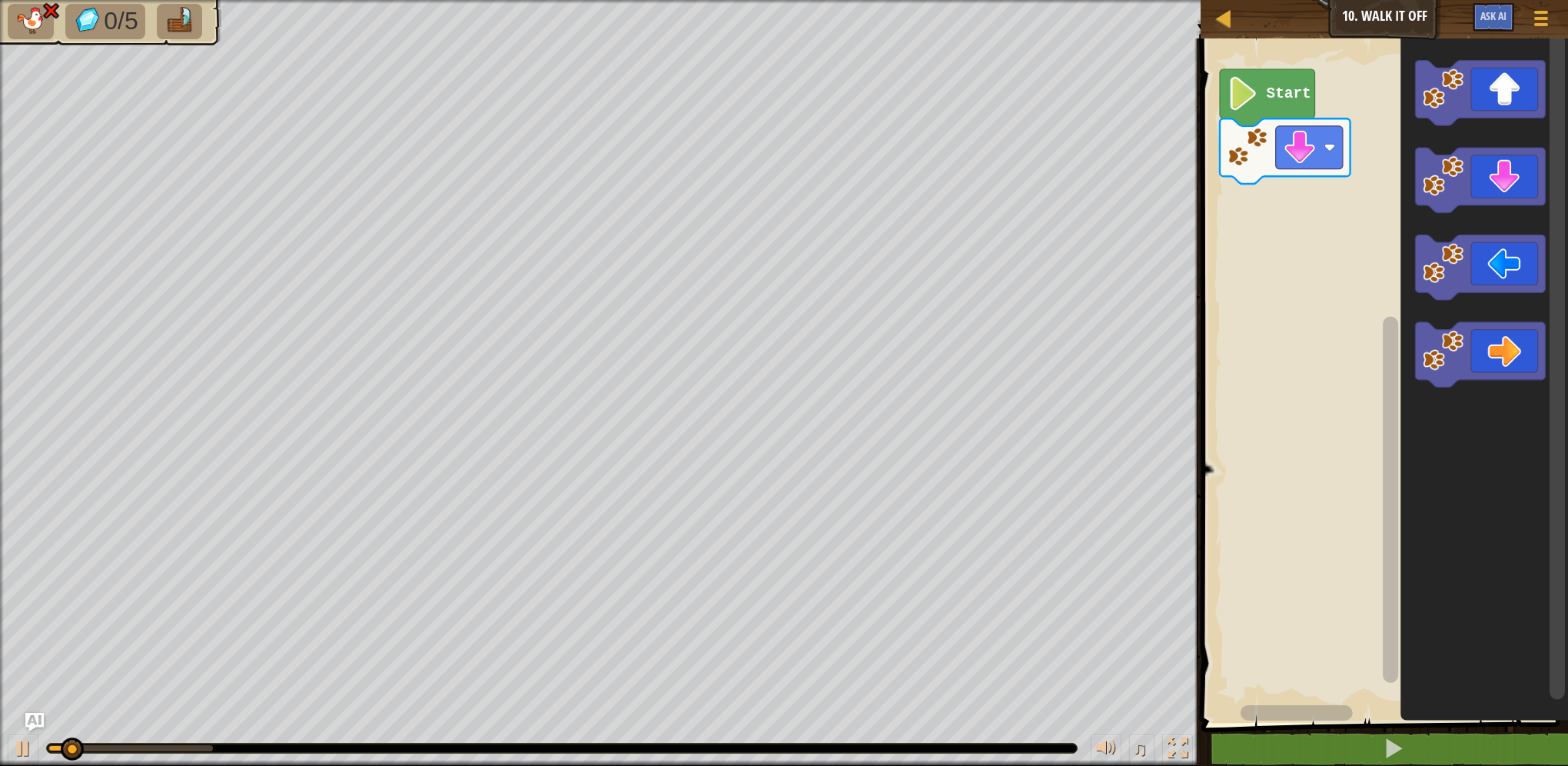
click at [1486, 55] on icon "Blockly Workspace" at bounding box center [1483, 377] width 168 height 692
click at [1439, 124] on icon "Blockly Workspace" at bounding box center [1480, 92] width 130 height 65
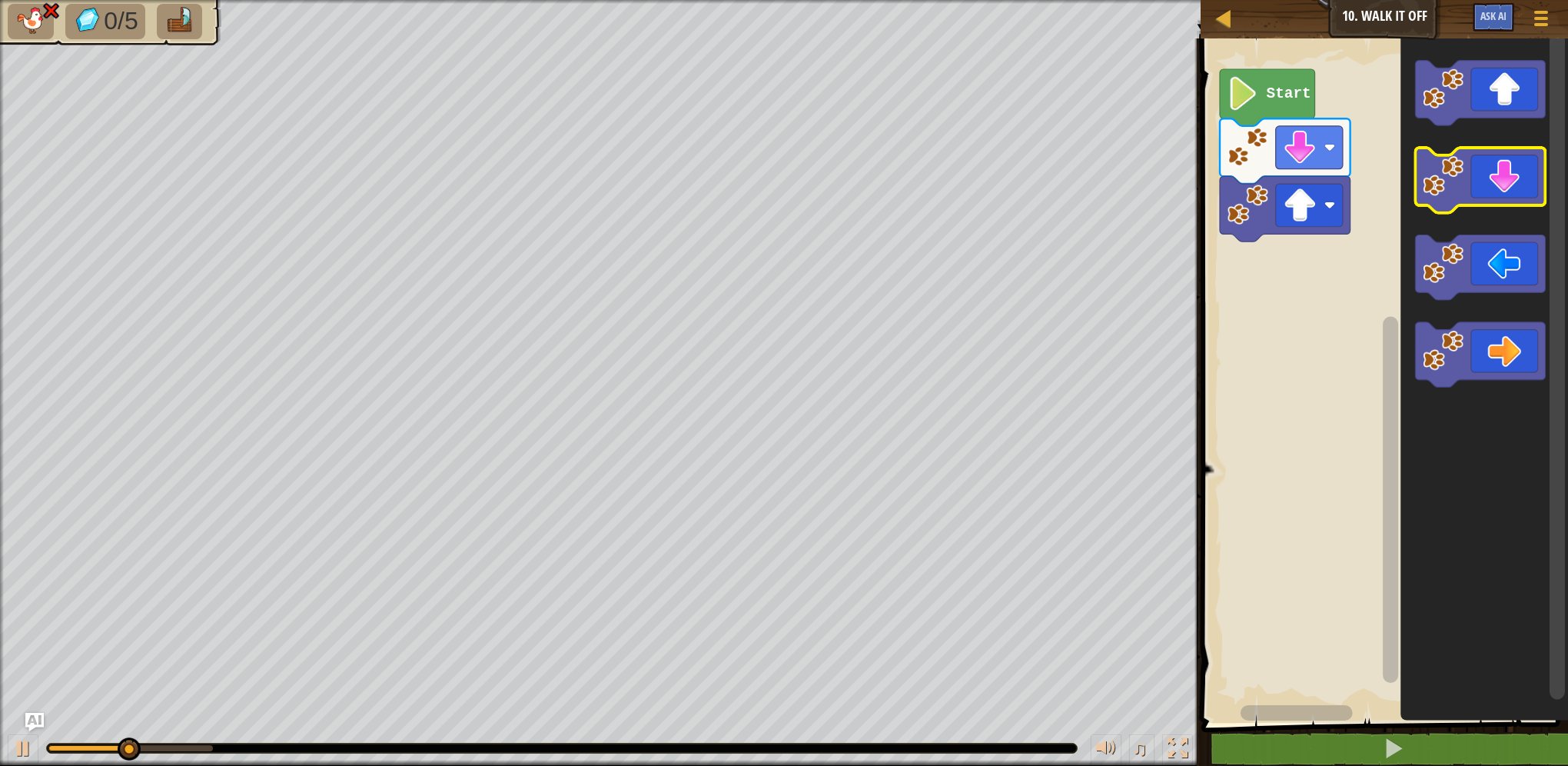
click at [1459, 162] on image "Blockly Workspace" at bounding box center [1443, 177] width 41 height 41
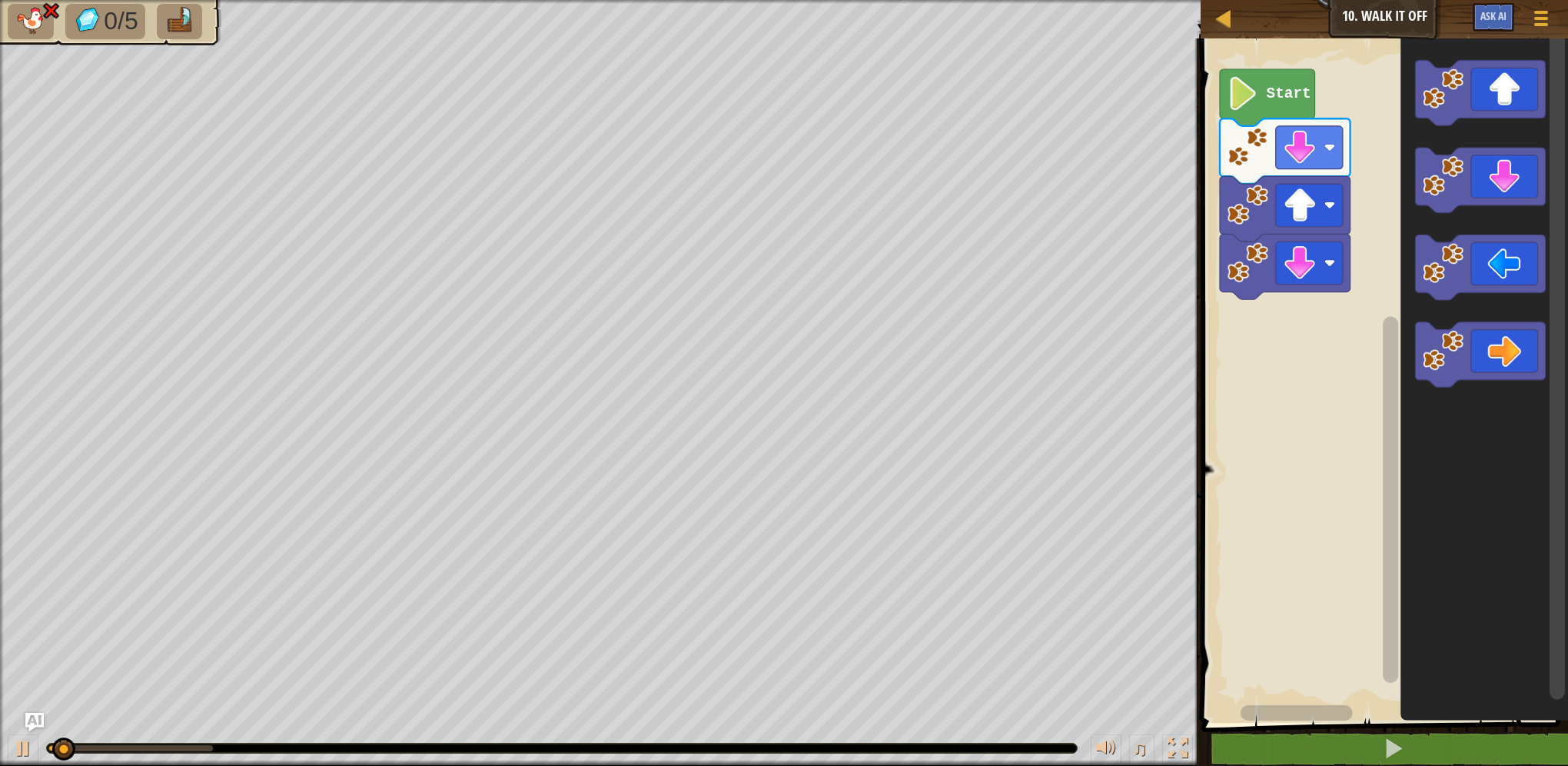
click at [1488, 60] on icon "Blockly Workspace" at bounding box center [1483, 377] width 168 height 692
click at [1481, 113] on icon "Blockly Workspace" at bounding box center [1480, 92] width 130 height 65
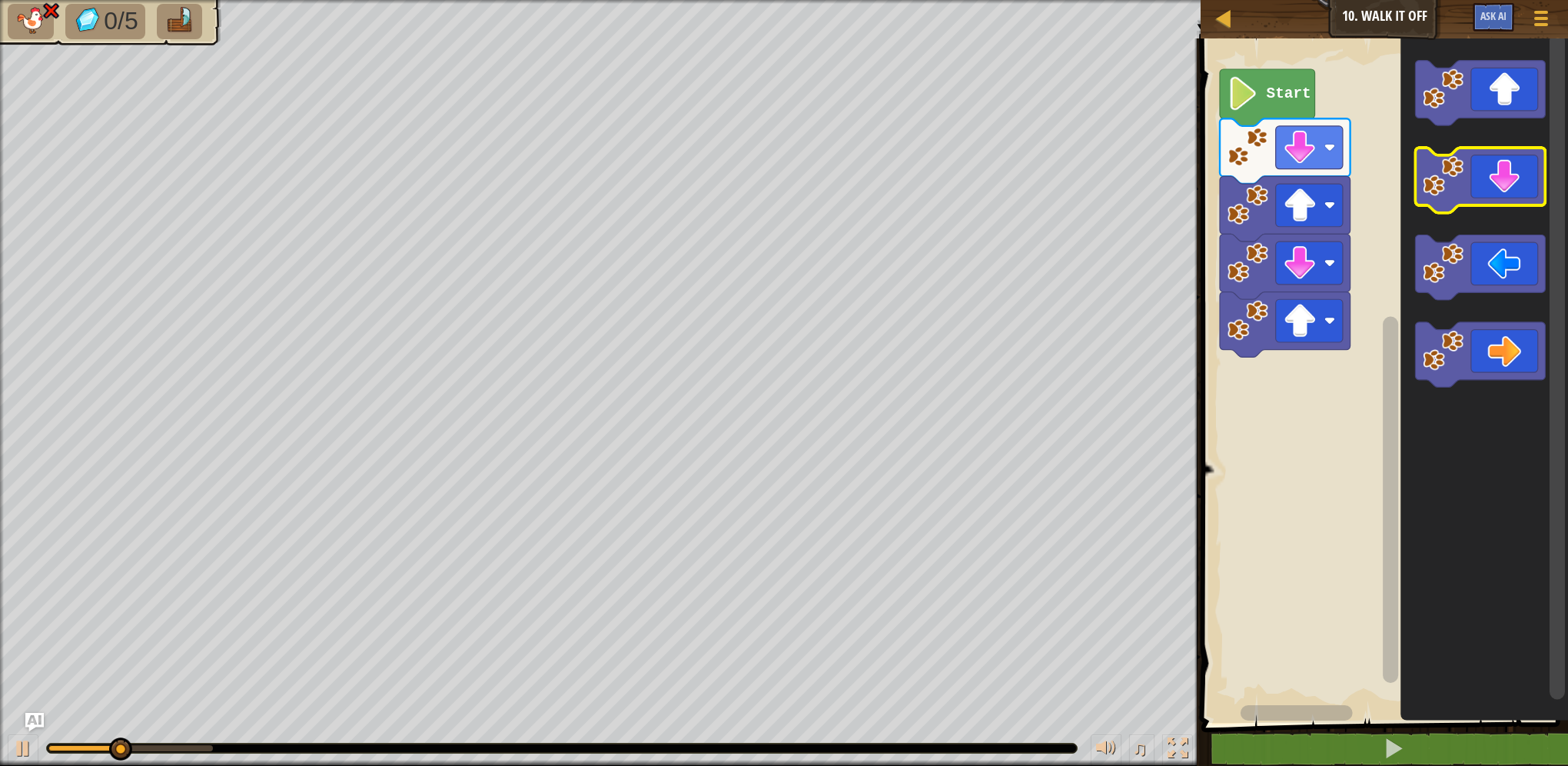
click at [1449, 179] on image "Blockly Workspace" at bounding box center [1443, 177] width 41 height 41
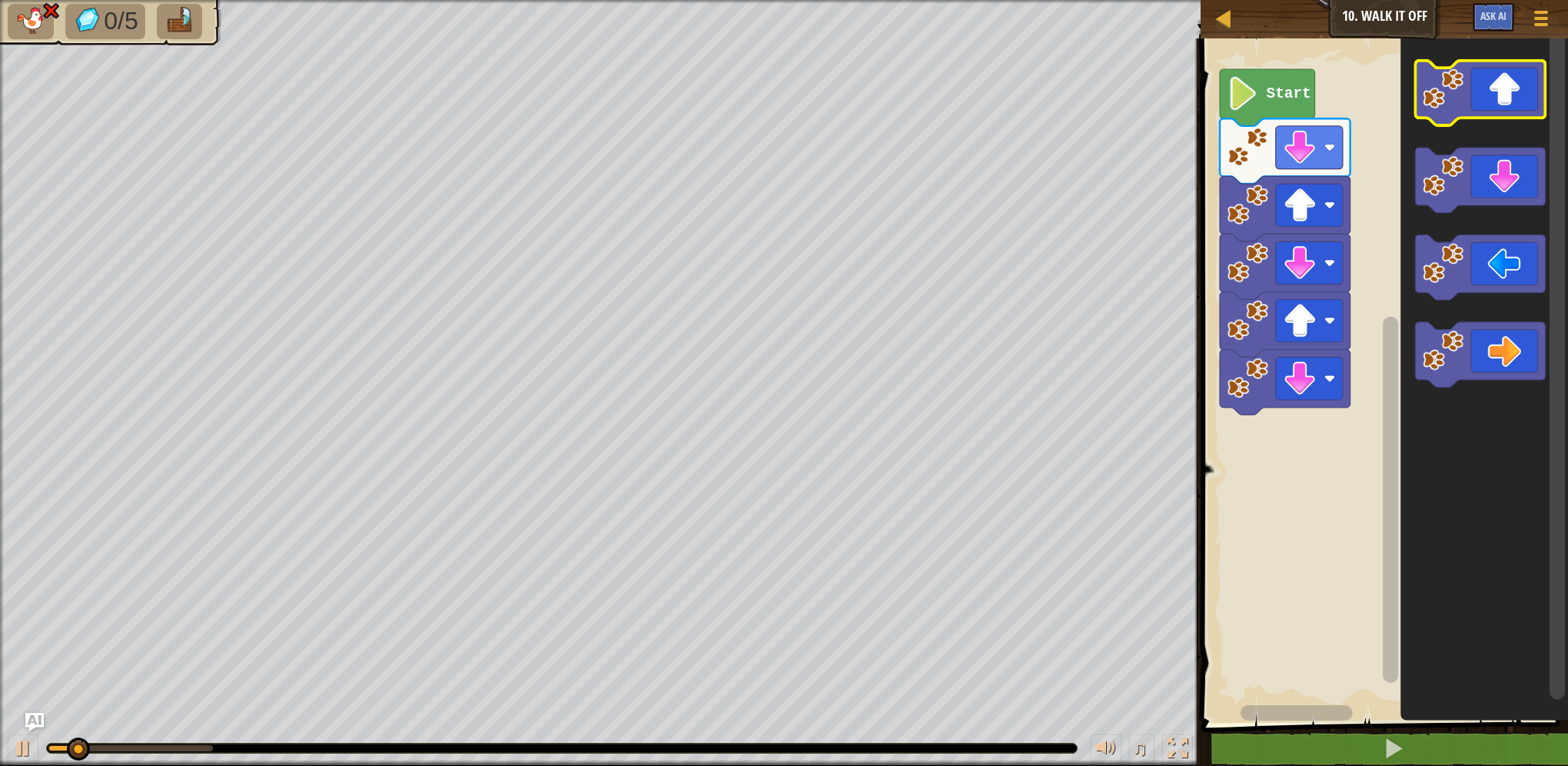
click at [1443, 98] on image "Blockly Workspace" at bounding box center [1443, 88] width 41 height 41
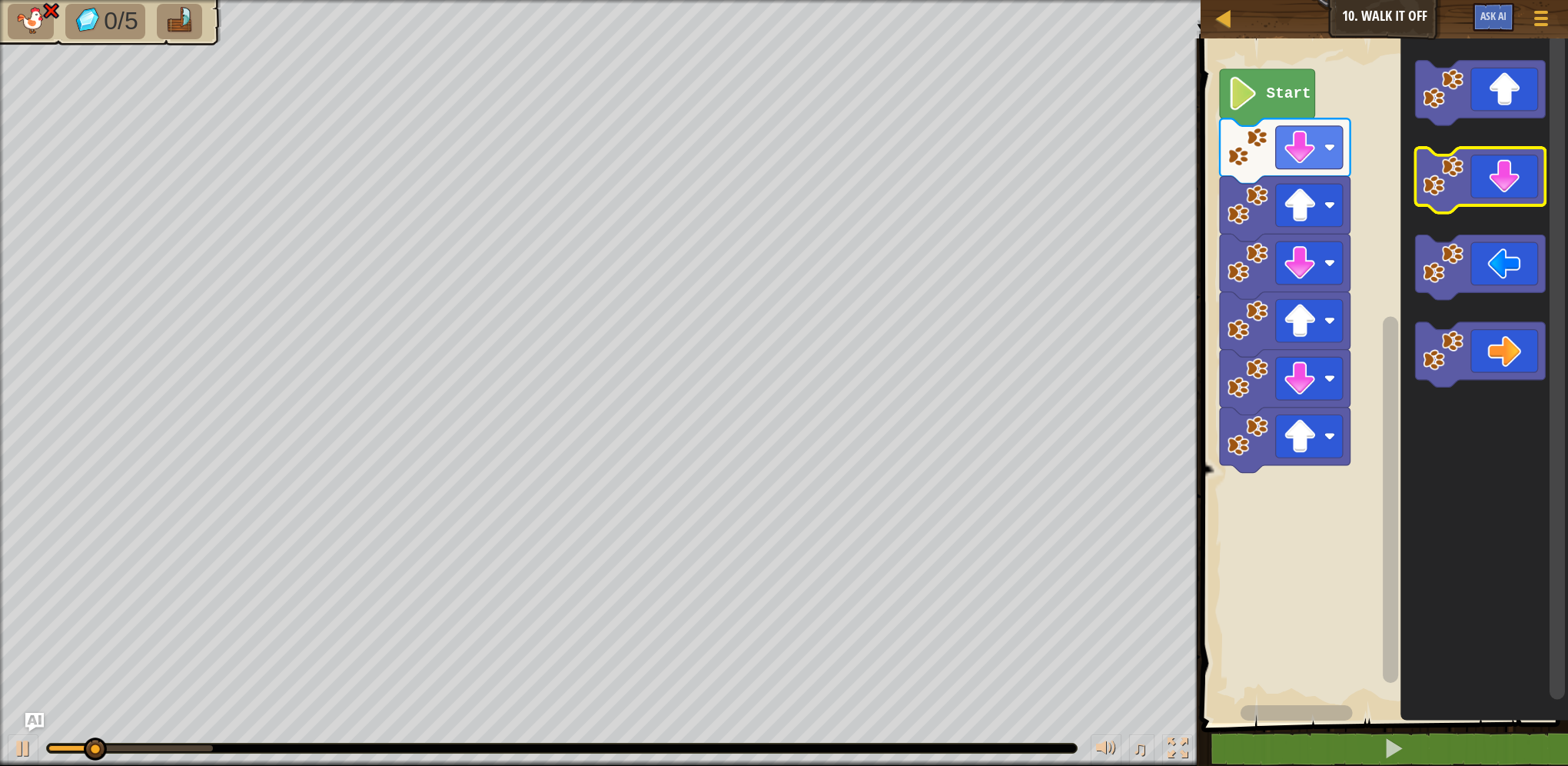
click at [1469, 162] on g "Blockly Workspace" at bounding box center [1480, 181] width 130 height 65
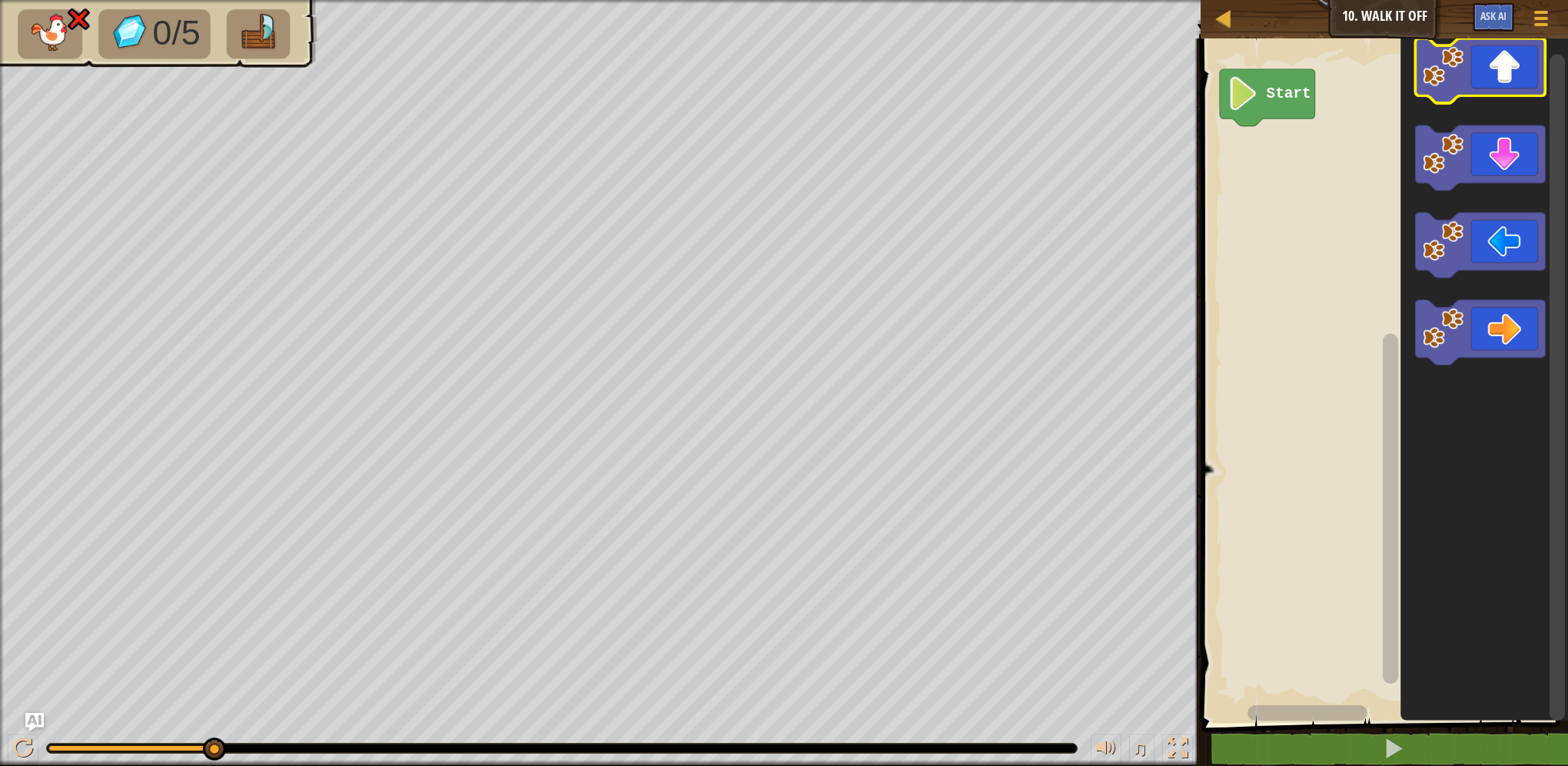
click at [1436, 98] on icon "Blockly Workspace" at bounding box center [1480, 71] width 130 height 65
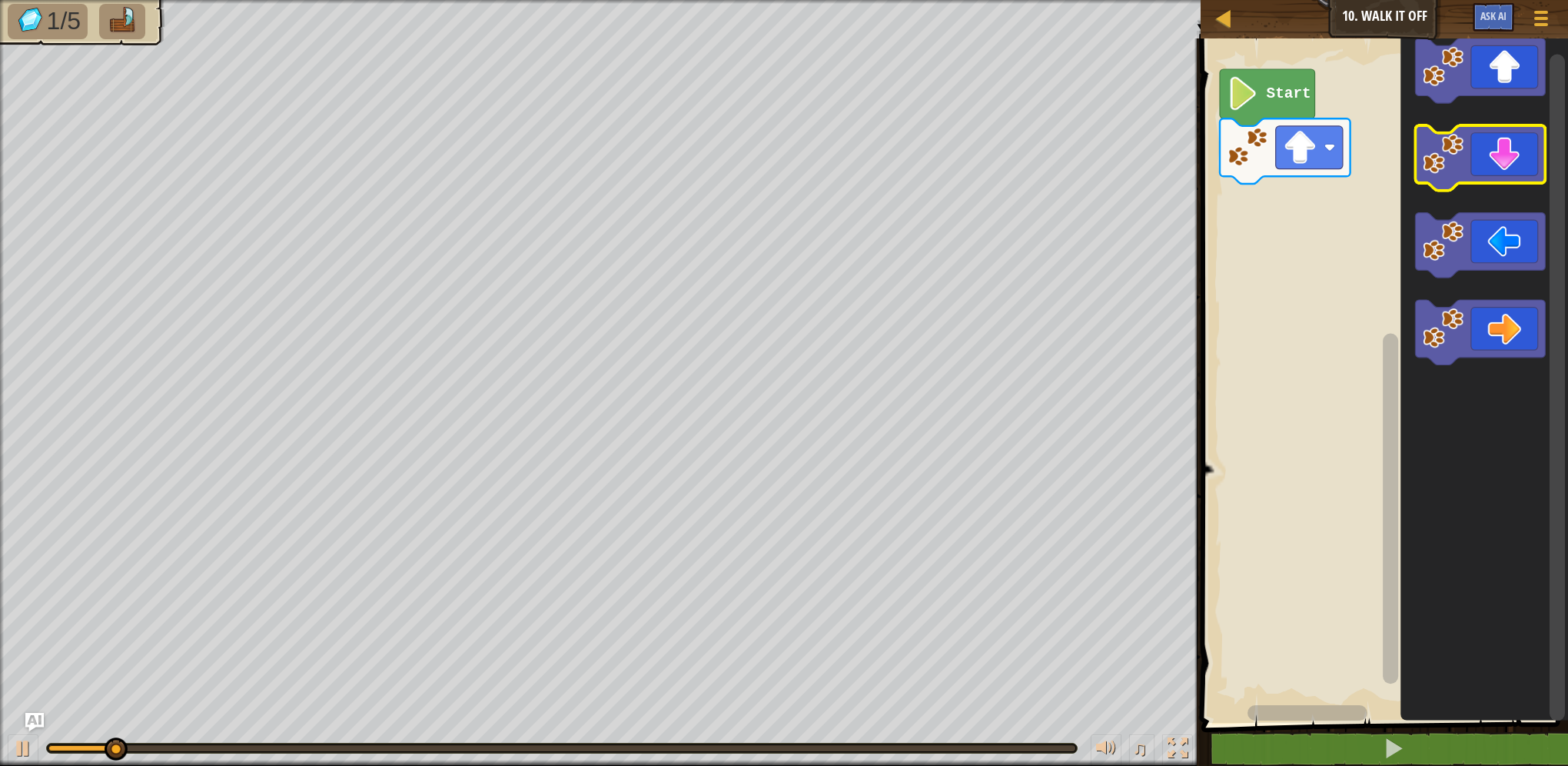
click at [1438, 149] on image "Blockly Workspace" at bounding box center [1443, 155] width 41 height 41
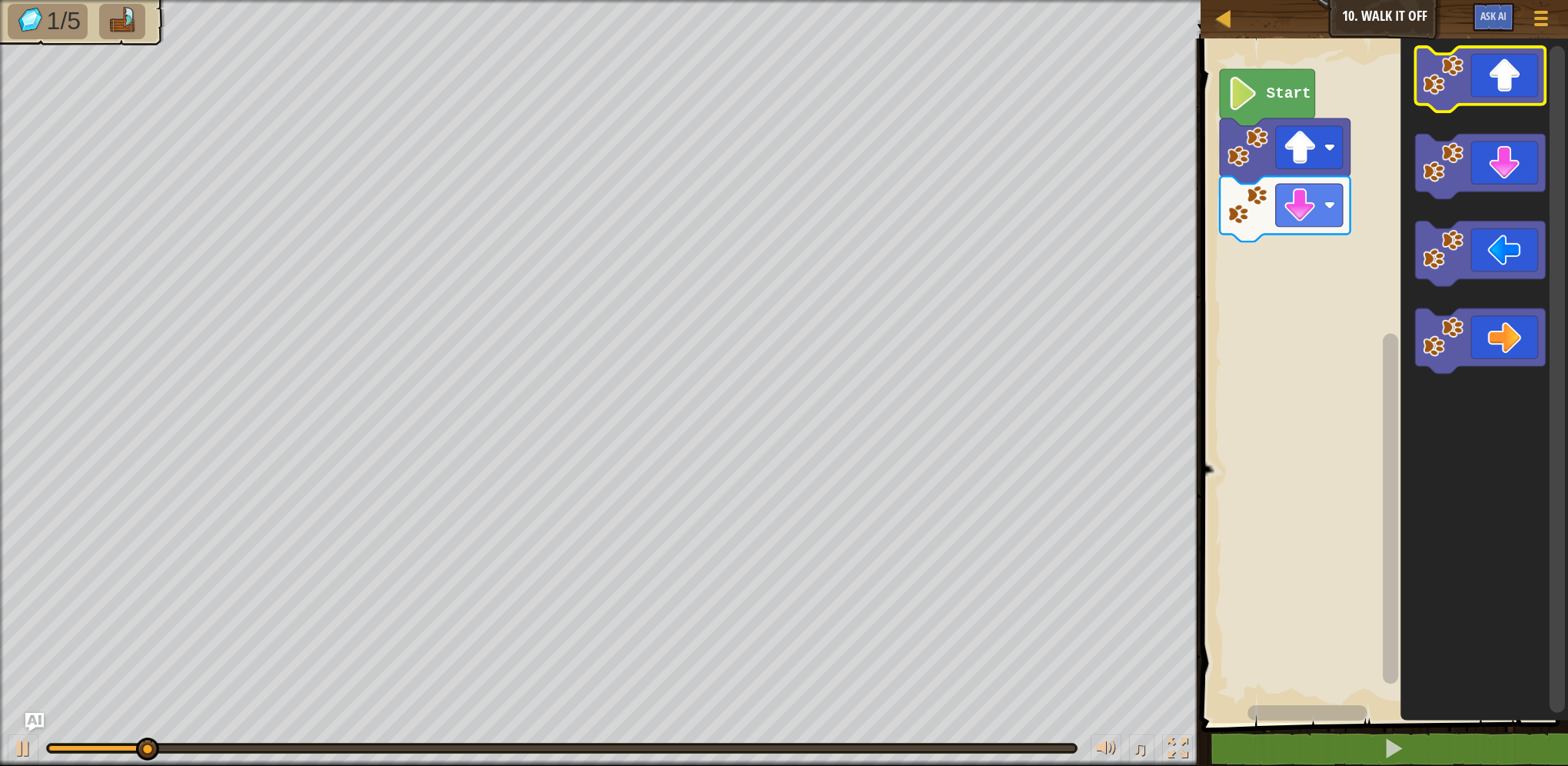
click at [1437, 105] on icon "Blockly Workspace" at bounding box center [1480, 79] width 130 height 65
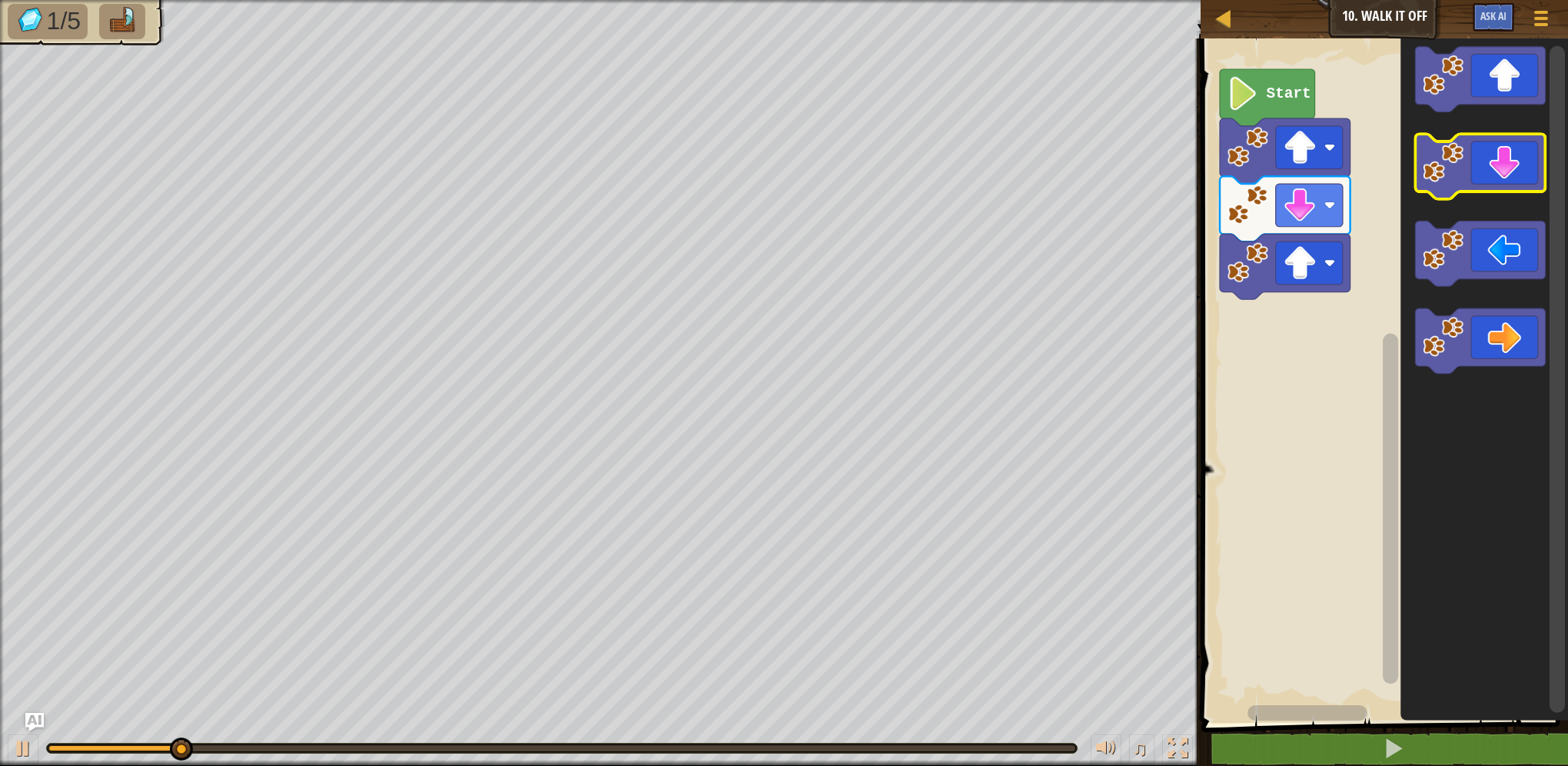
click at [1445, 164] on image "Blockly Workspace" at bounding box center [1443, 162] width 41 height 41
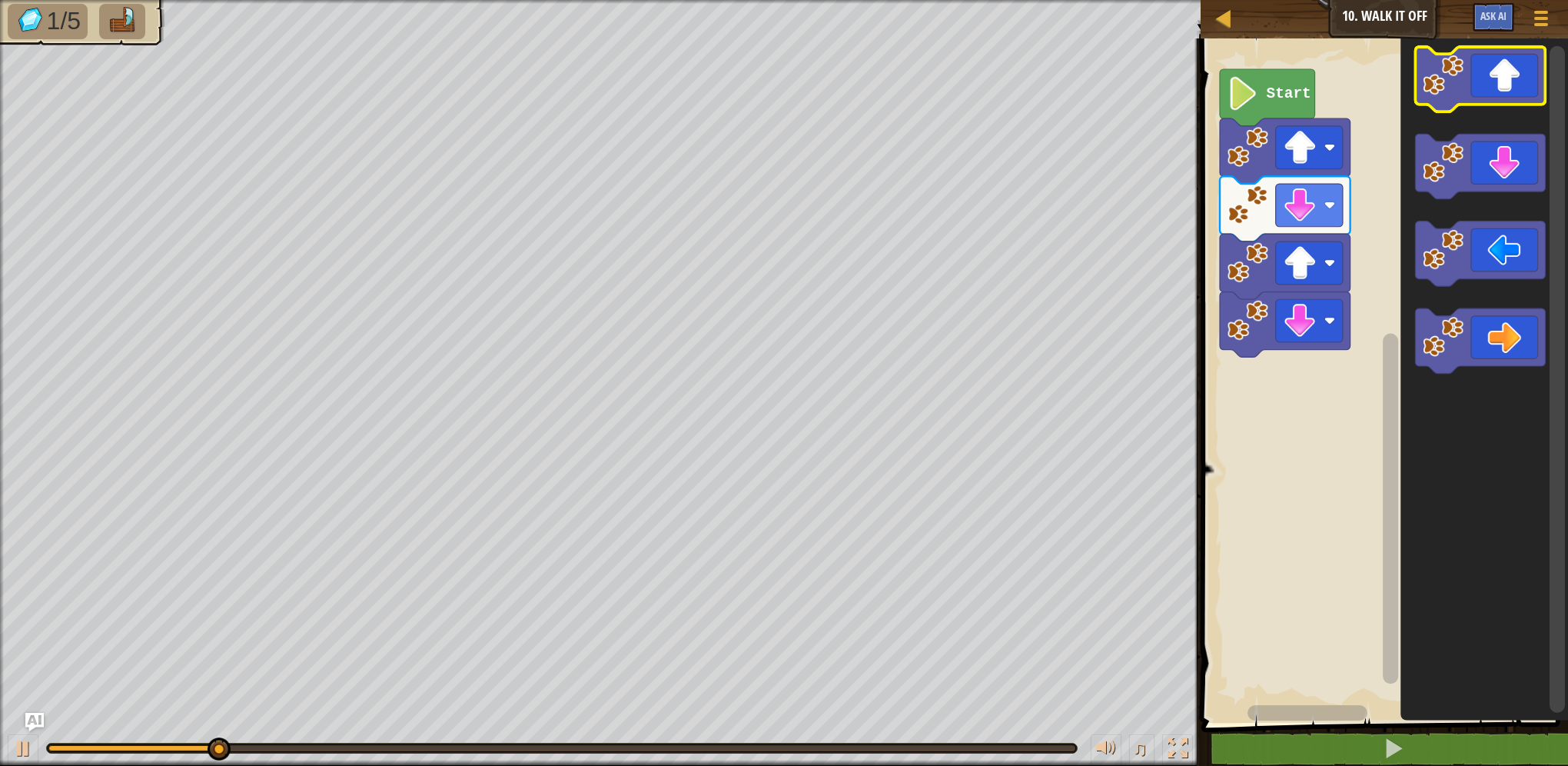
click at [1493, 85] on icon "Blockly Workspace" at bounding box center [1480, 79] width 130 height 65
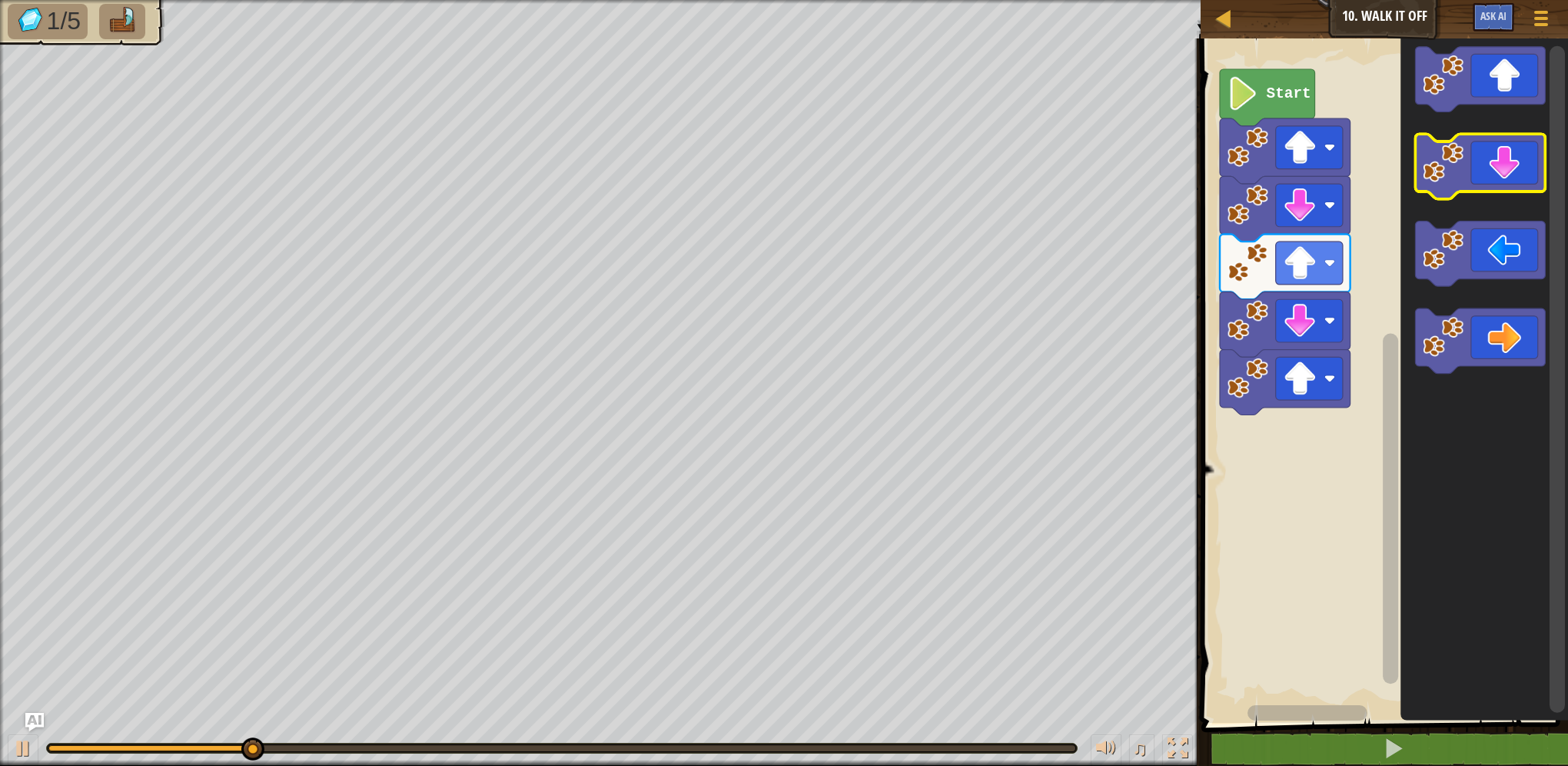
click at [1464, 151] on icon "Blockly Workspace" at bounding box center [1480, 166] width 130 height 65
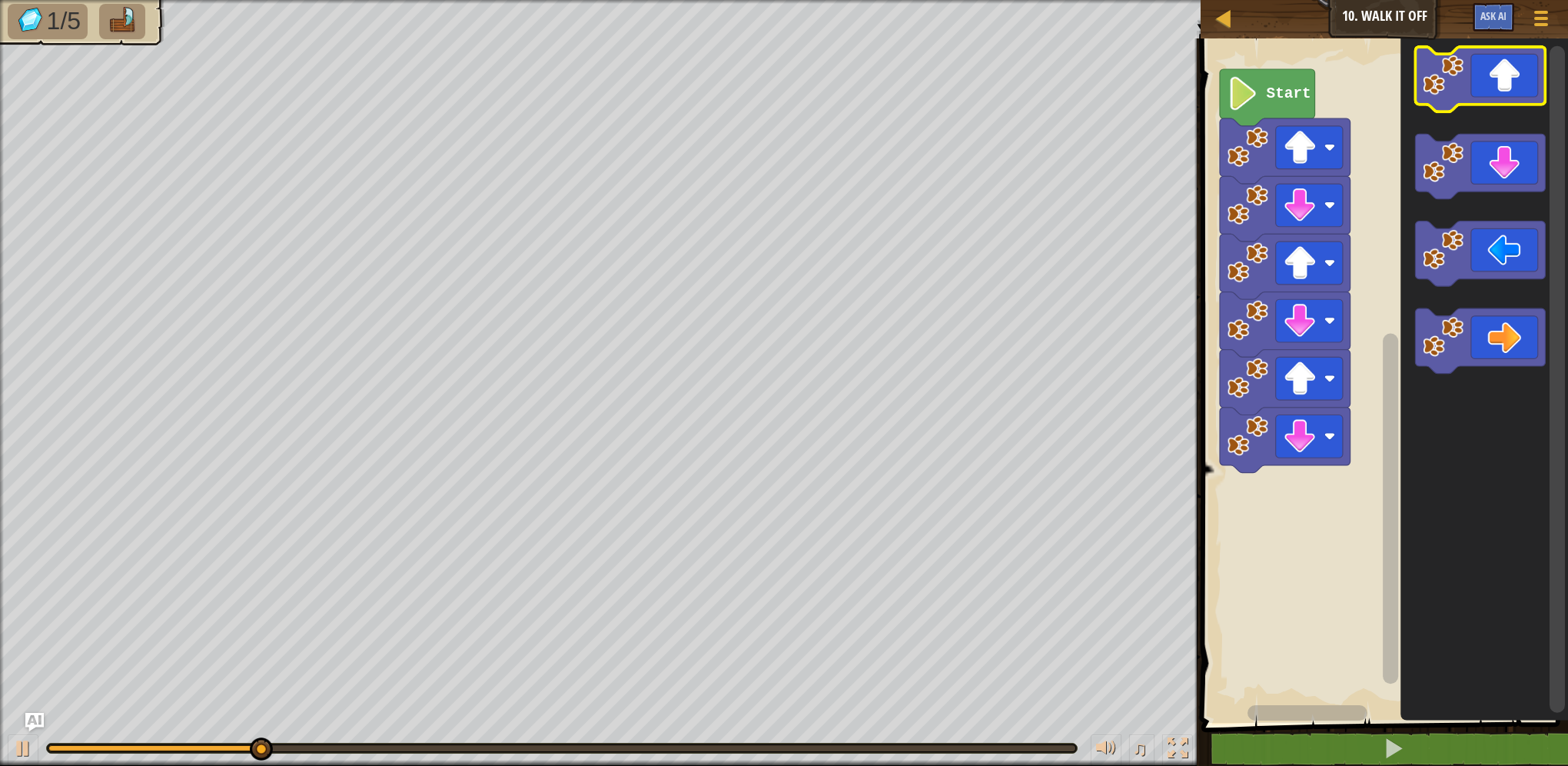
click at [1497, 89] on icon "Blockly Workspace" at bounding box center [1480, 79] width 130 height 65
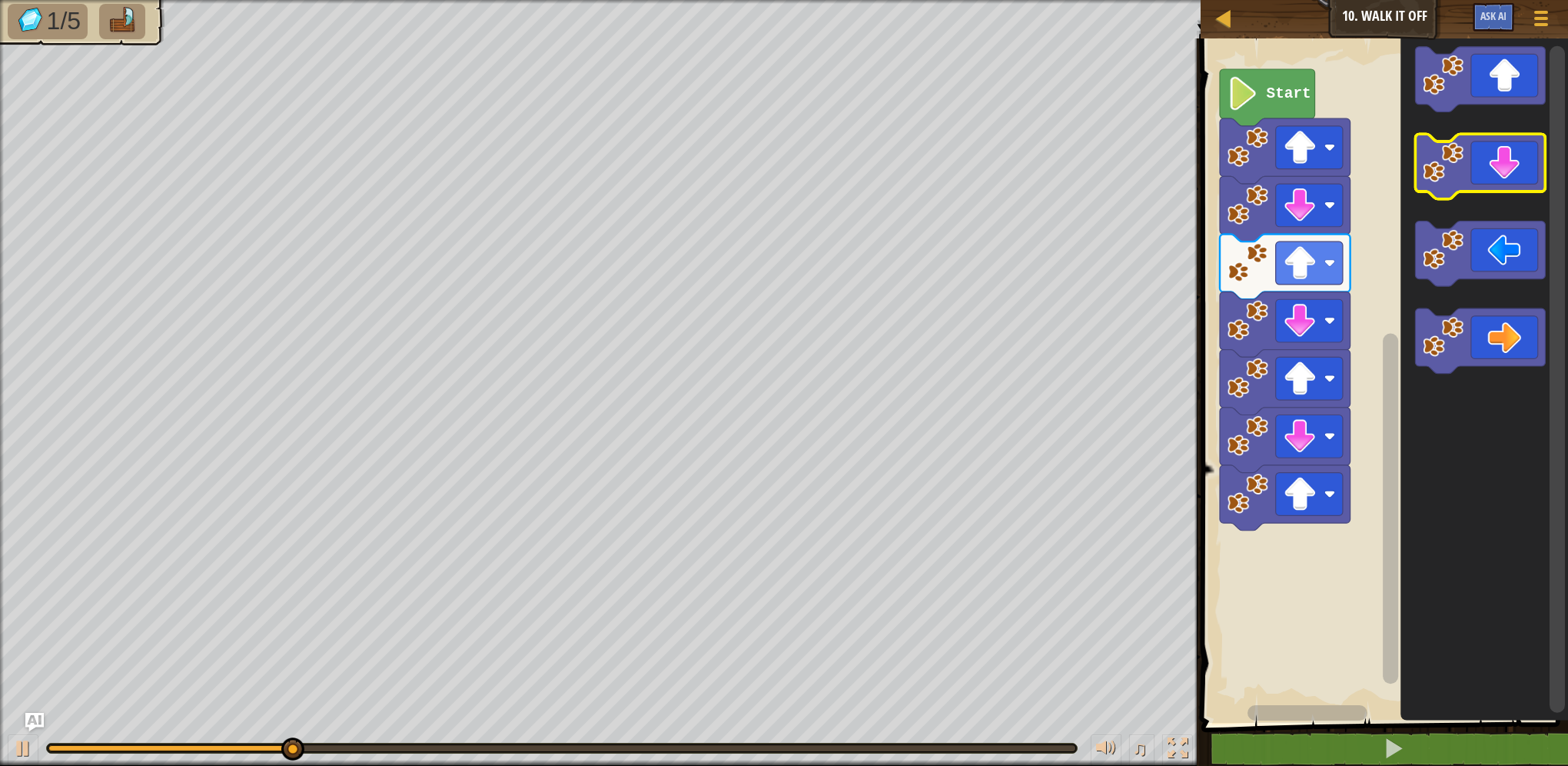
click at [1484, 157] on icon "Blockly Workspace" at bounding box center [1480, 166] width 130 height 65
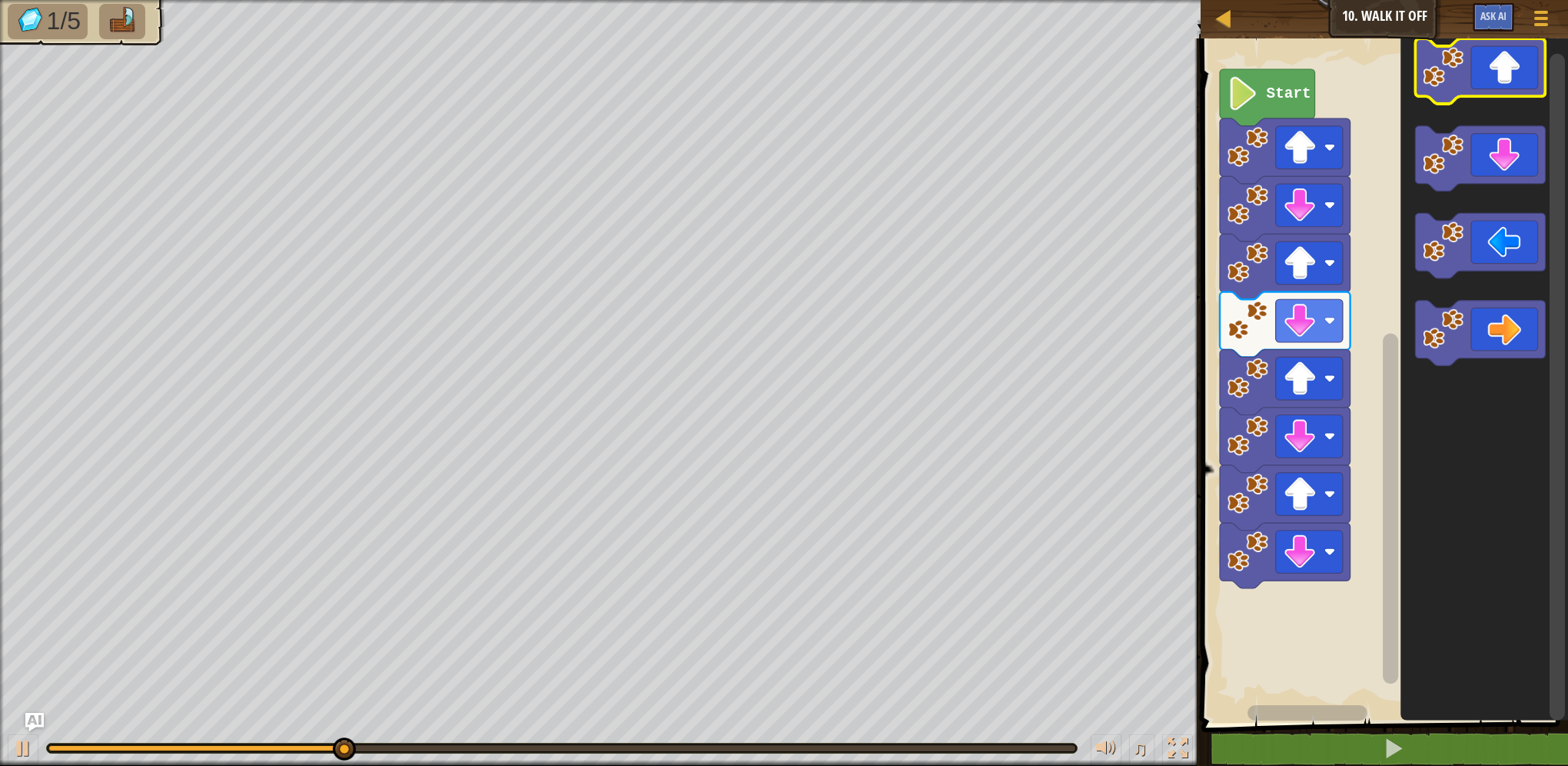
click at [1466, 87] on icon "Blockly Workspace" at bounding box center [1480, 71] width 130 height 65
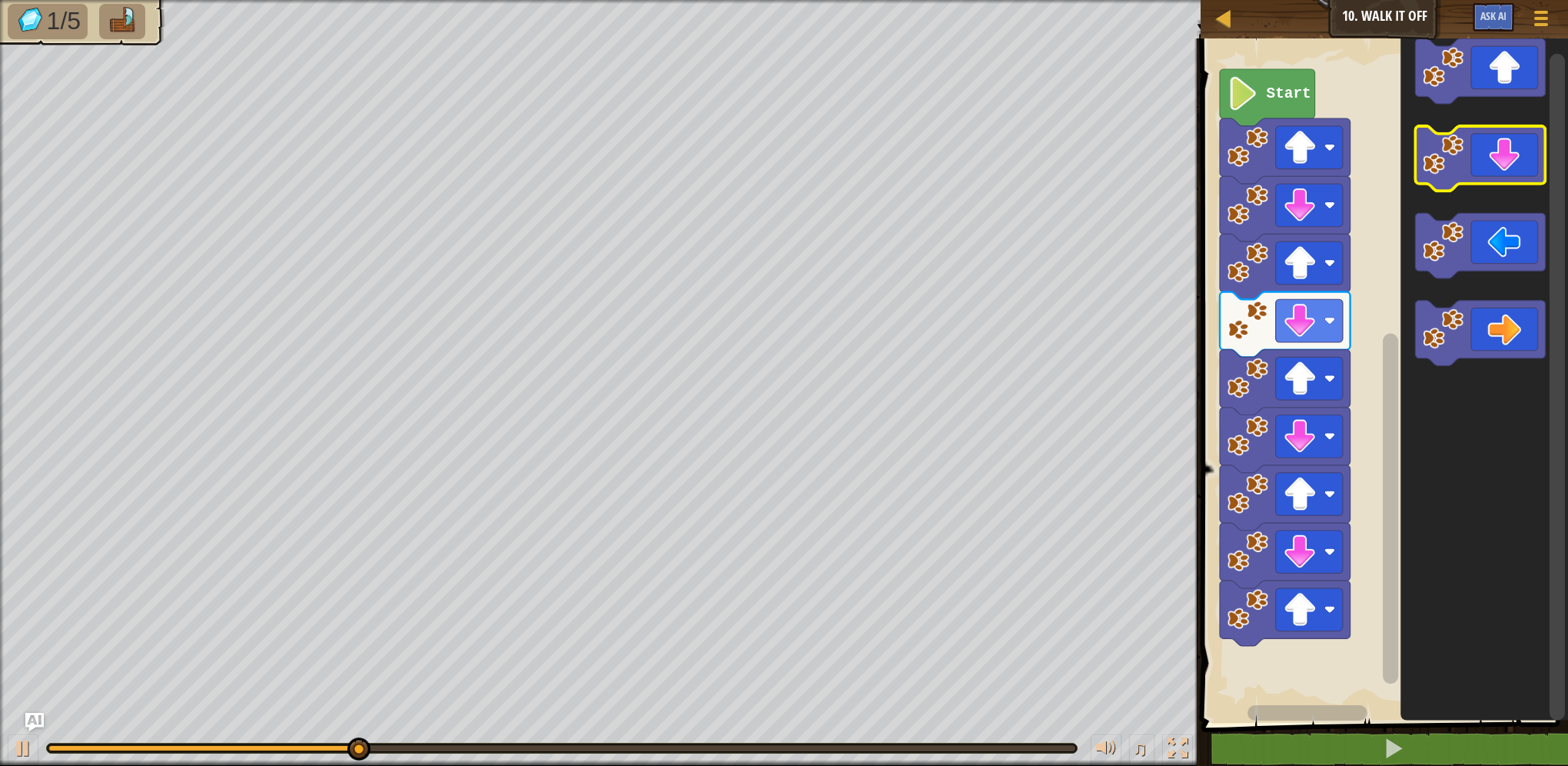
click at [1463, 148] on image "Blockly Workspace" at bounding box center [1443, 155] width 41 height 41
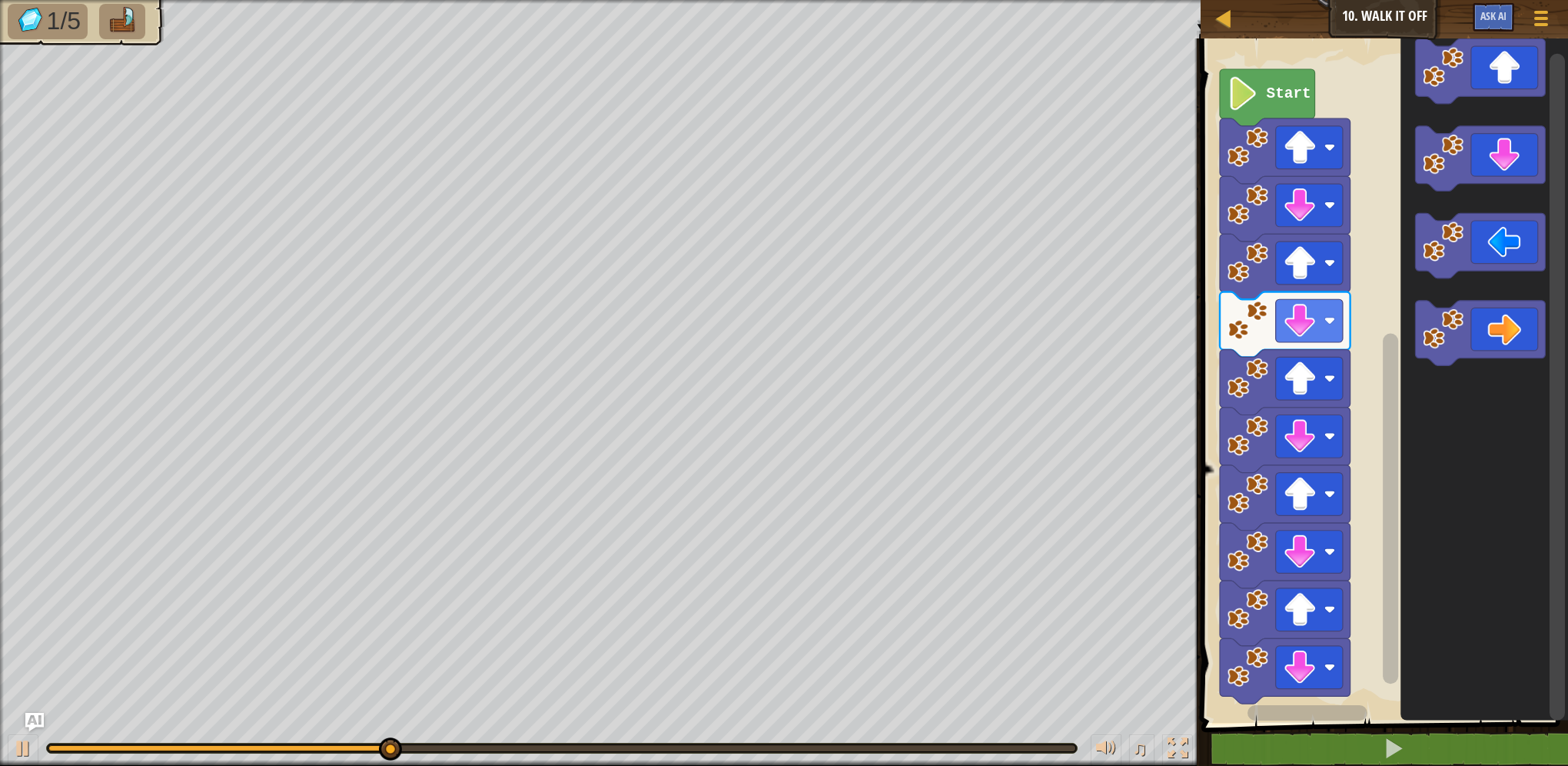
click at [1482, 91] on icon "Blockly Workspace" at bounding box center [1480, 71] width 130 height 65
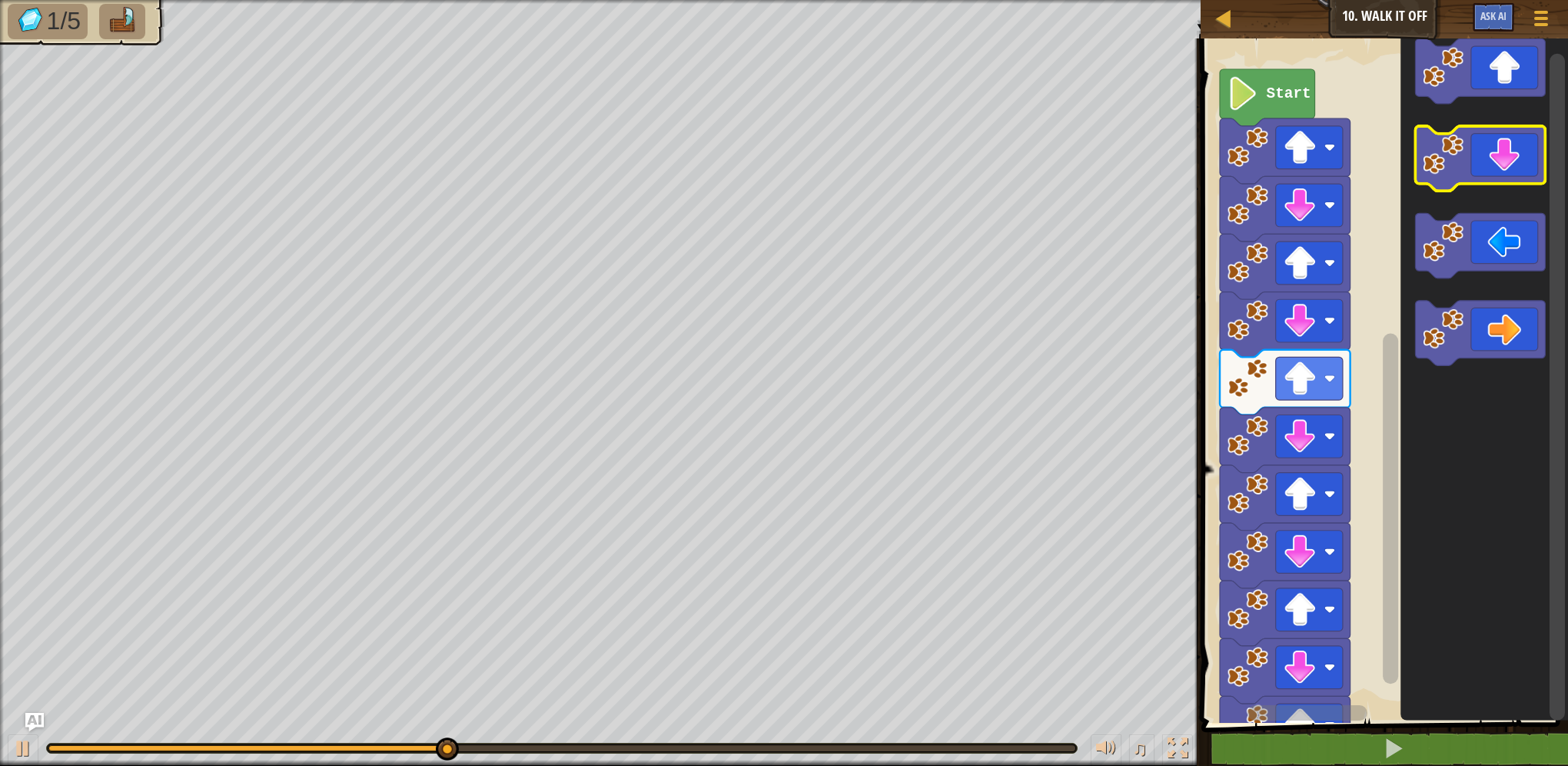
click at [1509, 186] on rect "Blockly Workspace" at bounding box center [1480, 158] width 130 height 65
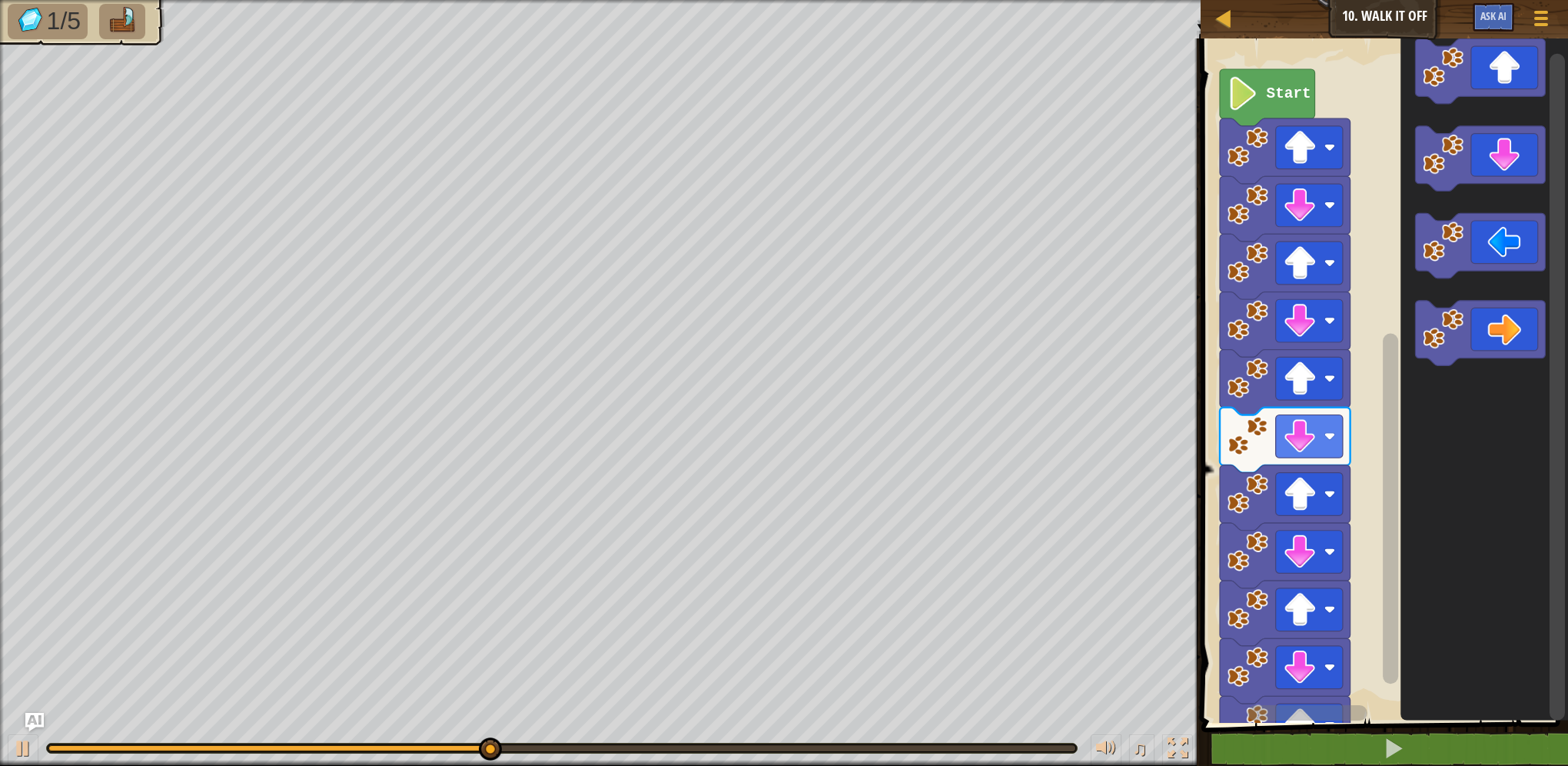
click at [1510, 108] on icon "Blockly Workspace" at bounding box center [1483, 377] width 168 height 692
click at [1503, 86] on icon "Blockly Workspace" at bounding box center [1480, 71] width 130 height 65
click at [1503, 162] on icon "Blockly Workspace" at bounding box center [1480, 158] width 130 height 65
click at [1501, 79] on icon "Blockly Workspace" at bounding box center [1480, 71] width 130 height 65
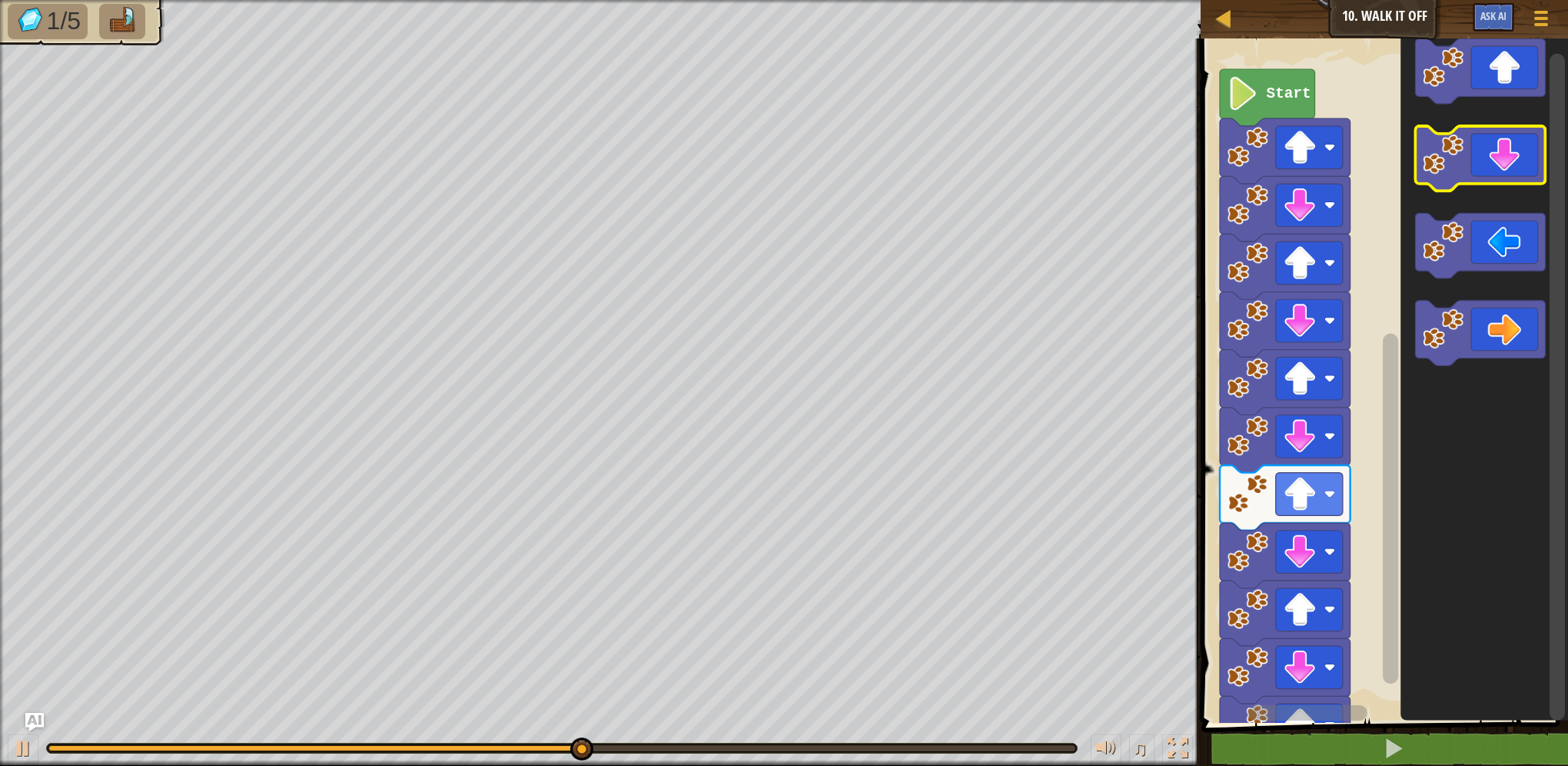
click at [1513, 157] on icon "Blockly Workspace" at bounding box center [1480, 158] width 130 height 65
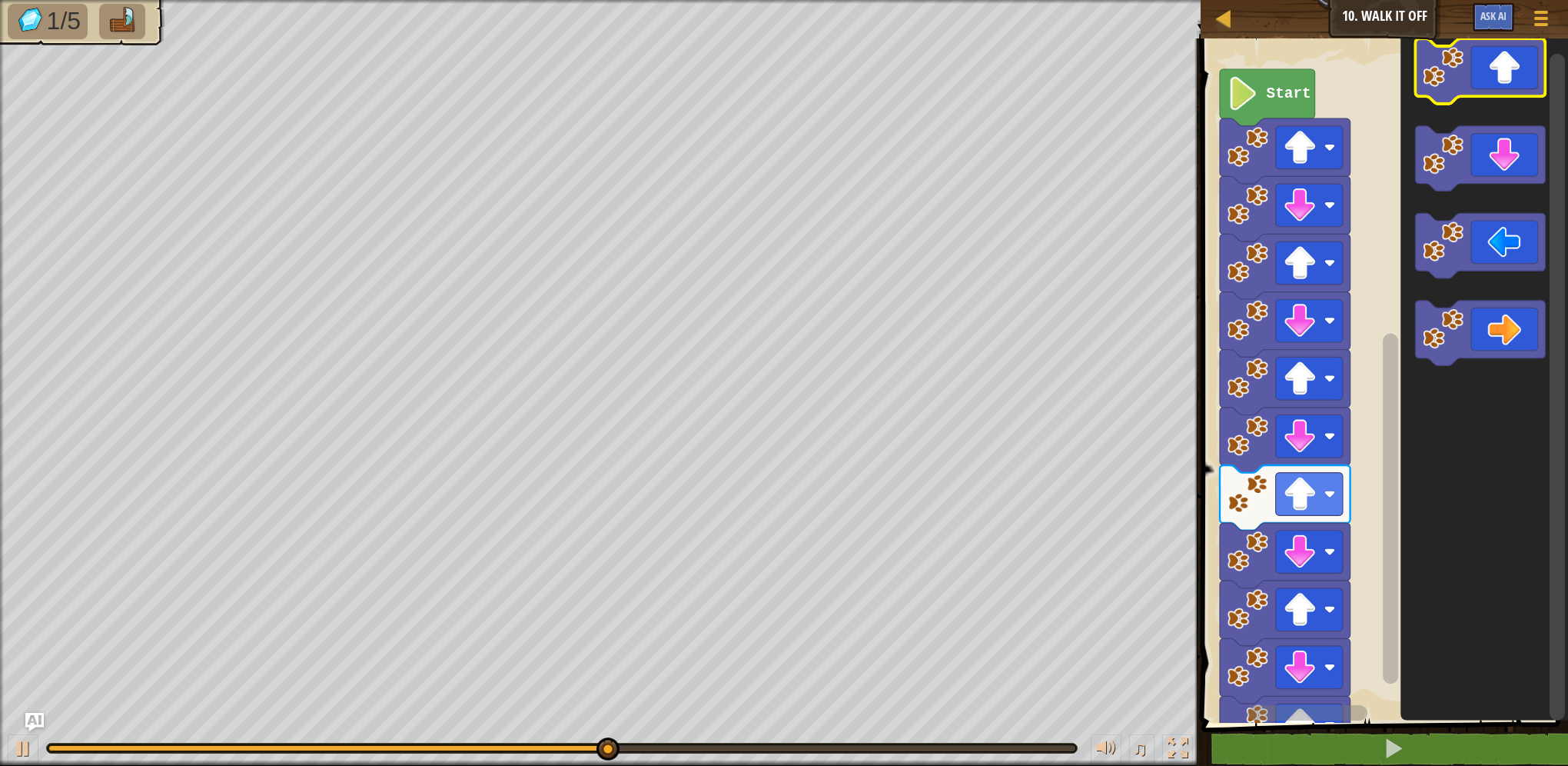
click at [1494, 90] on icon "Blockly Workspace" at bounding box center [1480, 71] width 130 height 65
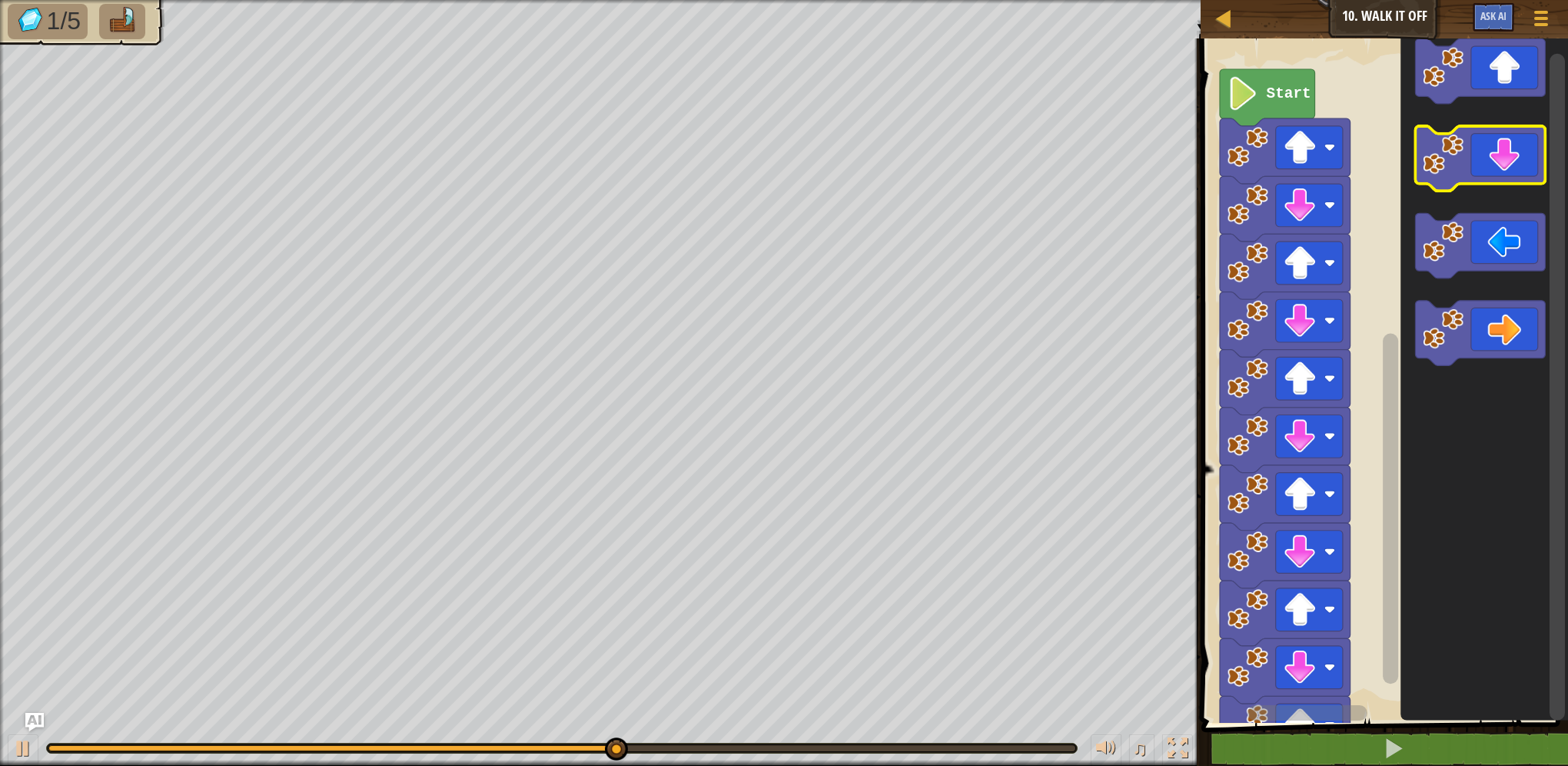
click at [1499, 160] on icon "Blockly Workspace" at bounding box center [1480, 158] width 130 height 65
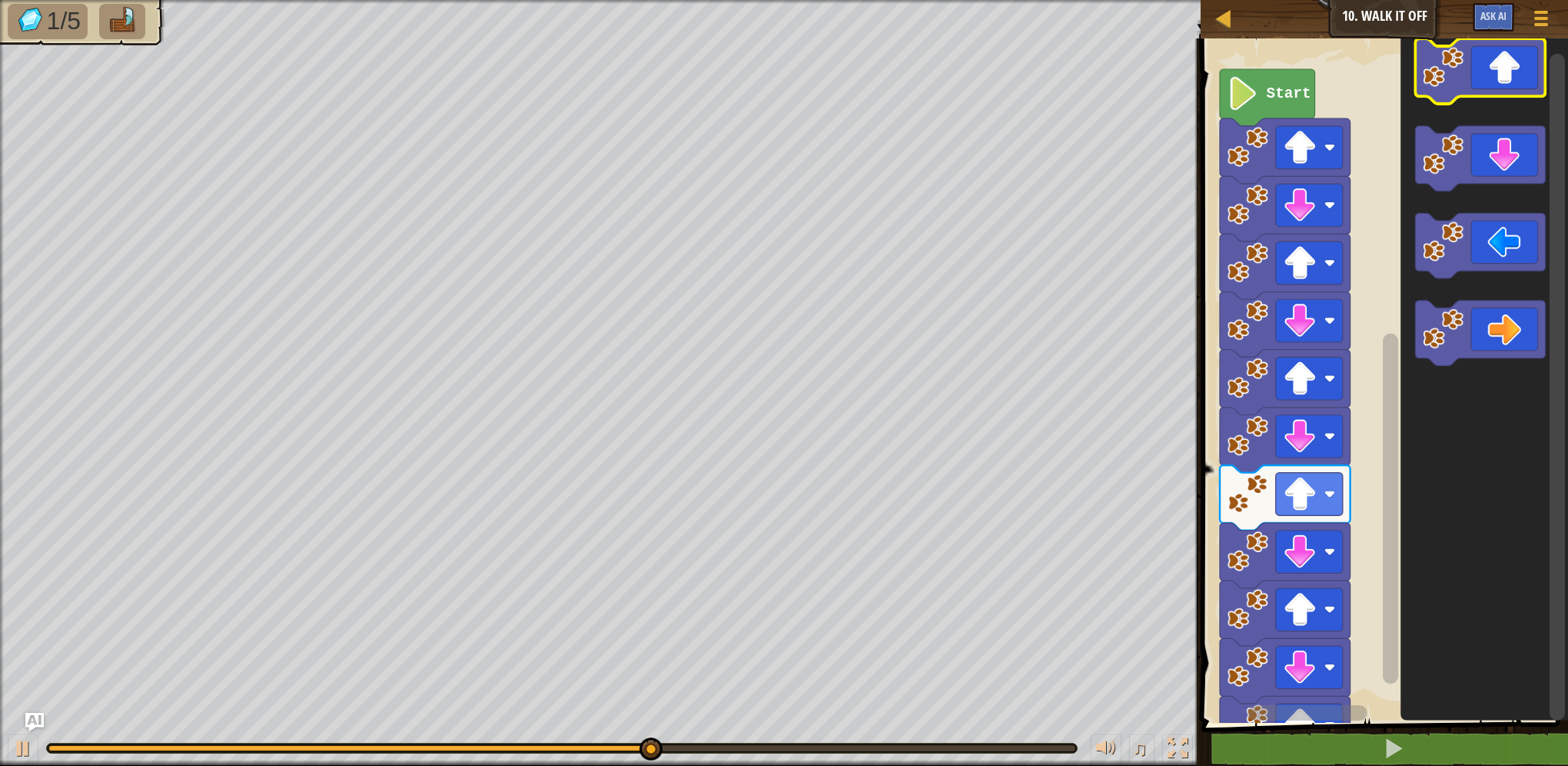
click at [1491, 87] on icon "Blockly Workspace" at bounding box center [1480, 71] width 130 height 65
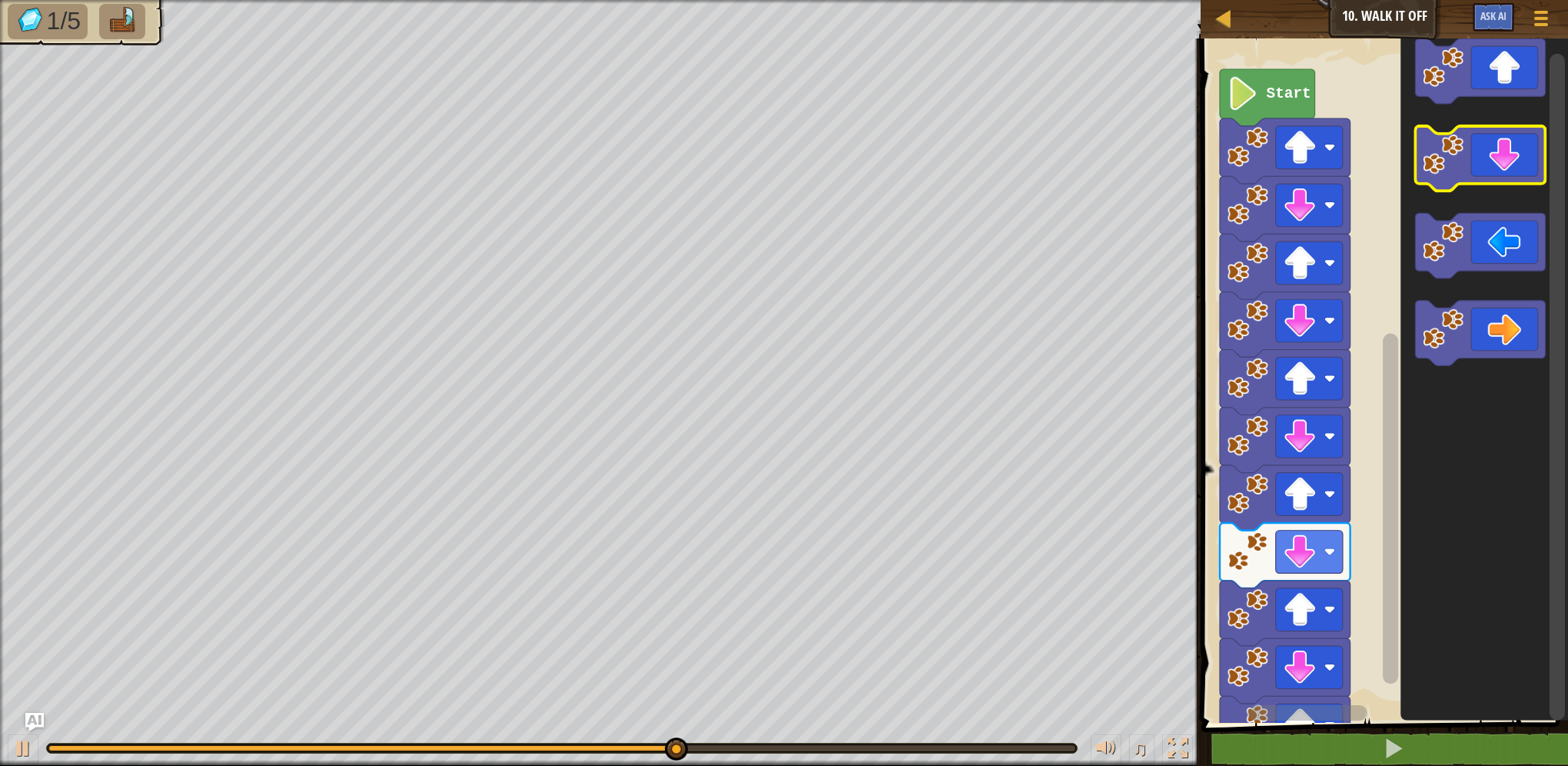
click at [1481, 167] on icon "Blockly Workspace" at bounding box center [1480, 158] width 130 height 65
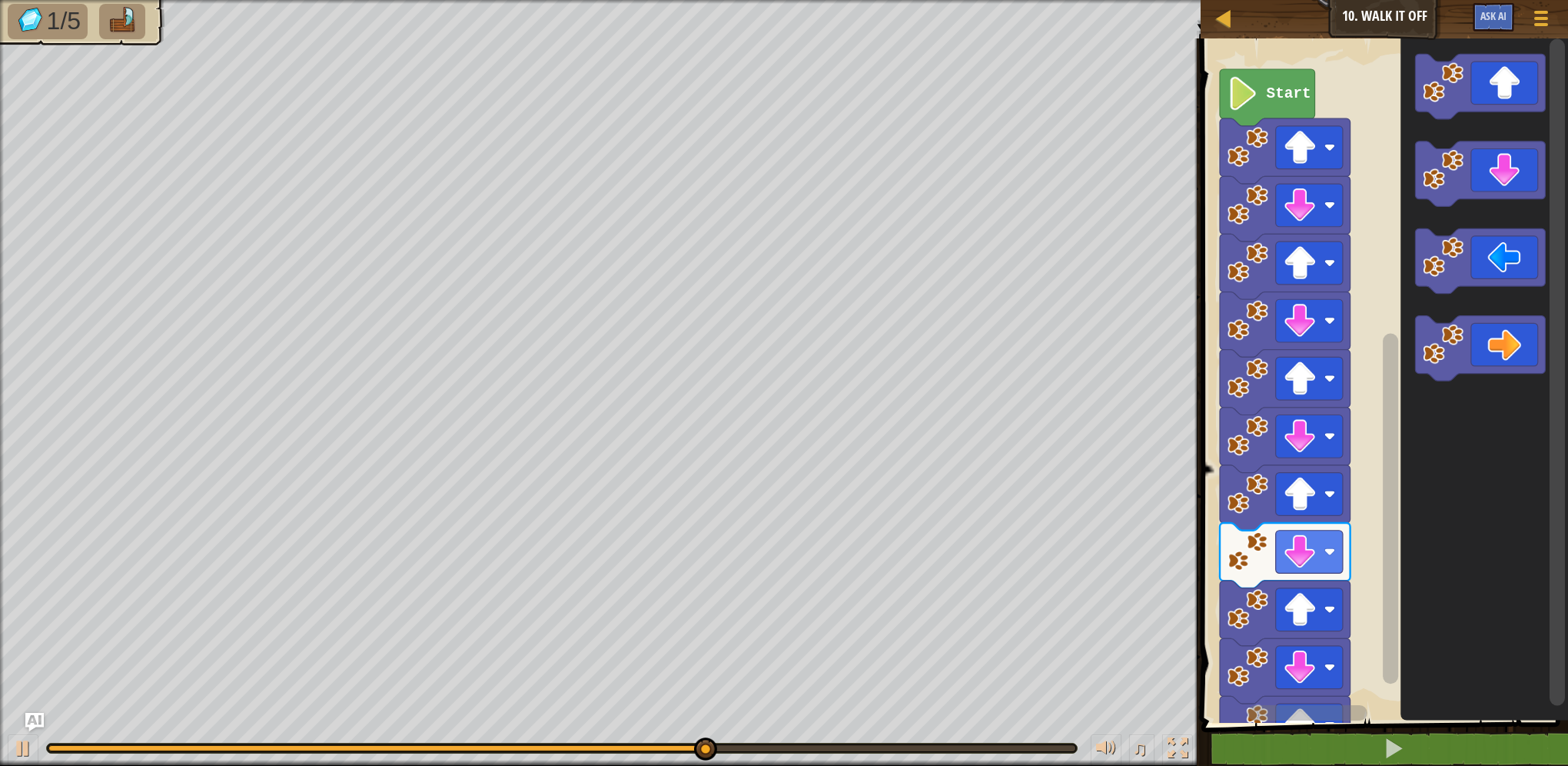
click at [1478, 105] on icon "Blockly Workspace" at bounding box center [1480, 86] width 130 height 65
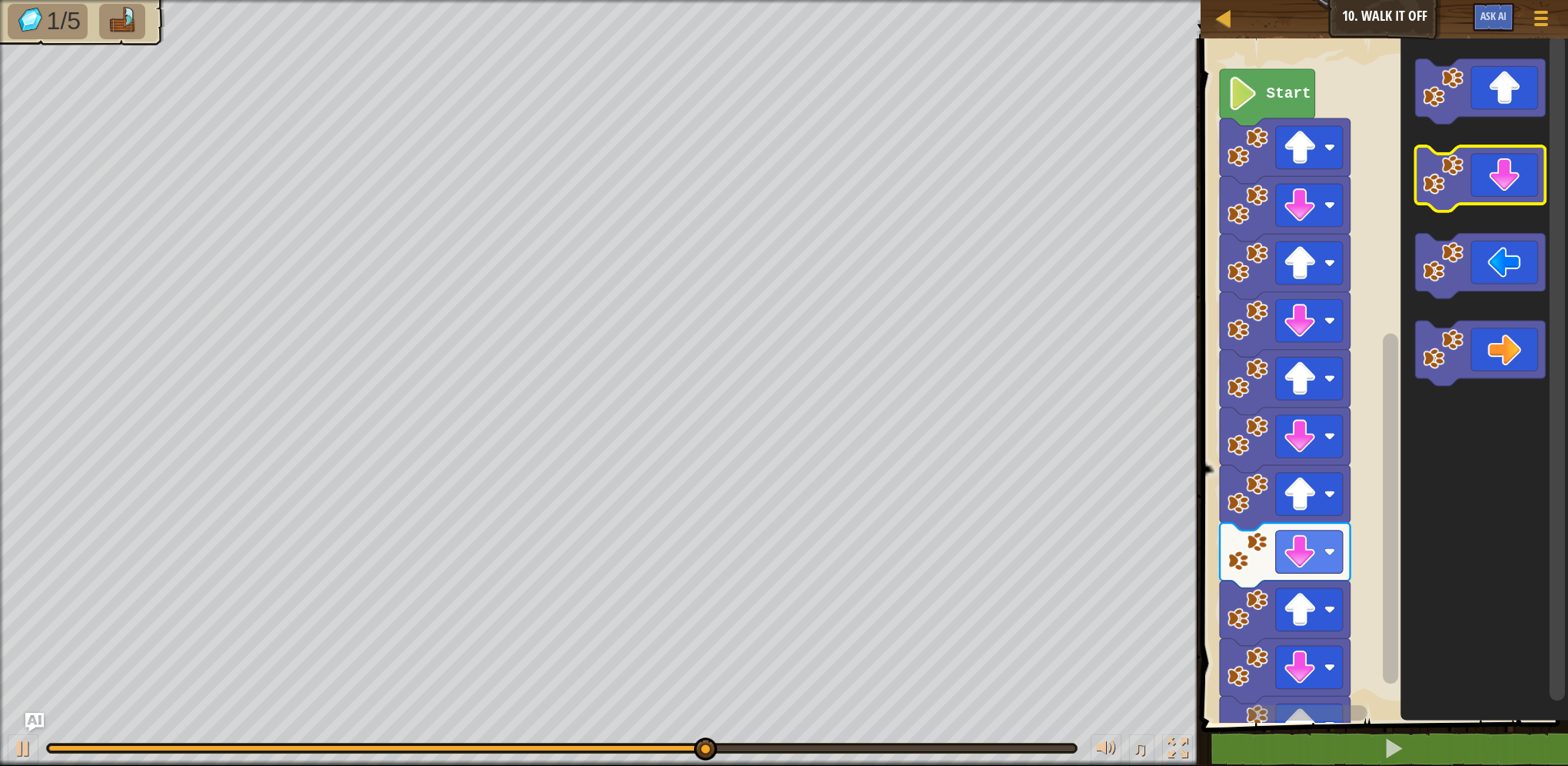
click at [1460, 170] on image "Blockly Workspace" at bounding box center [1443, 175] width 41 height 41
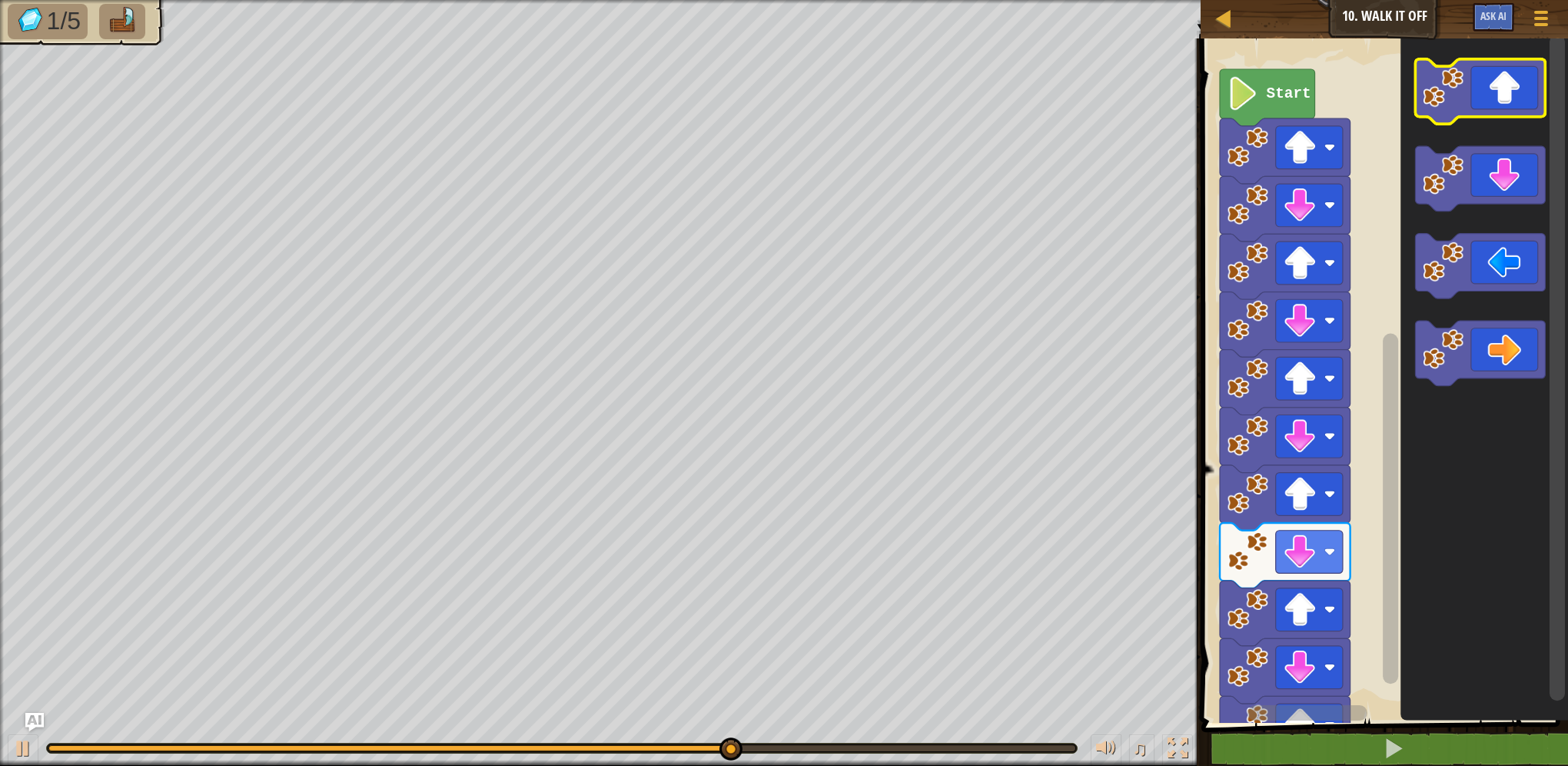
click at [1478, 97] on icon "Blockly Workspace" at bounding box center [1480, 91] width 130 height 65
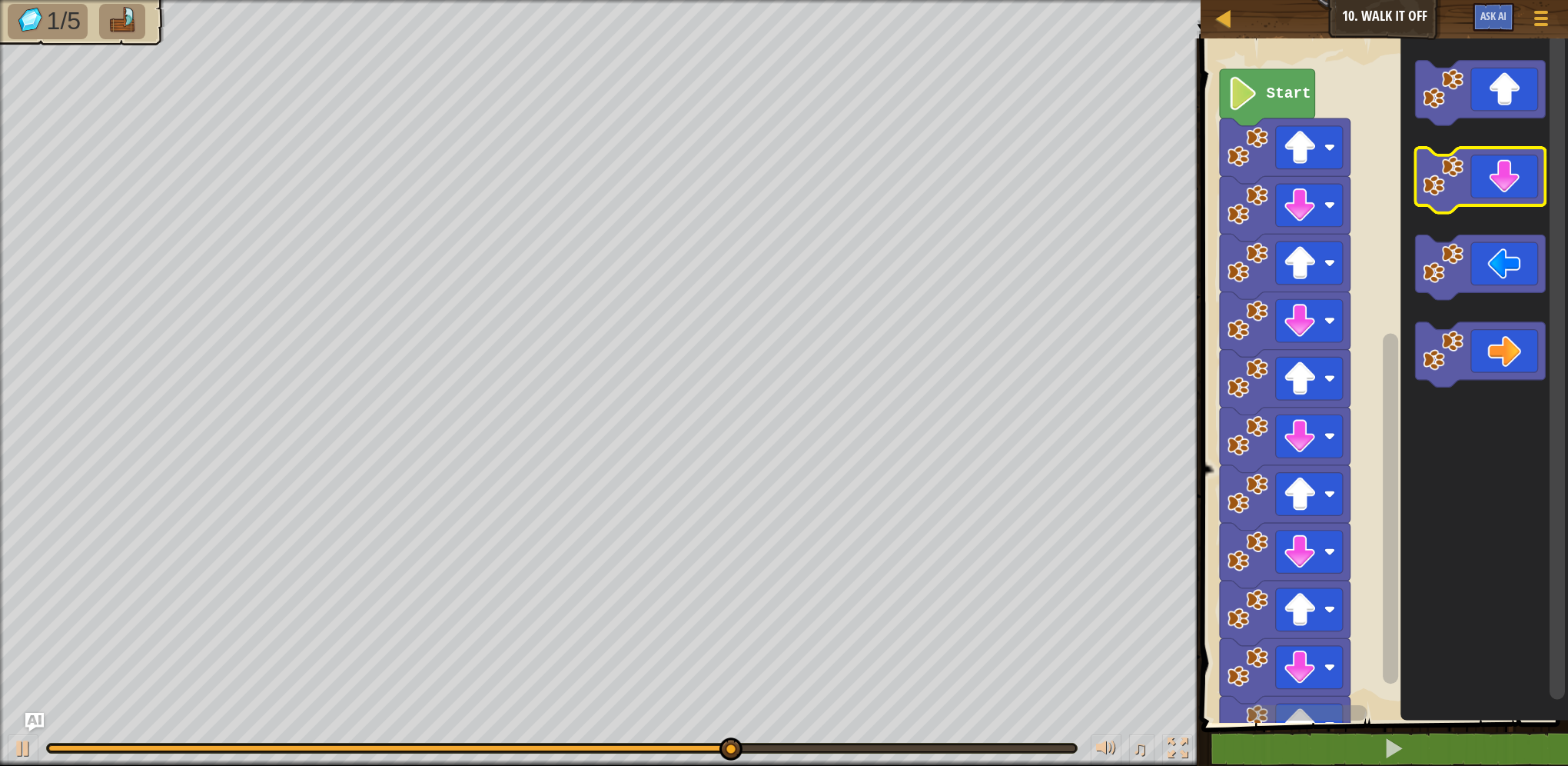
click at [1453, 185] on image "Blockly Workspace" at bounding box center [1443, 177] width 41 height 41
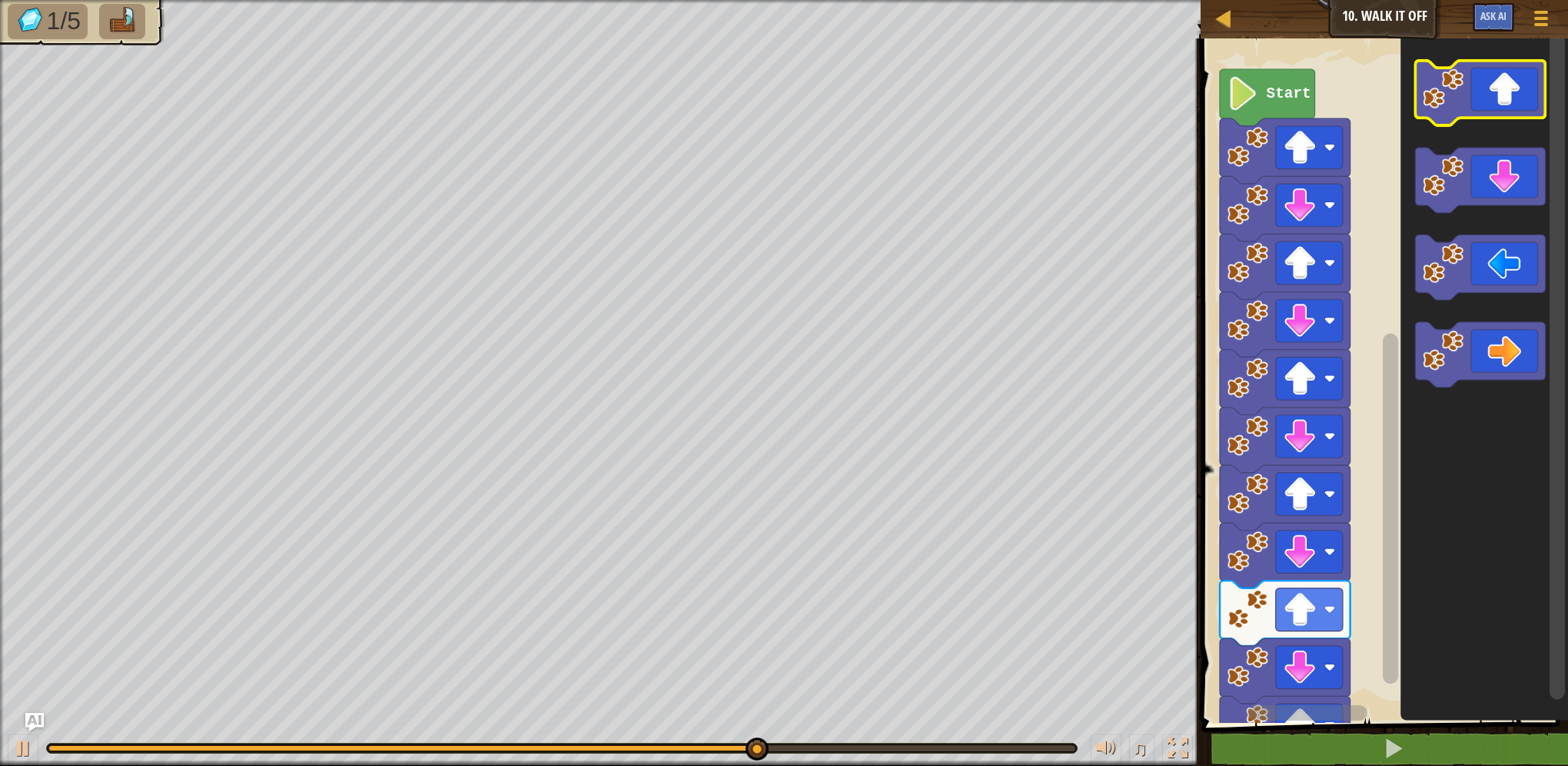
click at [1479, 89] on icon "Blockly Workspace" at bounding box center [1480, 92] width 130 height 65
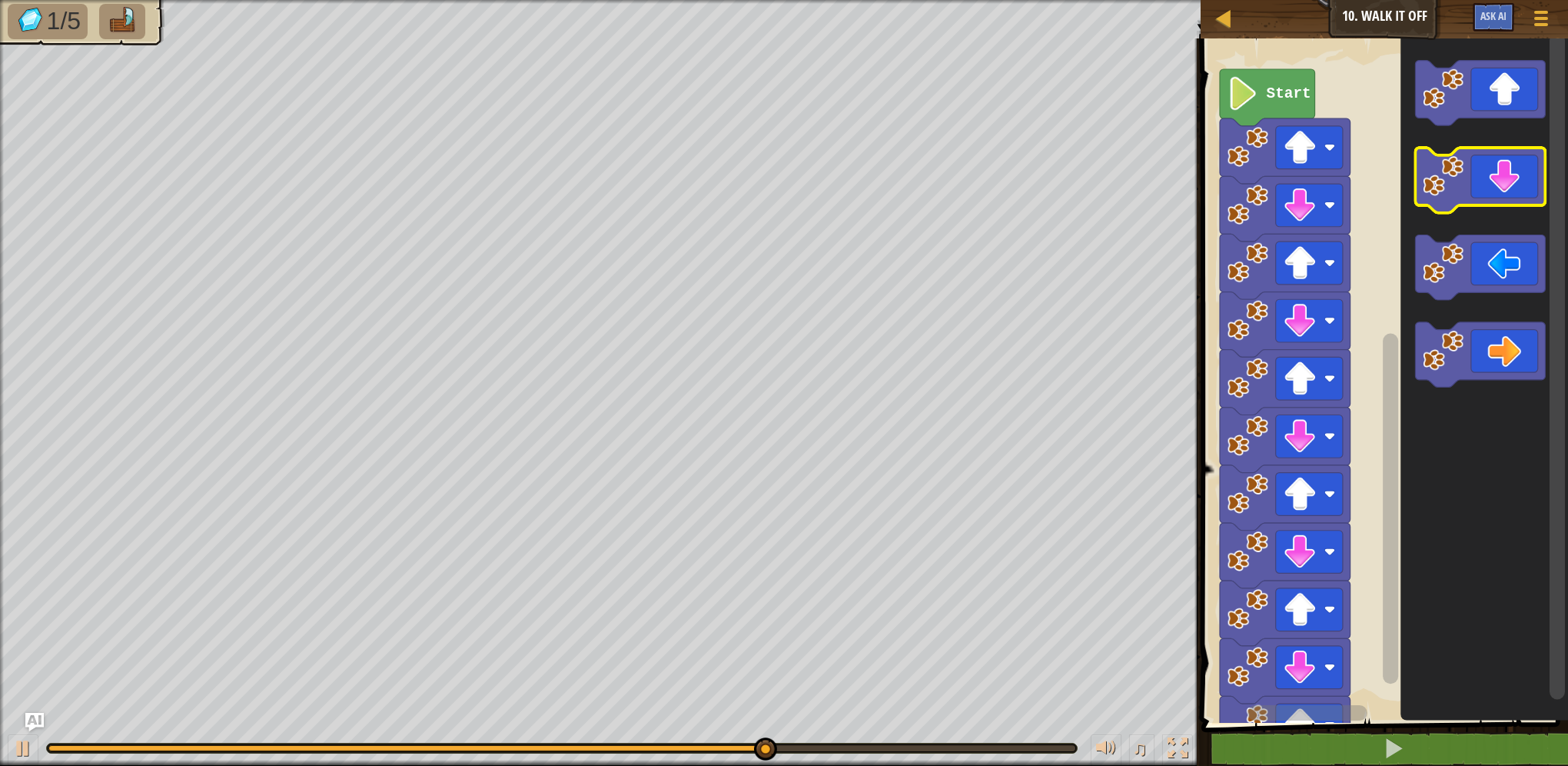
click at [1477, 184] on icon "Blockly Workspace" at bounding box center [1480, 181] width 130 height 65
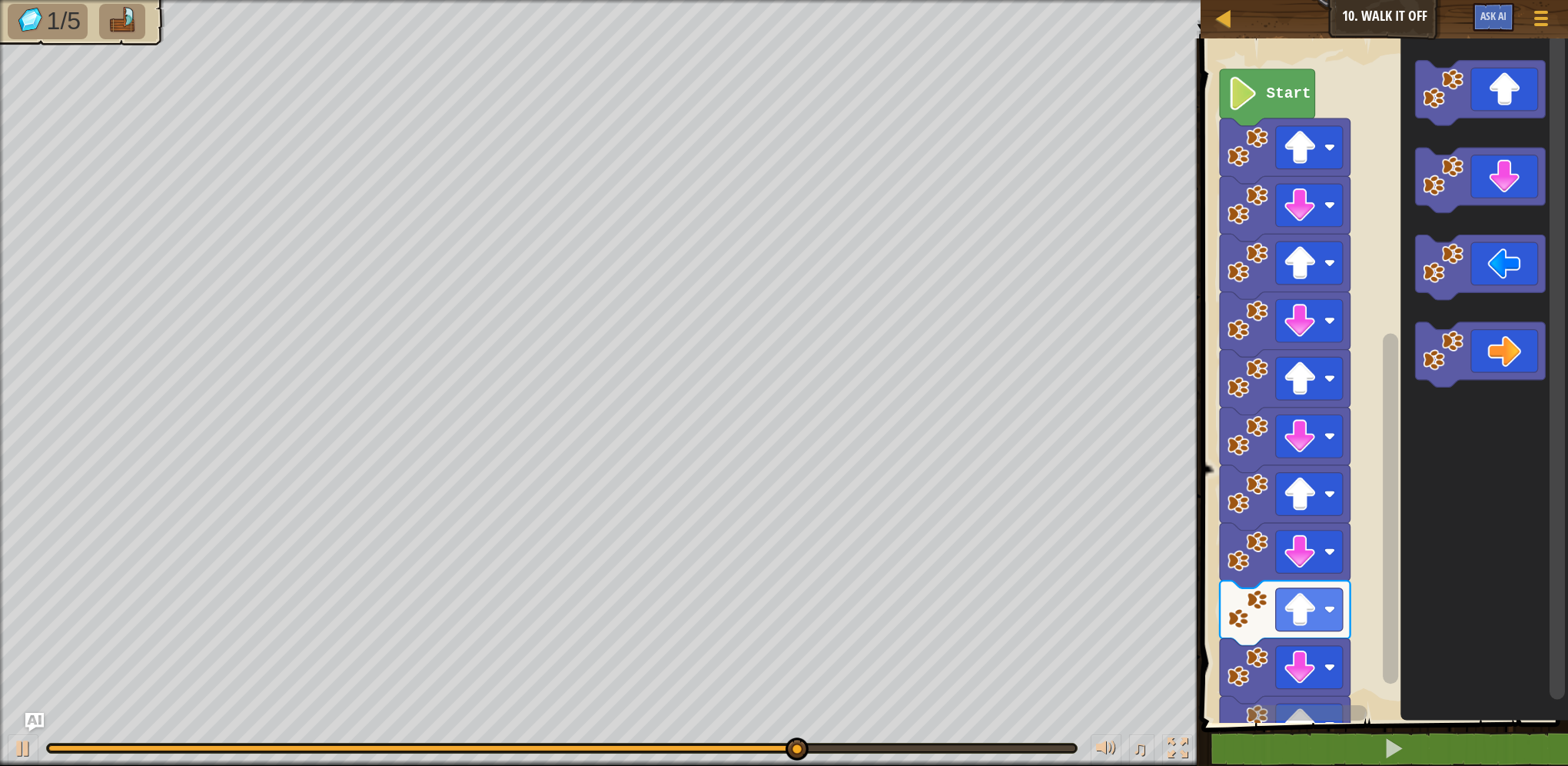
click at [1481, 147] on icon "Blockly Workspace" at bounding box center [1483, 377] width 168 height 692
click at [1484, 189] on icon "Blockly Workspace" at bounding box center [1480, 181] width 130 height 65
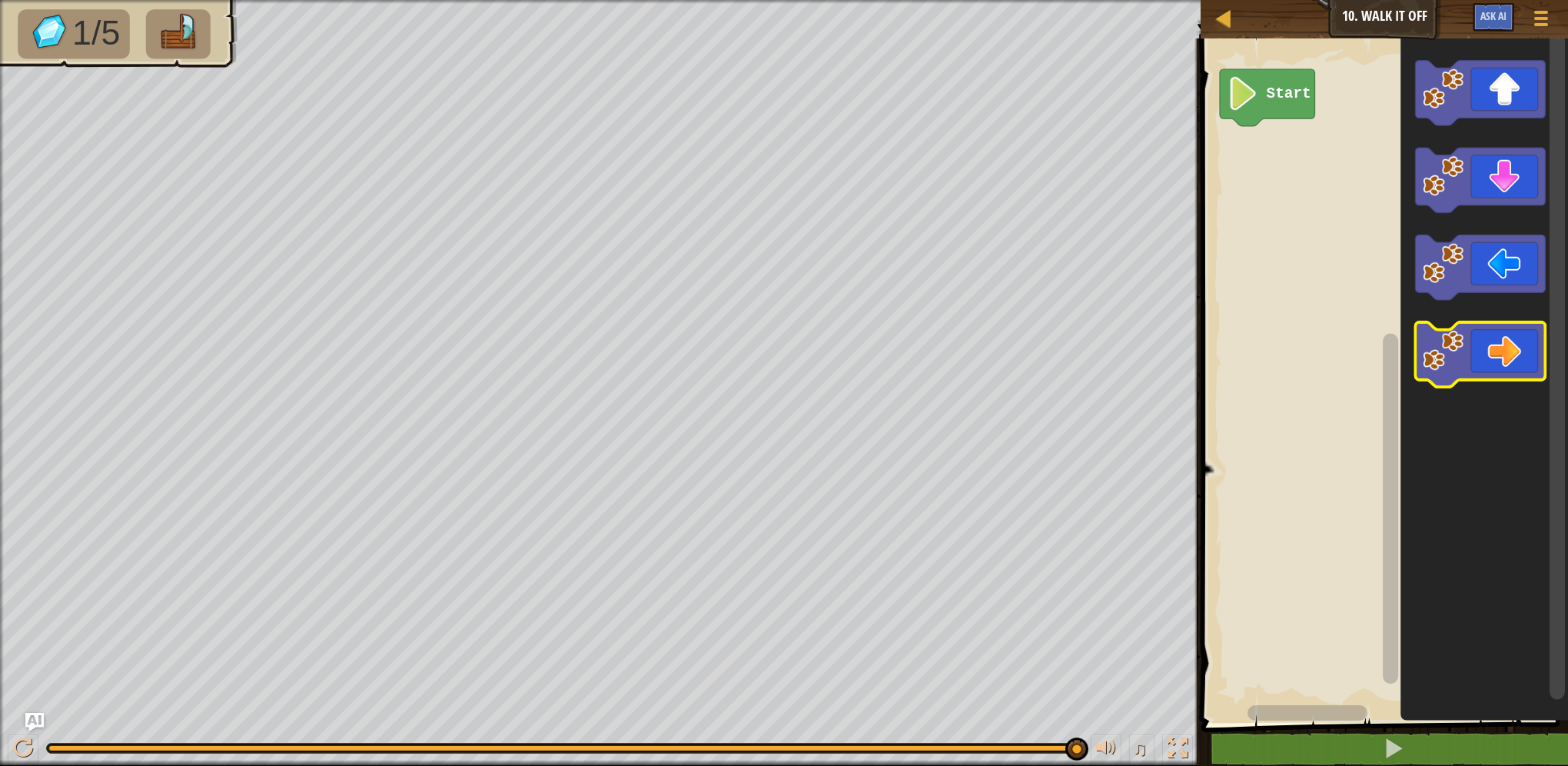
click at [1455, 371] on image "Blockly Workspace" at bounding box center [1443, 352] width 41 height 41
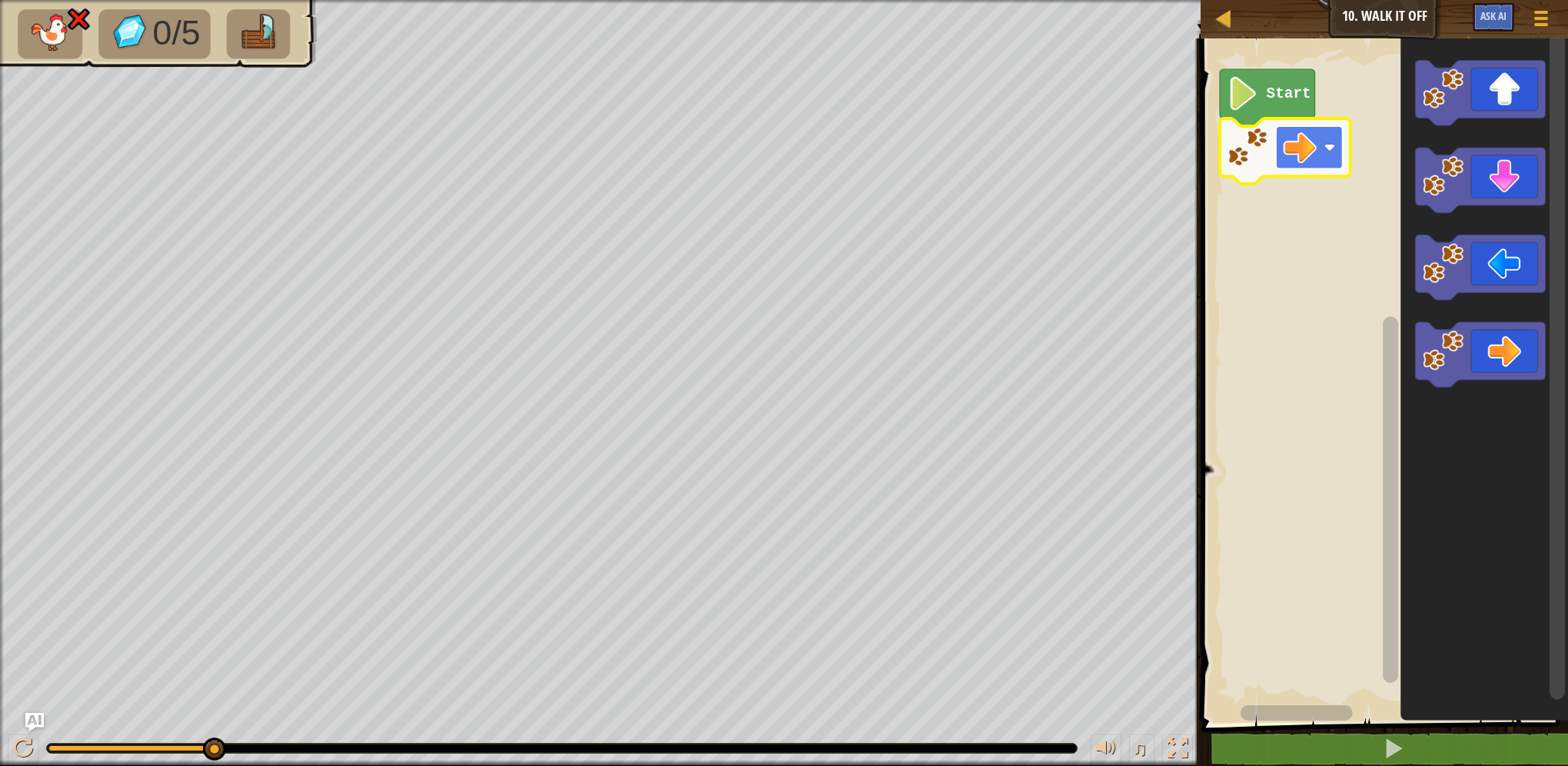
click at [1315, 162] on rect "Blockly Workspace" at bounding box center [1308, 148] width 67 height 43
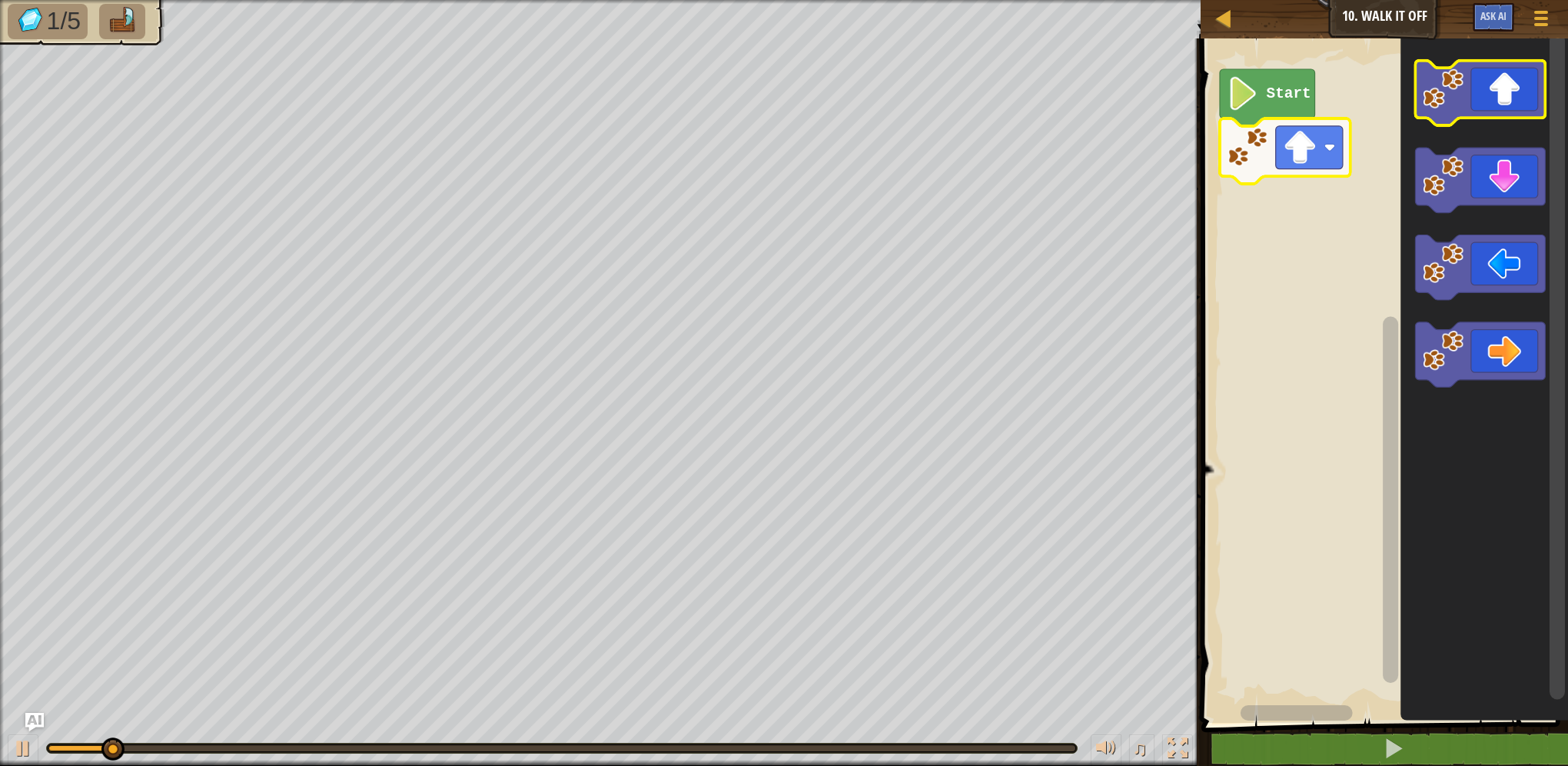
click at [1506, 107] on icon "Blockly Workspace" at bounding box center [1480, 92] width 130 height 65
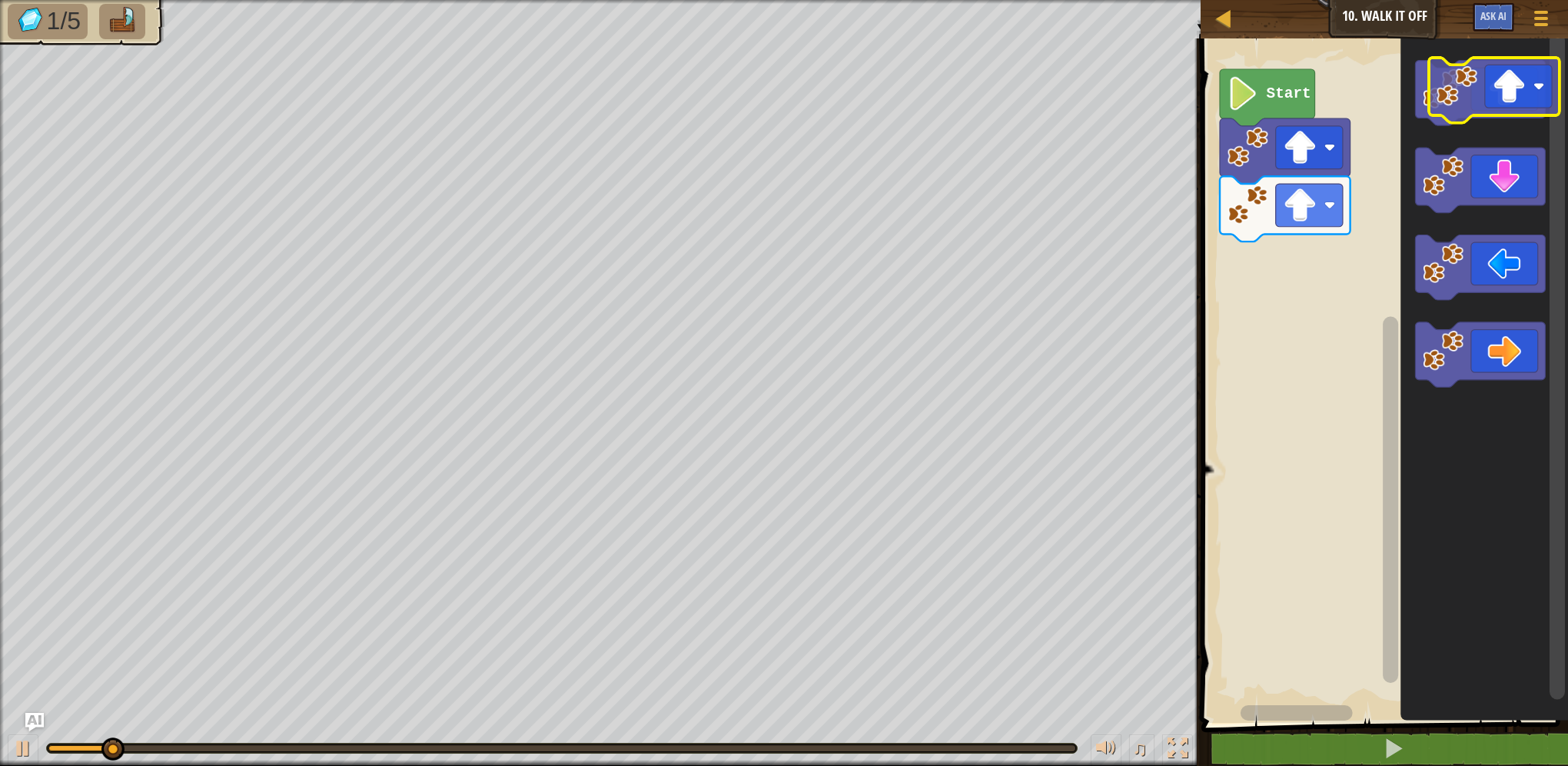
click at [1488, 120] on rect "Blockly Workspace" at bounding box center [1480, 92] width 130 height 65
click at [1490, 101] on icon "Blockly Workspace" at bounding box center [1480, 92] width 130 height 65
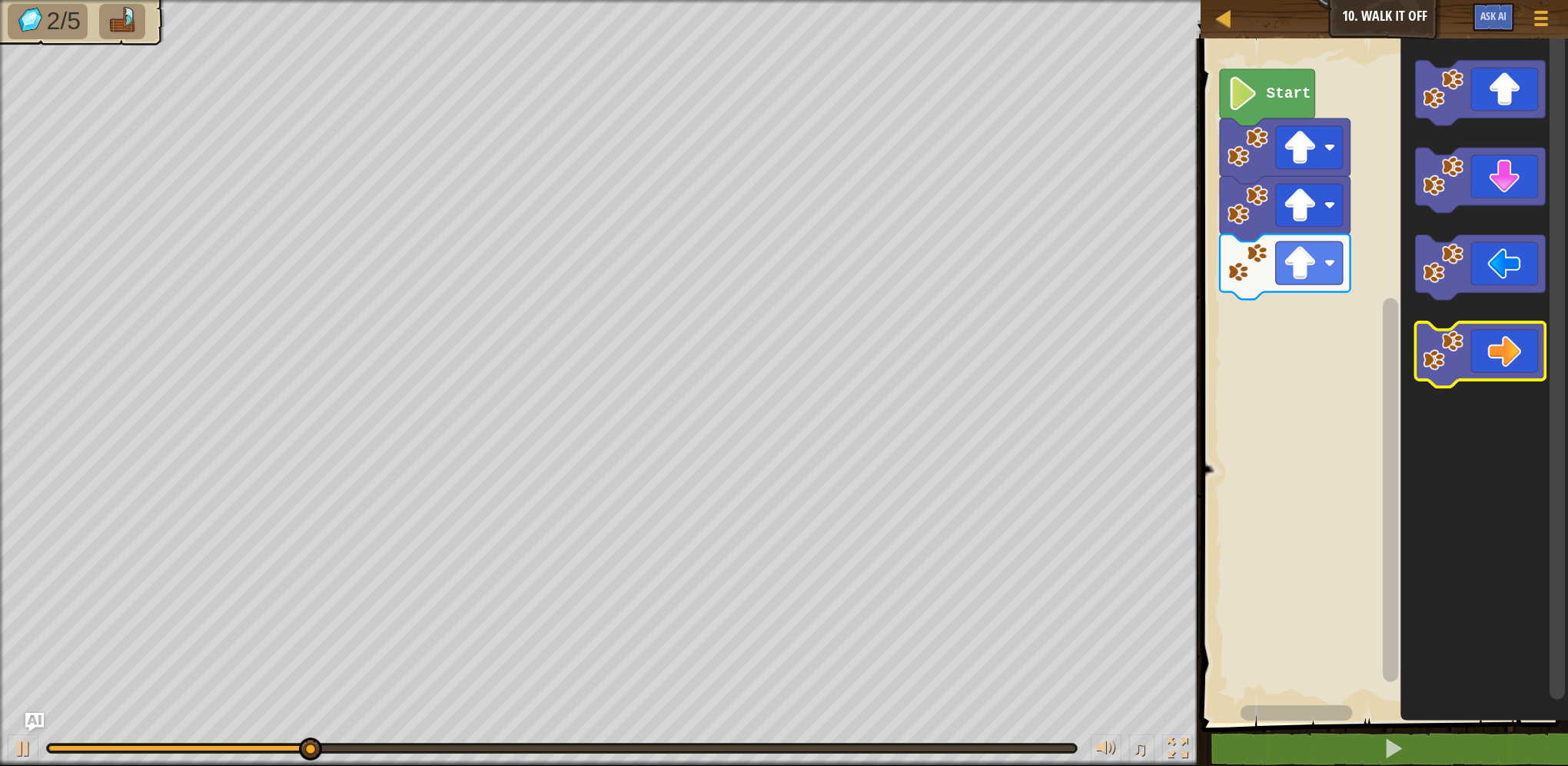
click at [1477, 366] on icon "Blockly Workspace" at bounding box center [1480, 355] width 130 height 65
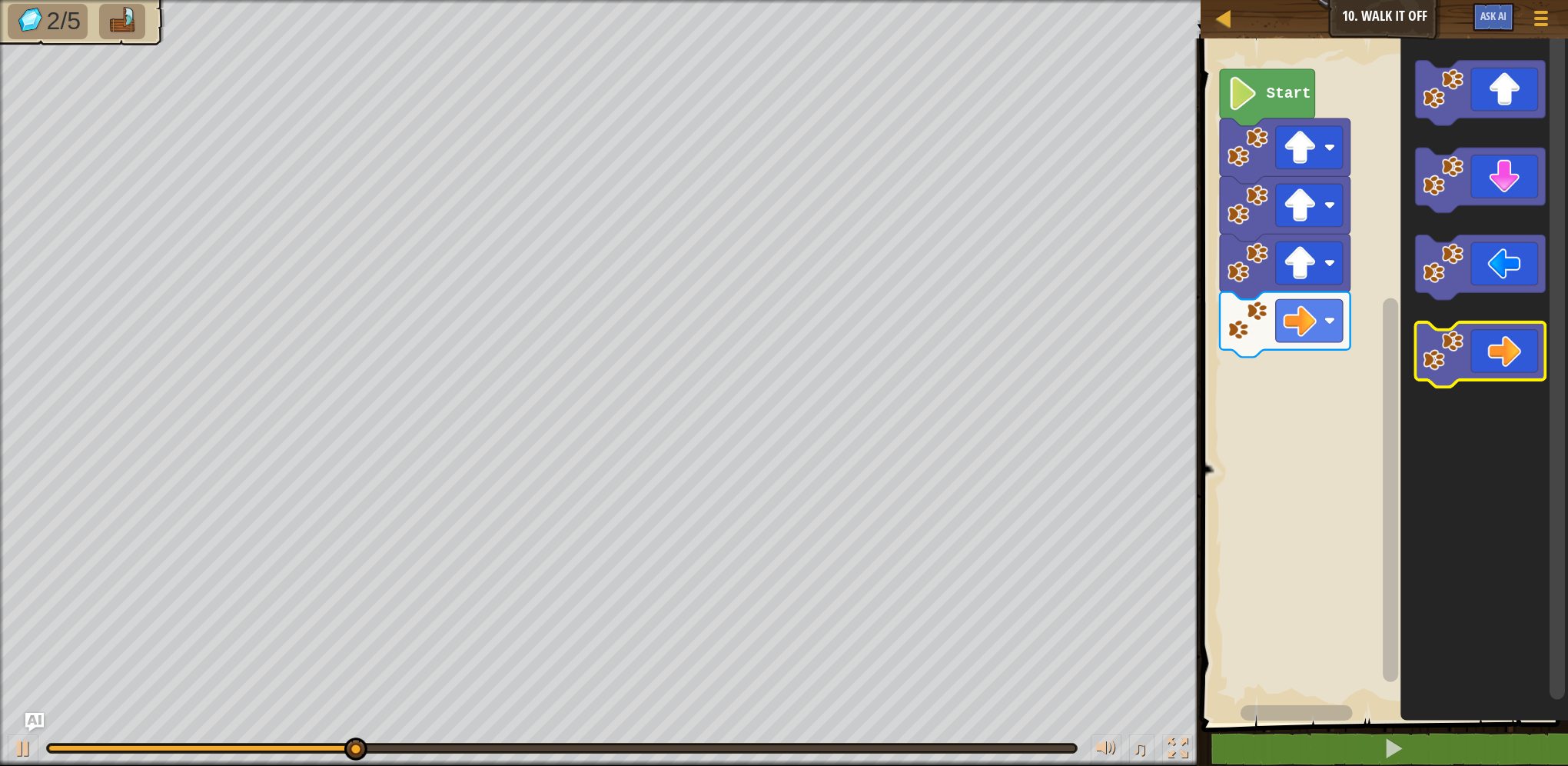
click at [1497, 363] on icon "Blockly Workspace" at bounding box center [1480, 355] width 130 height 65
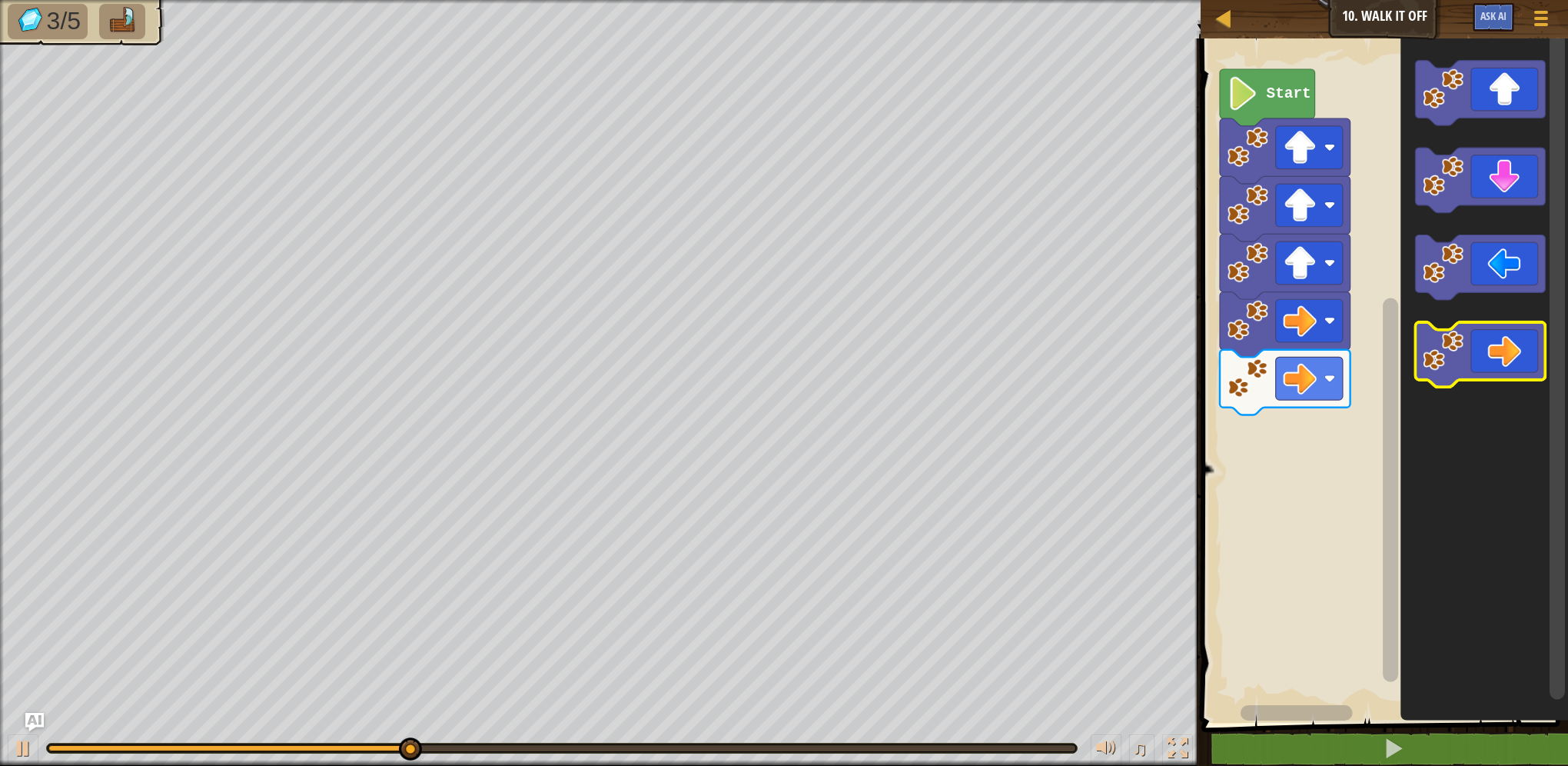
click at [1500, 362] on icon "Blockly Workspace" at bounding box center [1480, 355] width 130 height 65
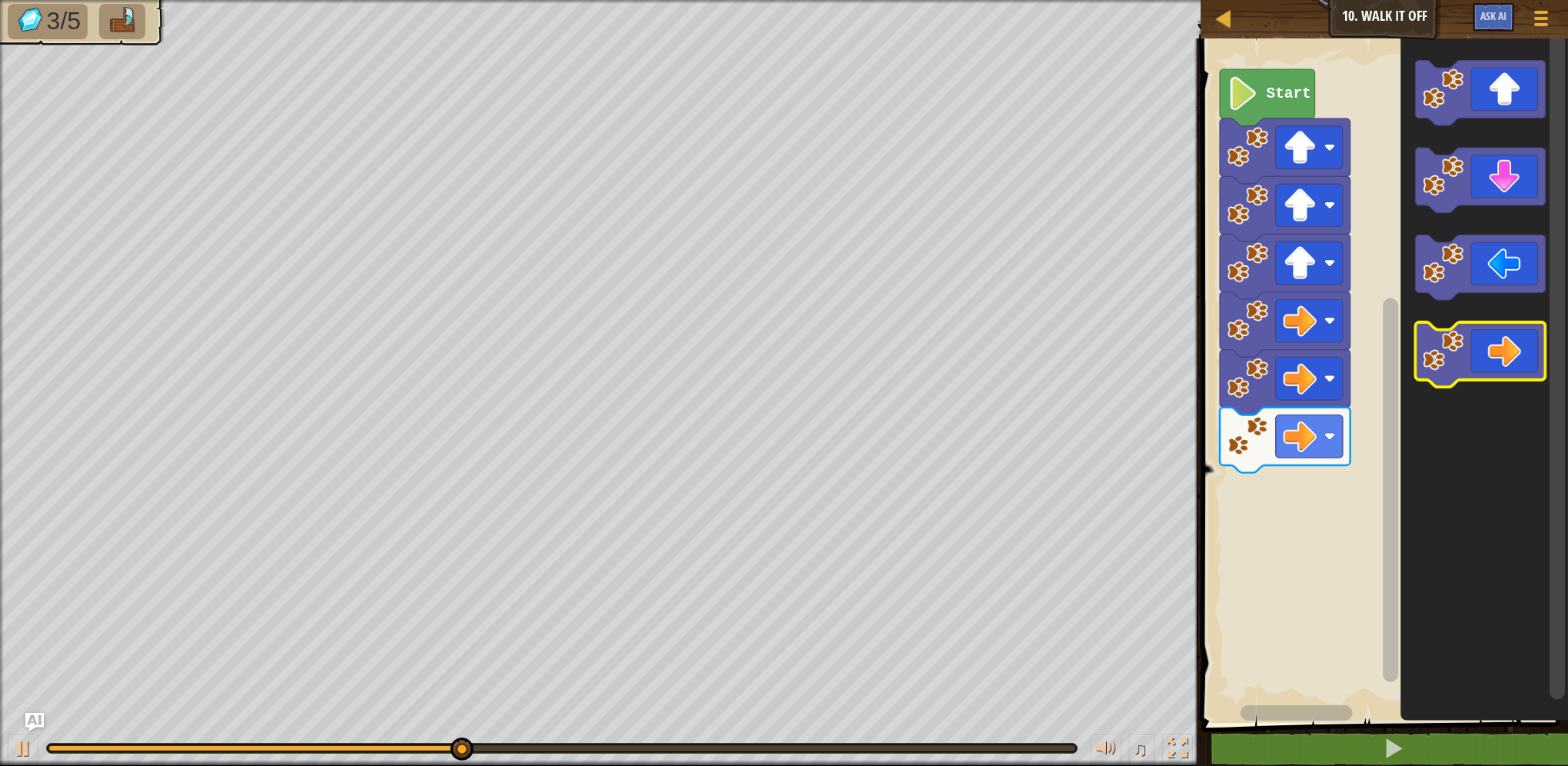
click at [1502, 360] on icon "Blockly Workspace" at bounding box center [1480, 355] width 130 height 65
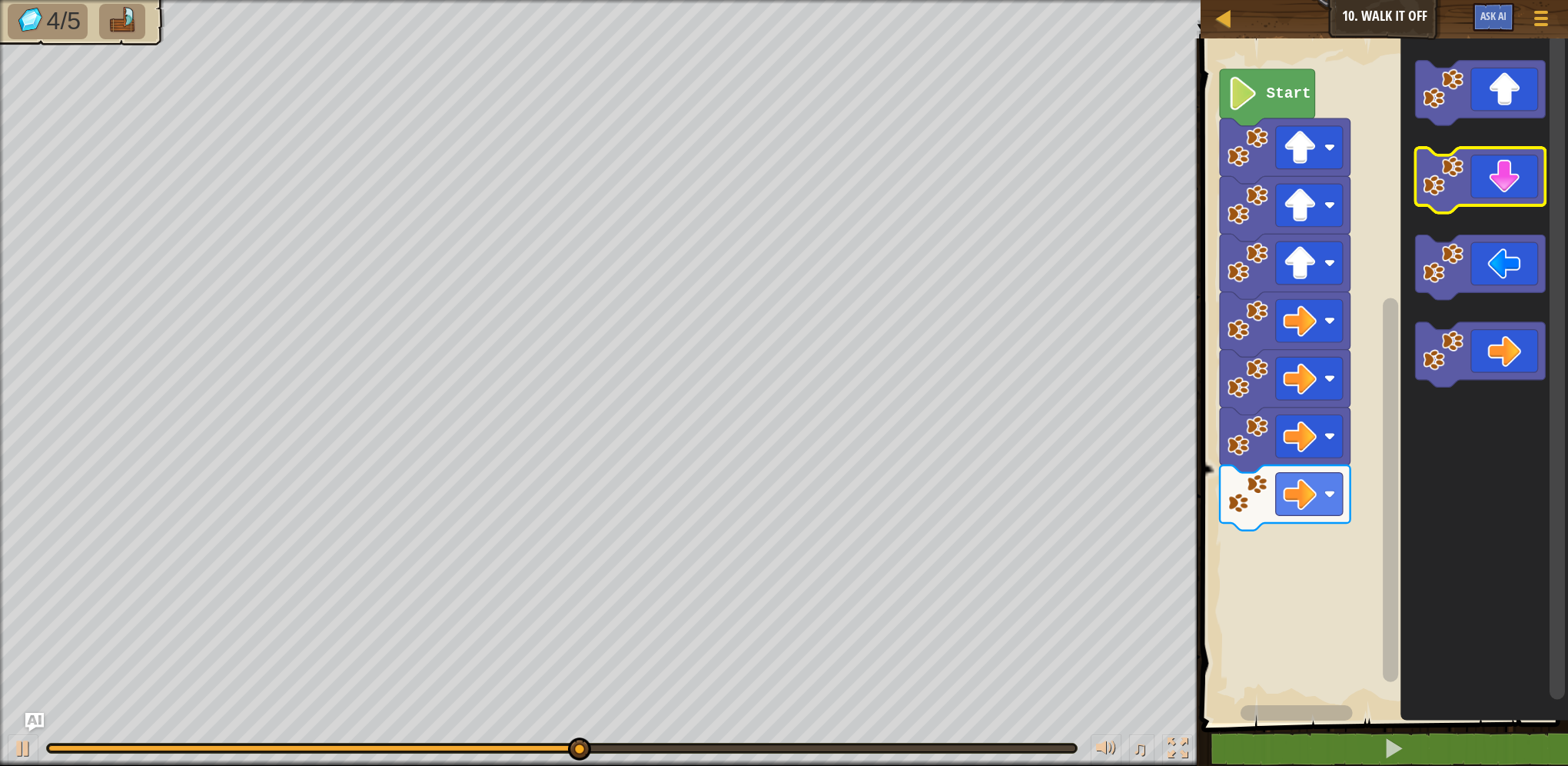
click at [1512, 197] on icon "Blockly Workspace" at bounding box center [1480, 181] width 130 height 65
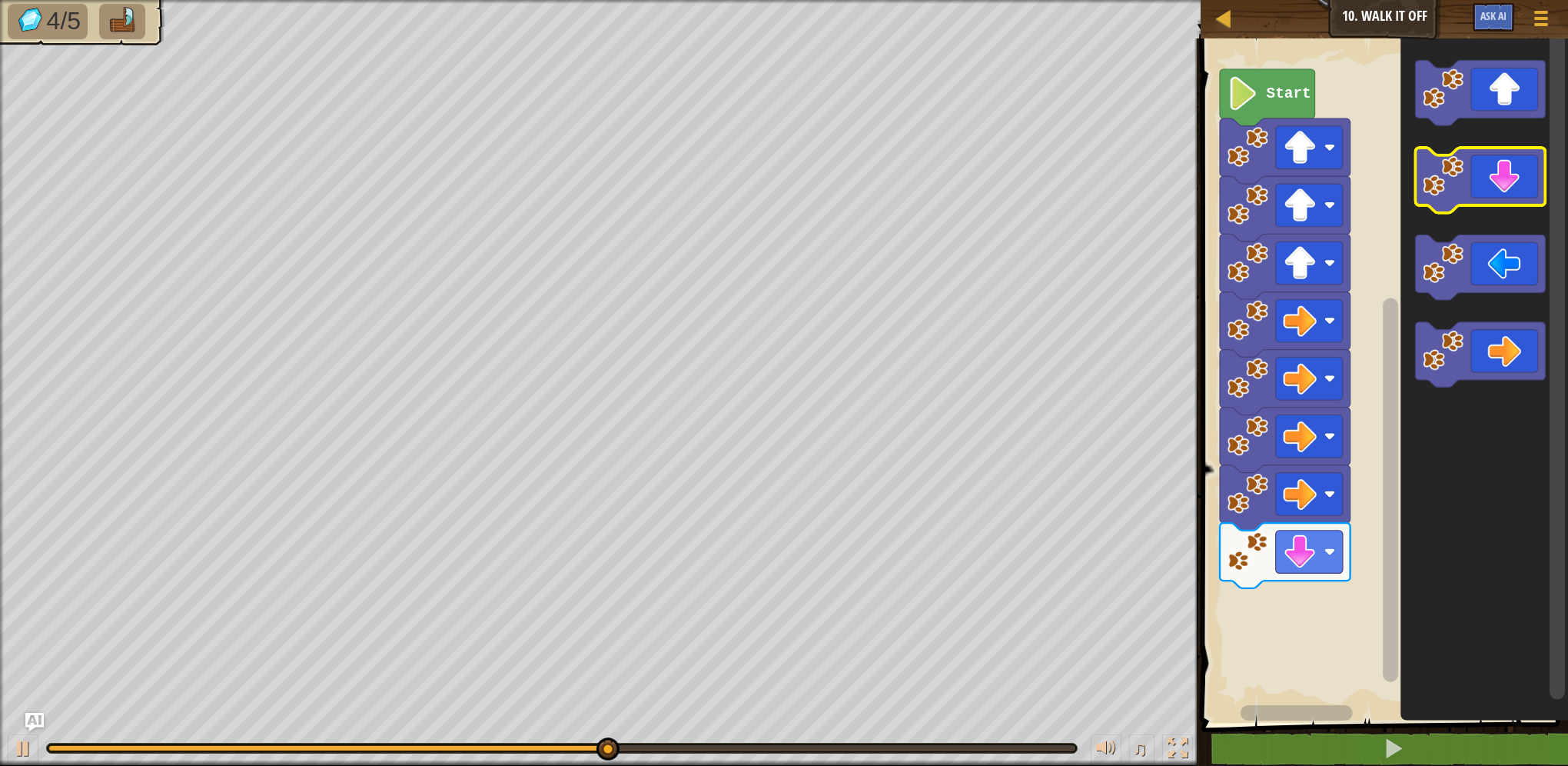
click at [1503, 206] on g "Blockly Workspace" at bounding box center [1480, 181] width 130 height 65
click at [1500, 209] on rect "Blockly Workspace" at bounding box center [1480, 181] width 130 height 65
click at [1509, 209] on rect "Blockly Workspace" at bounding box center [1480, 181] width 130 height 65
click at [1507, 185] on icon "Blockly Workspace" at bounding box center [1480, 181] width 130 height 65
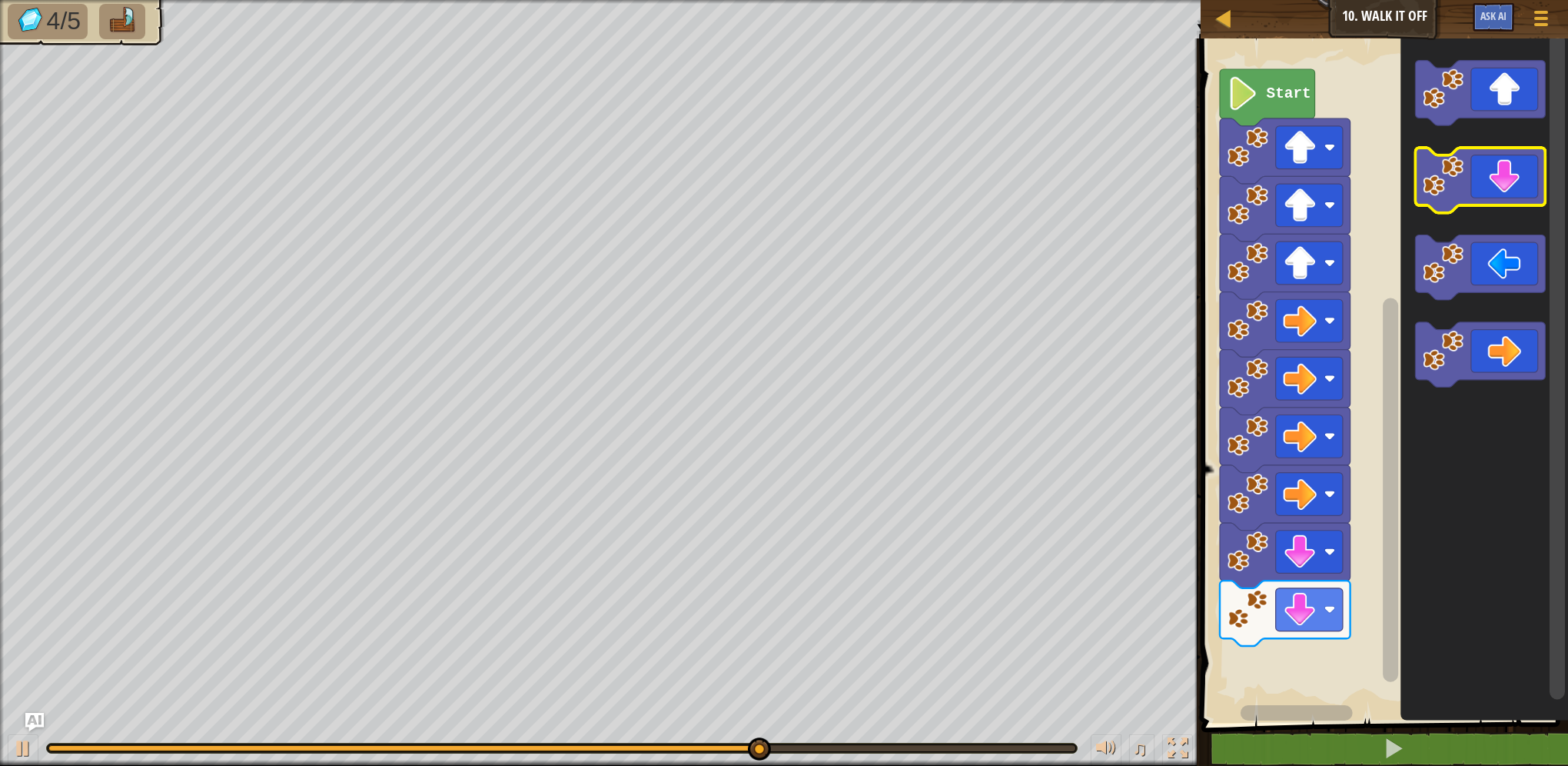
click at [1507, 185] on icon "Blockly Workspace" at bounding box center [1480, 181] width 130 height 65
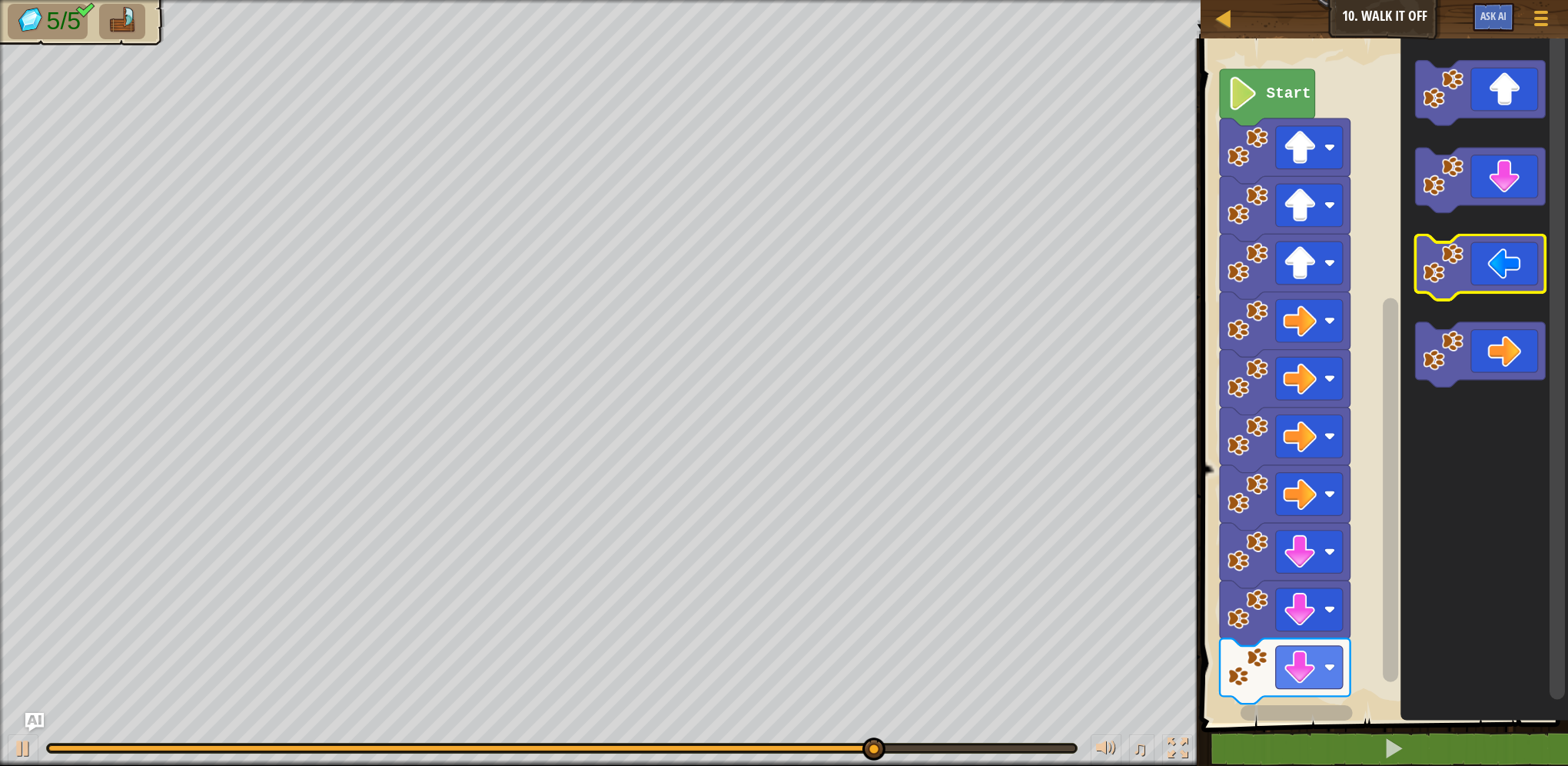
click at [1488, 270] on icon "Blockly Workspace" at bounding box center [1480, 268] width 130 height 65
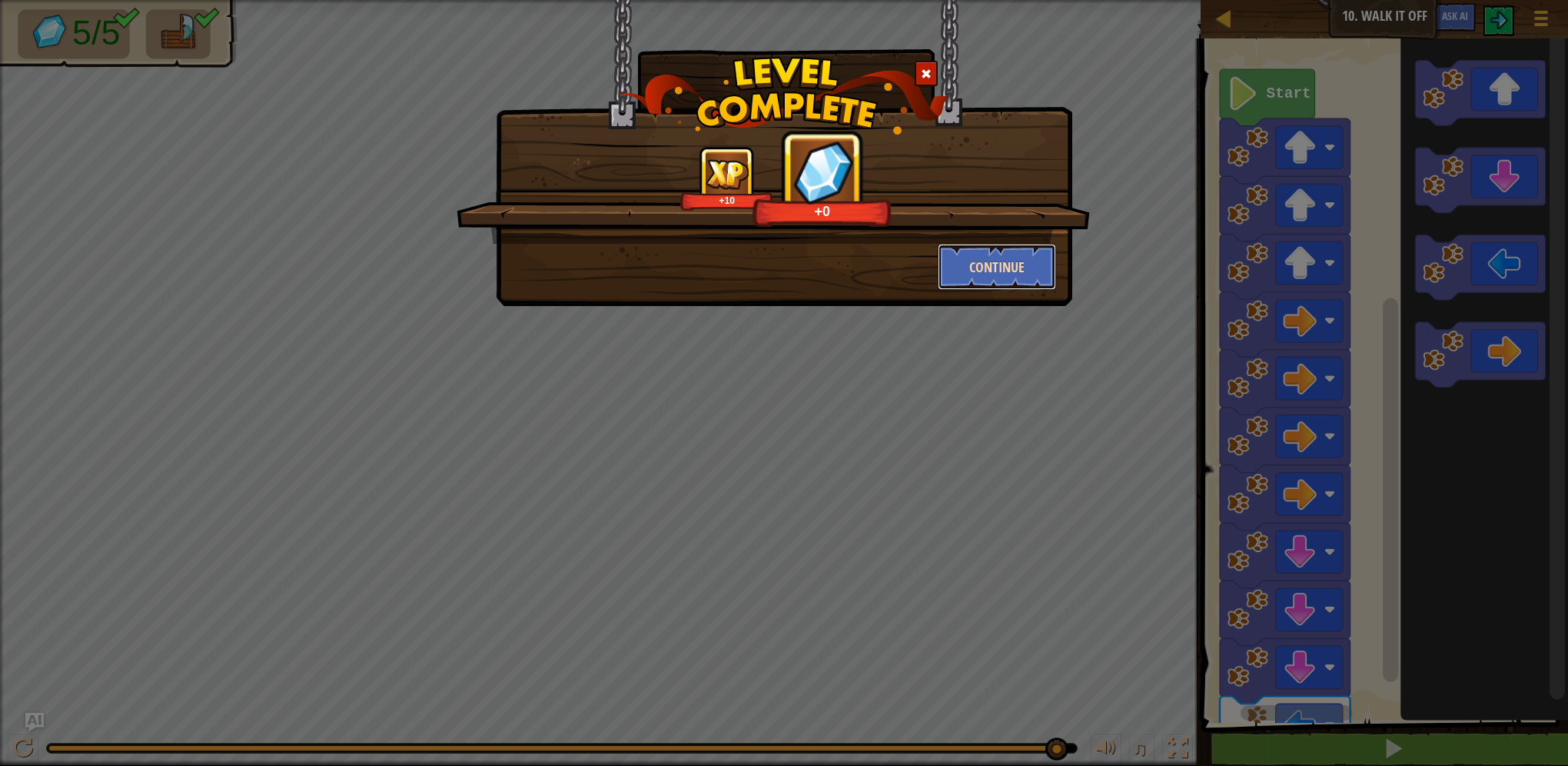
click at [966, 277] on button "Continue" at bounding box center [997, 266] width 119 height 46
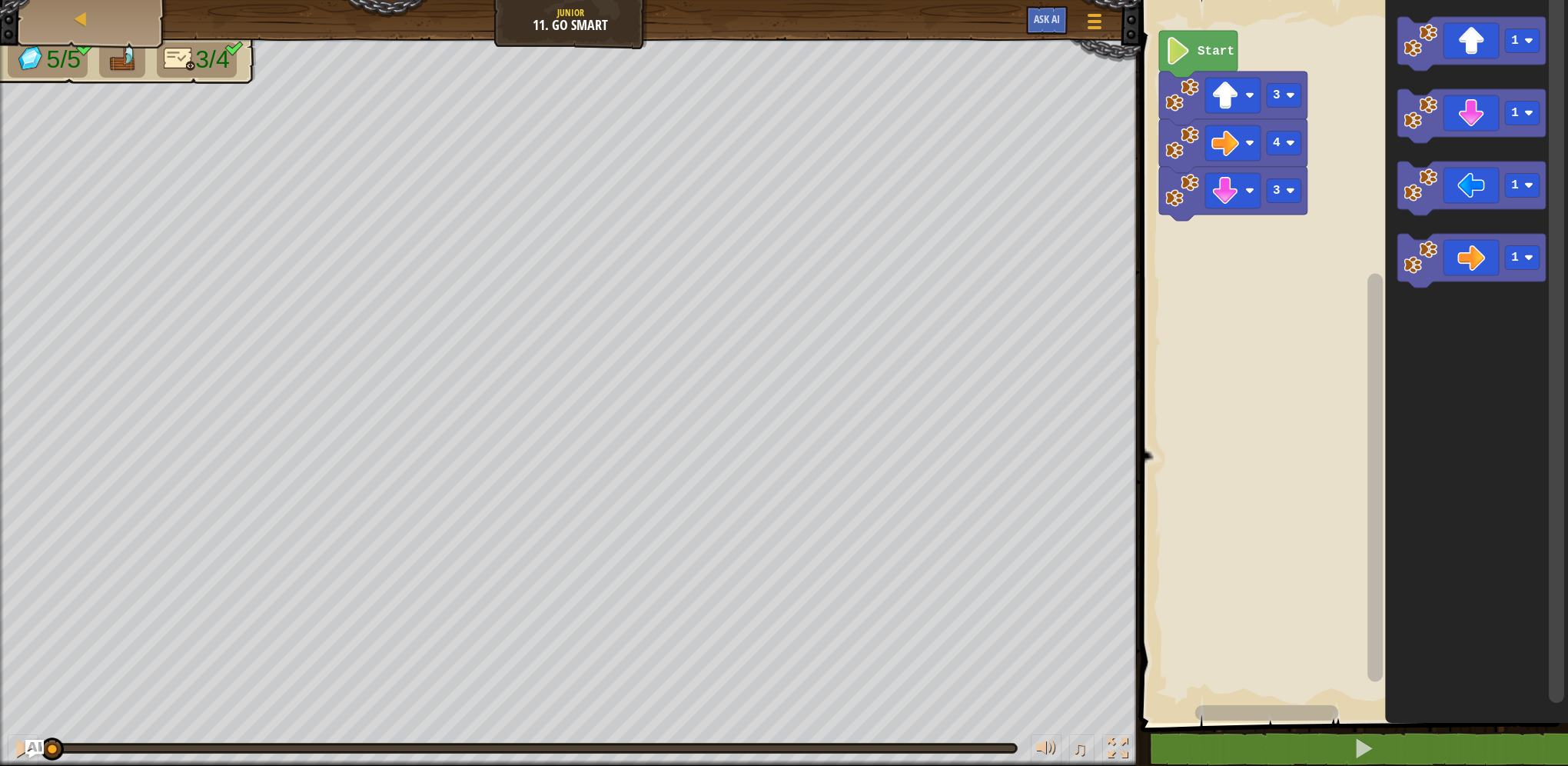
click at [1209, 45] on text "Start" at bounding box center [1216, 52] width 37 height 14
click at [1230, 68] on icon "Blockly Workspace" at bounding box center [1198, 54] width 79 height 47
click at [1213, 61] on icon "Blockly Workspace" at bounding box center [1198, 54] width 79 height 47
click at [1211, 70] on icon "Blockly Workspace" at bounding box center [1198, 54] width 79 height 47
click at [1501, 471] on icon "Blockly Workspace" at bounding box center [1477, 358] width 183 height 731
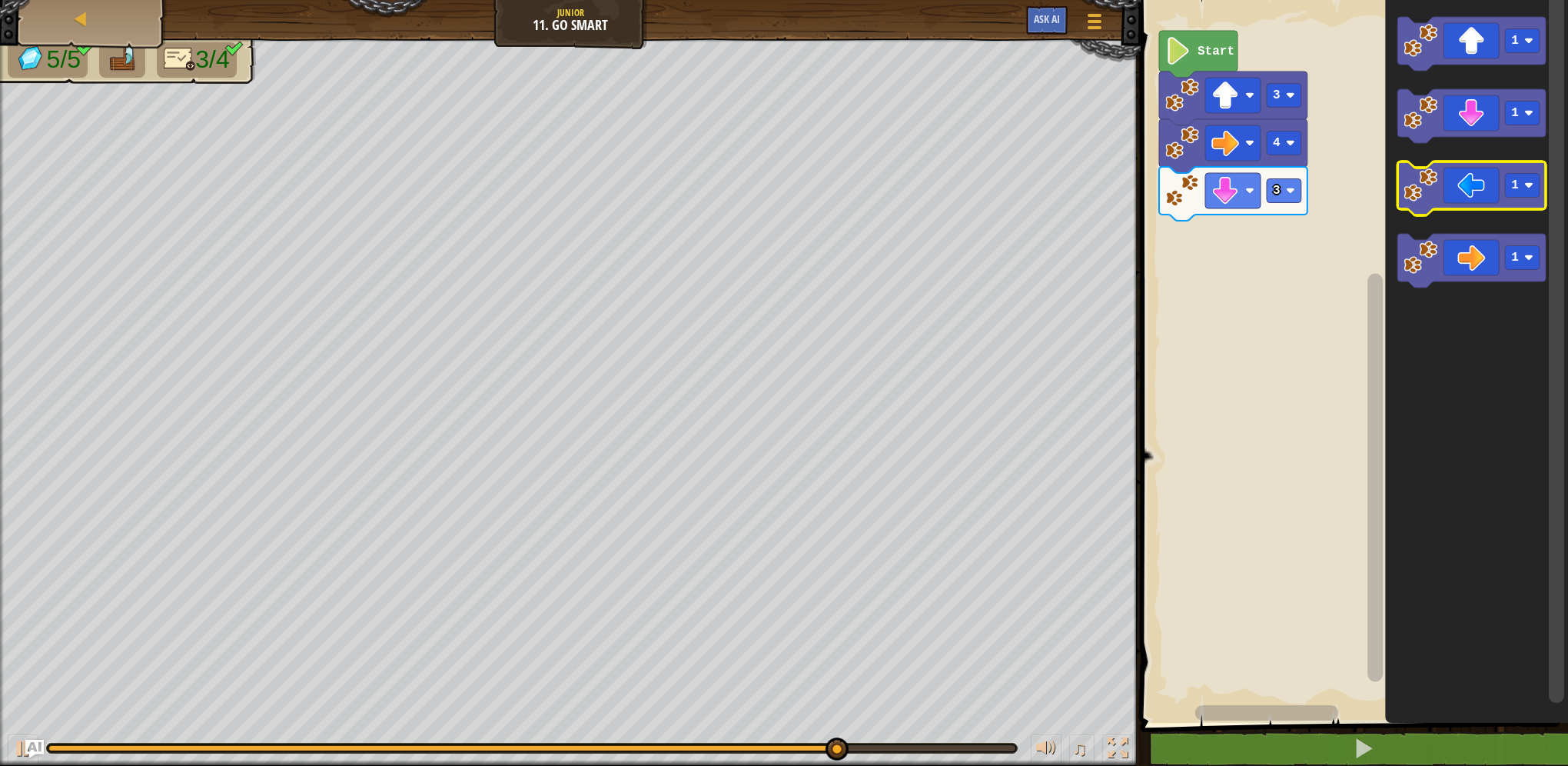
click at [1462, 179] on icon "Blockly Workspace" at bounding box center [1471, 188] width 149 height 53
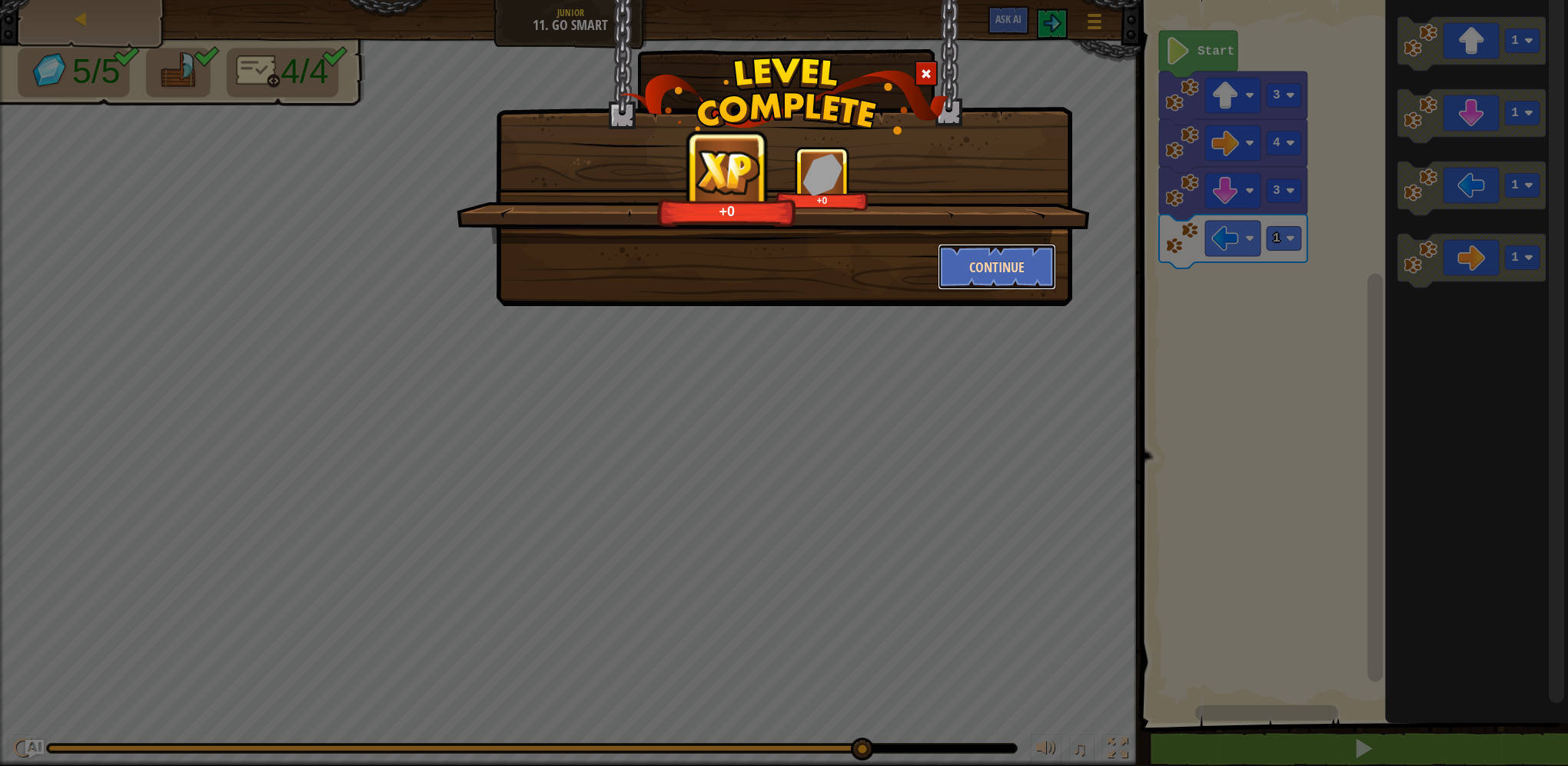
click at [1005, 274] on button "Continue" at bounding box center [997, 266] width 119 height 46
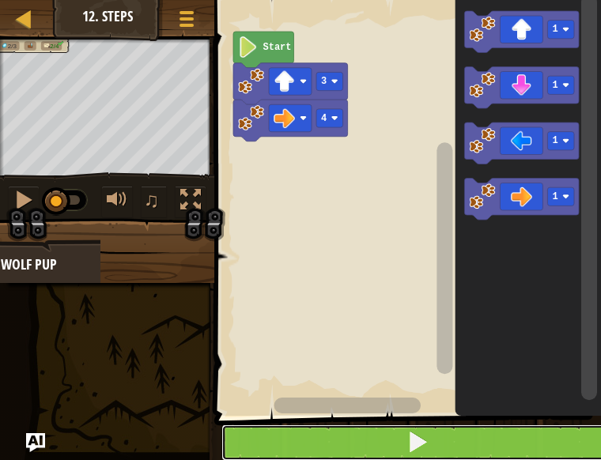
drag, startPoint x: 342, startPoint y: 426, endPoint x: 343, endPoint y: 446, distance: 19.8
click at [347, 432] on button at bounding box center [418, 443] width 392 height 36
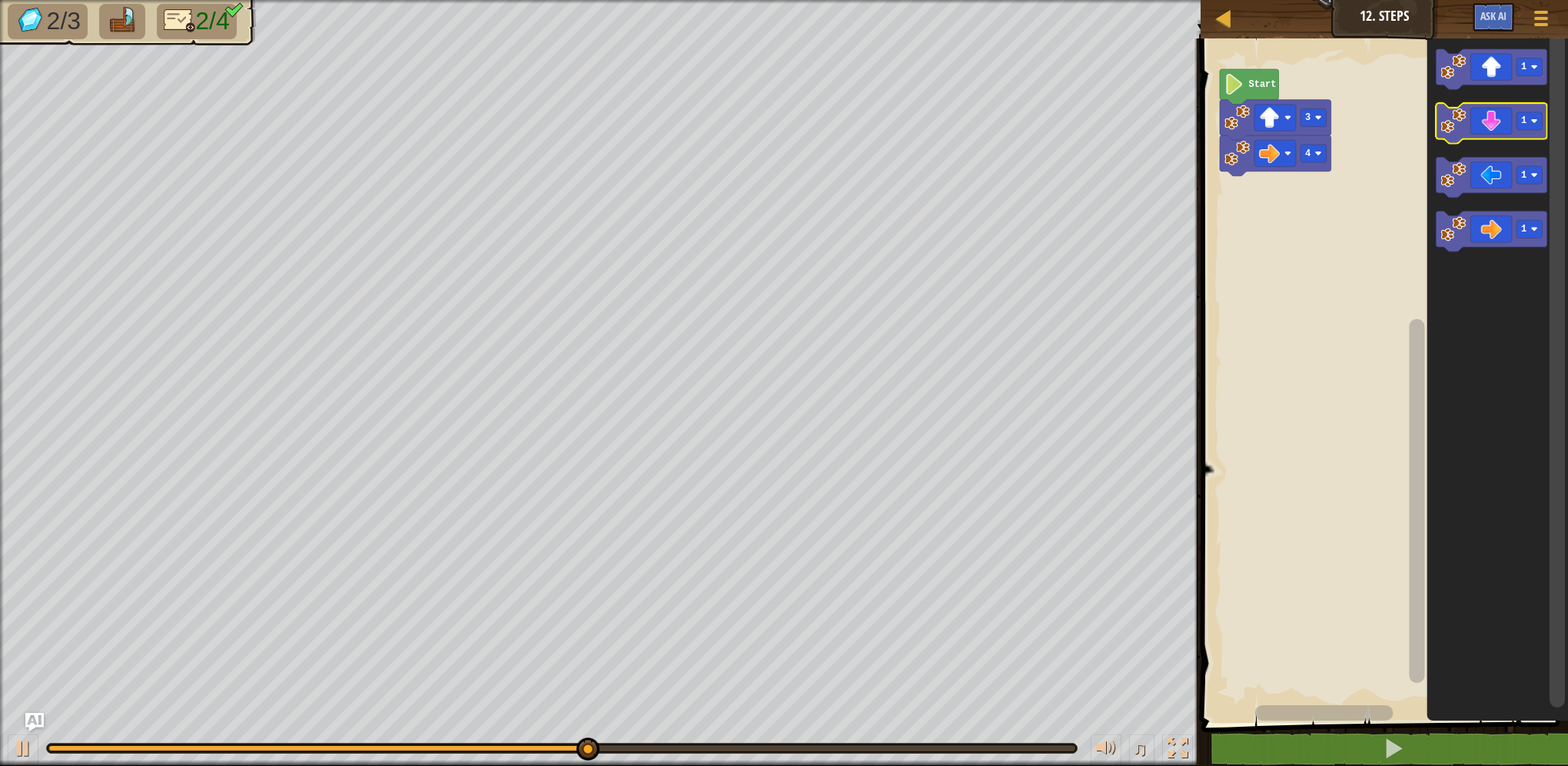
click at [1536, 130] on g "1" at bounding box center [1491, 124] width 112 height 41
click at [1528, 126] on rect "Blockly Workspace" at bounding box center [1529, 122] width 26 height 17
click at [1517, 133] on icon "Blockly Workspace" at bounding box center [1491, 124] width 112 height 41
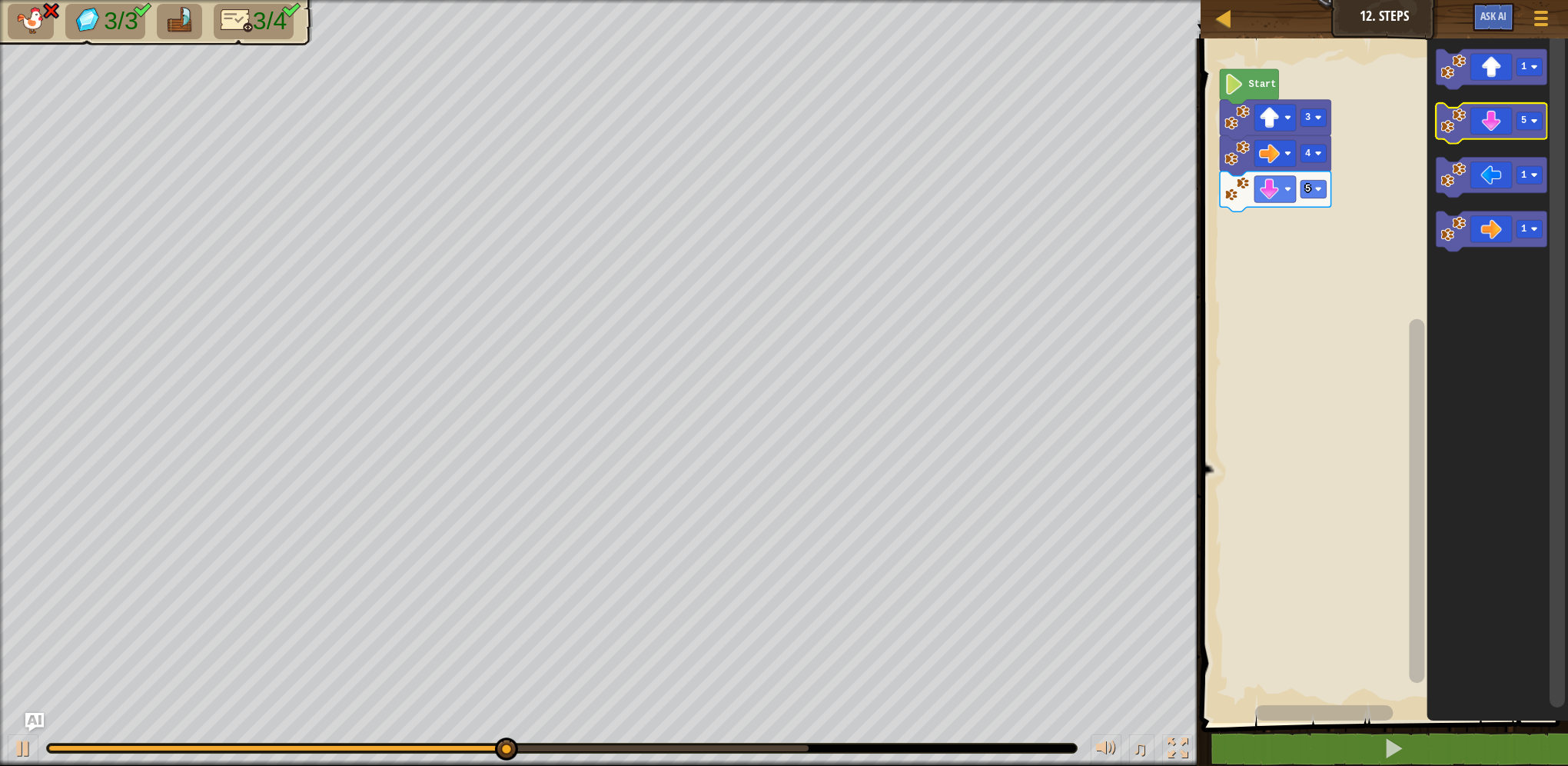
click at [1530, 130] on icon "Blockly Workspace" at bounding box center [1491, 124] width 112 height 41
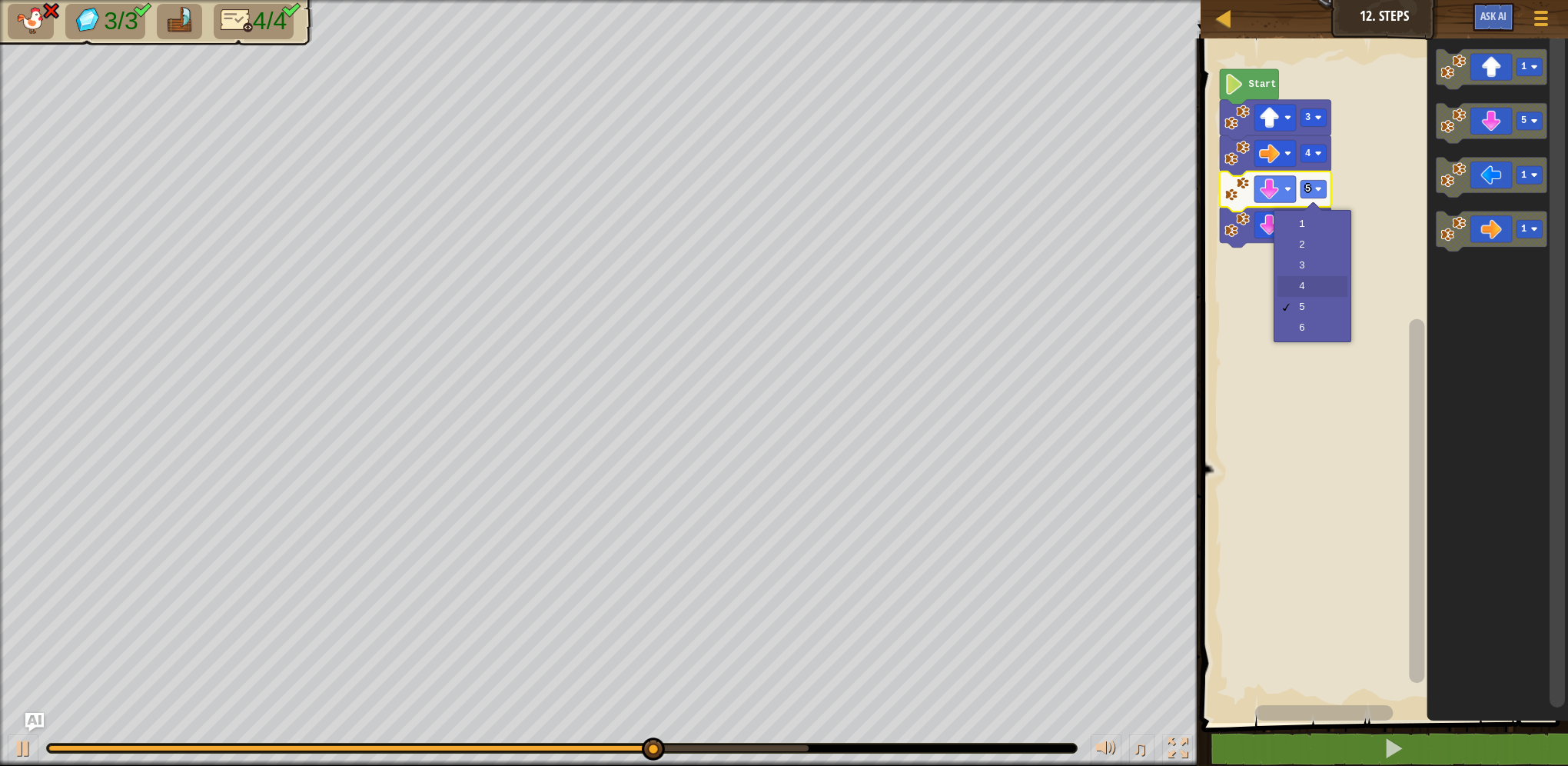
drag, startPoint x: 1308, startPoint y: 290, endPoint x: 1312, endPoint y: 263, distance: 27.3
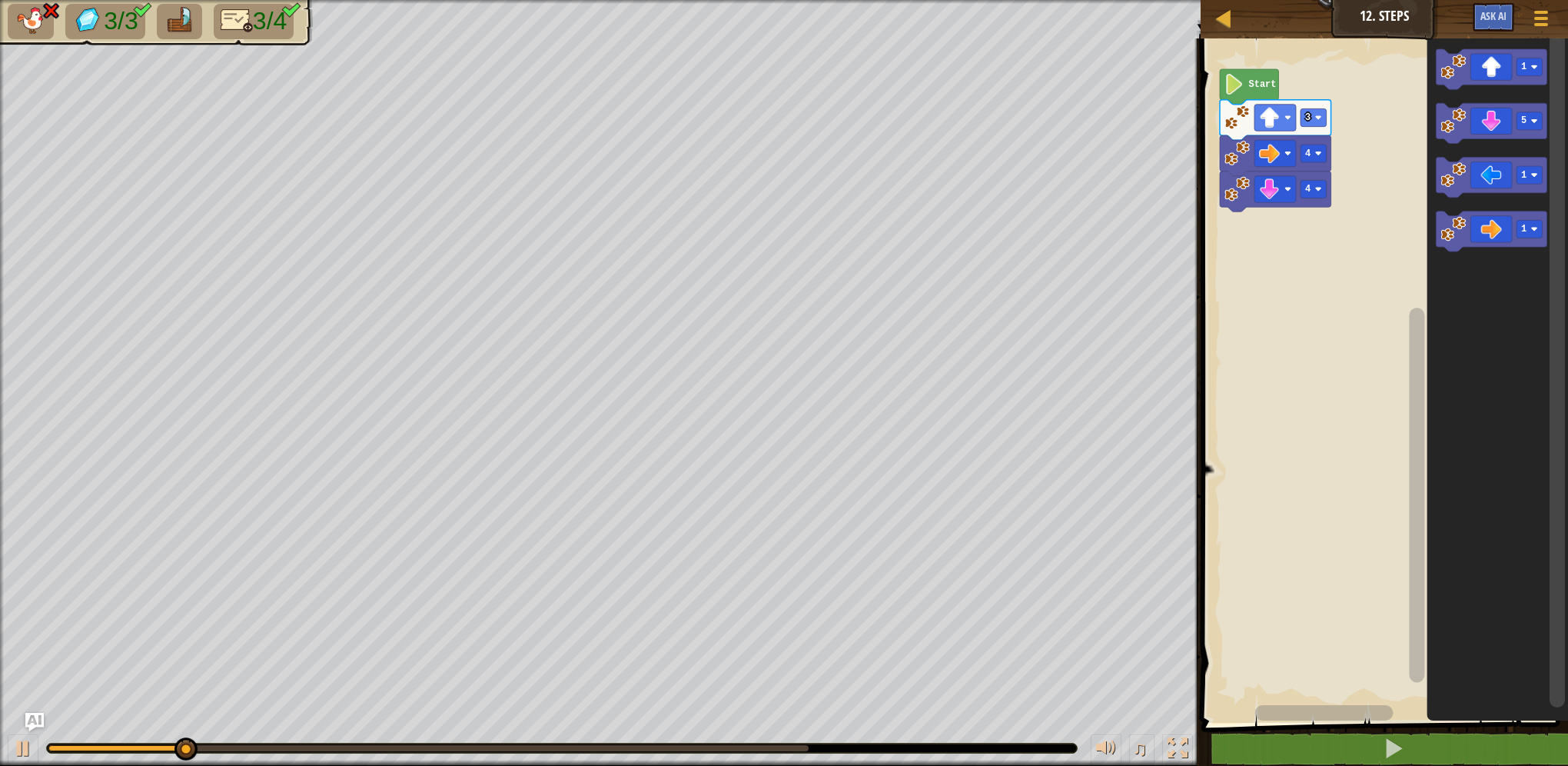
click at [1320, 305] on rect "Blockly Workspace" at bounding box center [1382, 377] width 372 height 692
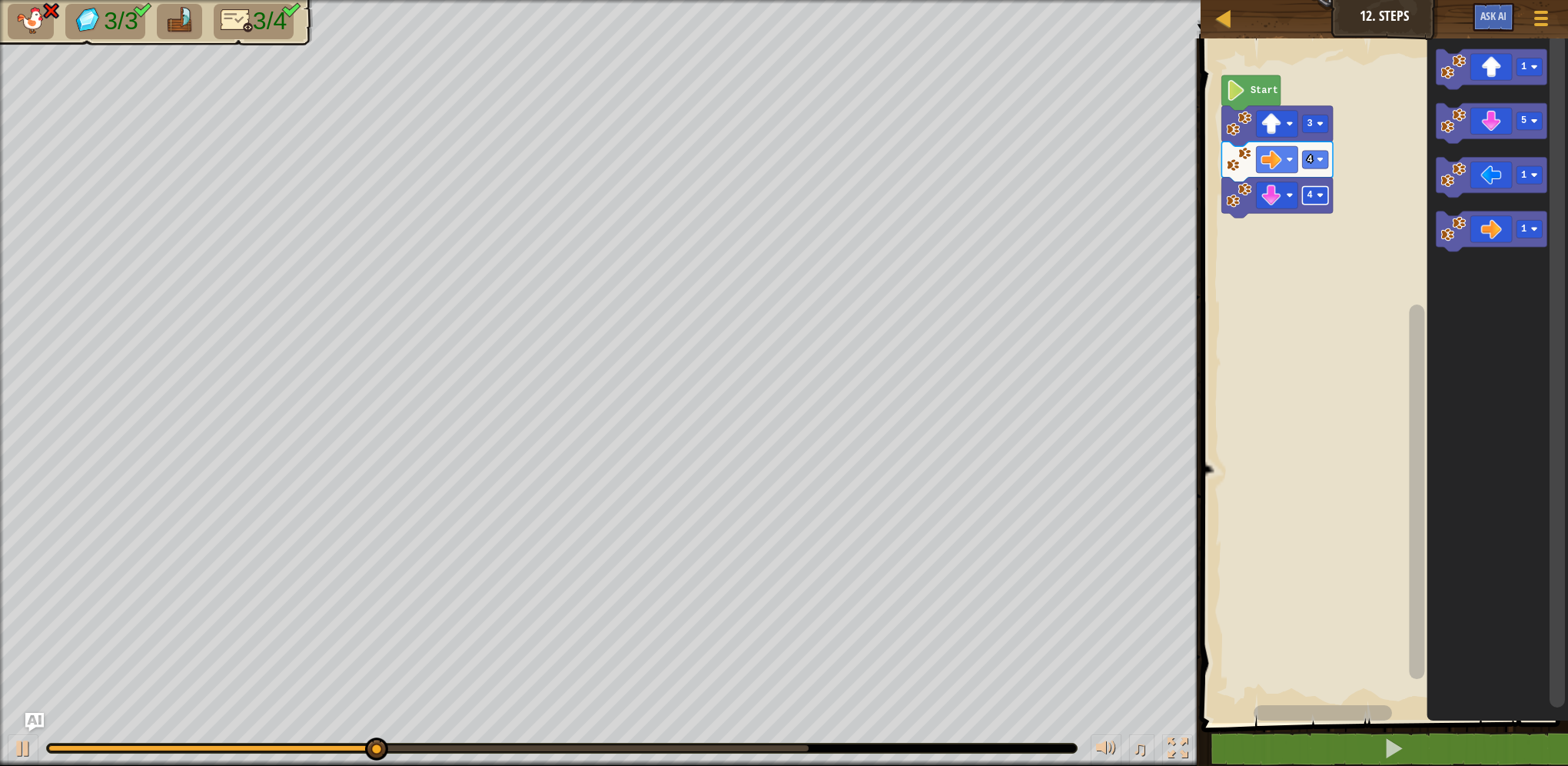
click at [1315, 191] on rect "Blockly Workspace" at bounding box center [1314, 194] width 26 height 17
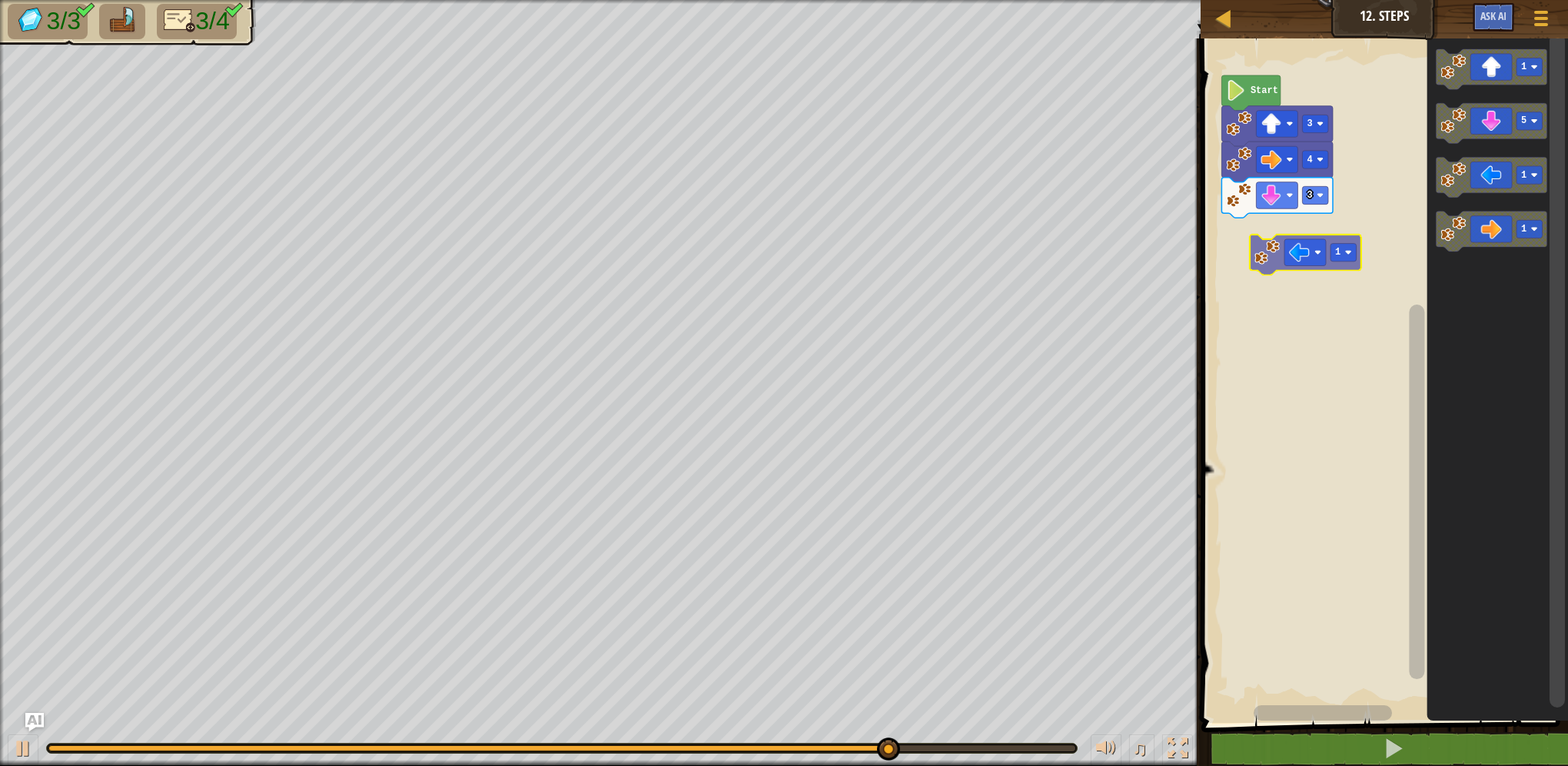
click at [1279, 259] on div "Start 3 4 3 1 5 1 1 1" at bounding box center [1382, 377] width 372 height 692
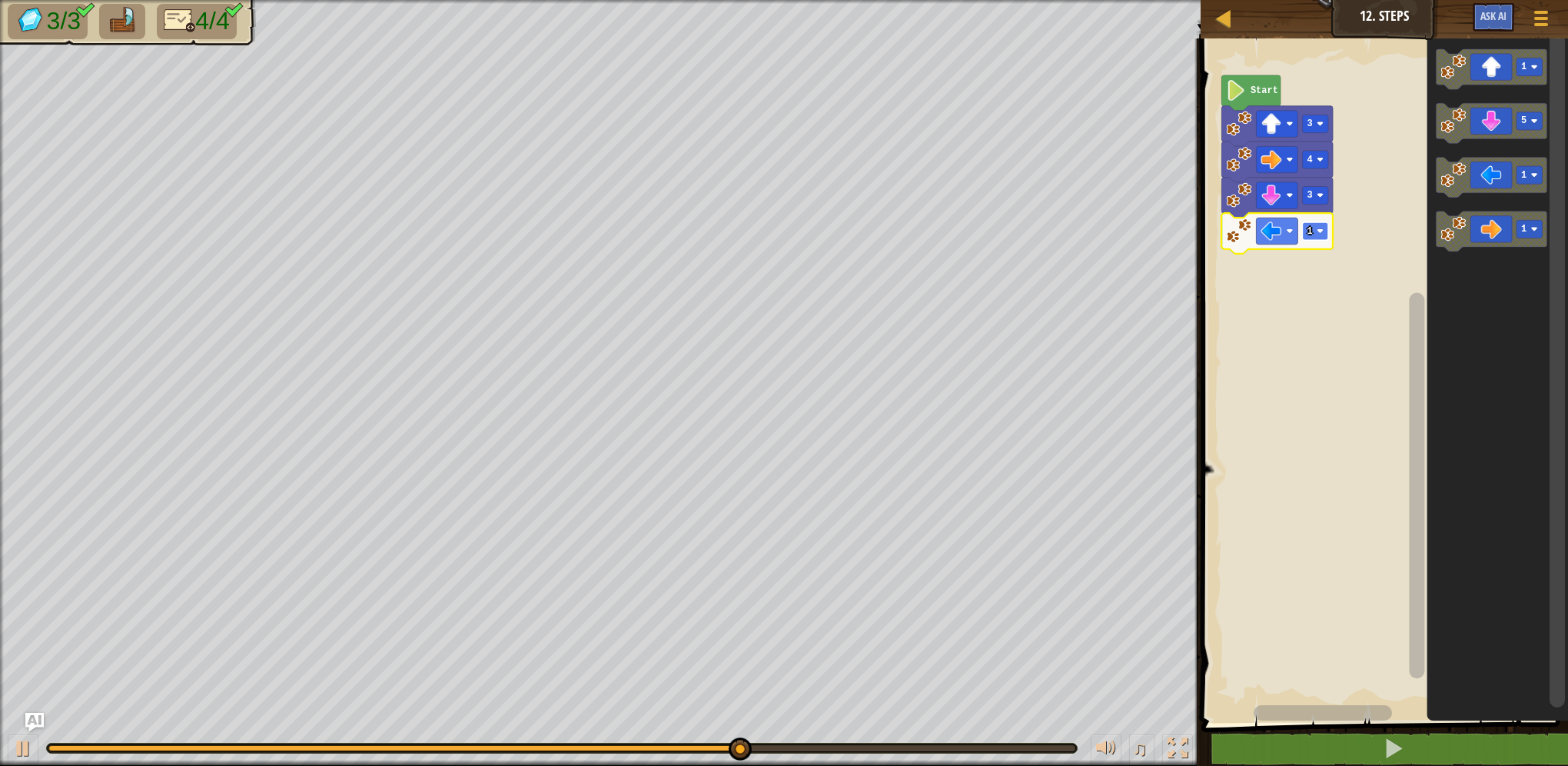
click at [1320, 238] on rect "Blockly Workspace" at bounding box center [1314, 231] width 26 height 17
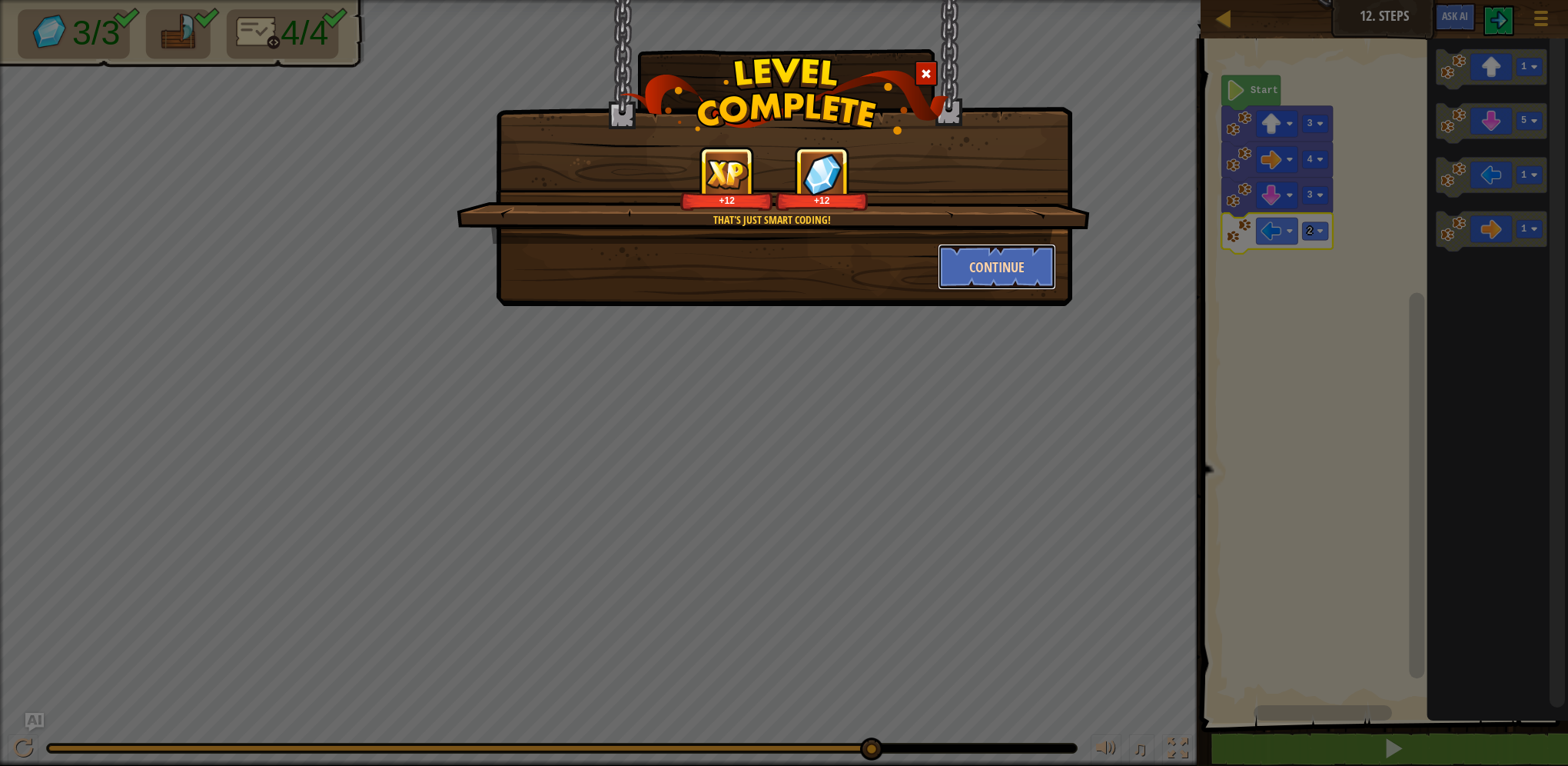
click at [1043, 267] on button "Continue" at bounding box center [997, 266] width 119 height 46
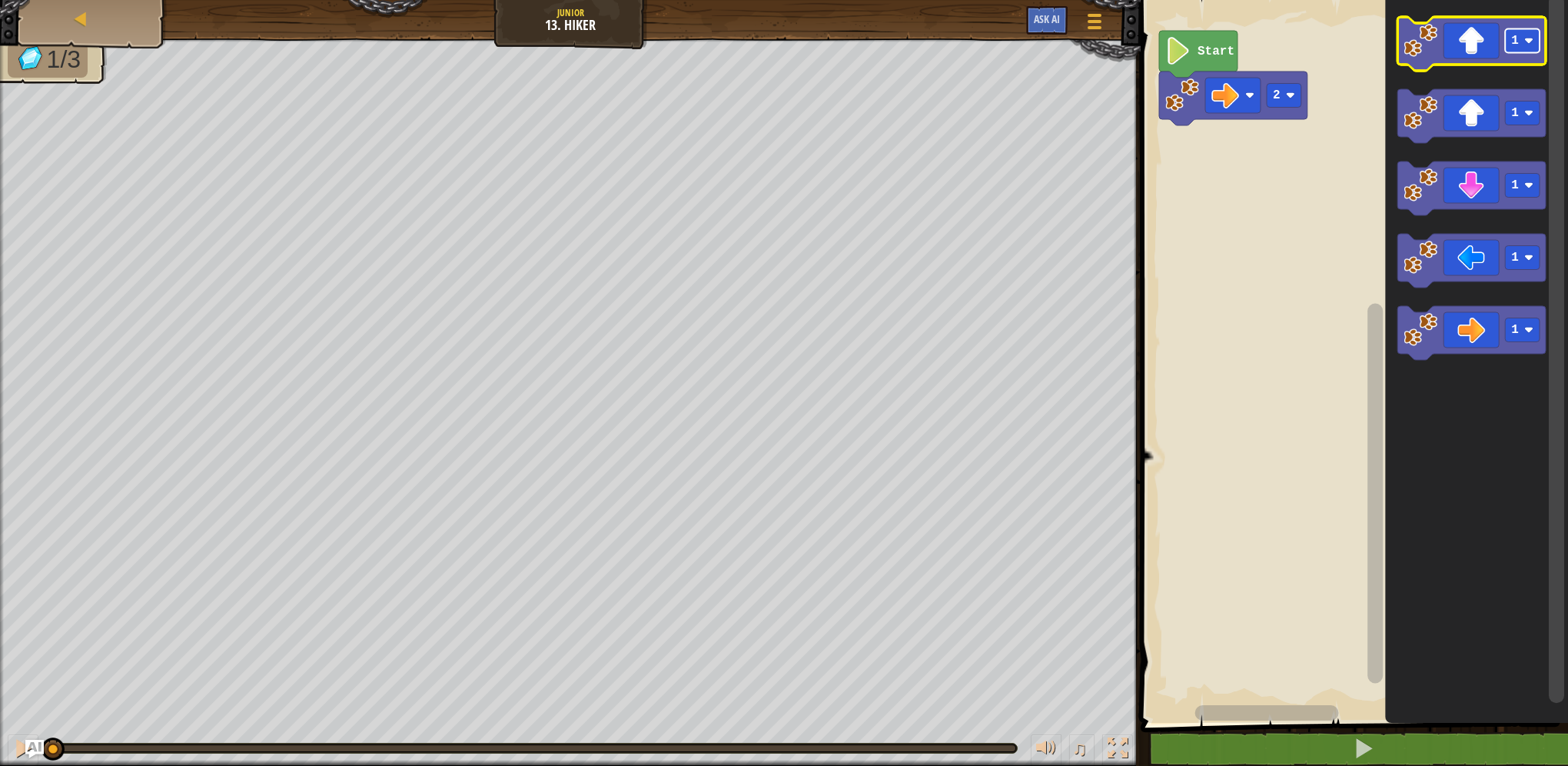
click at [1539, 40] on rect "Blockly Workspace" at bounding box center [1522, 41] width 35 height 24
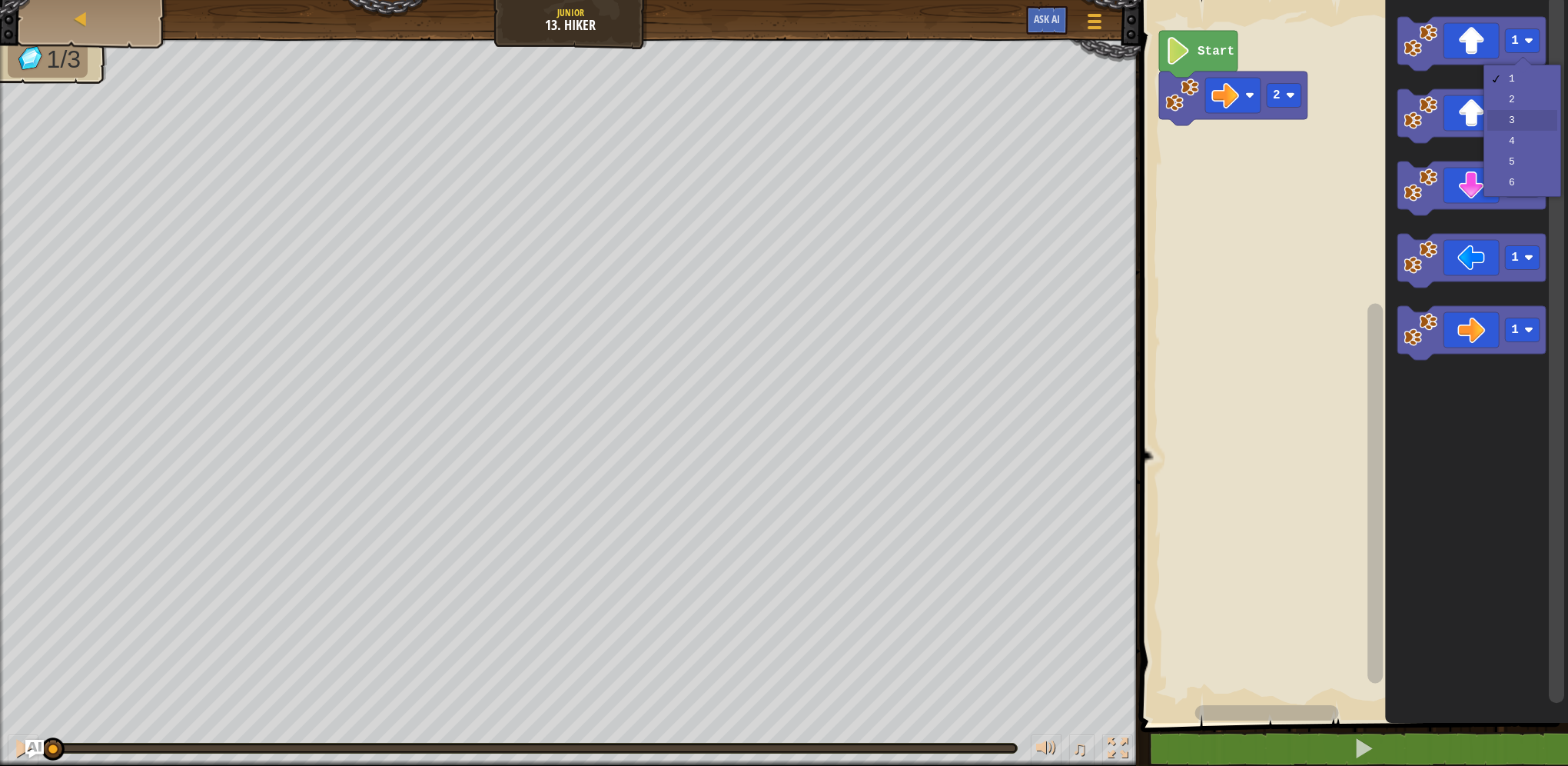
drag, startPoint x: 1508, startPoint y: 110, endPoint x: 1506, endPoint y: 97, distance: 13.2
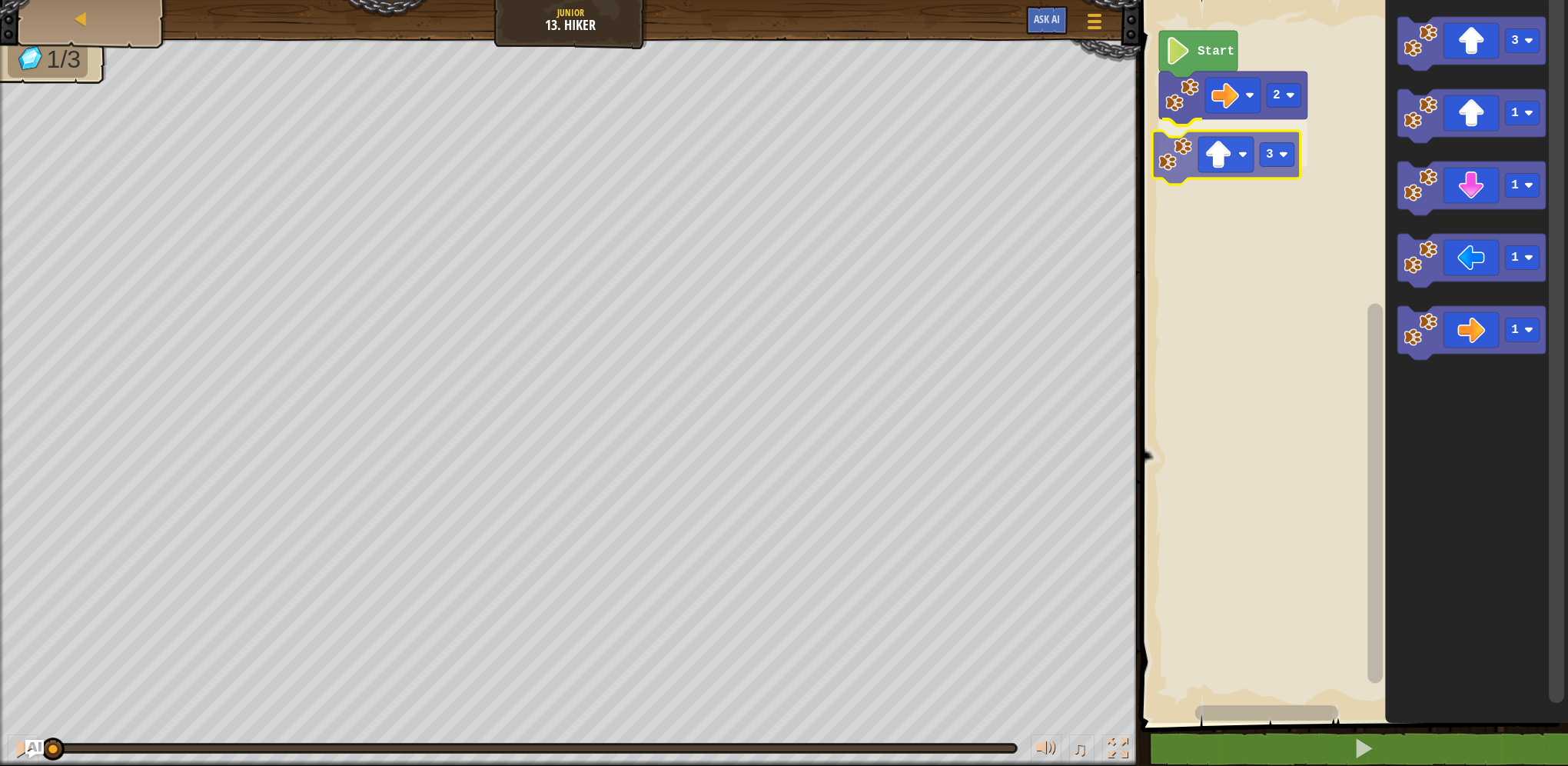
click at [1213, 167] on div "2 3 Start 3 1 1 1 1 3" at bounding box center [1351, 358] width 432 height 731
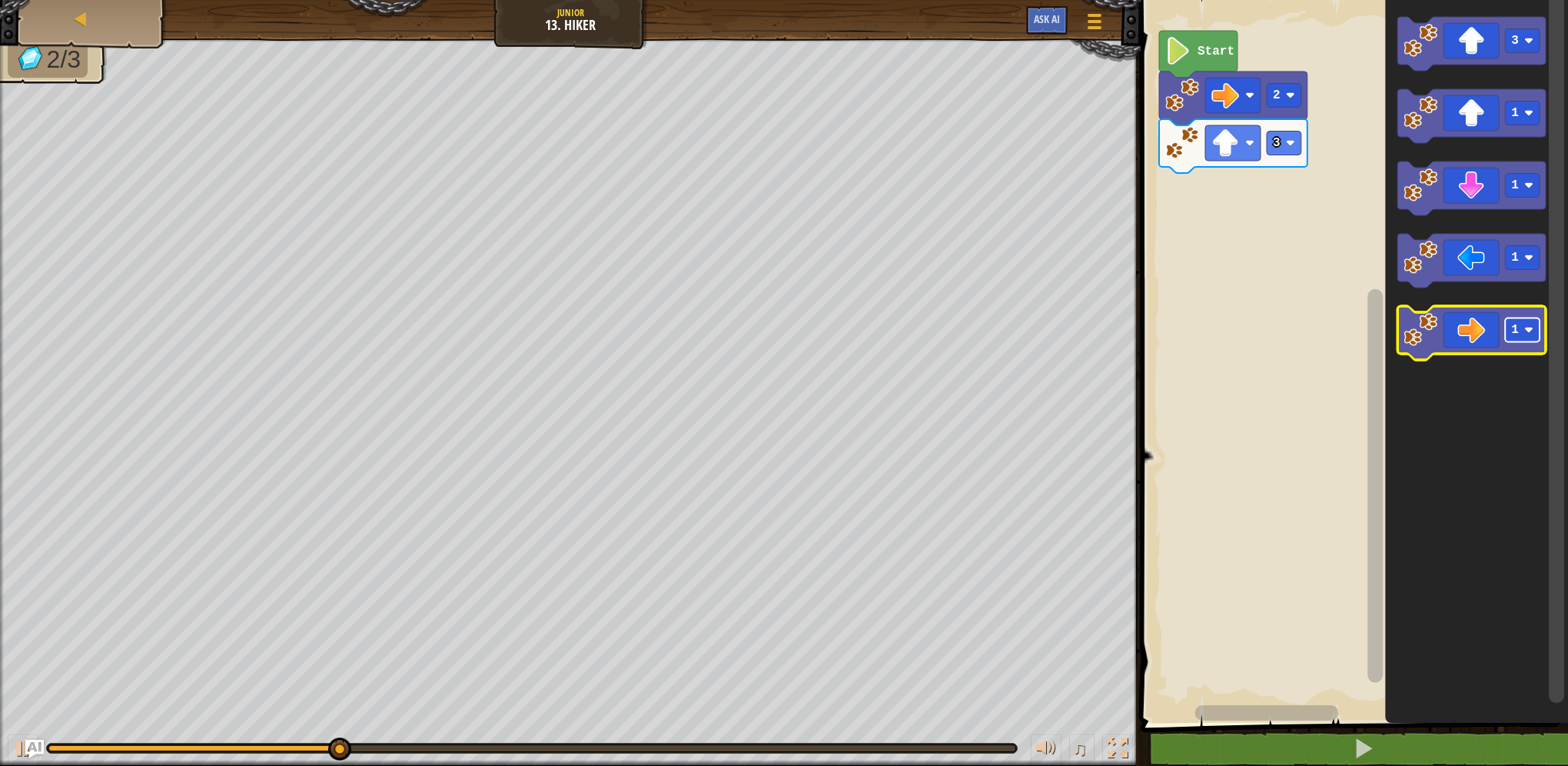
click at [1531, 338] on rect "Blockly Workspace" at bounding box center [1522, 331] width 35 height 24
click at [1515, 341] on rect "Blockly Workspace" at bounding box center [1522, 331] width 35 height 24
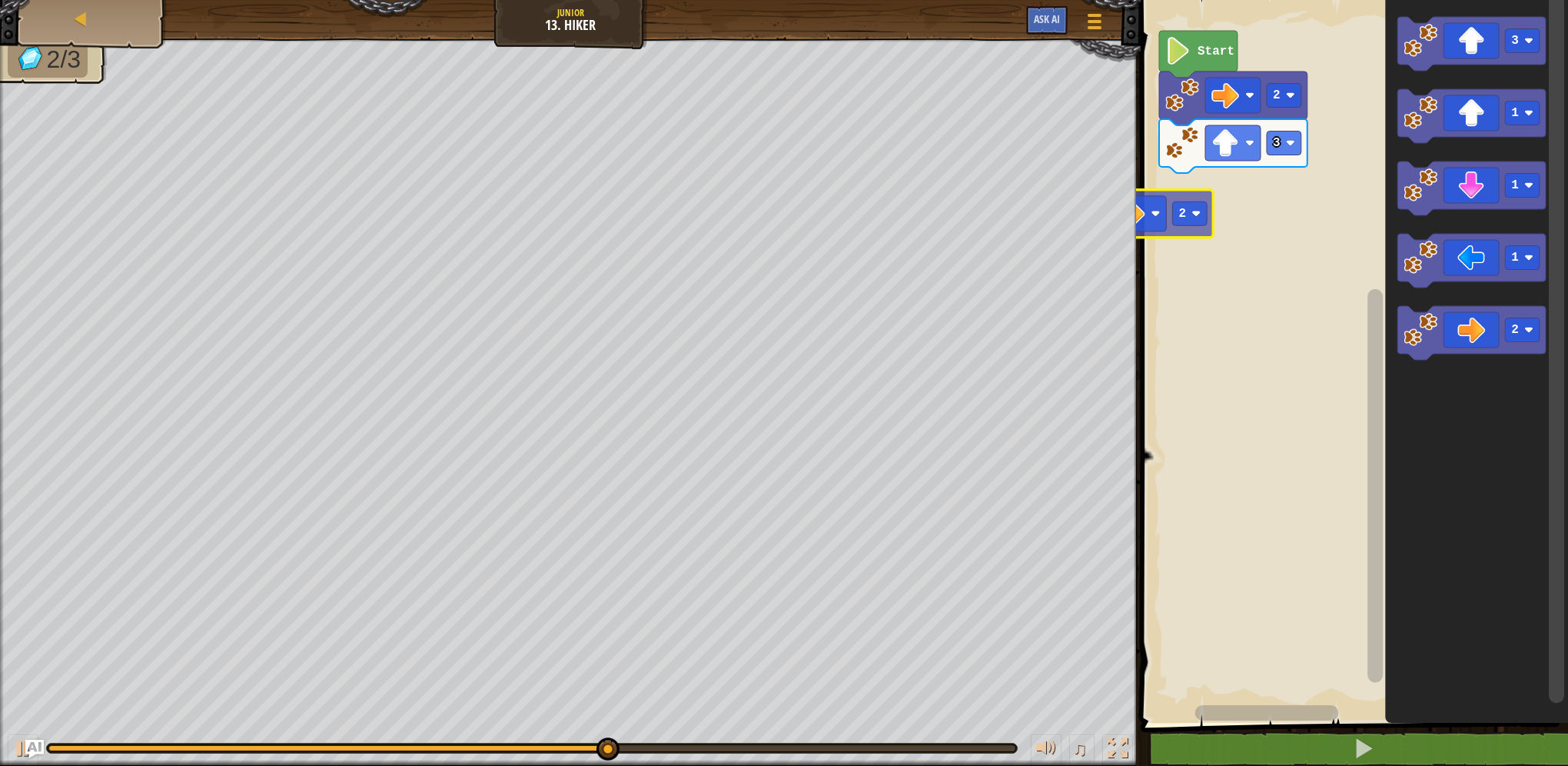
click at [1217, 176] on div "2 3 Start 3 1 1 1 2 2" at bounding box center [1351, 358] width 432 height 731
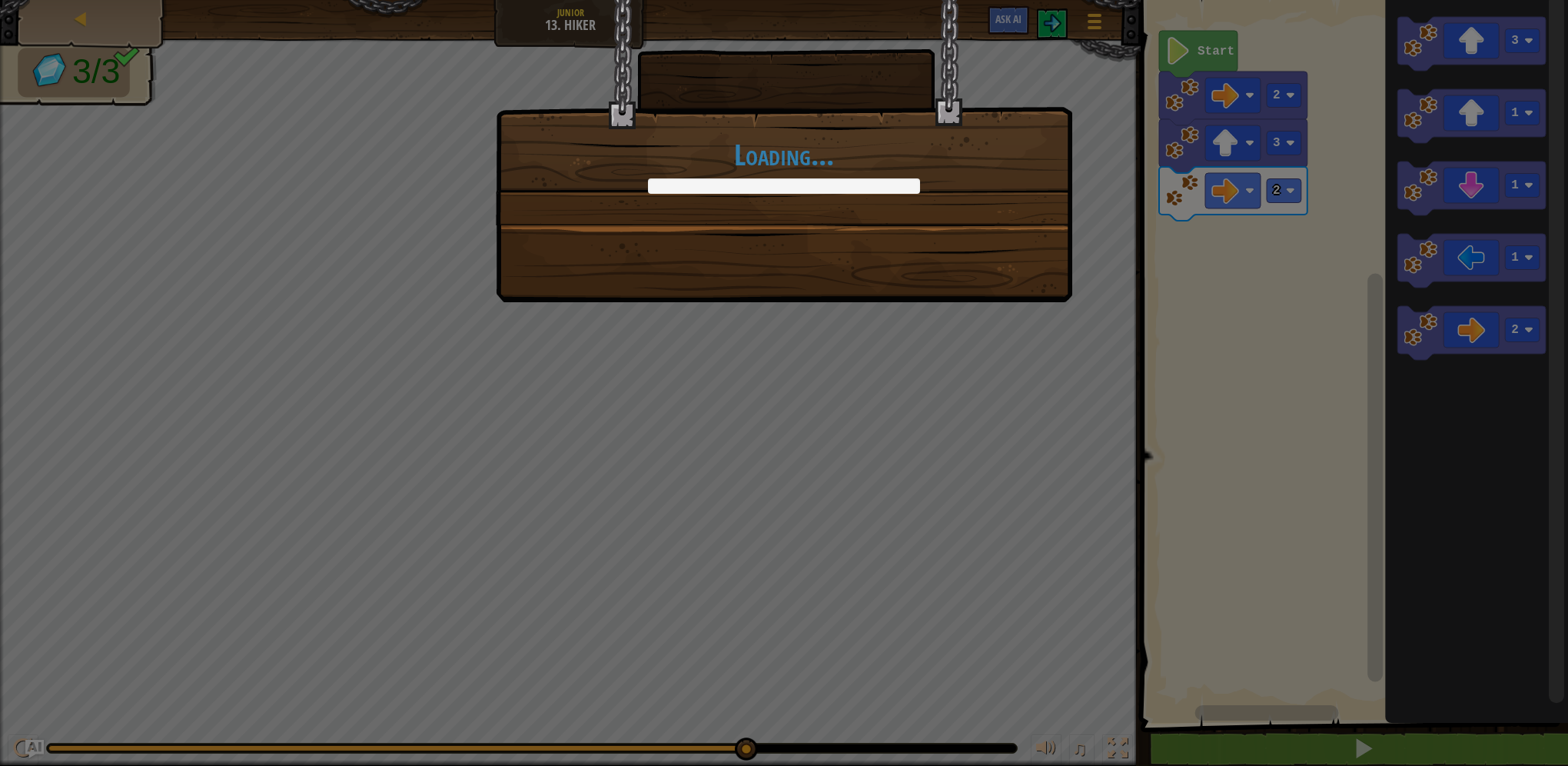
click at [1517, 260] on div "Loading..." at bounding box center [784, 383] width 1568 height 766
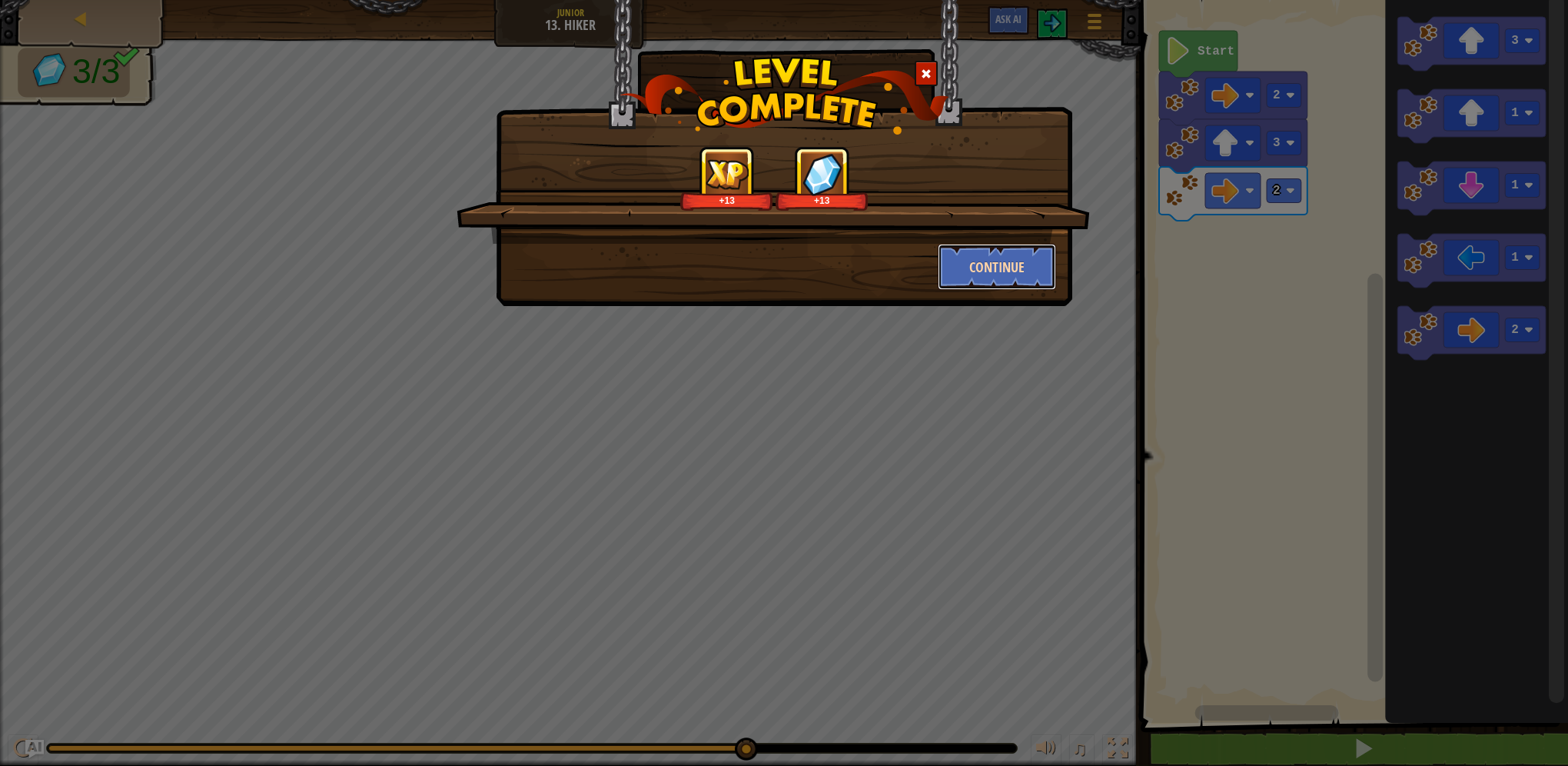
click at [994, 286] on button "Continue" at bounding box center [997, 266] width 119 height 46
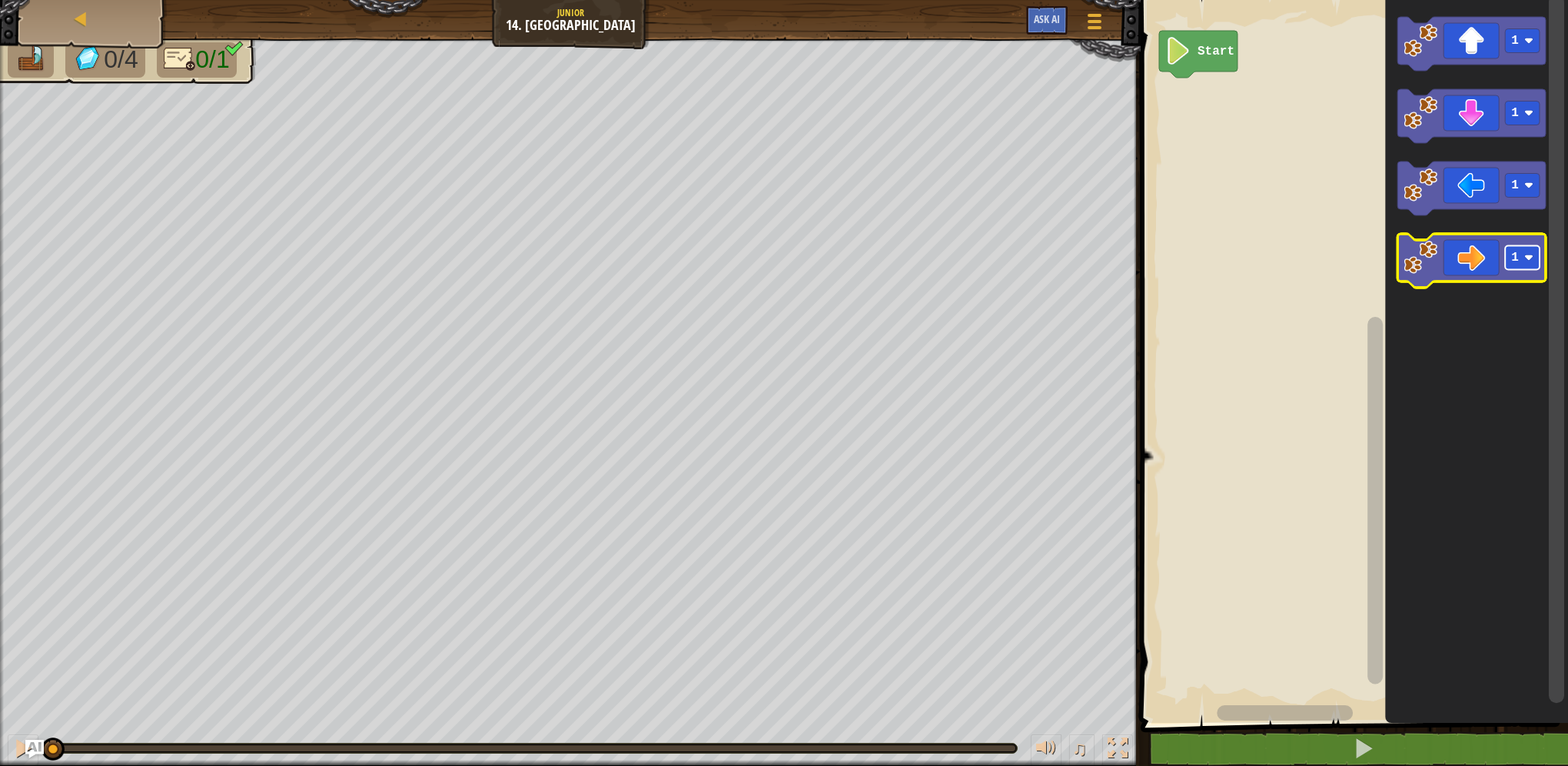
click at [1517, 257] on text "1" at bounding box center [1515, 258] width 8 height 14
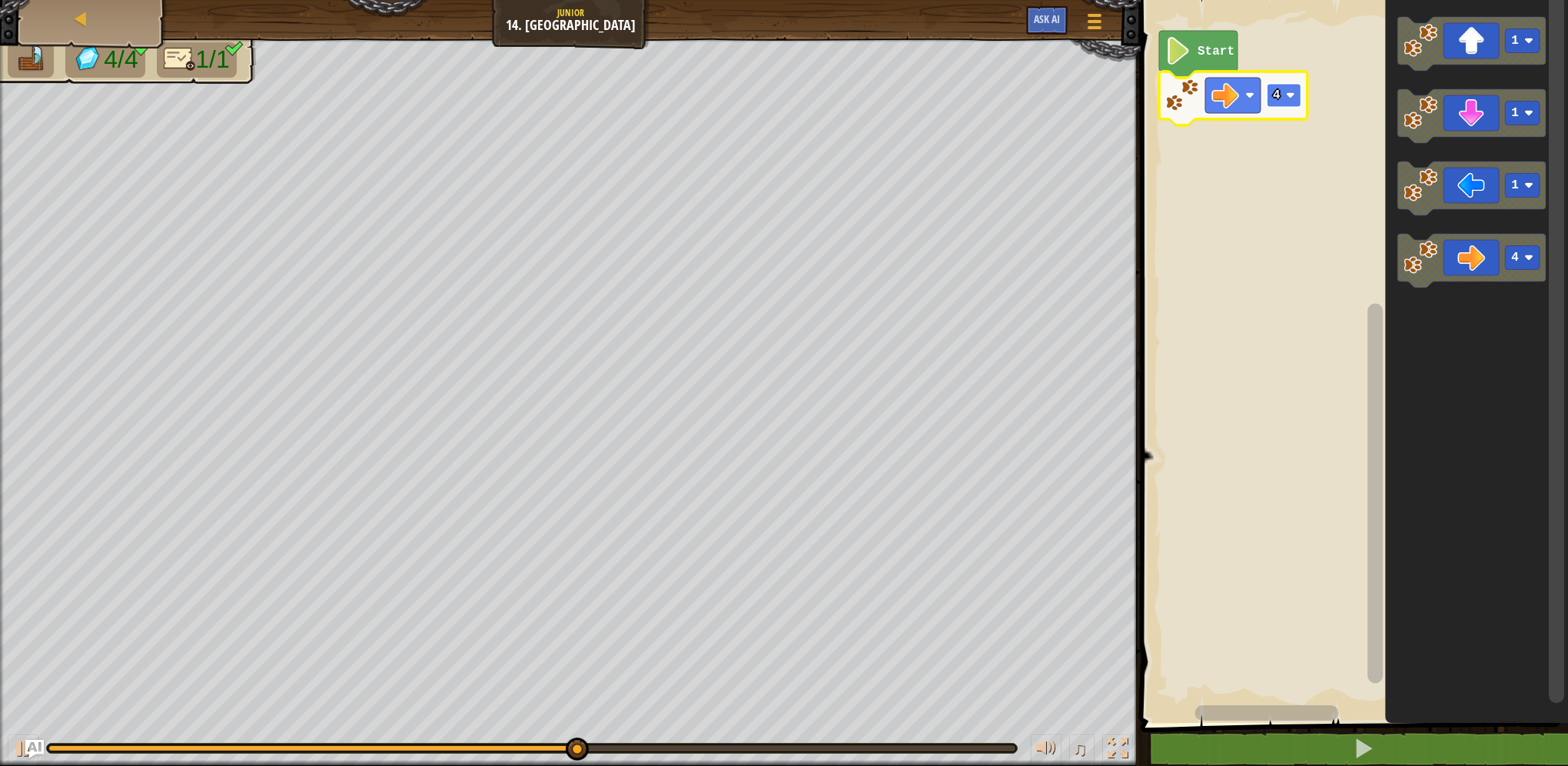
click at [1286, 99] on image "Blockly Workspace" at bounding box center [1290, 94] width 9 height 9
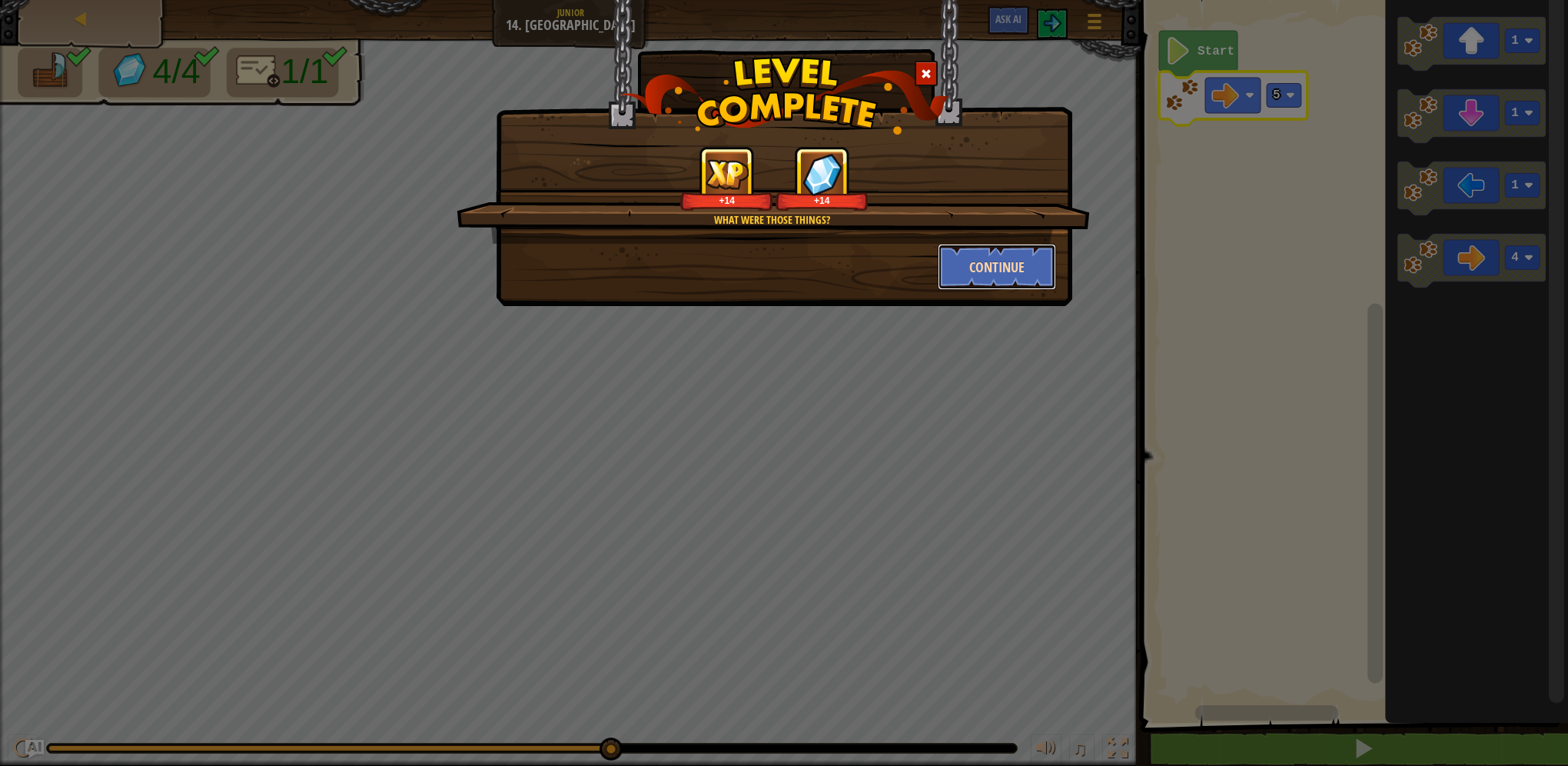
click at [984, 258] on button "Continue" at bounding box center [997, 266] width 119 height 46
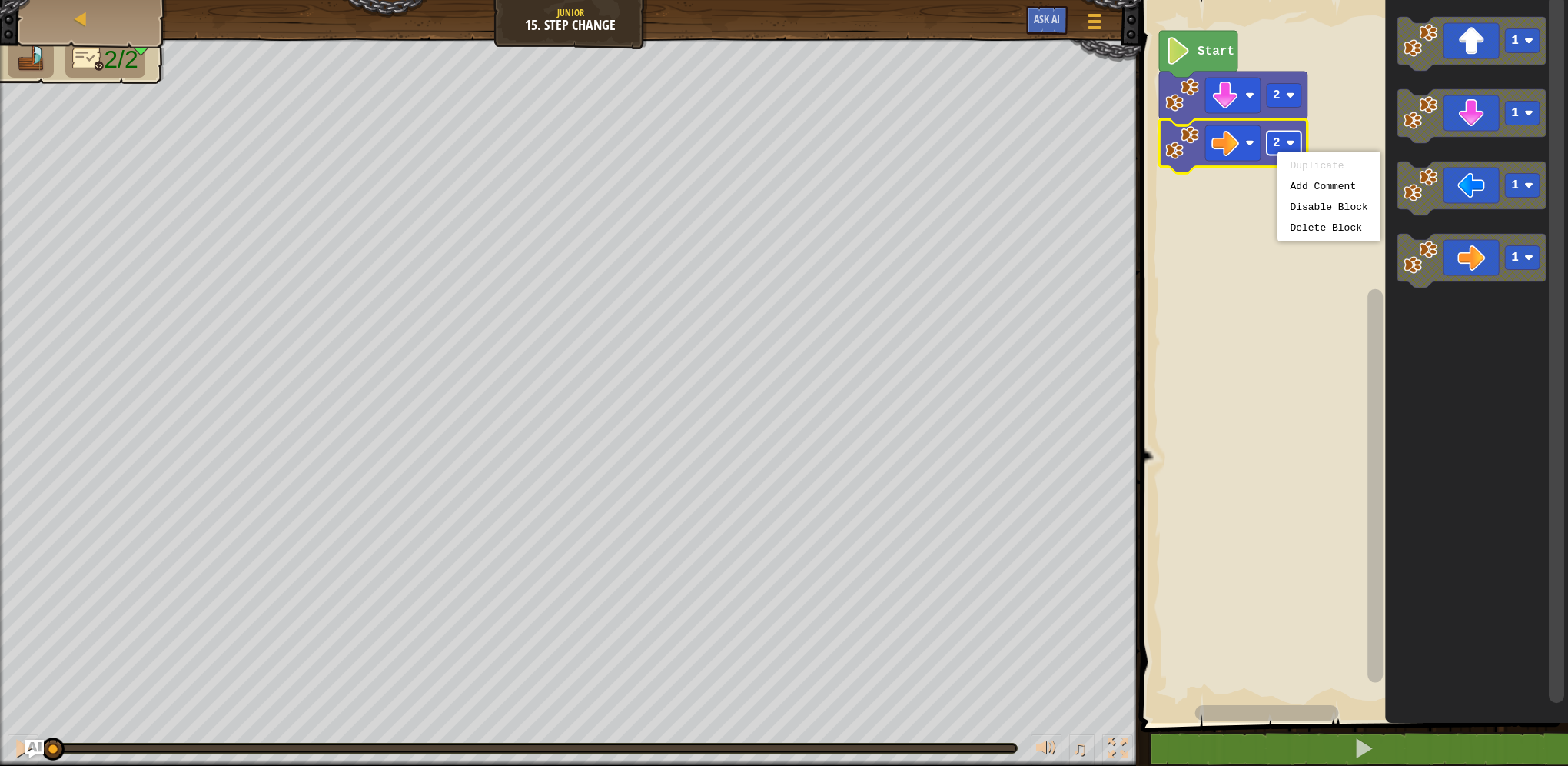
click at [1282, 147] on rect "Blockly Workspace" at bounding box center [1284, 143] width 35 height 24
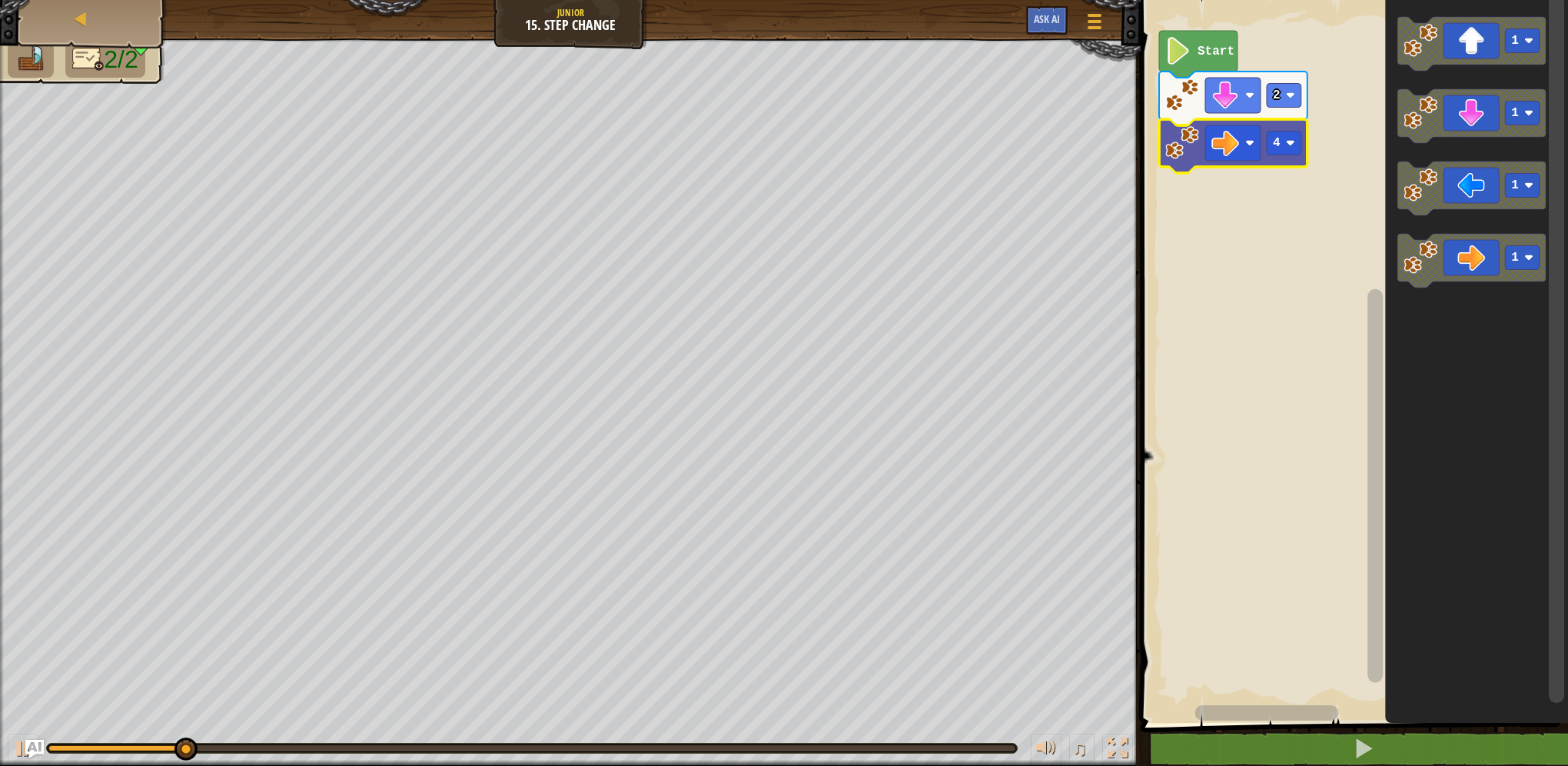
click at [1297, 159] on icon "Blockly Workspace" at bounding box center [1233, 146] width 149 height 53
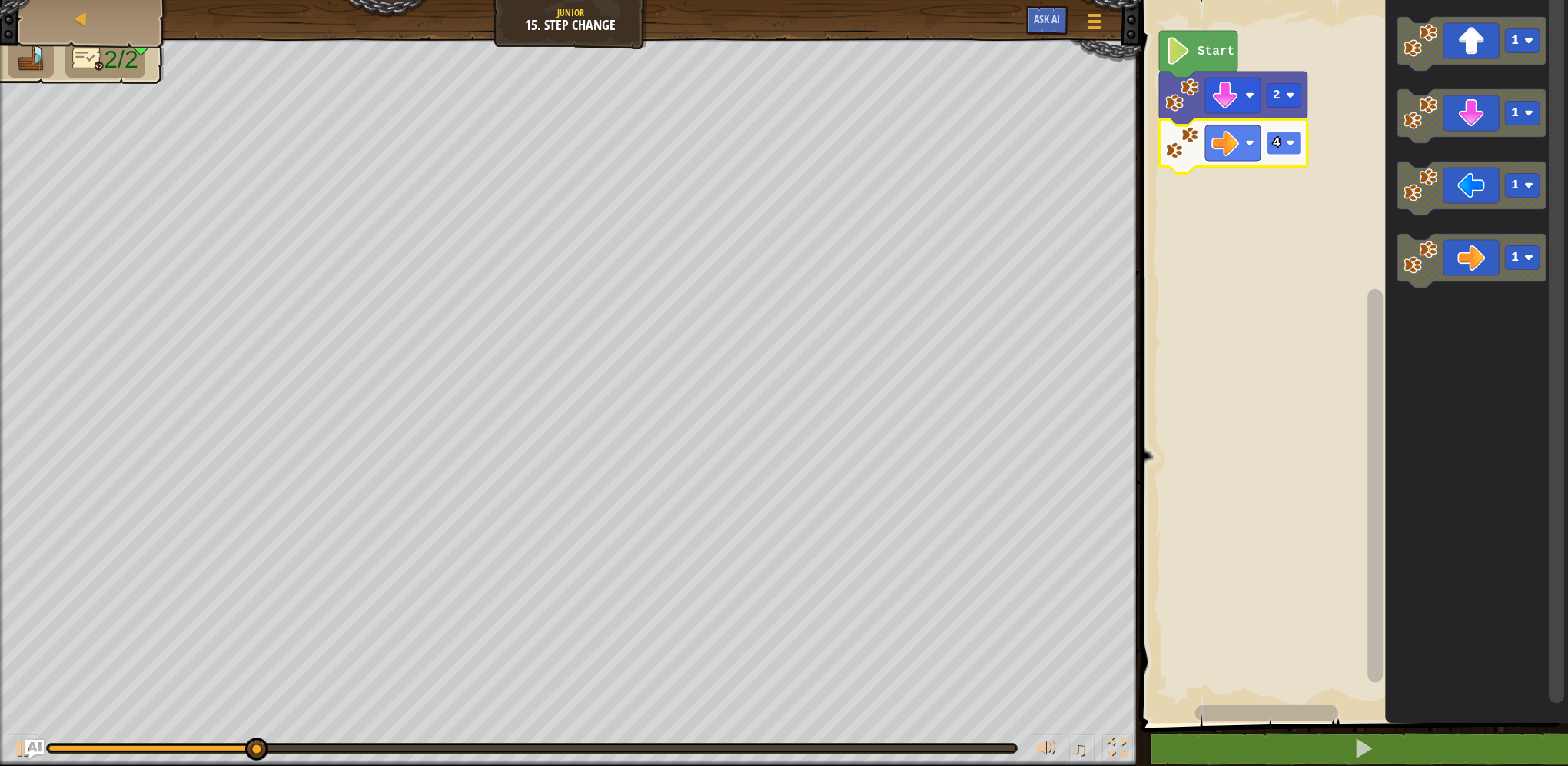
click at [1301, 145] on rect "Blockly Workspace" at bounding box center [1284, 143] width 35 height 24
